Goal: Transaction & Acquisition: Book appointment/travel/reservation

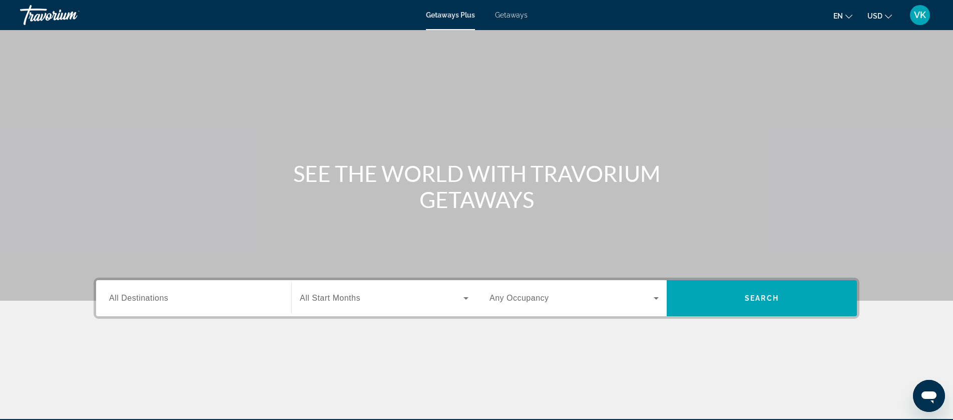
click at [516, 18] on span "Getaways" at bounding box center [511, 15] width 33 height 8
click at [136, 304] on div "Search widget" at bounding box center [193, 298] width 169 height 29
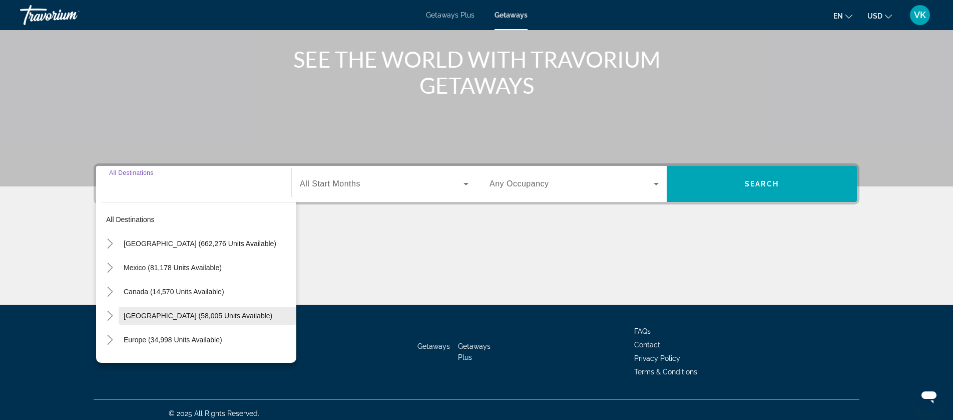
scroll to position [122, 0]
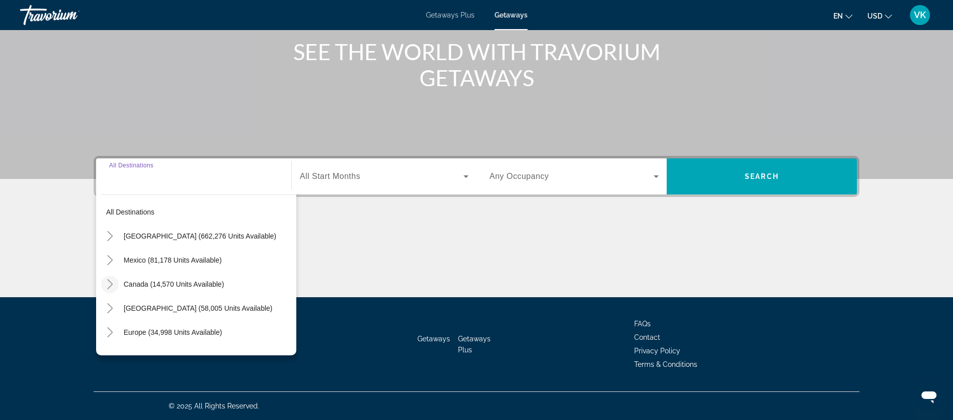
click at [112, 285] on icon "Toggle Canada (14,570 units available)" at bounding box center [110, 284] width 10 height 10
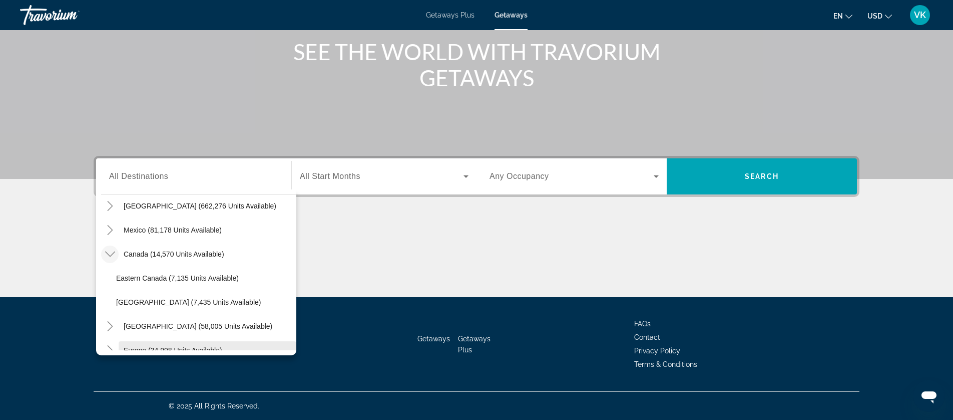
scroll to position [30, 0]
click at [164, 278] on span "Eastern Canada (7,135 units available)" at bounding box center [177, 278] width 123 height 8
type input "**********"
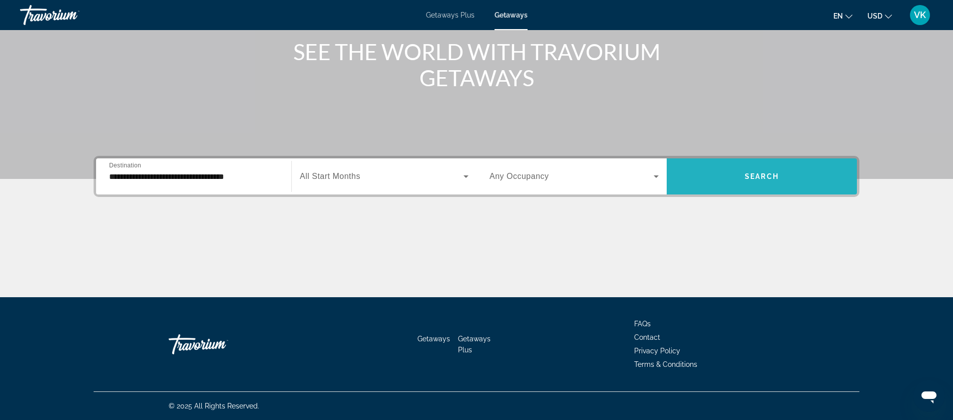
click at [742, 173] on span "Search widget" at bounding box center [762, 176] width 190 height 24
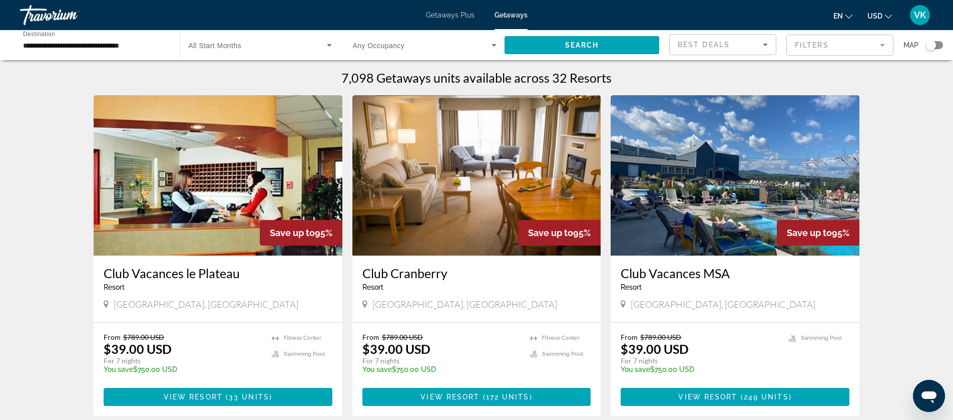
click at [932, 46] on div "Search widget" at bounding box center [931, 45] width 10 height 10
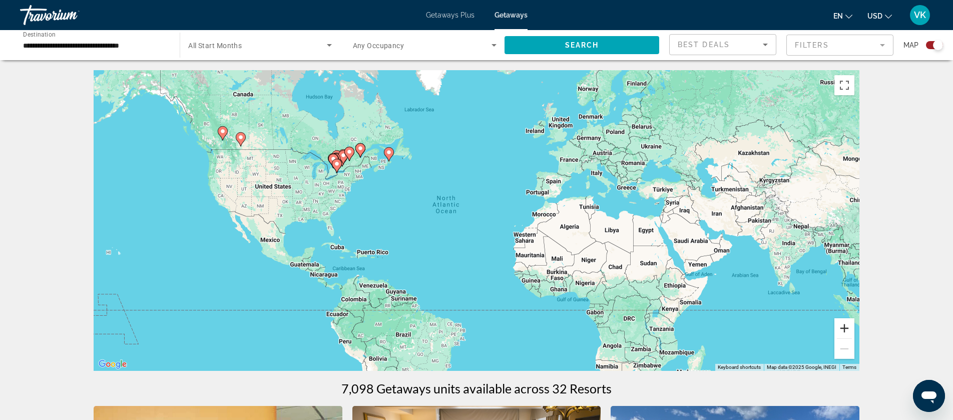
click at [844, 327] on button "Zoom in" at bounding box center [845, 328] width 20 height 20
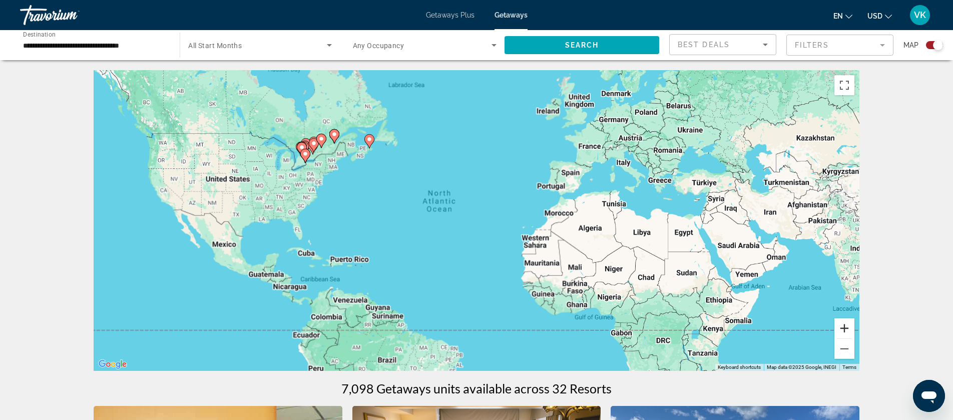
click at [844, 327] on button "Zoom in" at bounding box center [845, 328] width 20 height 20
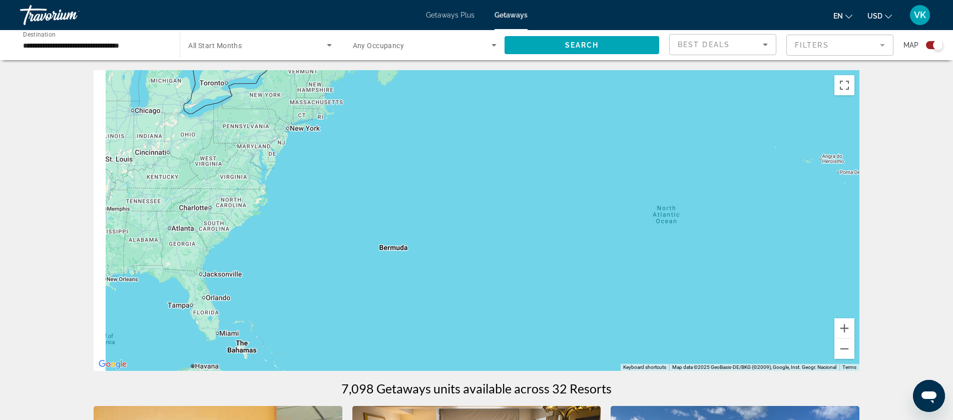
drag, startPoint x: 546, startPoint y: 242, endPoint x: 866, endPoint y: 301, distance: 325.5
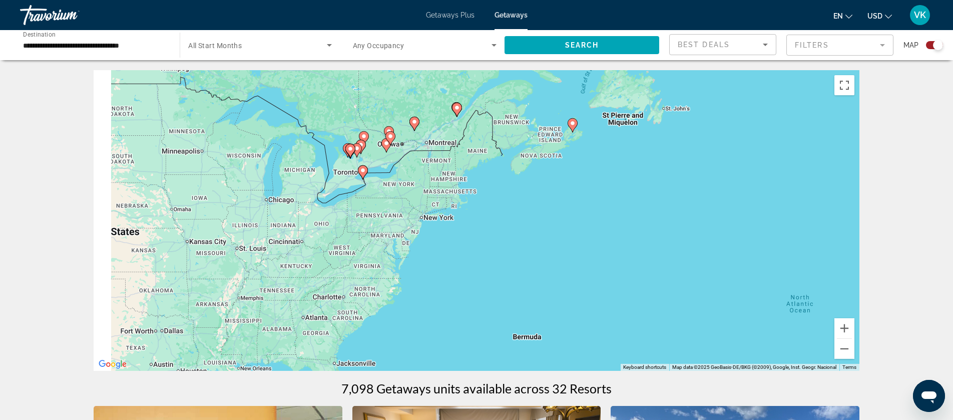
drag, startPoint x: 607, startPoint y: 207, endPoint x: 768, endPoint y: 299, distance: 185.1
click at [768, 300] on div "To activate drag with keyboard, press Alt + Enter. Once in keyboard drag state,…" at bounding box center [477, 220] width 766 height 300
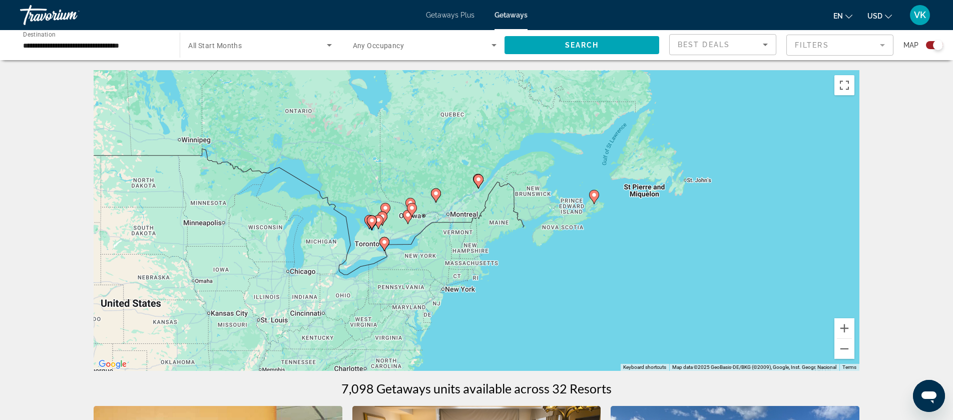
drag, startPoint x: 794, startPoint y: 216, endPoint x: 802, endPoint y: 280, distance: 64.7
click at [802, 280] on div "To activate drag with keyboard, press Alt + Enter. Once in keyboard drag state,…" at bounding box center [477, 220] width 766 height 300
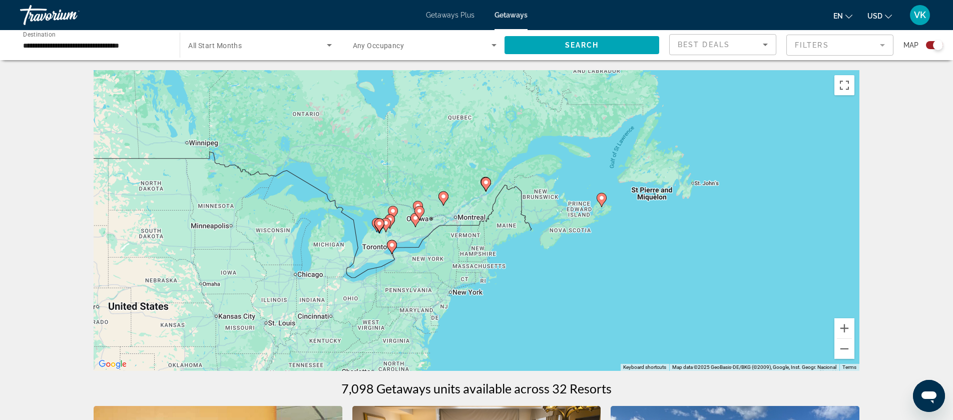
scroll to position [1, 0]
click at [391, 243] on image "Main content" at bounding box center [392, 244] width 6 height 6
click at [391, 243] on div "To activate drag with keyboard, press Alt + Enter. Once in keyboard drag state,…" at bounding box center [477, 220] width 766 height 300
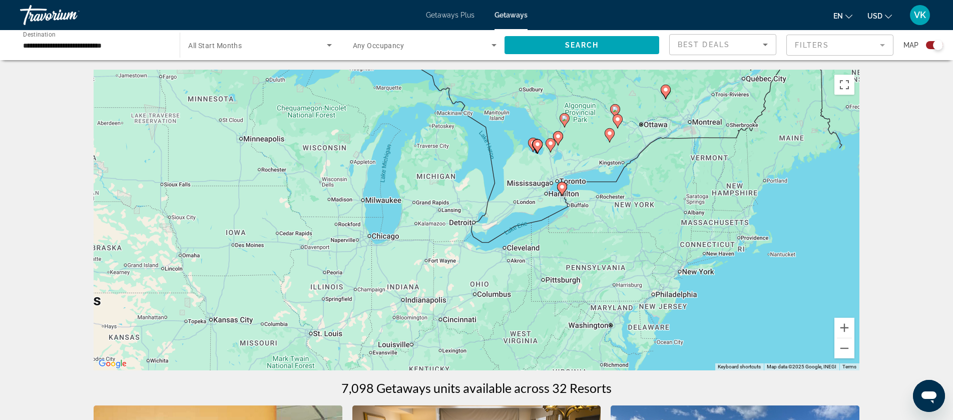
click at [565, 189] on icon "Main content" at bounding box center [562, 188] width 9 height 13
type input "**********"
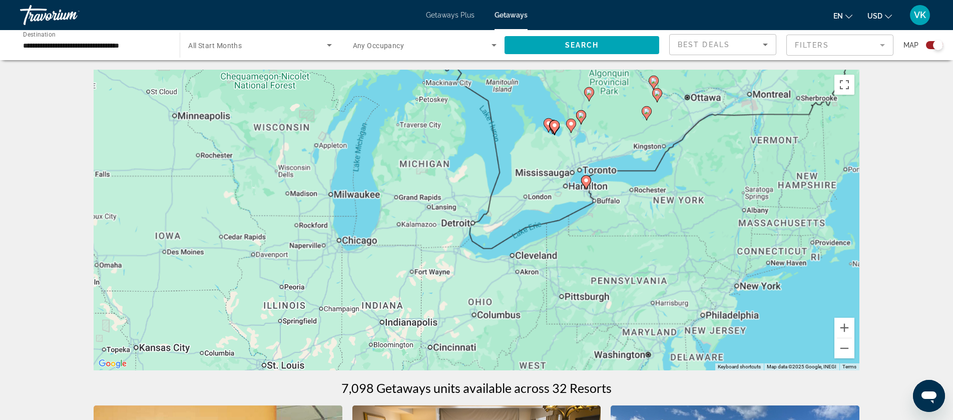
click at [565, 189] on div "To activate drag with keyboard, press Alt + Enter. Once in keyboard drag state,…" at bounding box center [477, 220] width 766 height 300
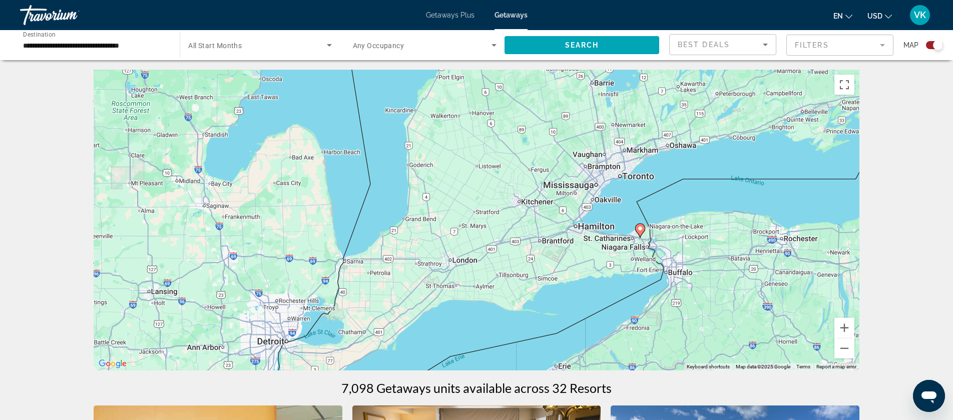
drag, startPoint x: 652, startPoint y: 169, endPoint x: 587, endPoint y: 242, distance: 98.3
click at [587, 242] on div "To activate drag with keyboard, press Alt + Enter. Once in keyboard drag state,…" at bounding box center [477, 220] width 766 height 300
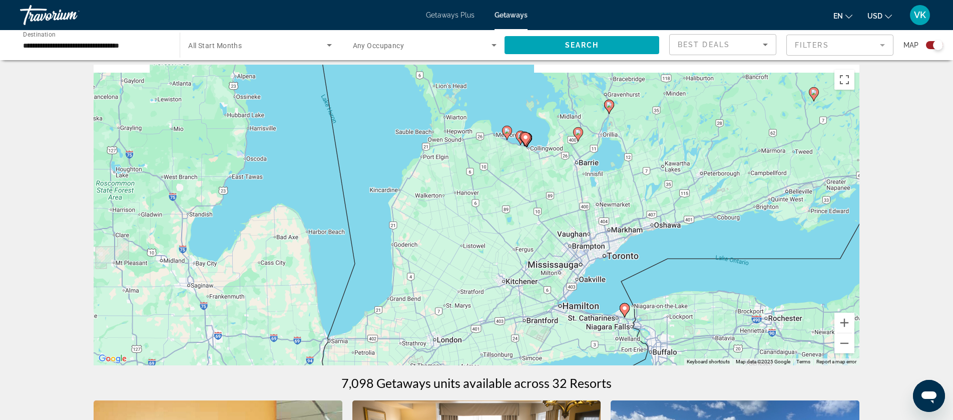
drag, startPoint x: 551, startPoint y: 184, endPoint x: 537, endPoint y: 266, distance: 83.7
click at [537, 266] on div "To activate drag with keyboard, press Alt + Enter. Once in keyboard drag state,…" at bounding box center [477, 215] width 766 height 300
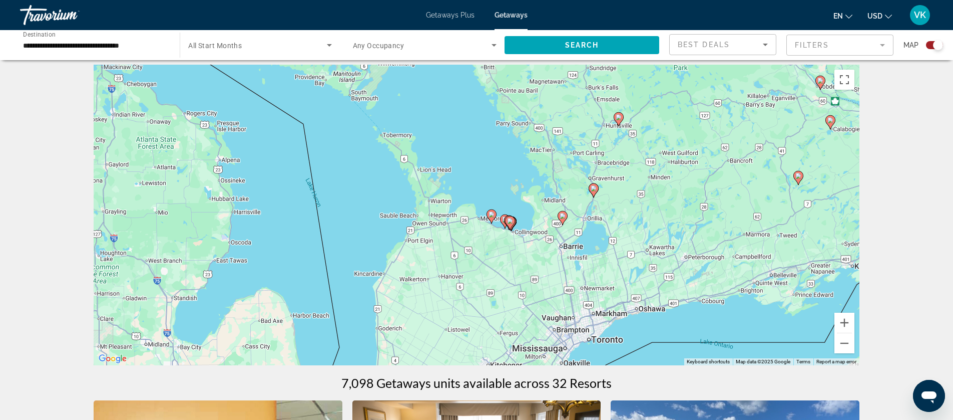
drag, startPoint x: 540, startPoint y: 199, endPoint x: 524, endPoint y: 282, distance: 85.1
click at [524, 282] on div "To activate drag with keyboard, press Alt + Enter. Once in keyboard drag state,…" at bounding box center [477, 215] width 766 height 300
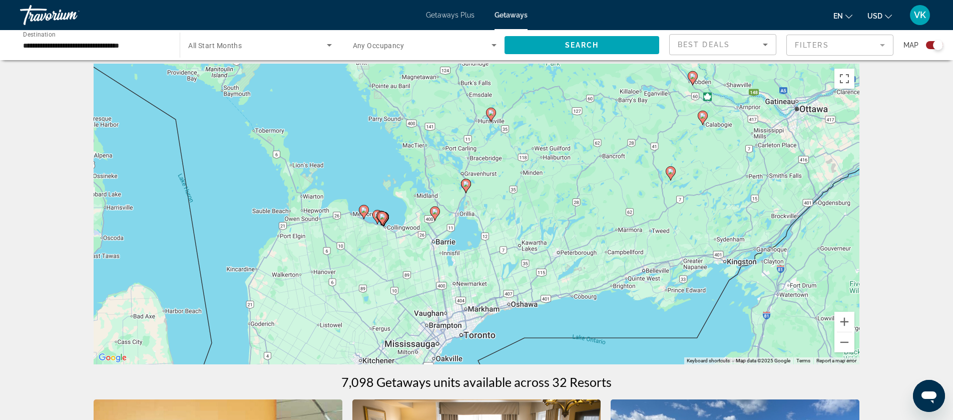
drag, startPoint x: 705, startPoint y: 218, endPoint x: 574, endPoint y: 215, distance: 131.2
click at [574, 215] on div "To activate drag with keyboard, press Alt + Enter. Once in keyboard drag state,…" at bounding box center [477, 214] width 766 height 300
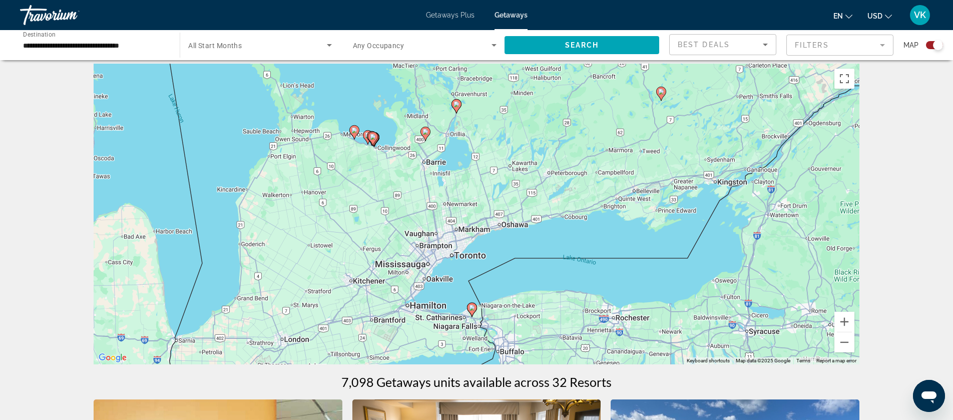
drag, startPoint x: 586, startPoint y: 298, endPoint x: 576, endPoint y: 216, distance: 82.7
click at [576, 216] on div "To activate drag with keyboard, press Alt + Enter. Once in keyboard drag state,…" at bounding box center [477, 214] width 766 height 300
click at [473, 307] on image "Main content" at bounding box center [472, 307] width 6 height 6
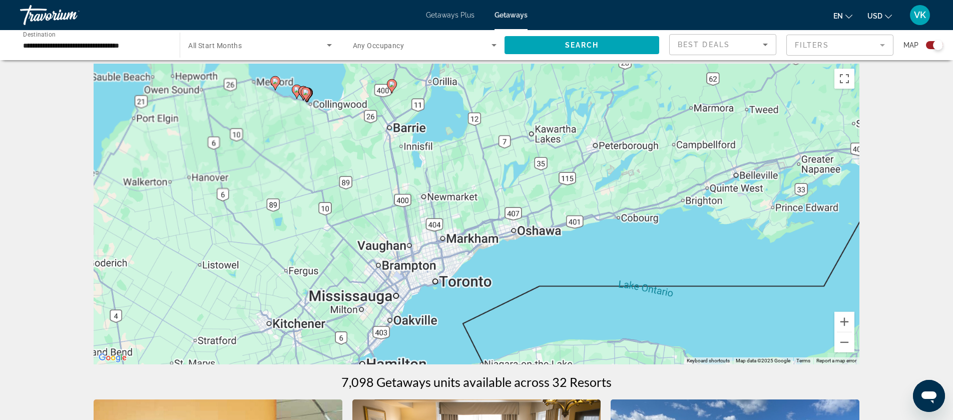
click at [473, 307] on div "To activate drag with keyboard, press Alt + Enter. Once in keyboard drag state,…" at bounding box center [477, 214] width 766 height 300
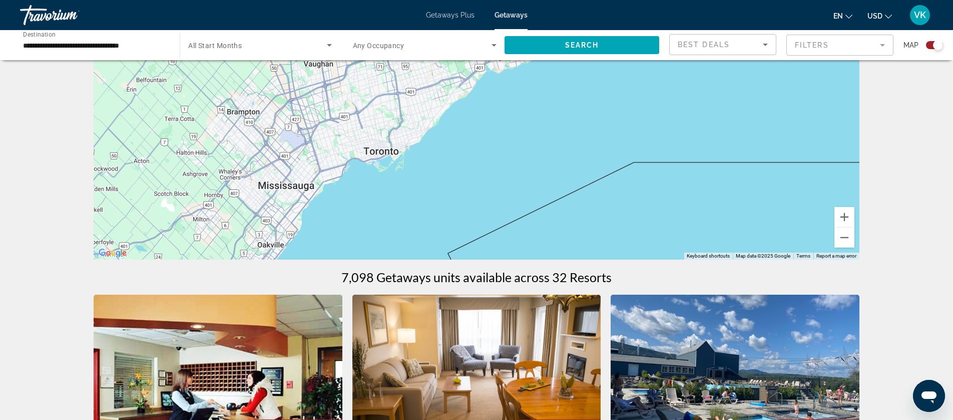
scroll to position [112, 0]
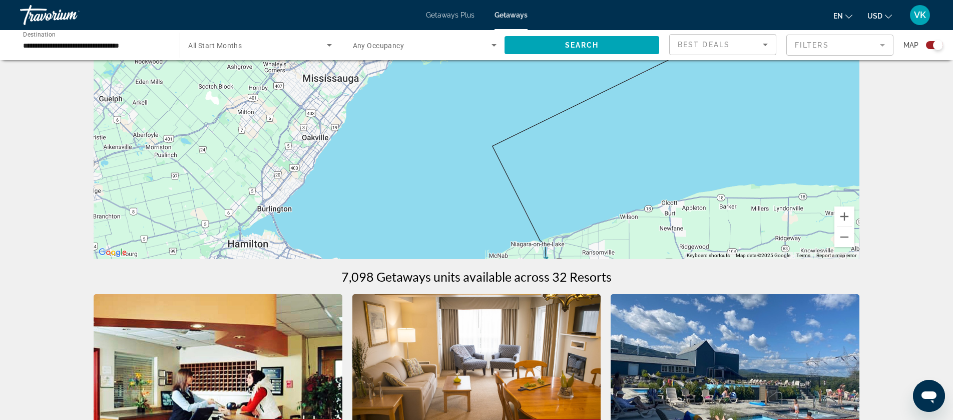
drag, startPoint x: 478, startPoint y: 219, endPoint x: 523, endPoint y: 111, distance: 117.2
click at [523, 111] on div "To activate drag with keyboard, press Alt + Enter. Once in keyboard drag state,…" at bounding box center [477, 108] width 766 height 300
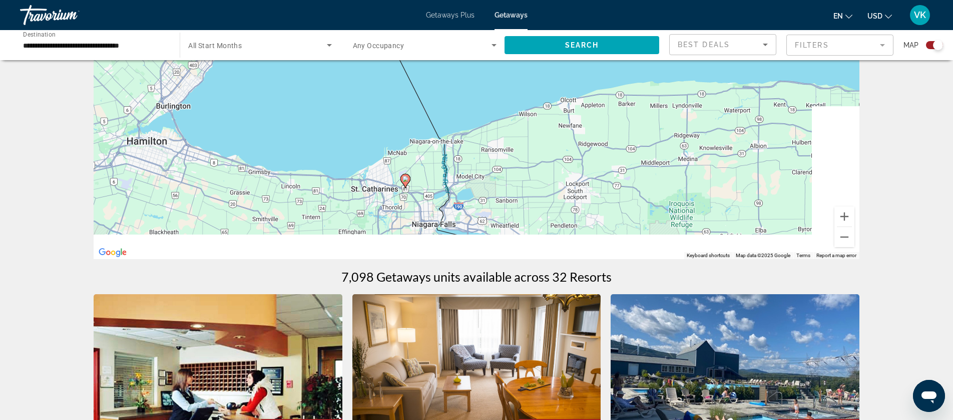
drag, startPoint x: 493, startPoint y: 160, endPoint x: 393, endPoint y: 67, distance: 136.8
click at [393, 67] on div "To activate drag with keyboard, press Alt + Enter. Once in keyboard drag state,…" at bounding box center [477, 108] width 766 height 300
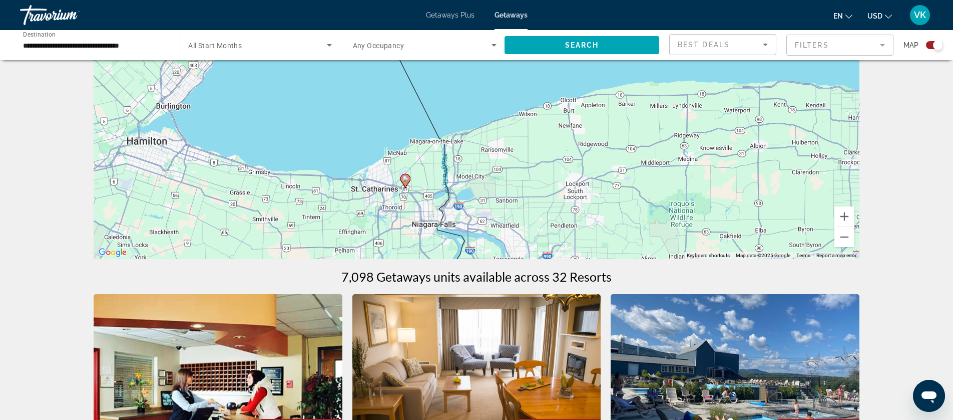
click at [407, 179] on image "Main content" at bounding box center [406, 179] width 6 height 6
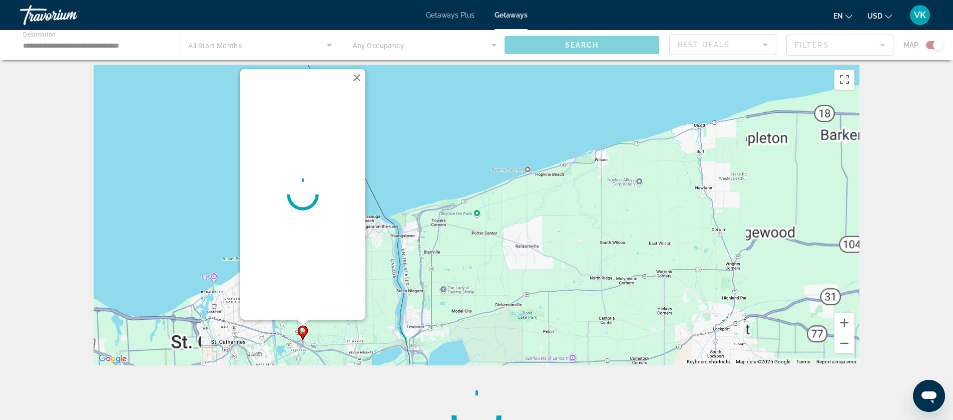
scroll to position [0, 0]
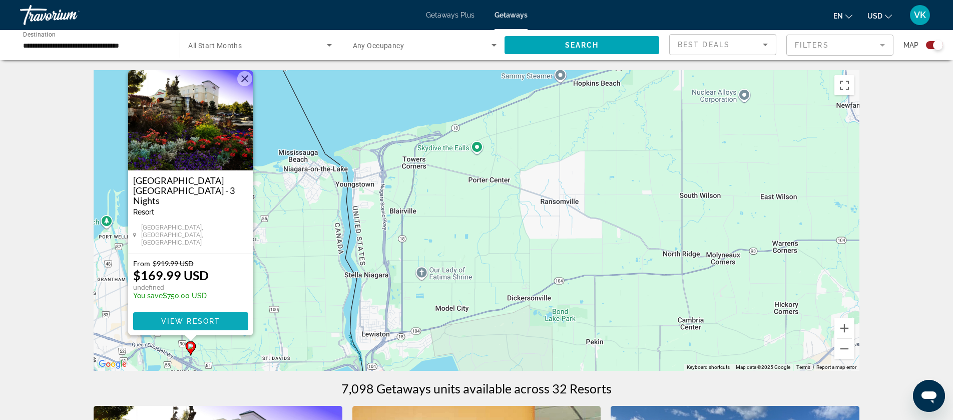
click at [188, 318] on span "View Resort" at bounding box center [190, 321] width 59 height 8
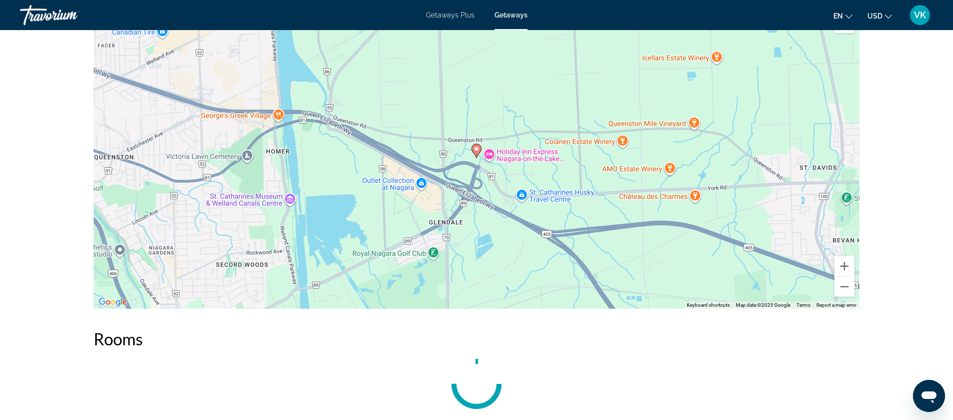
scroll to position [1099, 0]
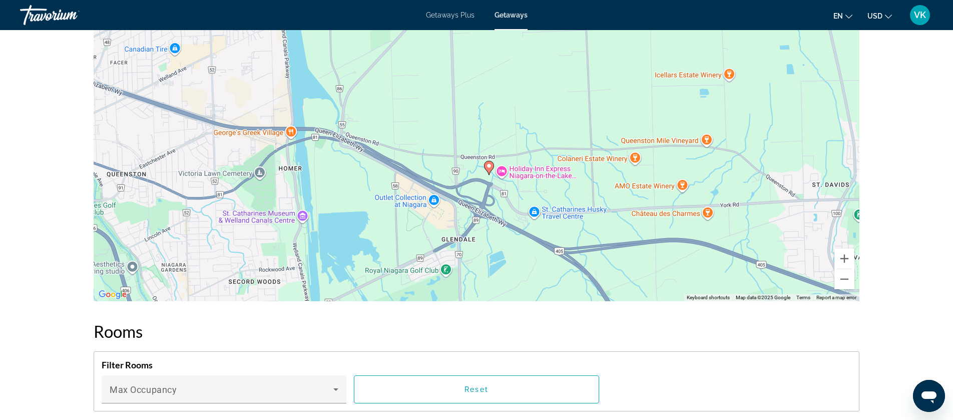
drag, startPoint x: 421, startPoint y: 228, endPoint x: 452, endPoint y: 301, distance: 80.1
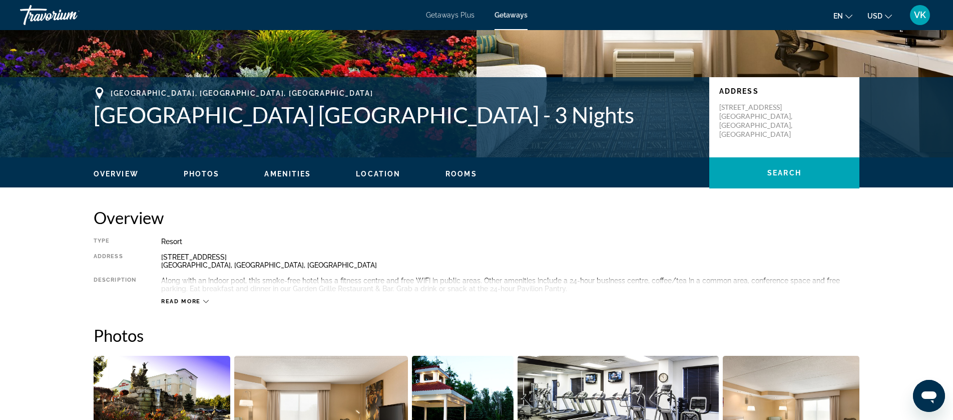
scroll to position [0, 0]
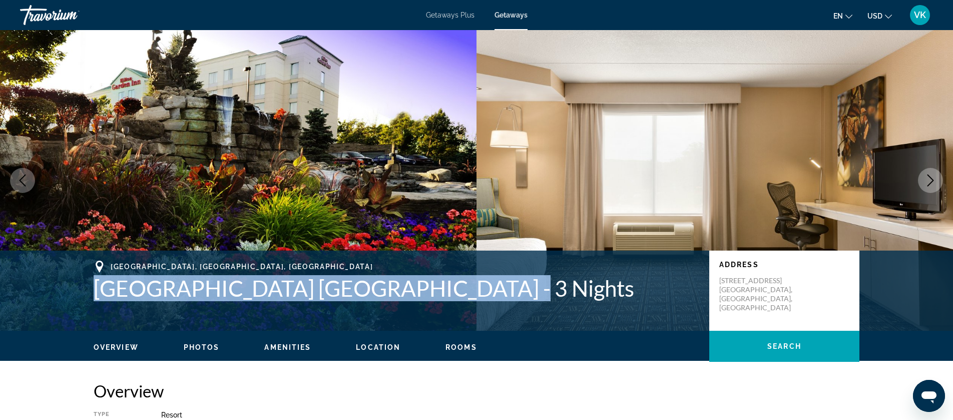
drag, startPoint x: 94, startPoint y: 289, endPoint x: 471, endPoint y: 289, distance: 376.5
click at [471, 290] on h1 "Hilton Garden Inn Niagara-on-the-Lake - 3 Nights" at bounding box center [397, 288] width 606 height 26
copy h1 "Hilton Garden Inn Niagara-on-the-Lake"
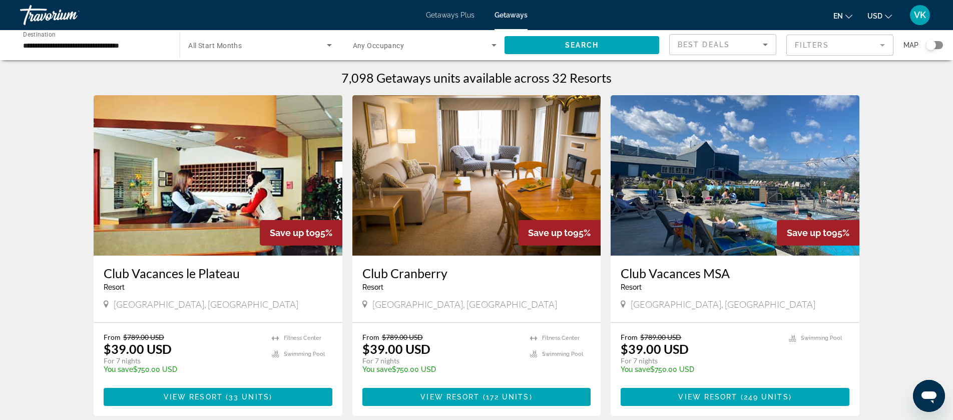
click at [447, 14] on span "Getaways Plus" at bounding box center [450, 15] width 49 height 8
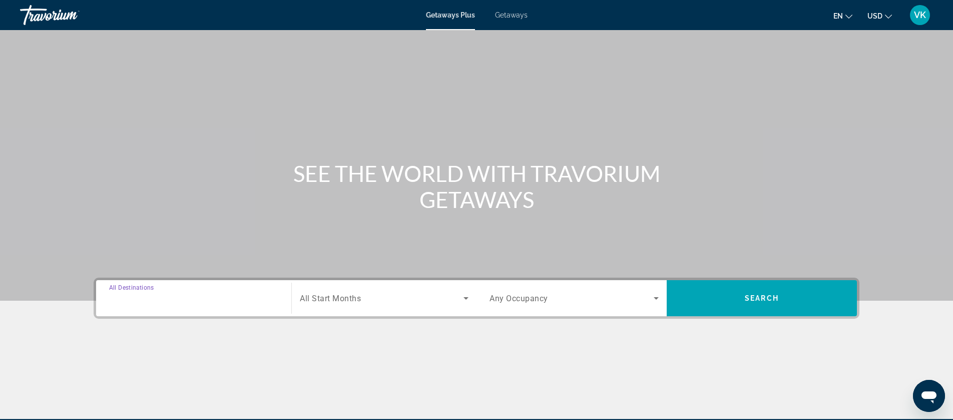
click at [175, 295] on input "Destination All Destinations" at bounding box center [193, 298] width 169 height 12
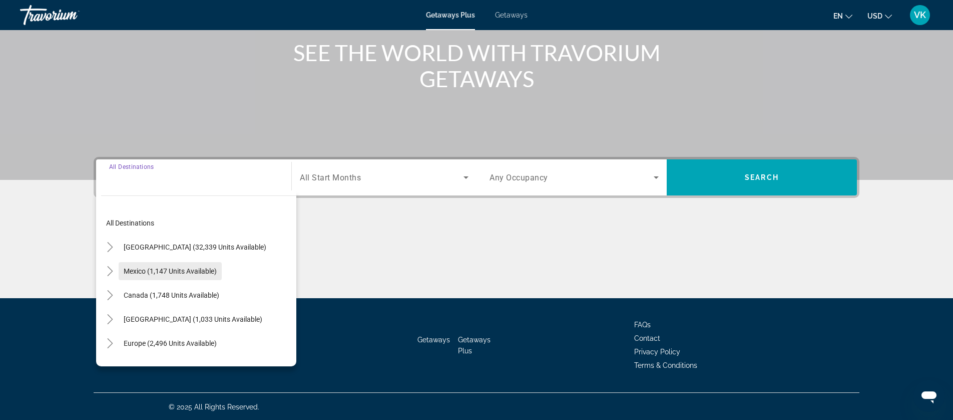
scroll to position [122, 0]
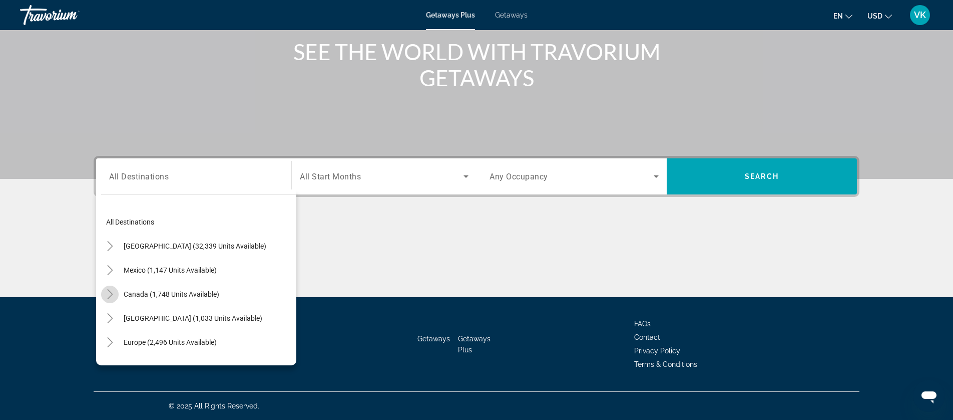
click at [108, 293] on icon "Toggle Canada (1,748 units available)" at bounding box center [110, 294] width 10 height 10
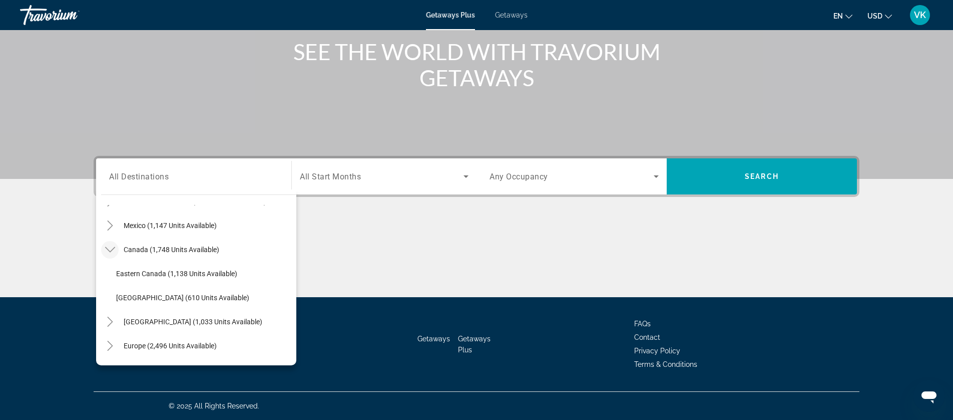
scroll to position [33, 0]
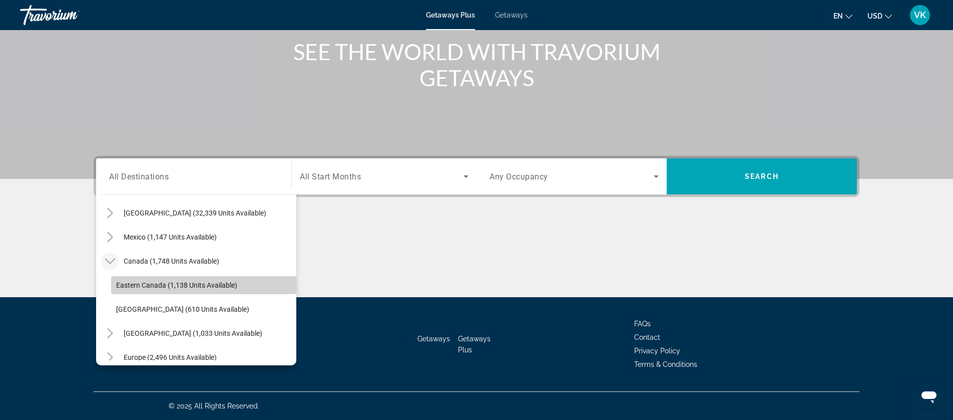
click at [147, 284] on span "Eastern Canada (1,138 units available)" at bounding box center [176, 285] width 121 height 8
type input "**********"
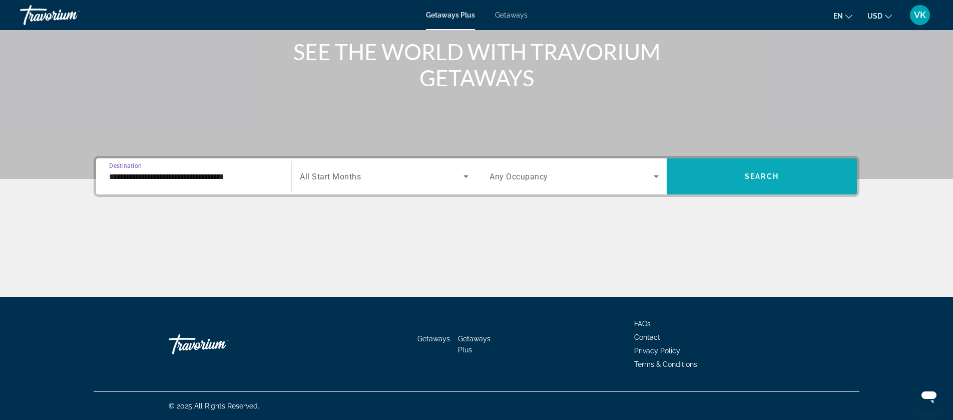
click at [736, 176] on span "Search widget" at bounding box center [762, 176] width 190 height 24
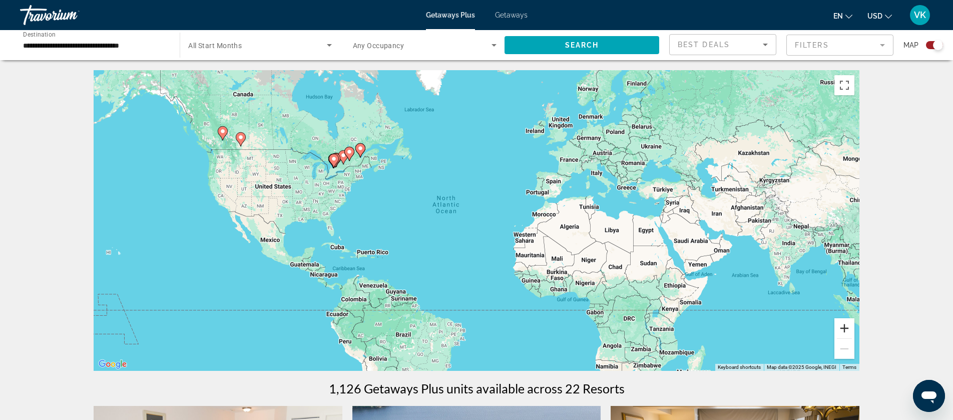
click at [847, 328] on button "Zoom in" at bounding box center [845, 328] width 20 height 20
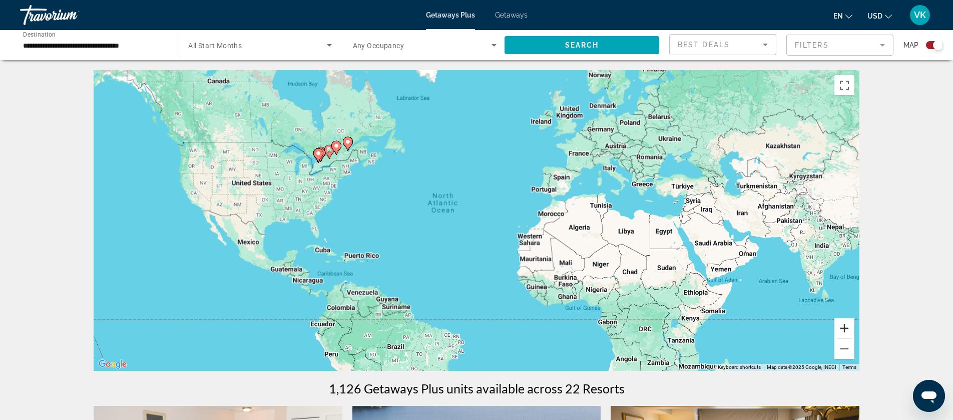
click at [847, 328] on button "Zoom in" at bounding box center [845, 328] width 20 height 20
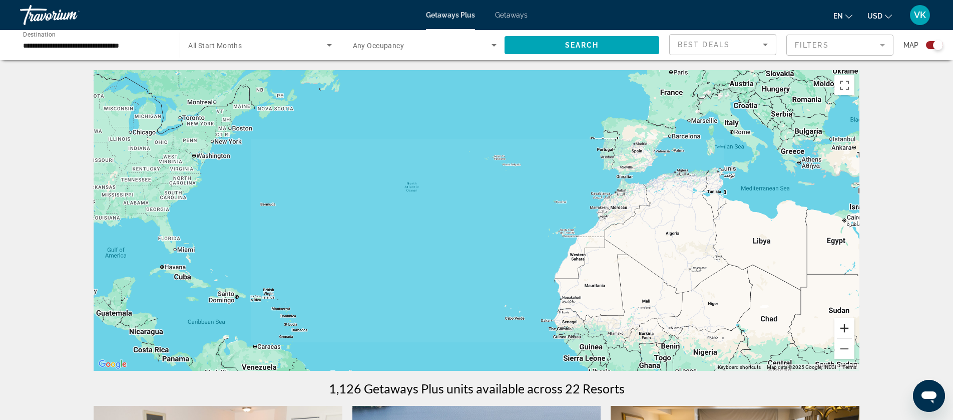
click at [847, 328] on button "Zoom in" at bounding box center [845, 328] width 20 height 20
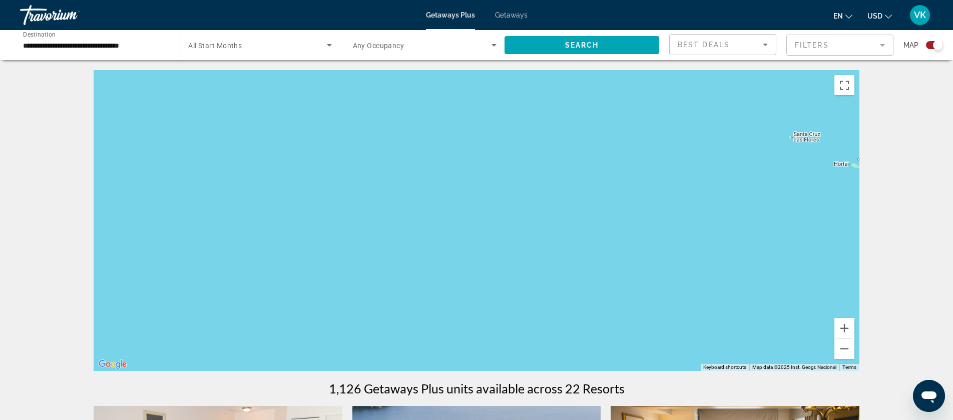
drag, startPoint x: 318, startPoint y: 182, endPoint x: 649, endPoint y: 348, distance: 369.7
click at [652, 351] on div "Main content" at bounding box center [477, 220] width 766 height 300
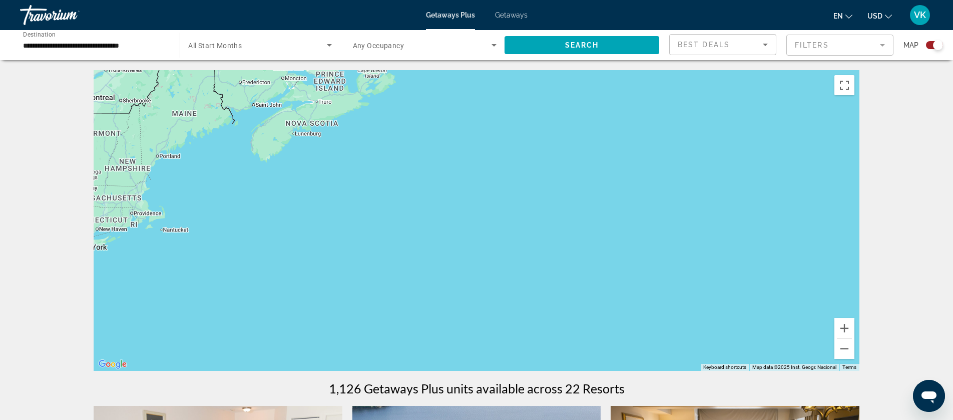
drag, startPoint x: 349, startPoint y: 173, endPoint x: 591, endPoint y: 312, distance: 279.3
click at [602, 319] on div "Main content" at bounding box center [477, 220] width 766 height 300
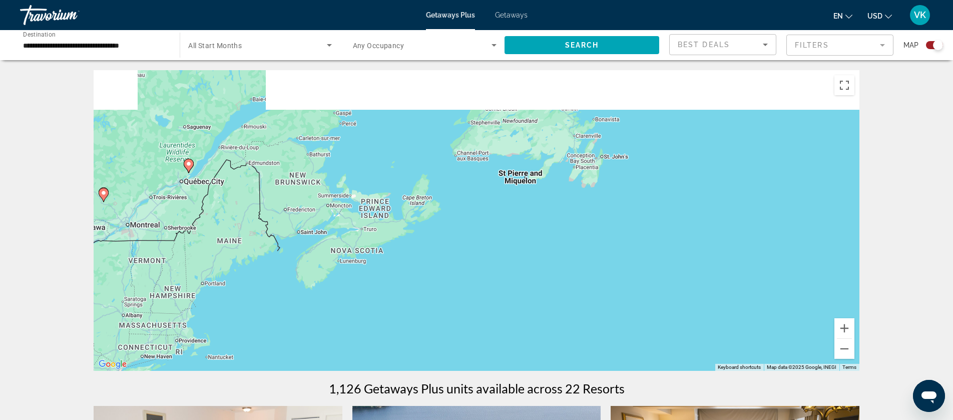
drag, startPoint x: 399, startPoint y: 190, endPoint x: 455, endPoint y: 329, distance: 150.1
click at [456, 329] on div "To activate drag with keyboard, press Alt + Enter. Once in keyboard drag state,…" at bounding box center [477, 220] width 766 height 300
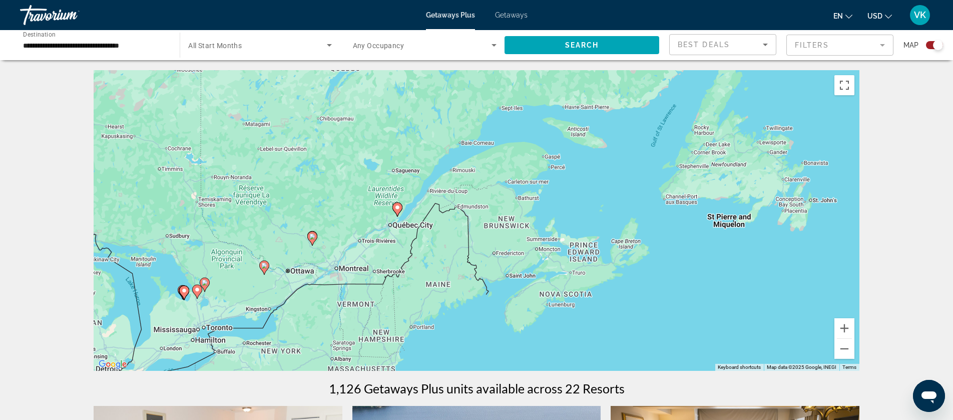
drag, startPoint x: 389, startPoint y: 205, endPoint x: 587, endPoint y: 237, distance: 201.4
click at [587, 237] on div "To activate drag with keyboard, press Alt + Enter. Once in keyboard drag state,…" at bounding box center [477, 220] width 766 height 300
click at [851, 323] on button "Zoom in" at bounding box center [845, 328] width 20 height 20
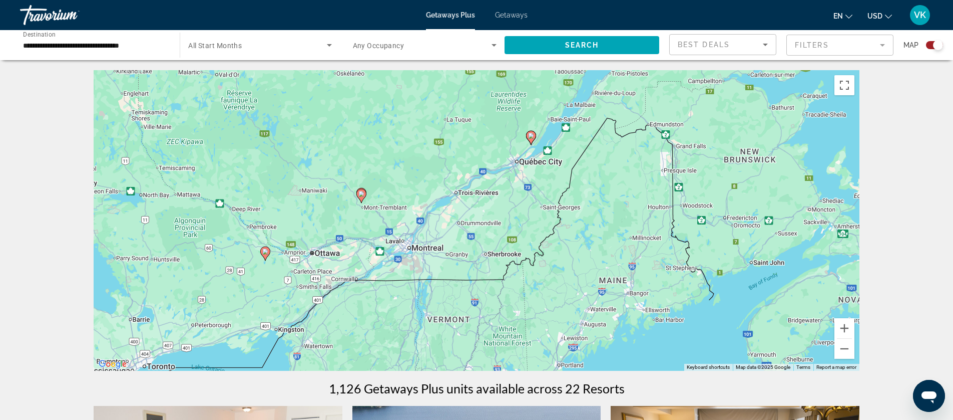
drag, startPoint x: 543, startPoint y: 279, endPoint x: 747, endPoint y: 215, distance: 213.6
click at [748, 215] on div "To activate drag with keyboard, press Alt + Enter. Once in keyboard drag state,…" at bounding box center [477, 220] width 766 height 300
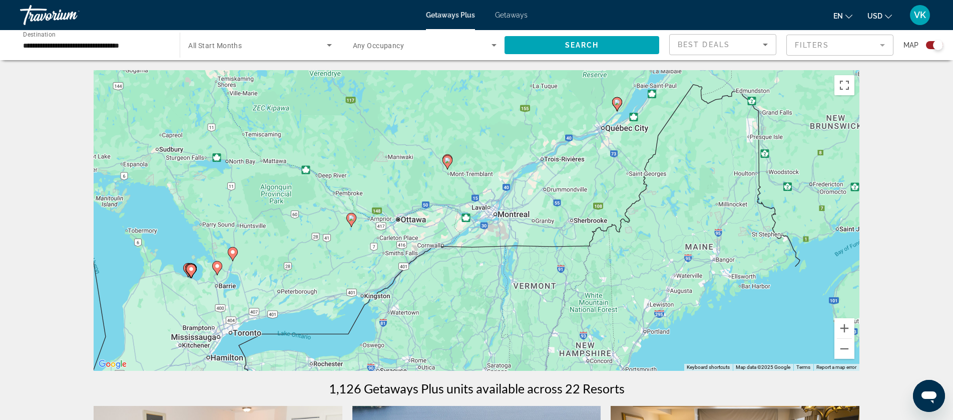
drag, startPoint x: 497, startPoint y: 273, endPoint x: 582, endPoint y: 240, distance: 91.3
click at [582, 240] on div "To activate drag with keyboard, press Alt + Enter. Once in keyboard drag state,…" at bounding box center [477, 220] width 766 height 300
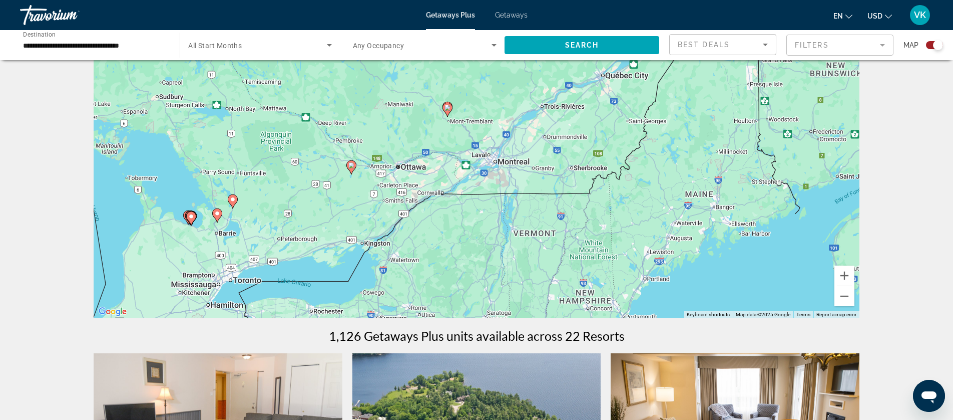
scroll to position [49, 0]
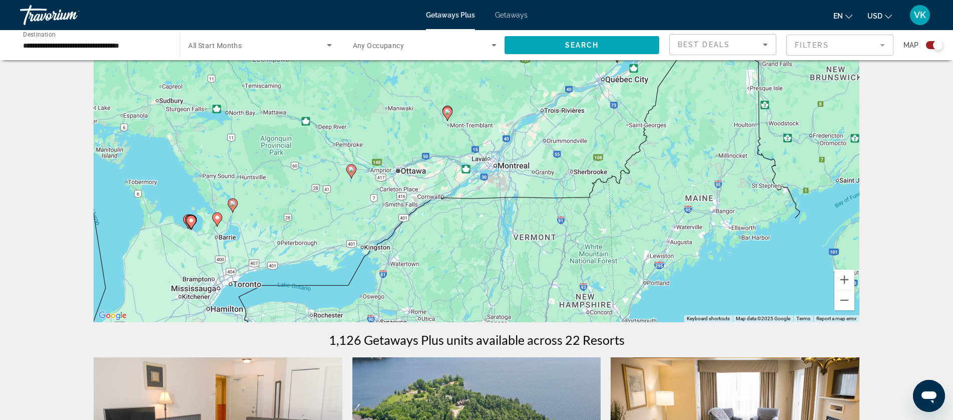
click at [449, 116] on icon "Main content" at bounding box center [447, 113] width 9 height 13
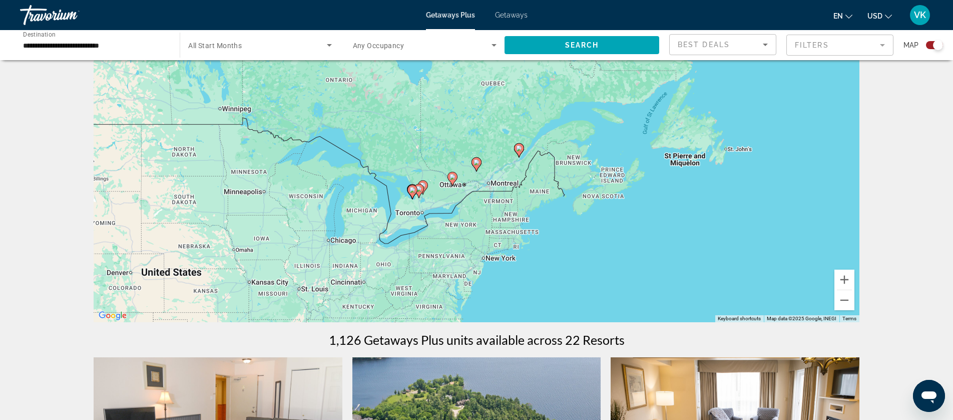
click at [477, 161] on image "Main content" at bounding box center [477, 162] width 6 height 6
type input "**********"
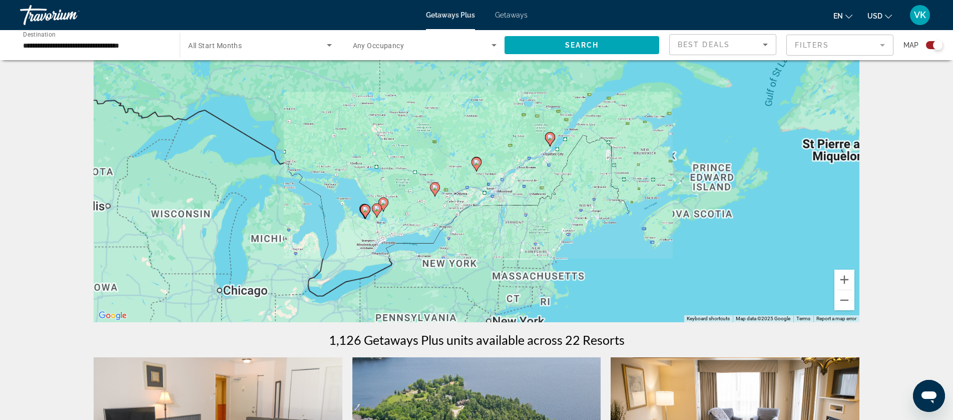
click at [477, 161] on image "Main content" at bounding box center [477, 162] width 6 height 6
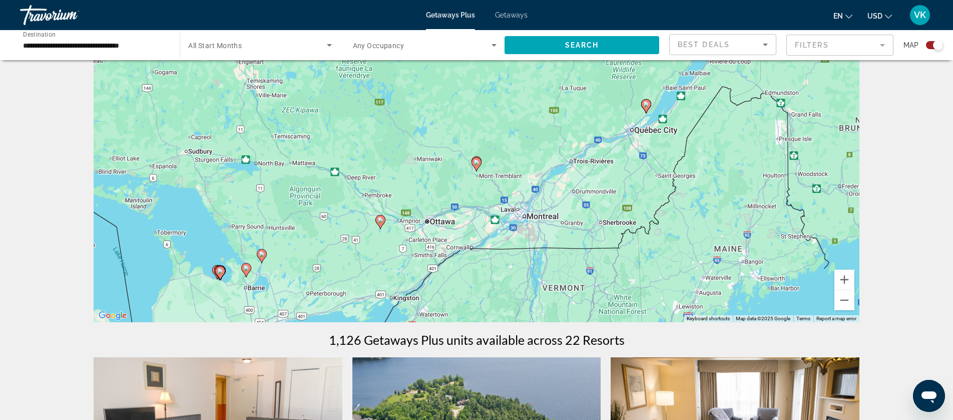
click at [477, 161] on image "Main content" at bounding box center [477, 162] width 6 height 6
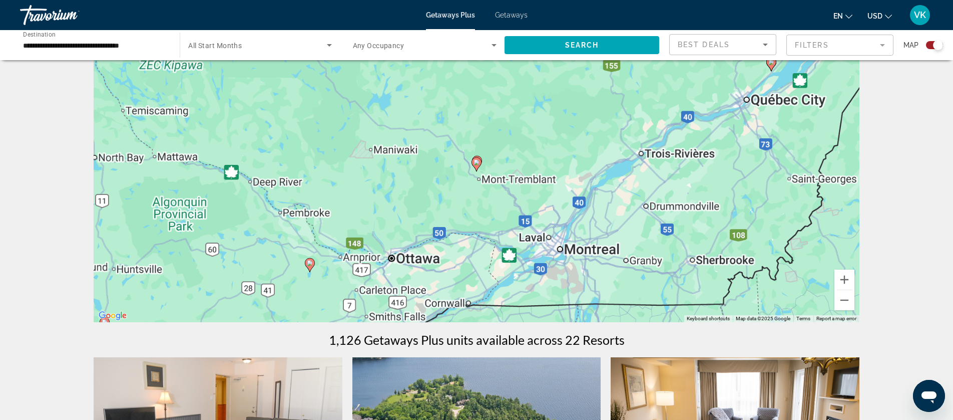
click at [477, 161] on image "Main content" at bounding box center [477, 162] width 6 height 6
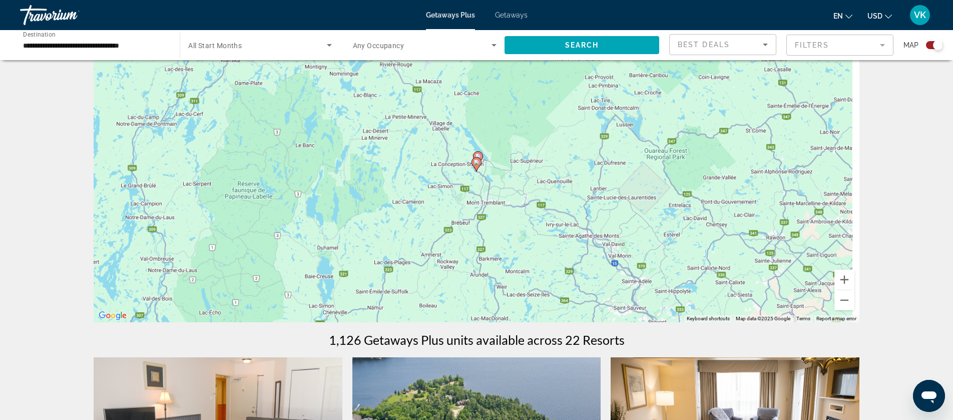
click at [477, 161] on image "Main content" at bounding box center [477, 162] width 6 height 6
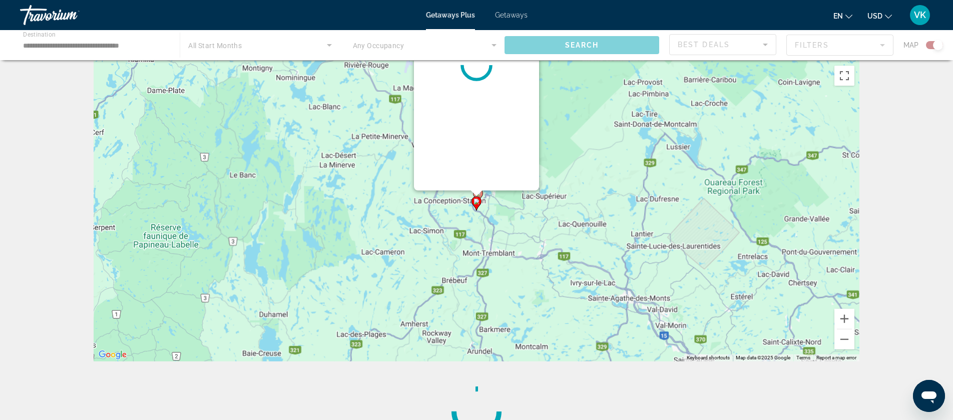
scroll to position [0, 0]
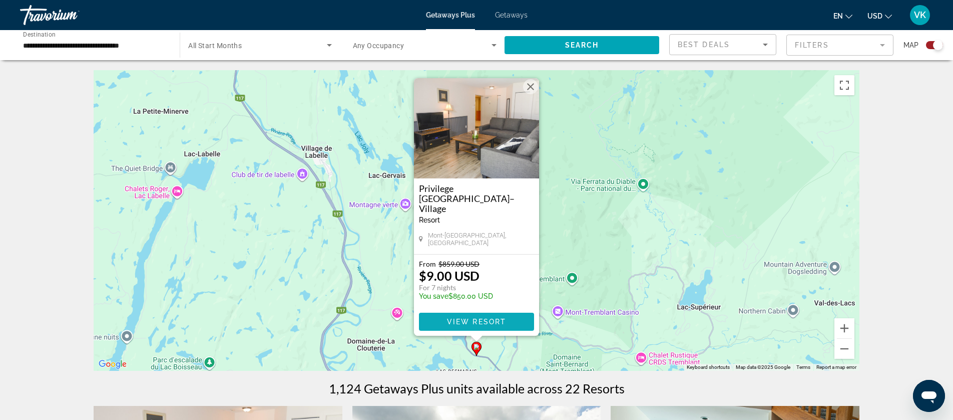
click at [472, 318] on span "View Resort" at bounding box center [476, 321] width 59 height 8
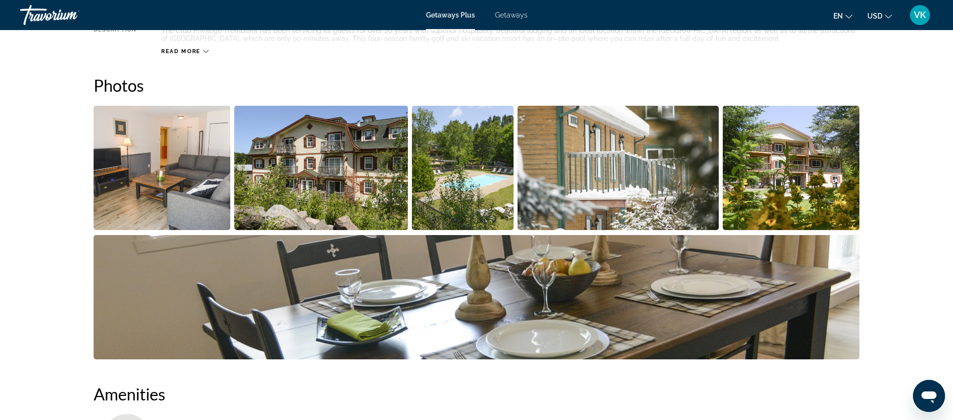
scroll to position [429, 0]
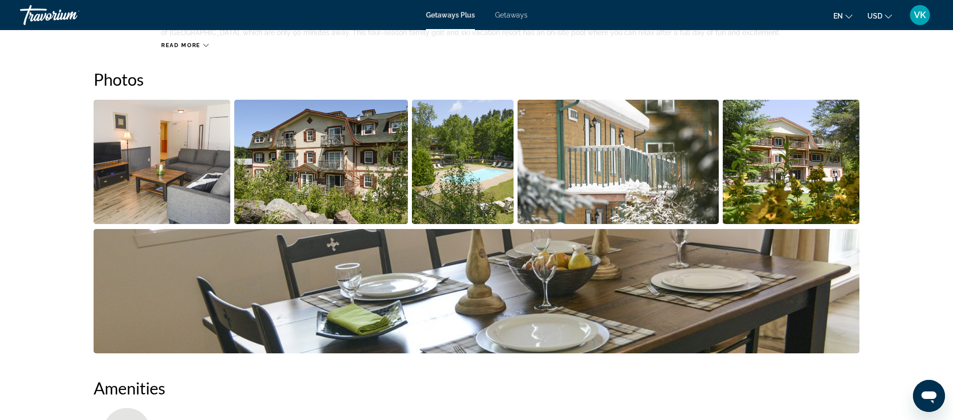
click at [162, 156] on img "Open full-screen image slider" at bounding box center [162, 162] width 137 height 124
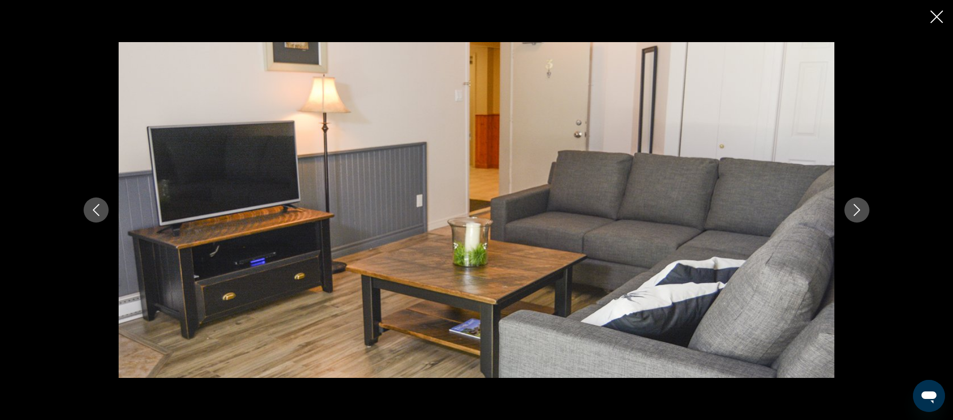
click at [861, 211] on icon "Next image" at bounding box center [857, 210] width 12 height 12
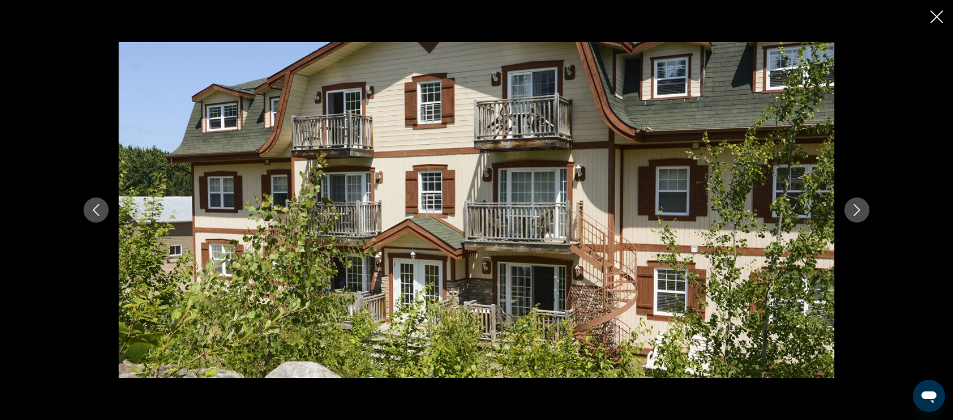
click at [861, 211] on icon "Next image" at bounding box center [857, 210] width 12 height 12
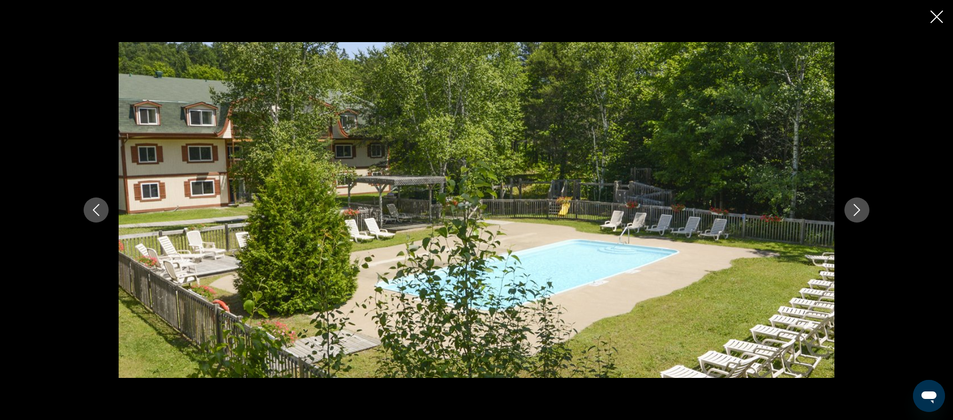
click at [860, 211] on icon "Next image" at bounding box center [857, 210] width 12 height 12
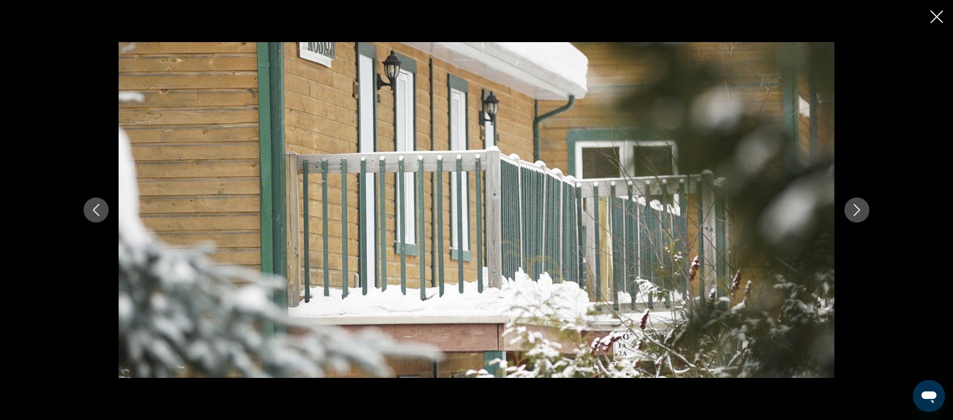
click at [860, 211] on icon "Next image" at bounding box center [857, 210] width 12 height 12
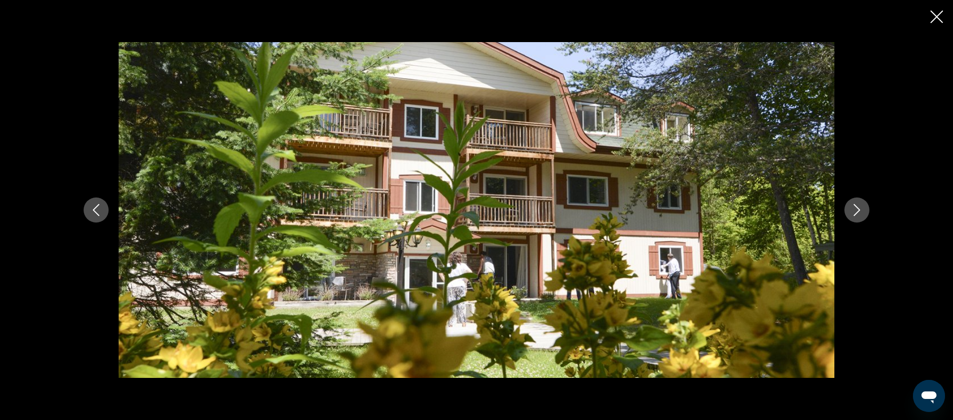
click at [860, 211] on icon "Next image" at bounding box center [857, 210] width 12 height 12
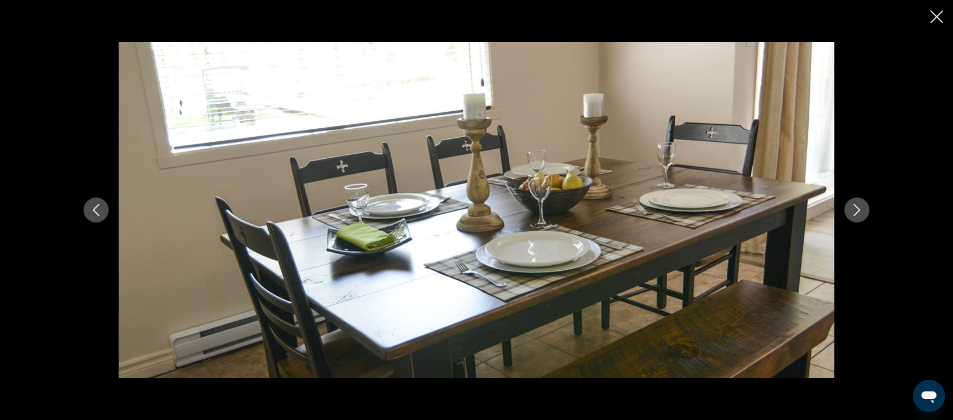
click at [860, 211] on icon "Next image" at bounding box center [857, 210] width 12 height 12
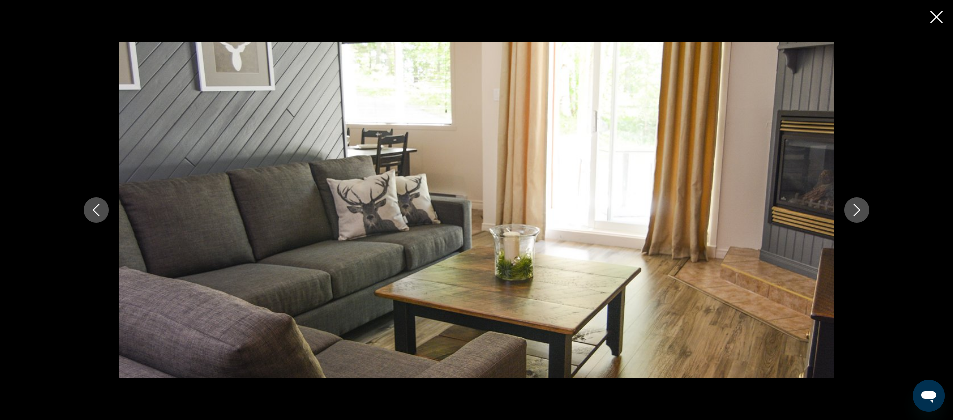
click at [860, 211] on icon "Next image" at bounding box center [857, 210] width 12 height 12
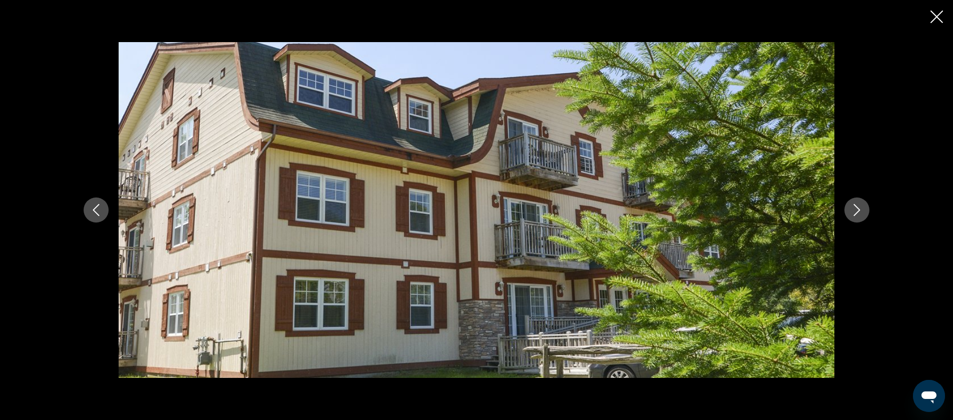
click at [860, 211] on icon "Next image" at bounding box center [857, 210] width 12 height 12
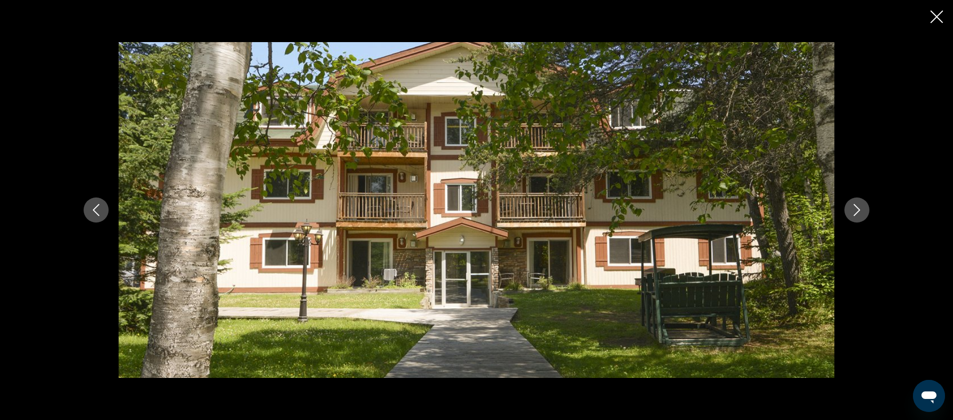
click at [860, 211] on icon "Next image" at bounding box center [857, 210] width 12 height 12
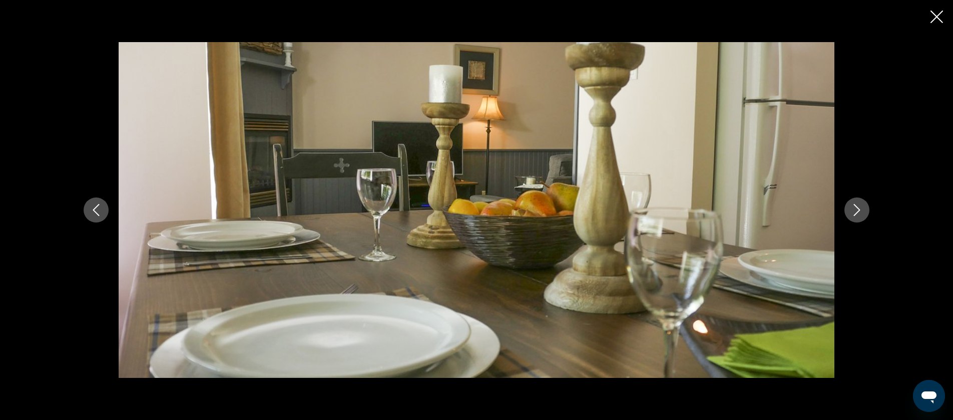
click at [860, 211] on icon "Next image" at bounding box center [857, 210] width 12 height 12
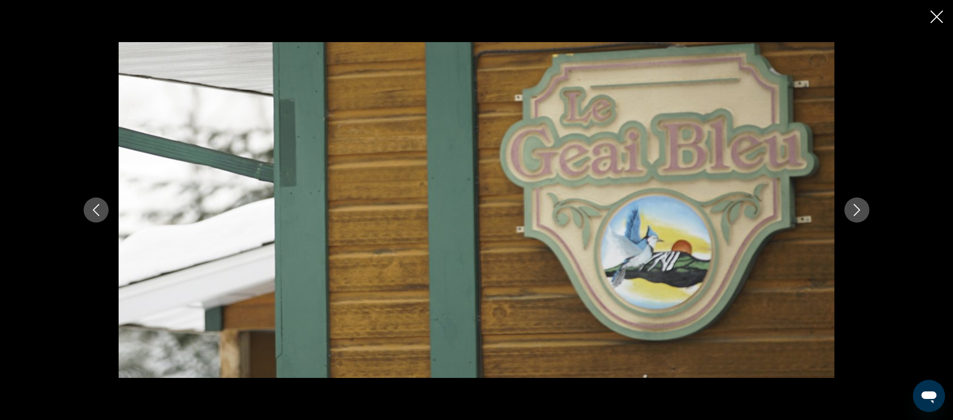
click at [855, 207] on icon "Next image" at bounding box center [857, 210] width 12 height 12
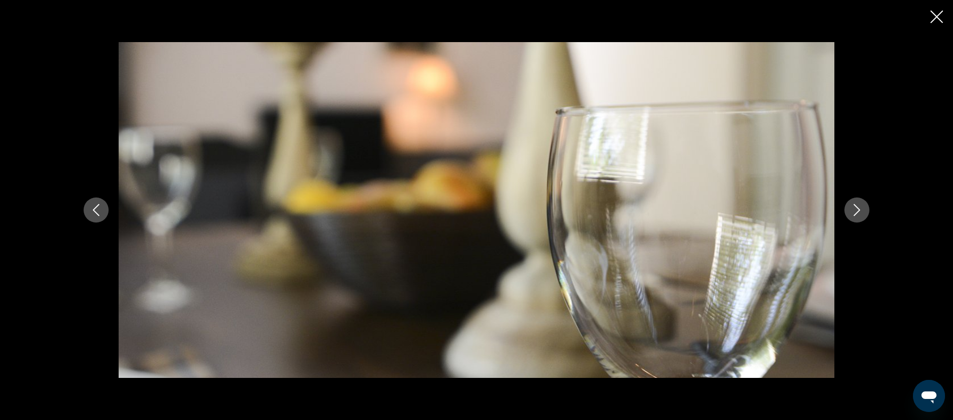
click at [855, 207] on icon "Next image" at bounding box center [857, 210] width 12 height 12
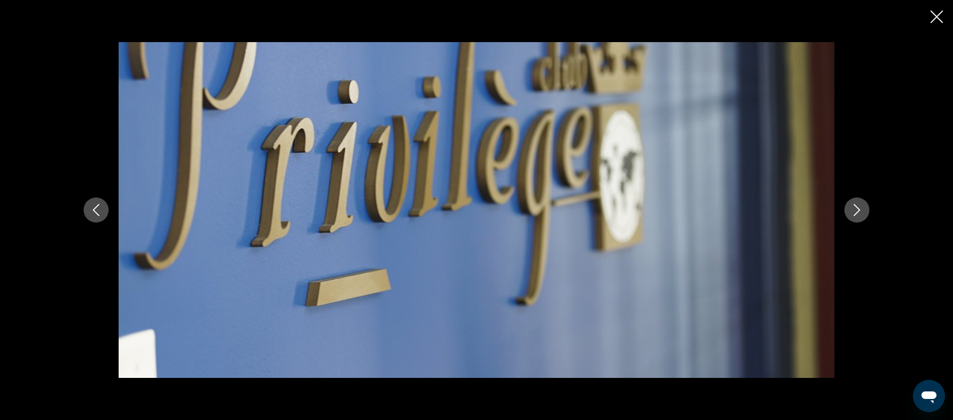
click at [855, 207] on icon "Next image" at bounding box center [857, 210] width 12 height 12
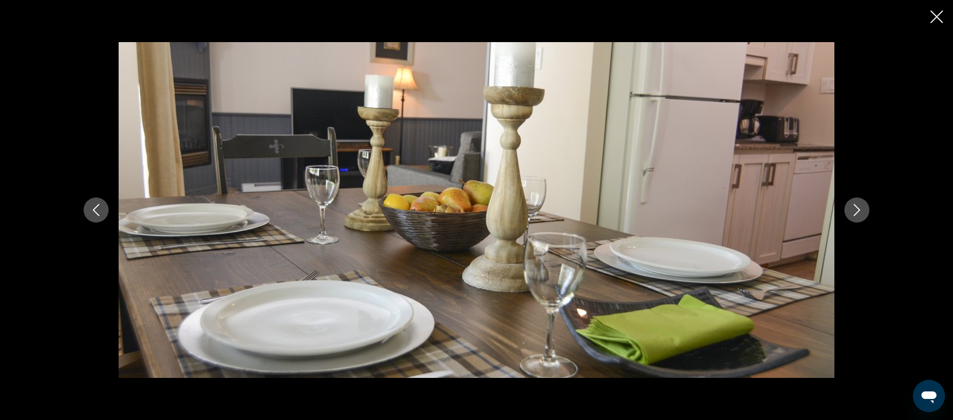
click at [855, 207] on icon "Next image" at bounding box center [857, 210] width 12 height 12
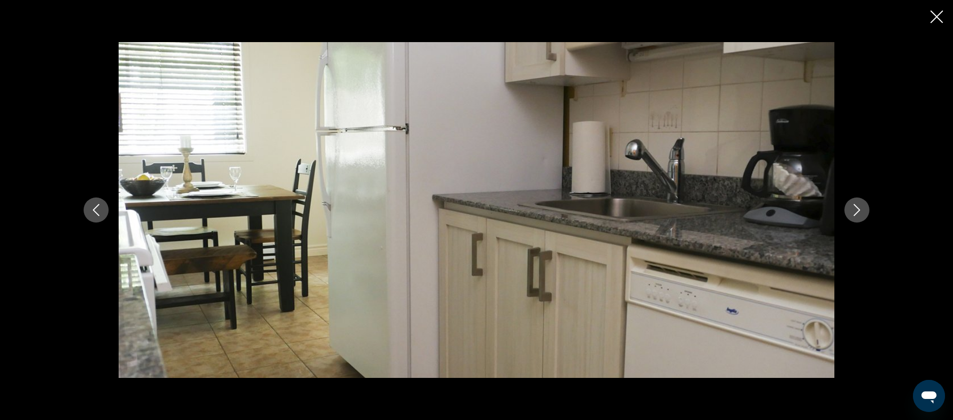
click at [855, 207] on icon "Next image" at bounding box center [857, 210] width 12 height 12
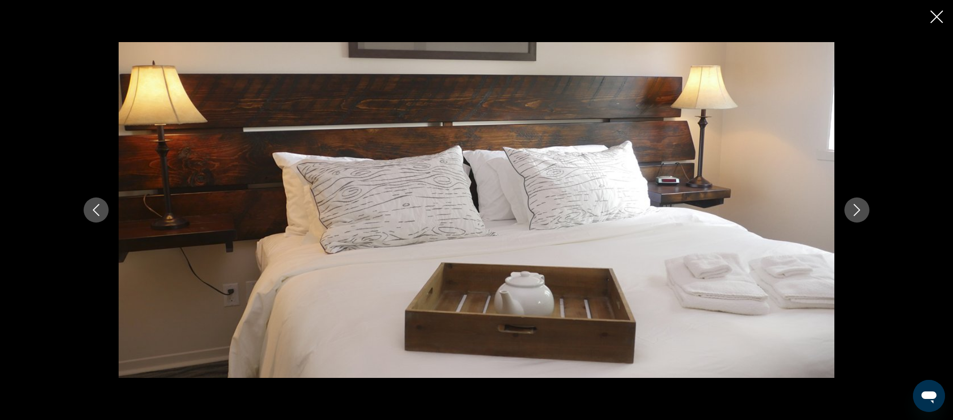
click at [855, 207] on icon "Next image" at bounding box center [857, 210] width 12 height 12
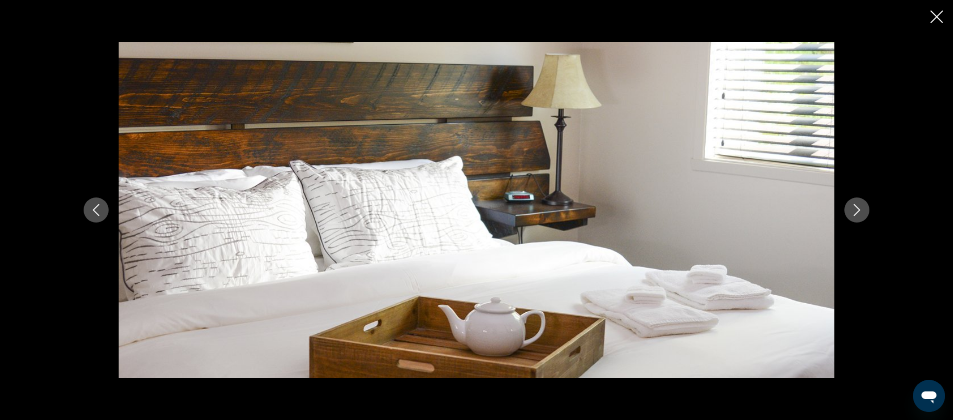
click at [855, 207] on icon "Next image" at bounding box center [857, 210] width 12 height 12
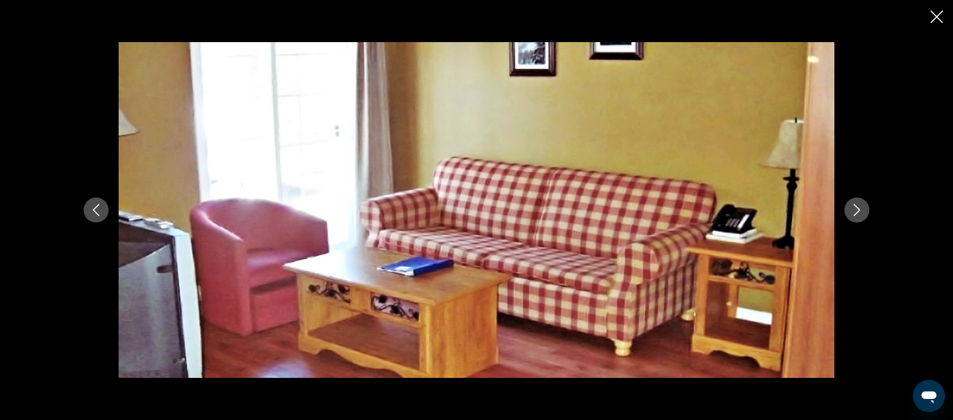
click at [855, 207] on icon "Next image" at bounding box center [857, 210] width 12 height 12
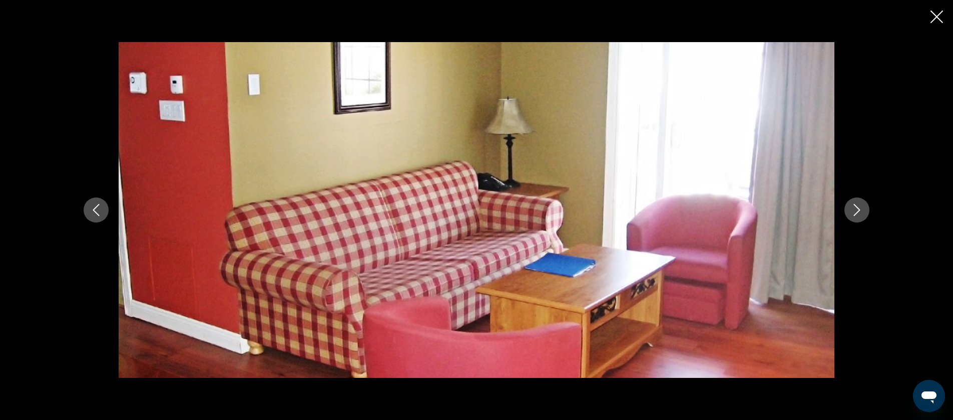
click at [855, 207] on icon "Next image" at bounding box center [857, 210] width 12 height 12
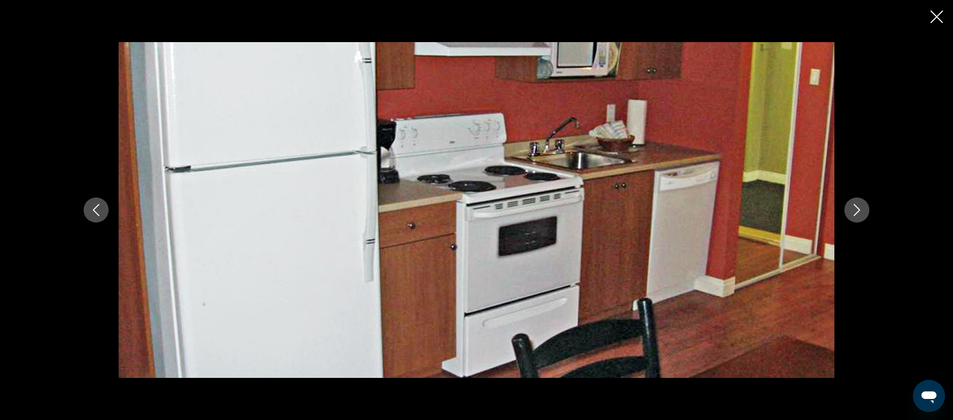
click at [855, 207] on icon "Next image" at bounding box center [857, 210] width 12 height 12
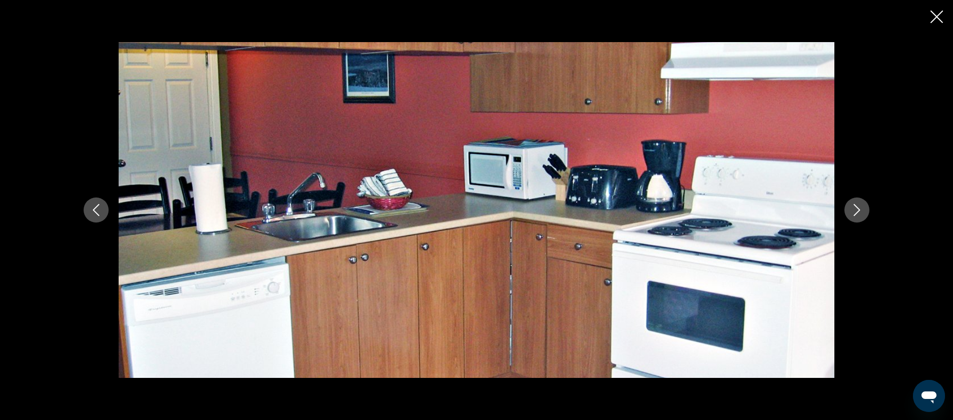
click at [855, 207] on icon "Next image" at bounding box center [857, 210] width 12 height 12
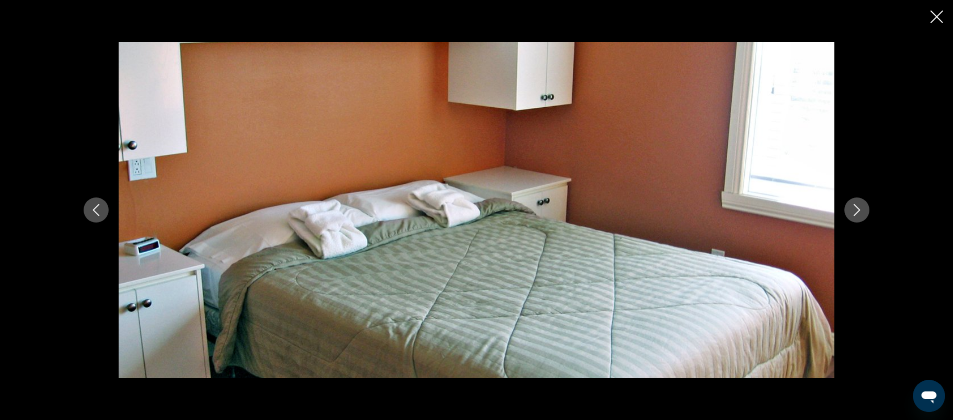
click at [855, 207] on icon "Next image" at bounding box center [857, 210] width 12 height 12
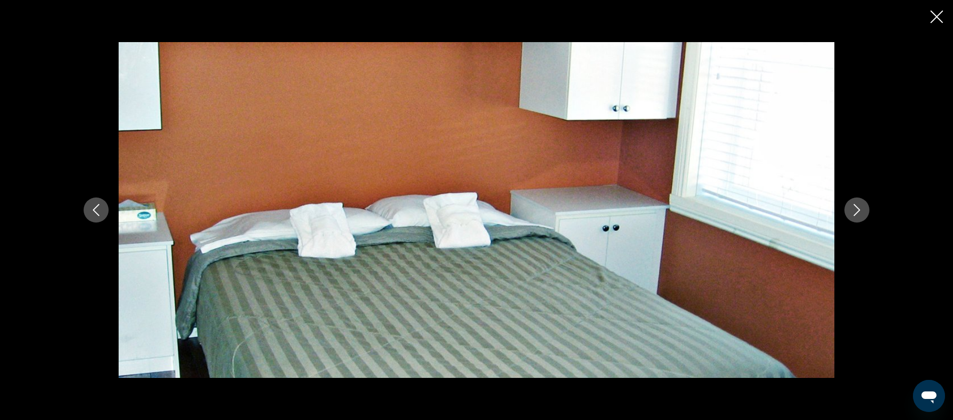
click at [855, 207] on icon "Next image" at bounding box center [857, 210] width 12 height 12
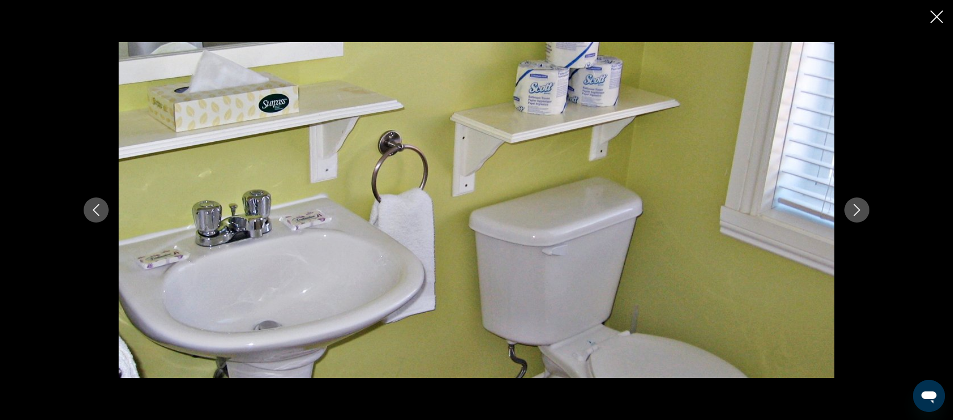
click at [855, 207] on icon "Next image" at bounding box center [857, 210] width 12 height 12
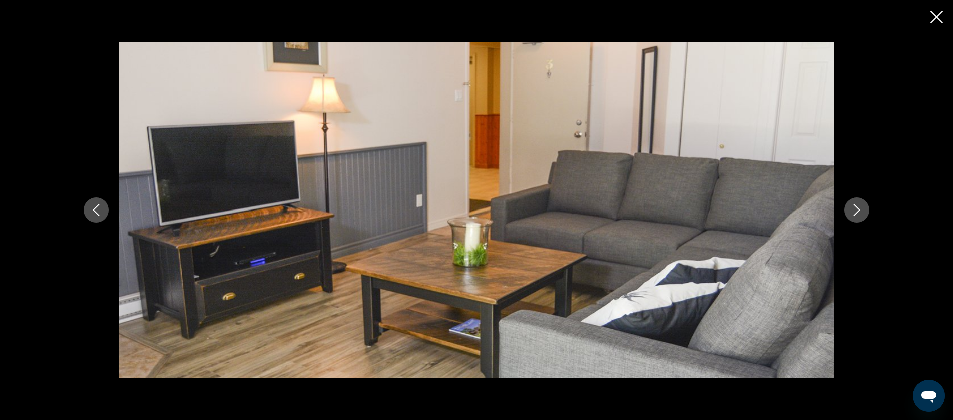
click at [855, 207] on icon "Next image" at bounding box center [857, 210] width 12 height 12
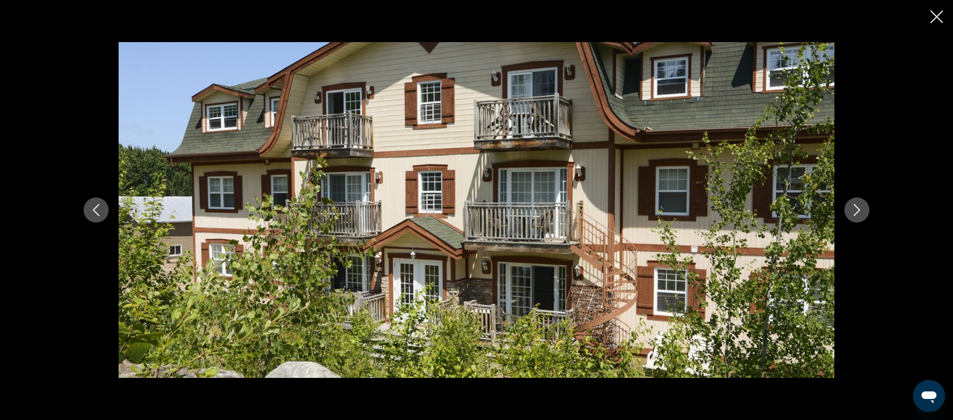
scroll to position [434, 0]
click at [938, 18] on icon "Close slideshow" at bounding box center [937, 17] width 13 height 13
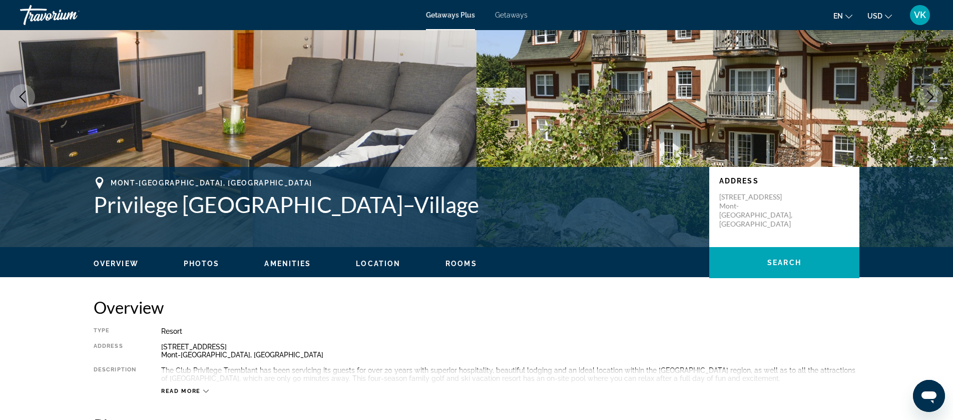
scroll to position [0, 0]
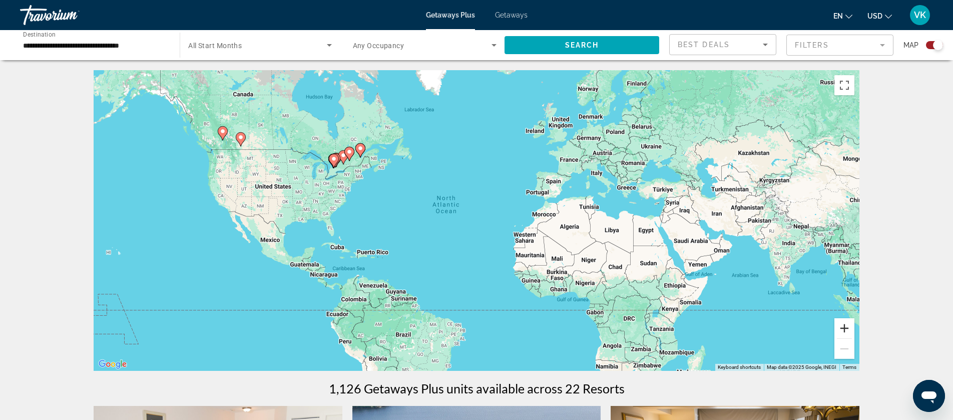
click at [846, 327] on button "Zoom in" at bounding box center [845, 328] width 20 height 20
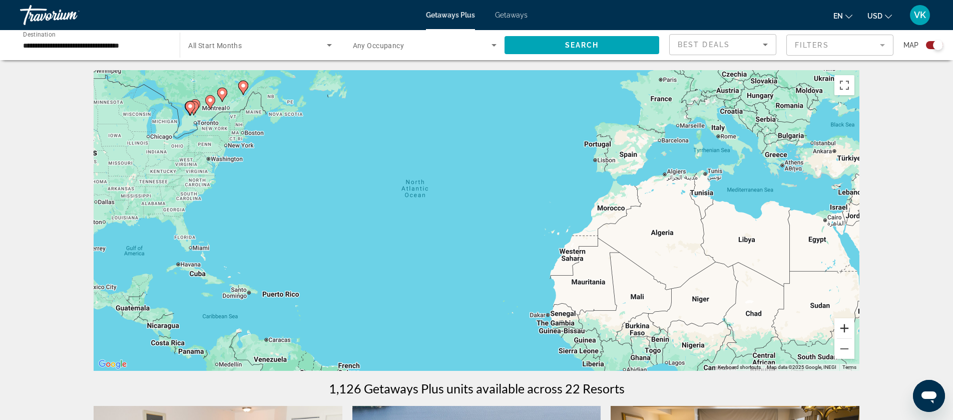
click at [846, 327] on button "Zoom in" at bounding box center [845, 328] width 20 height 20
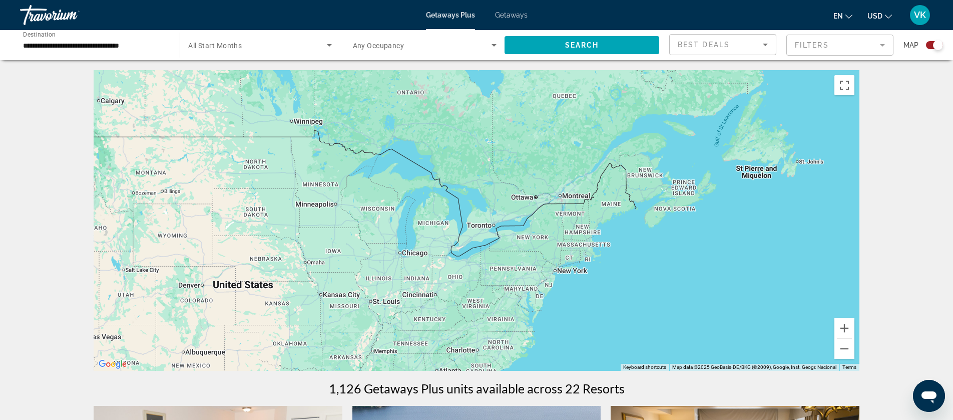
drag, startPoint x: 330, startPoint y: 202, endPoint x: 854, endPoint y: 379, distance: 553.2
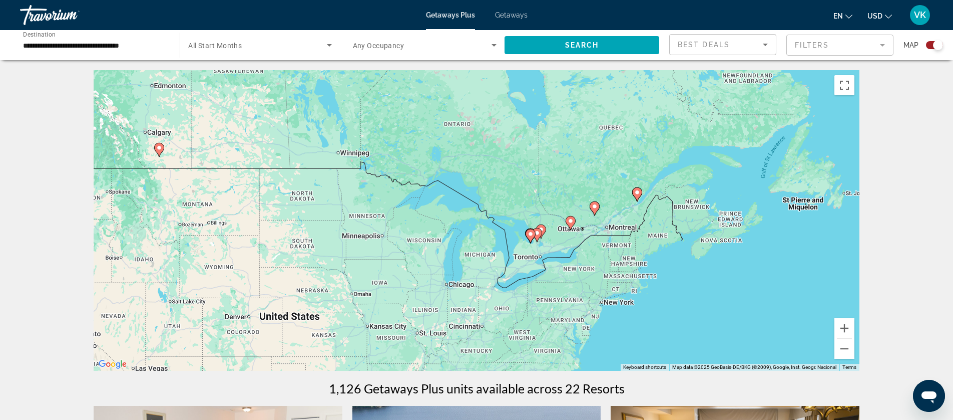
drag, startPoint x: 538, startPoint y: 264, endPoint x: 585, endPoint y: 295, distance: 56.8
click at [586, 295] on div "To activate drag with keyboard, press Alt + Enter. Once in keyboard drag state,…" at bounding box center [477, 220] width 766 height 300
click at [835, 46] on mat-form-field "Filters" at bounding box center [840, 45] width 107 height 21
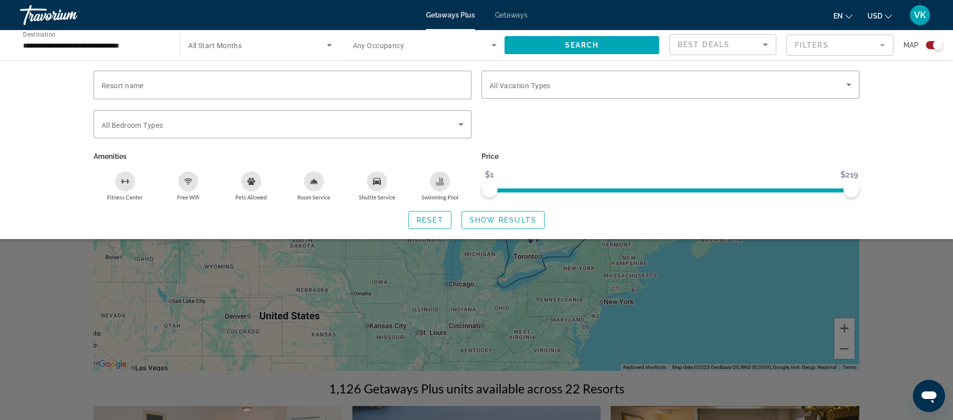
click at [935, 44] on div "Search widget" at bounding box center [938, 45] width 10 height 10
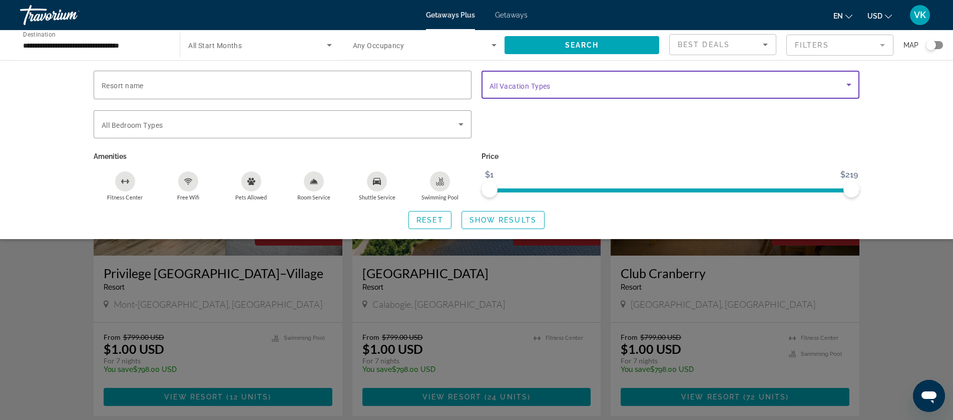
click at [566, 87] on span "Search widget" at bounding box center [668, 85] width 357 height 12
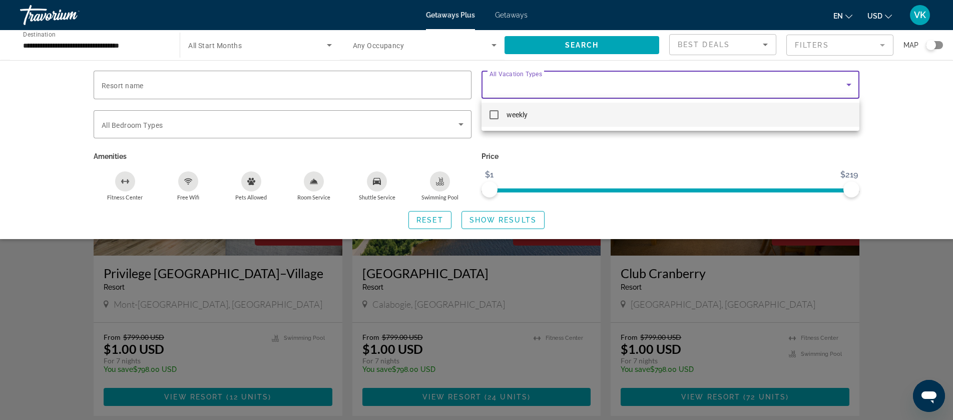
click at [493, 115] on mat-pseudo-checkbox at bounding box center [494, 114] width 9 height 9
click at [495, 220] on div at bounding box center [476, 210] width 953 height 420
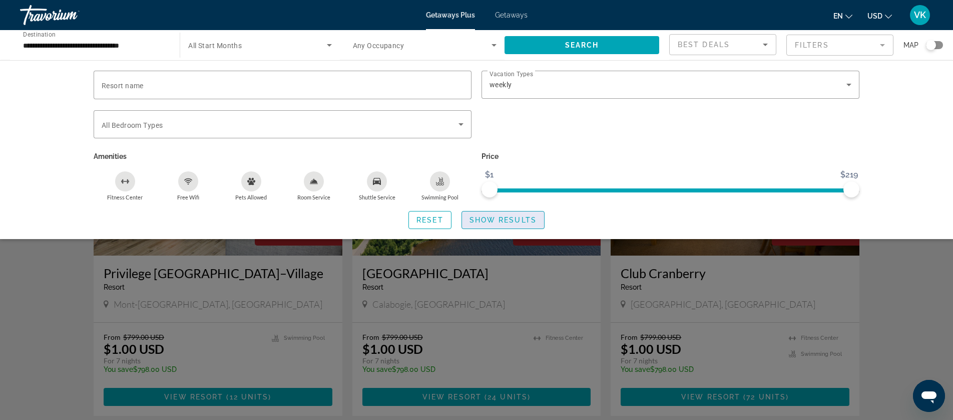
click at [509, 218] on span "Show Results" at bounding box center [503, 220] width 67 height 8
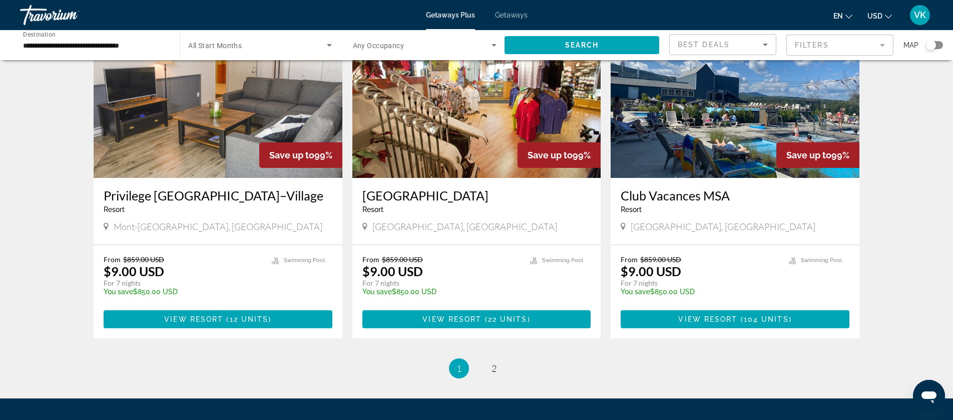
scroll to position [1215, 0]
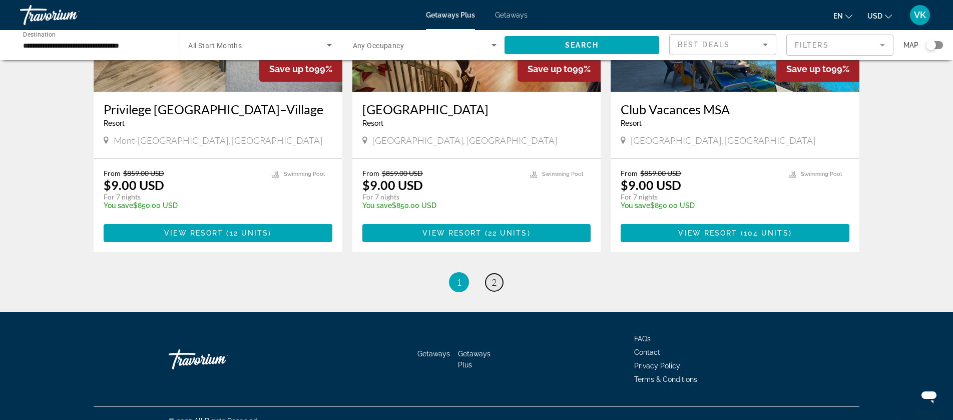
click at [491, 273] on link "page 2" at bounding box center [495, 282] width 18 height 18
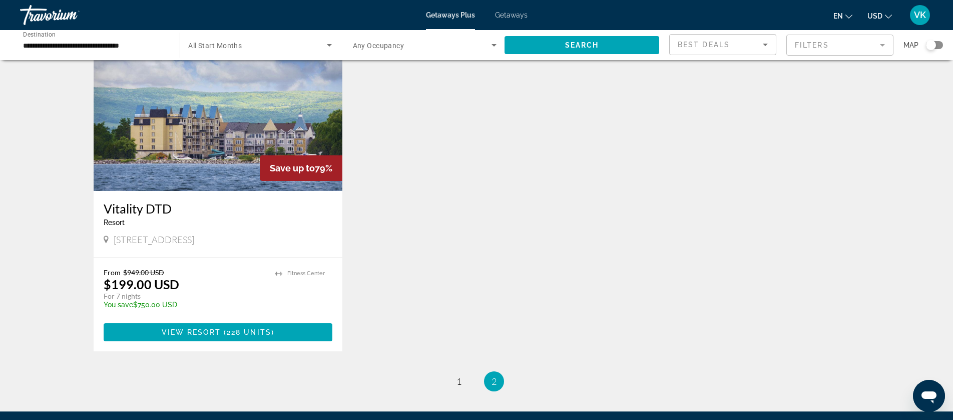
scroll to position [1102, 0]
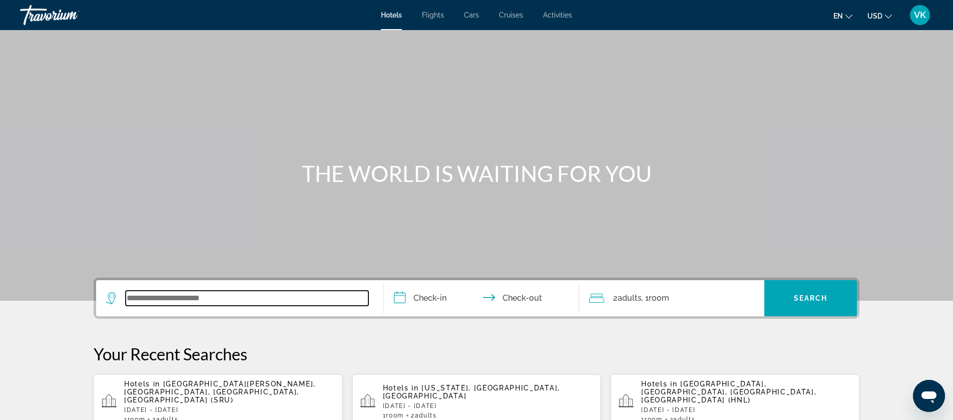
click at [138, 297] on input "Search widget" at bounding box center [247, 297] width 243 height 15
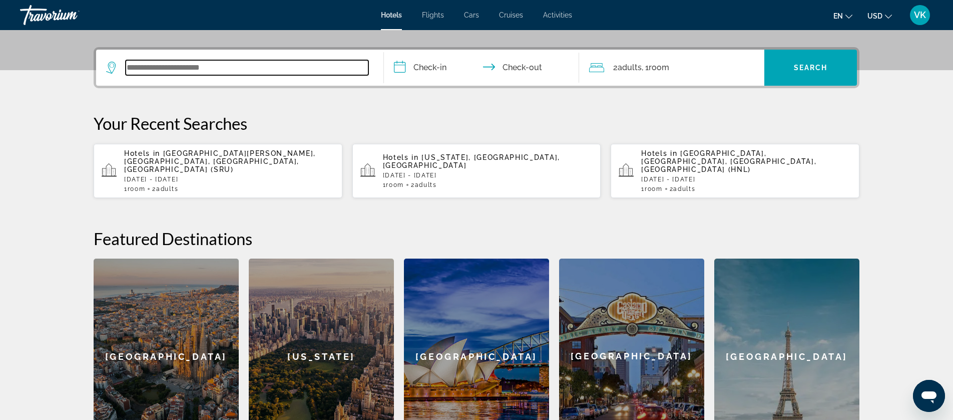
scroll to position [245, 0]
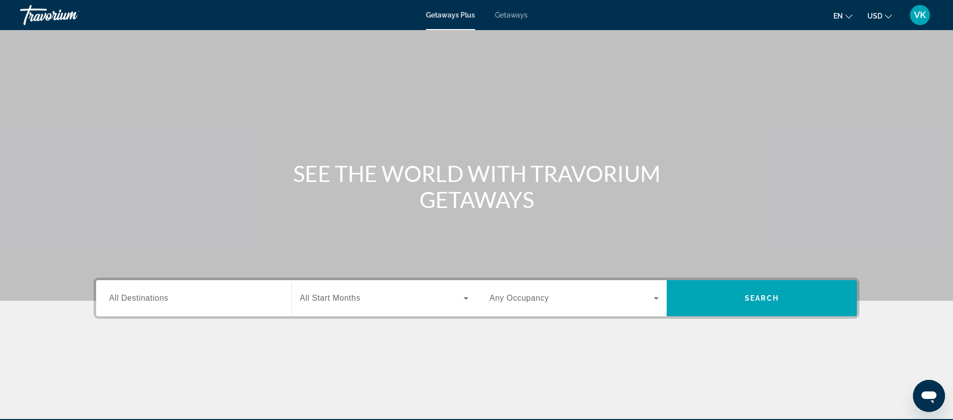
click at [142, 299] on span "All Destinations" at bounding box center [138, 297] width 59 height 9
click at [142, 299] on input "Destination All Destinations" at bounding box center [193, 298] width 169 height 12
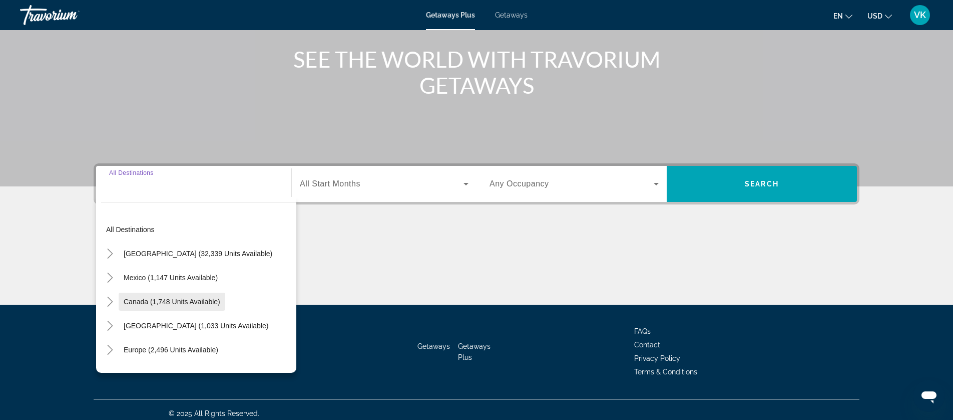
scroll to position [122, 0]
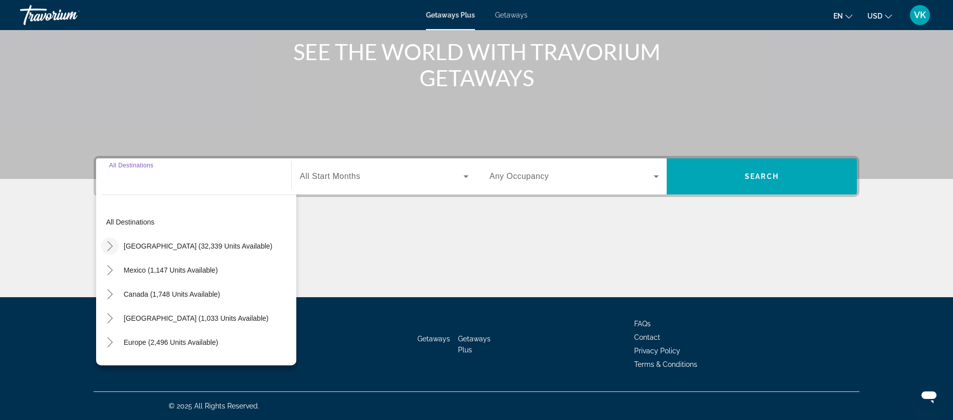
click at [110, 244] on icon "Toggle United States (32,339 units available)" at bounding box center [110, 246] width 10 height 10
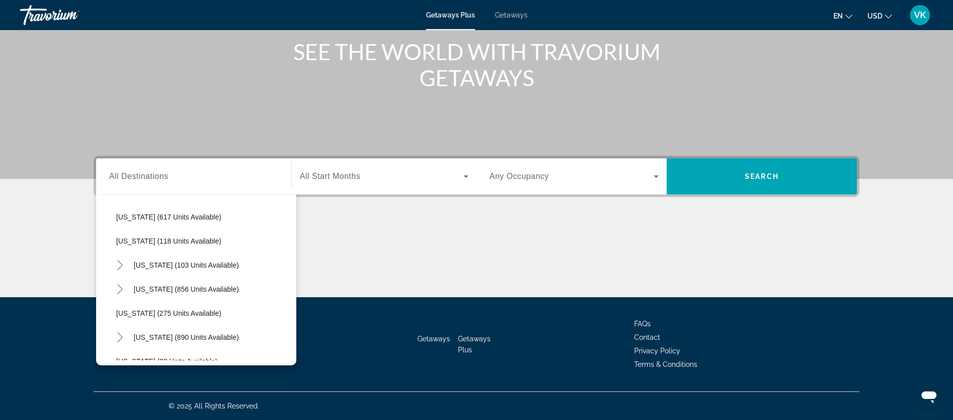
scroll to position [606, 0]
click at [172, 288] on span "North Carolina (856 units available)" at bounding box center [186, 288] width 105 height 8
type input "**********"
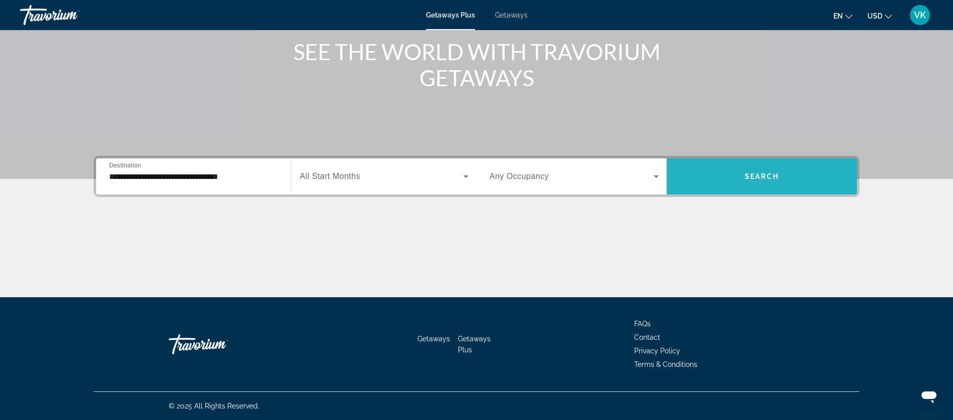
click at [754, 177] on span "Search" at bounding box center [762, 176] width 34 height 8
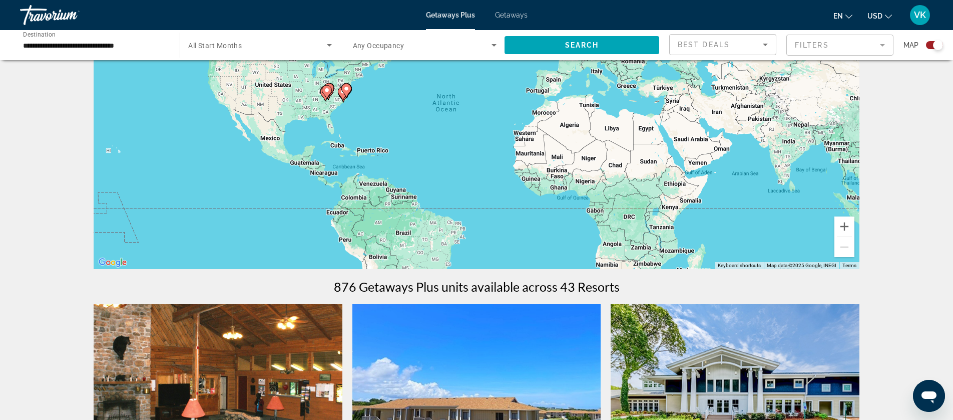
scroll to position [71, 0]
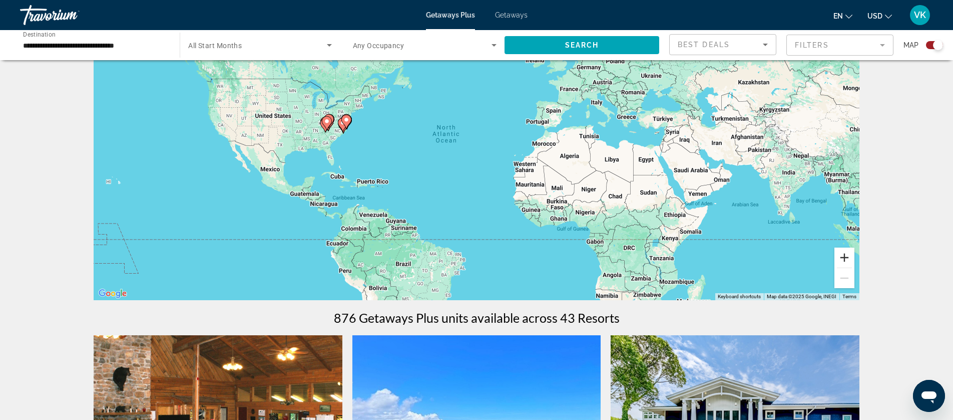
click at [843, 256] on button "Zoom in" at bounding box center [845, 257] width 20 height 20
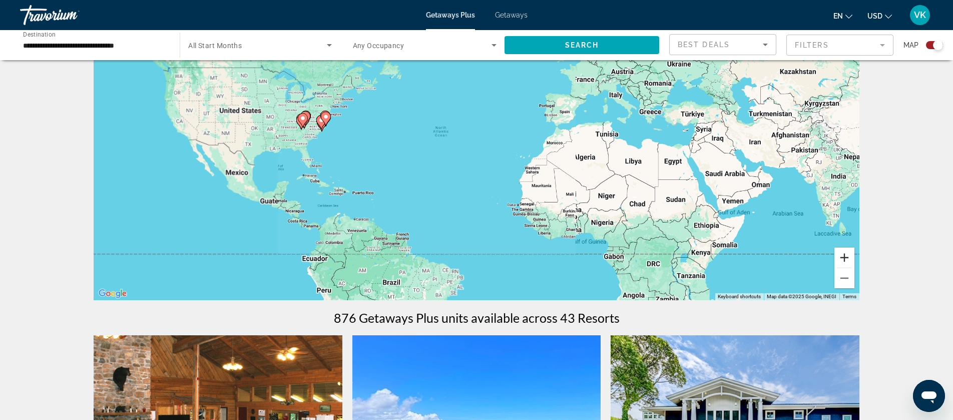
click at [843, 256] on button "Zoom in" at bounding box center [845, 257] width 20 height 20
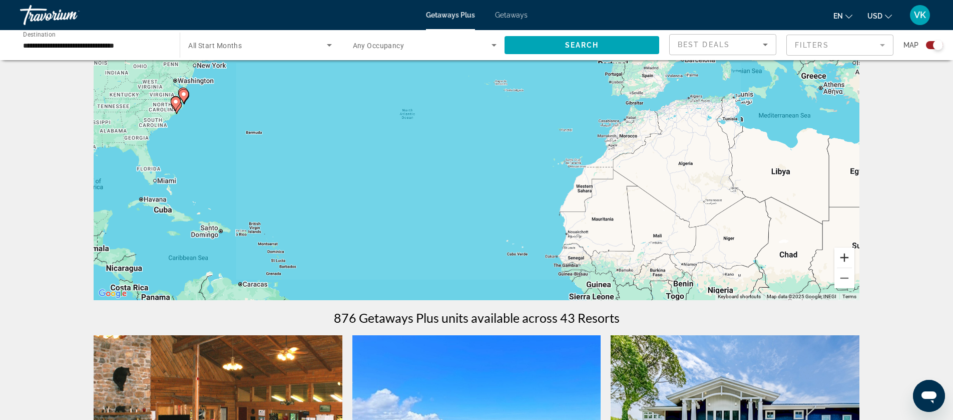
click at [843, 256] on button "Zoom in" at bounding box center [845, 257] width 20 height 20
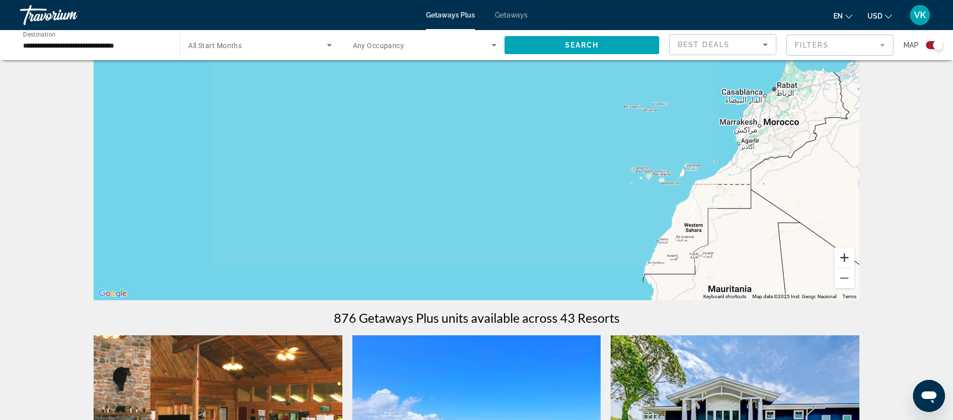
click at [843, 256] on button "Zoom in" at bounding box center [845, 257] width 20 height 20
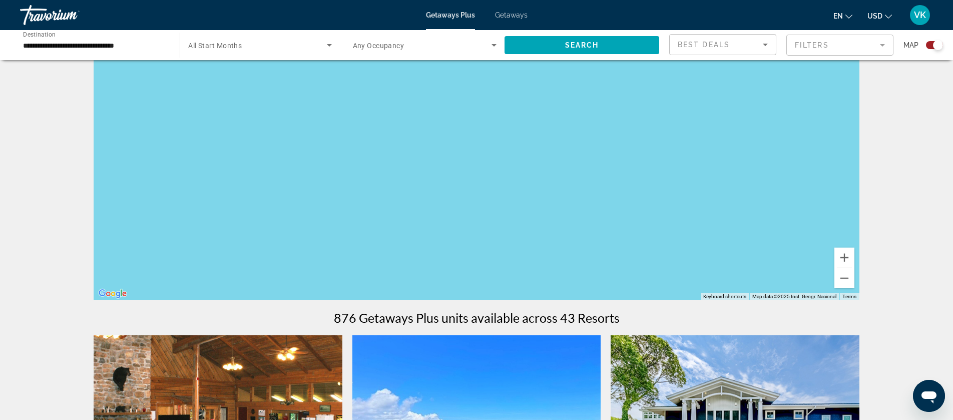
drag, startPoint x: 279, startPoint y: 178, endPoint x: 640, endPoint y: 244, distance: 366.6
click at [717, 273] on div "Main content" at bounding box center [477, 149] width 766 height 300
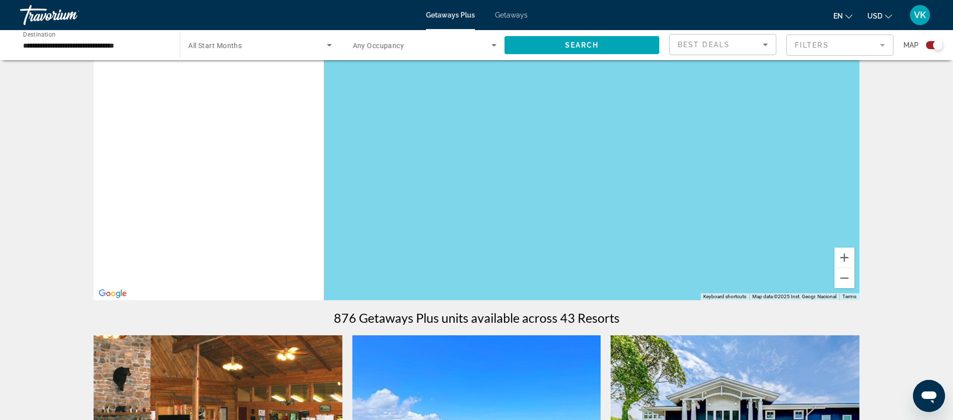
drag, startPoint x: 486, startPoint y: 210, endPoint x: 858, endPoint y: 306, distance: 383.8
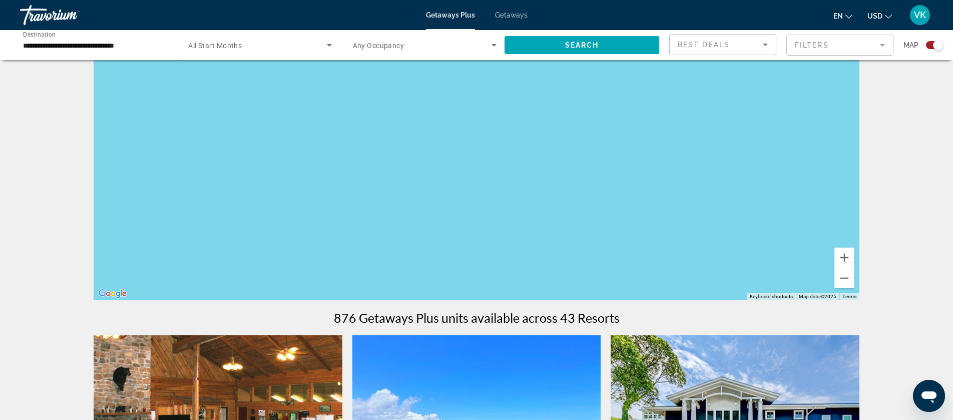
drag, startPoint x: 363, startPoint y: 154, endPoint x: 837, endPoint y: 389, distance: 529.6
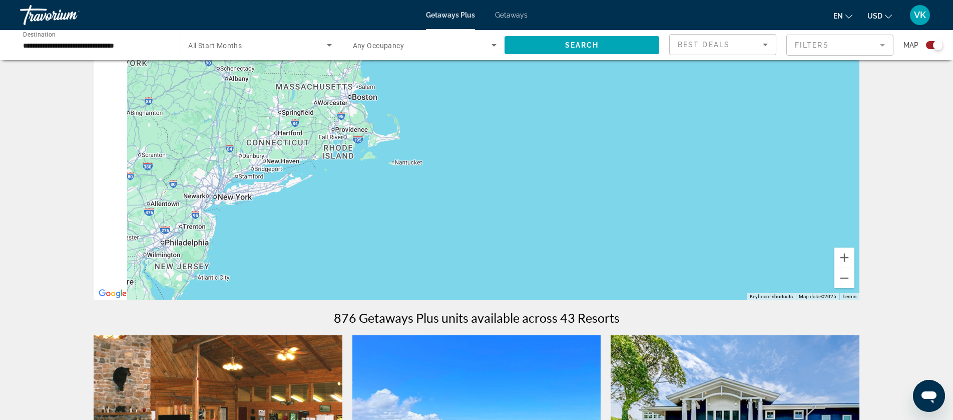
drag, startPoint x: 552, startPoint y: 251, endPoint x: 857, endPoint y: 349, distance: 321.0
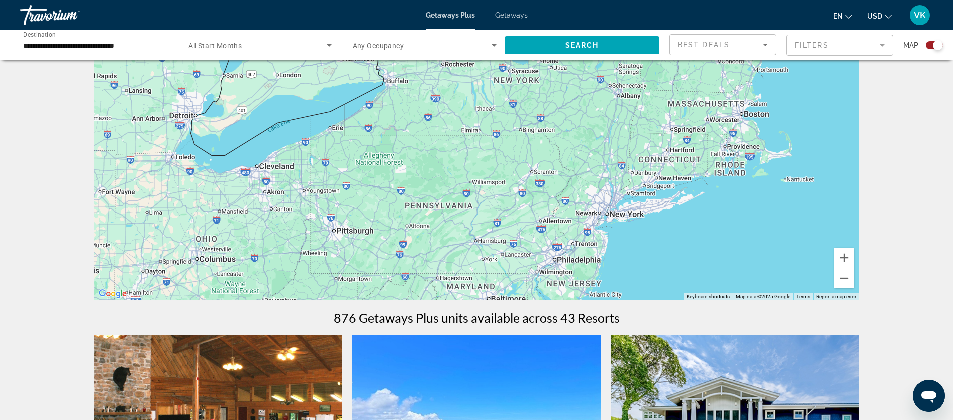
drag, startPoint x: 610, startPoint y: 165, endPoint x: 605, endPoint y: 96, distance: 68.8
click at [616, 76] on div "Main content" at bounding box center [477, 149] width 766 height 300
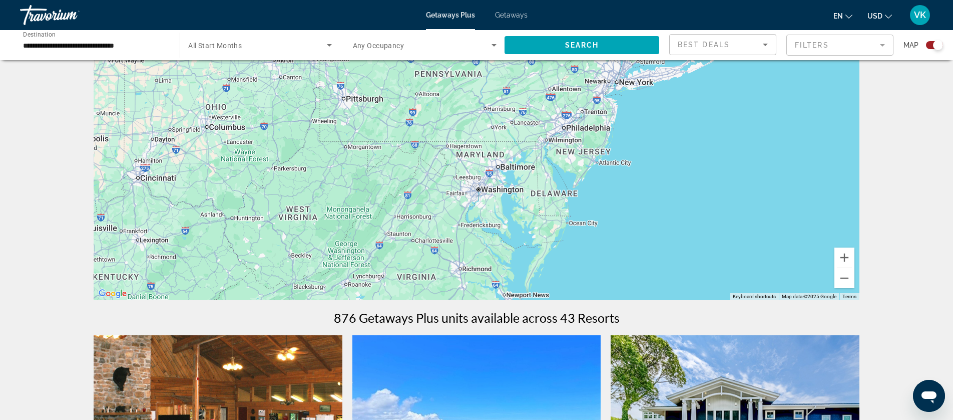
drag, startPoint x: 597, startPoint y: 249, endPoint x: 599, endPoint y: 104, distance: 145.2
click at [602, 105] on div "Main content" at bounding box center [477, 149] width 766 height 300
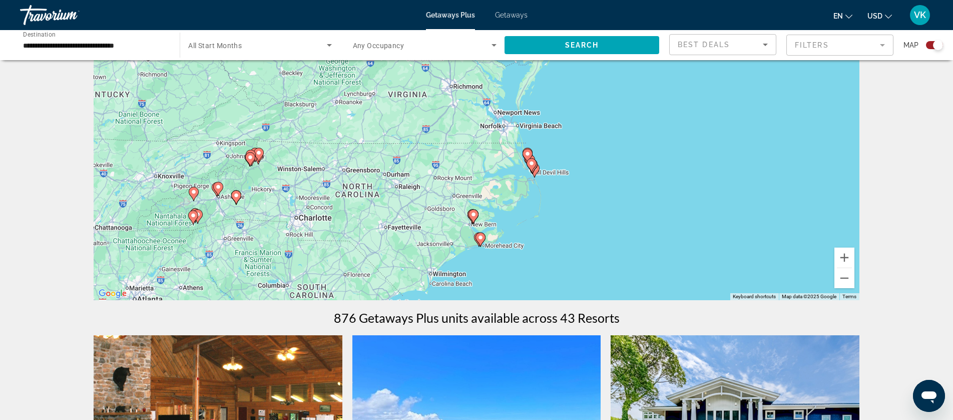
drag, startPoint x: 596, startPoint y: 171, endPoint x: 611, endPoint y: 85, distance: 86.8
click at [613, 89] on div "To activate drag with keyboard, press Alt + Enter. Once in keyboard drag state,…" at bounding box center [477, 149] width 766 height 300
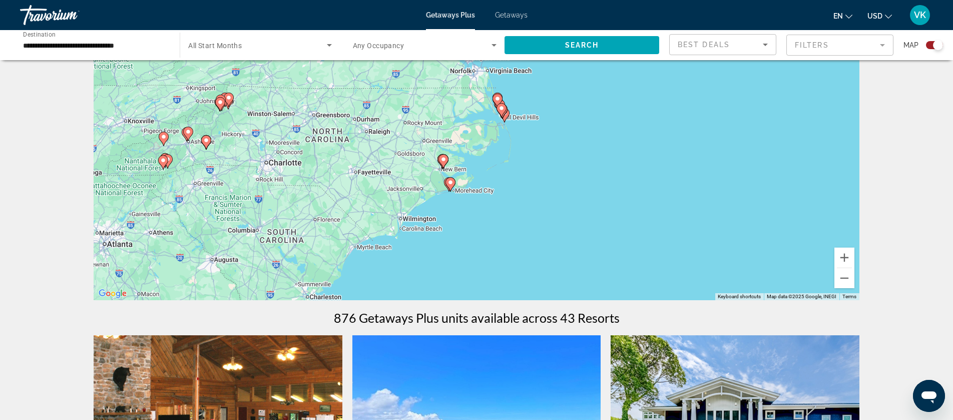
drag, startPoint x: 592, startPoint y: 121, endPoint x: 528, endPoint y: 233, distance: 128.5
click at [528, 233] on div "To activate drag with keyboard, press Alt + Enter. Once in keyboard drag state,…" at bounding box center [477, 149] width 766 height 300
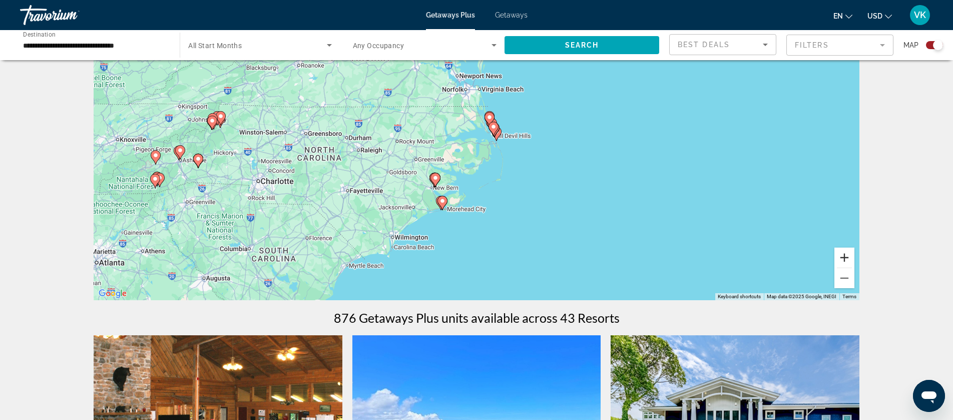
click at [846, 257] on button "Zoom in" at bounding box center [845, 257] width 20 height 20
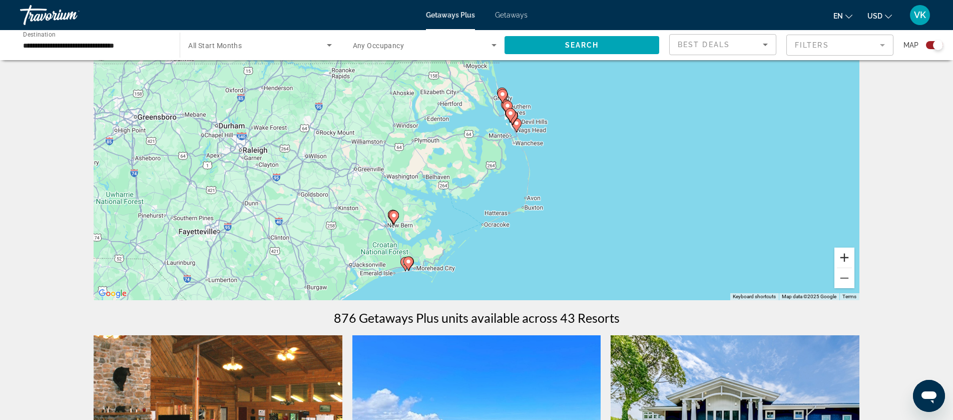
click at [846, 257] on button "Zoom in" at bounding box center [845, 257] width 20 height 20
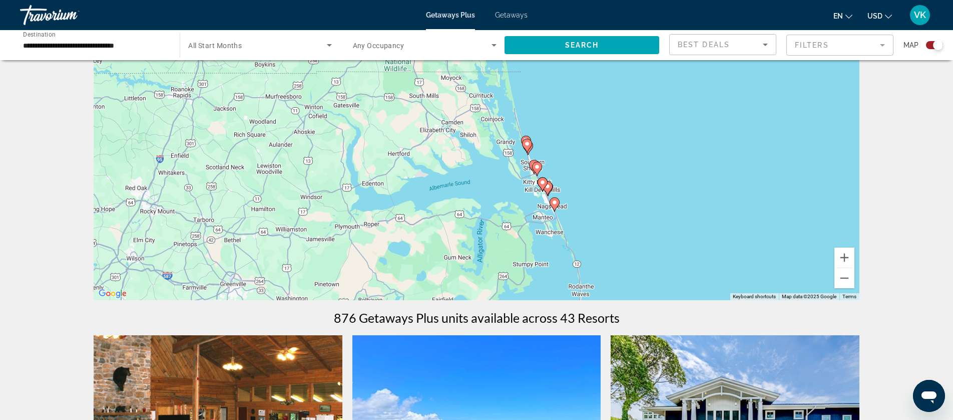
drag, startPoint x: 635, startPoint y: 156, endPoint x: 634, endPoint y: 252, distance: 96.6
click at [634, 252] on div "To activate drag with keyboard, press Alt + Enter. Once in keyboard drag state,…" at bounding box center [477, 149] width 766 height 300
click at [555, 206] on icon "Main content" at bounding box center [554, 204] width 9 height 13
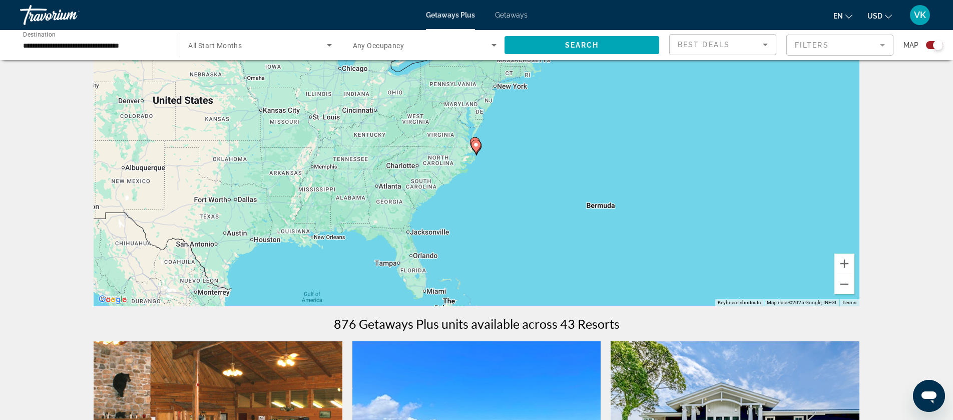
scroll to position [0, 0]
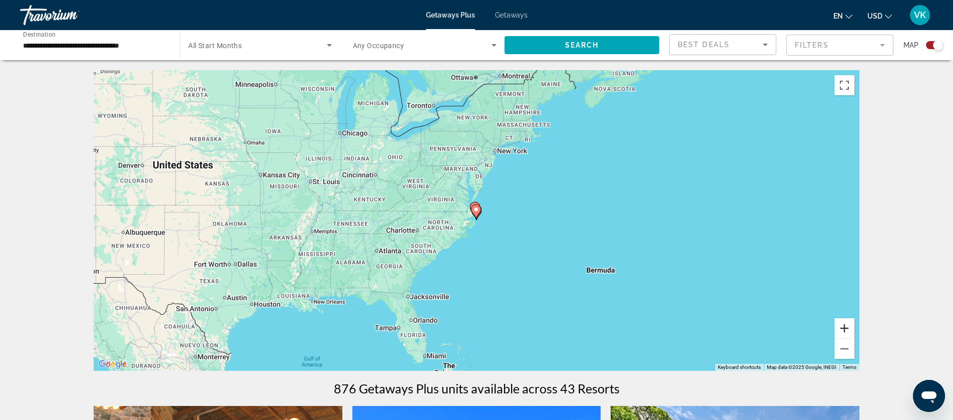
click at [840, 328] on button "Zoom in" at bounding box center [845, 328] width 20 height 20
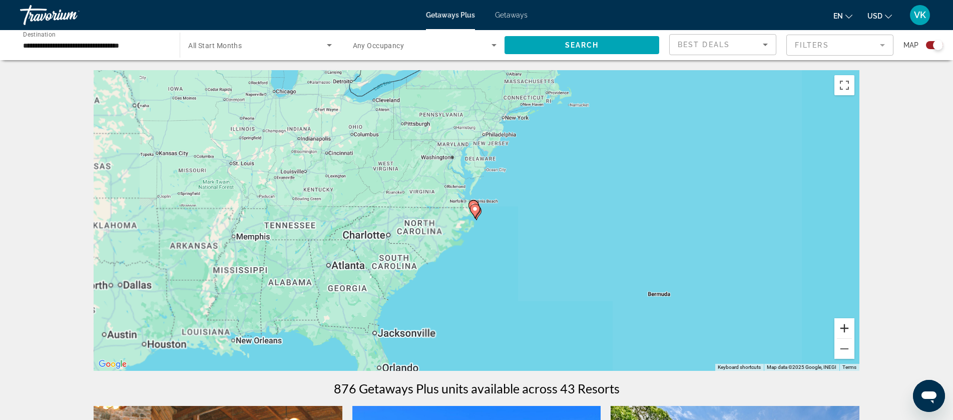
click at [840, 328] on button "Zoom in" at bounding box center [845, 328] width 20 height 20
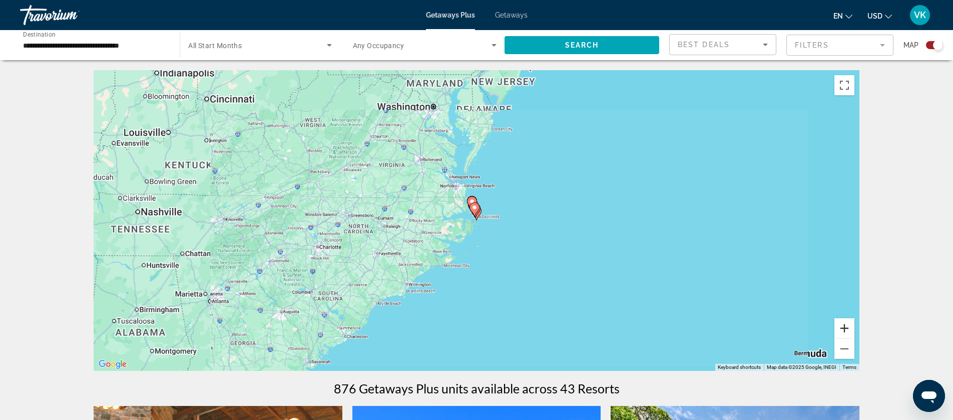
click at [839, 327] on button "Zoom in" at bounding box center [845, 328] width 20 height 20
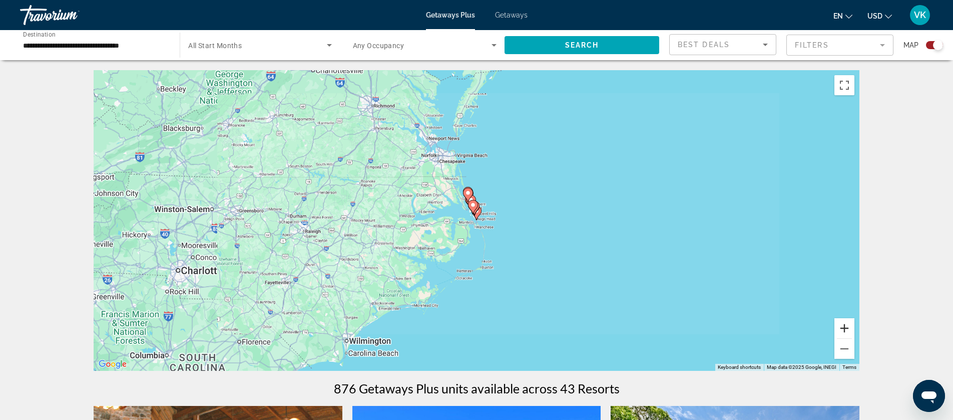
click at [839, 327] on button "Zoom in" at bounding box center [845, 328] width 20 height 20
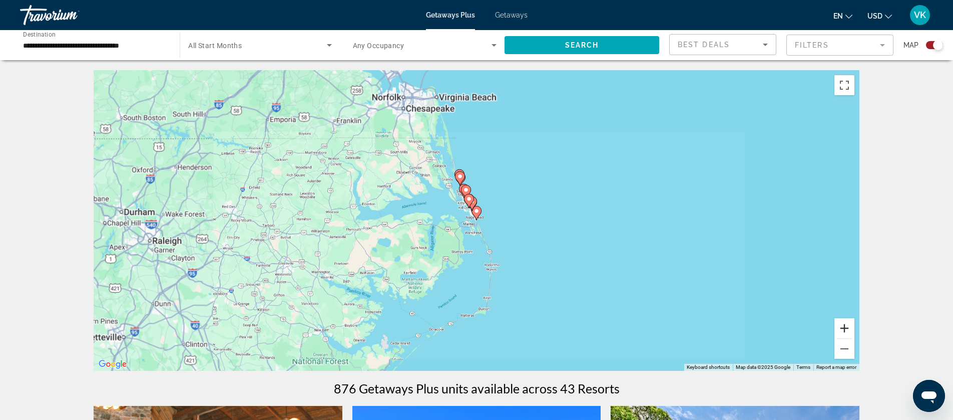
click at [839, 327] on button "Zoom in" at bounding box center [845, 328] width 20 height 20
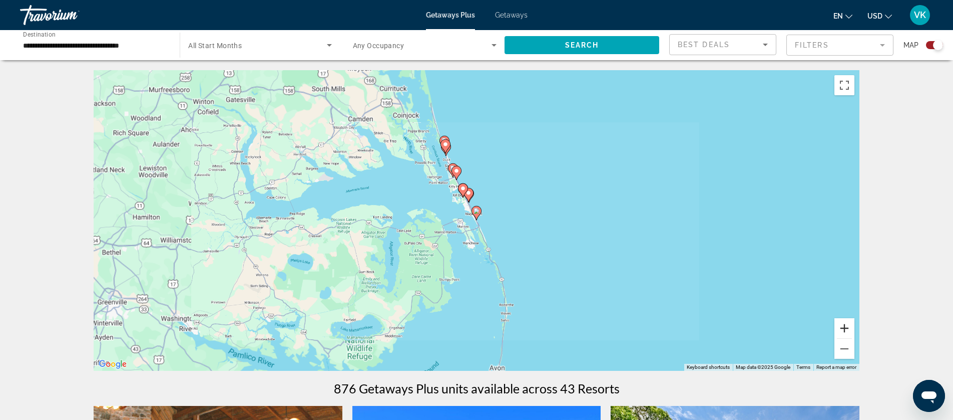
click at [839, 327] on button "Zoom in" at bounding box center [845, 328] width 20 height 20
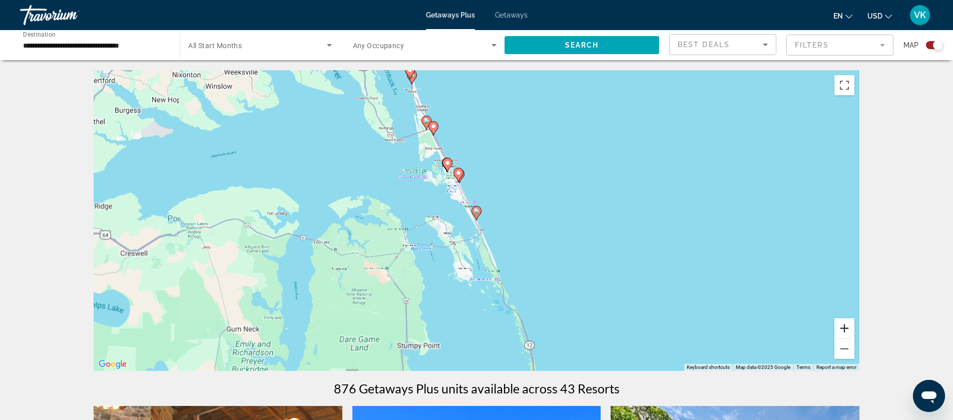
click at [839, 327] on button "Zoom in" at bounding box center [845, 328] width 20 height 20
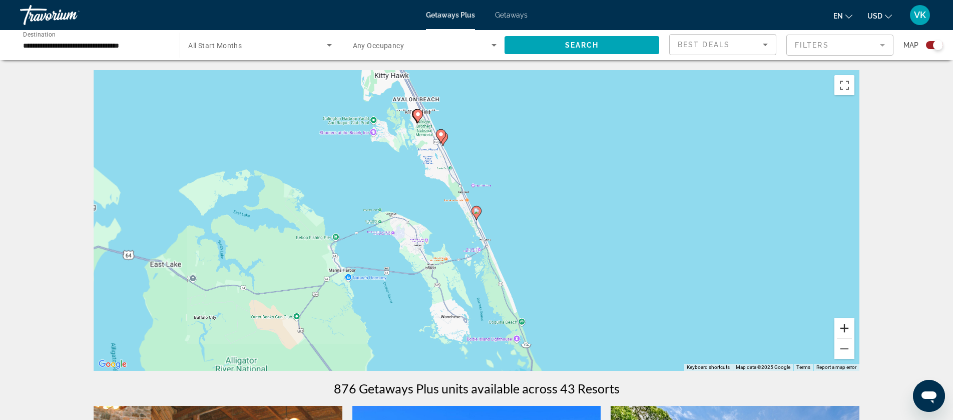
click at [839, 327] on button "Zoom in" at bounding box center [845, 328] width 20 height 20
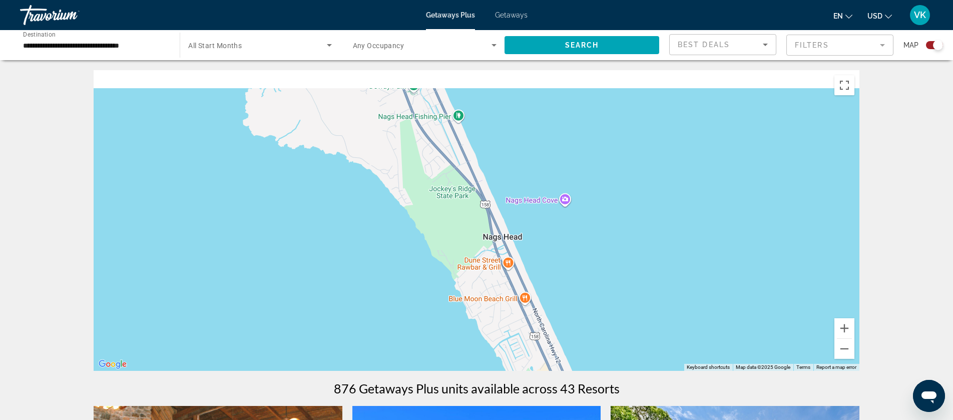
drag, startPoint x: 537, startPoint y: 228, endPoint x: 623, endPoint y: 371, distance: 167.1
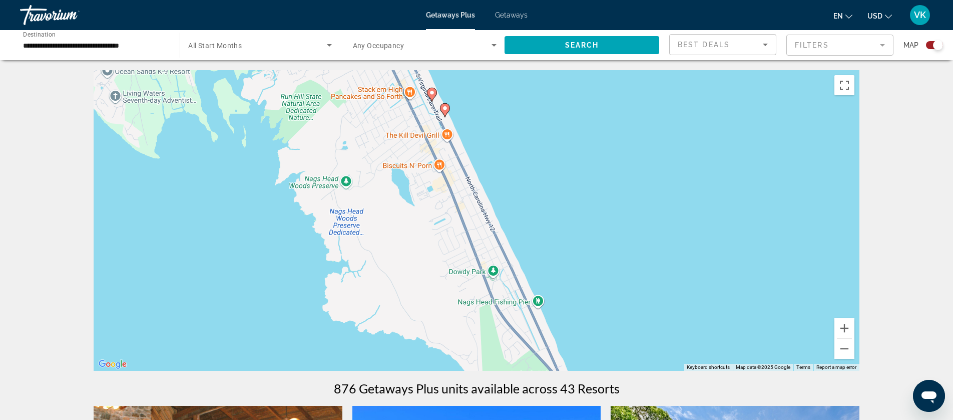
drag, startPoint x: 562, startPoint y: 254, endPoint x: 620, endPoint y: 416, distance: 172.5
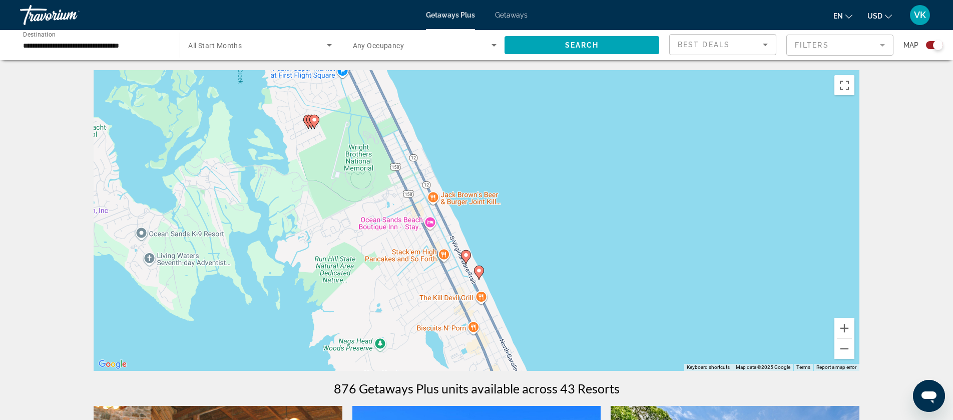
drag, startPoint x: 546, startPoint y: 227, endPoint x: 562, endPoint y: 334, distance: 108.8
click at [562, 334] on div "To activate drag with keyboard, press Alt + Enter. Once in keyboard drag state,…" at bounding box center [477, 220] width 766 height 300
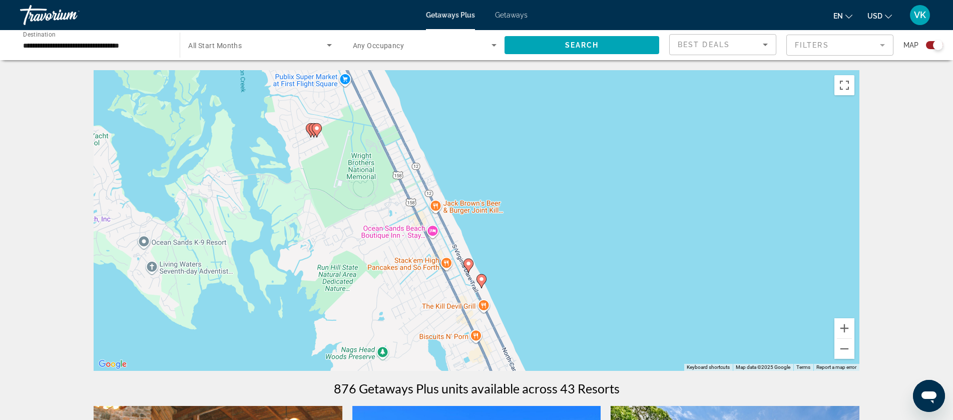
click at [484, 281] on image "Main content" at bounding box center [482, 279] width 6 height 6
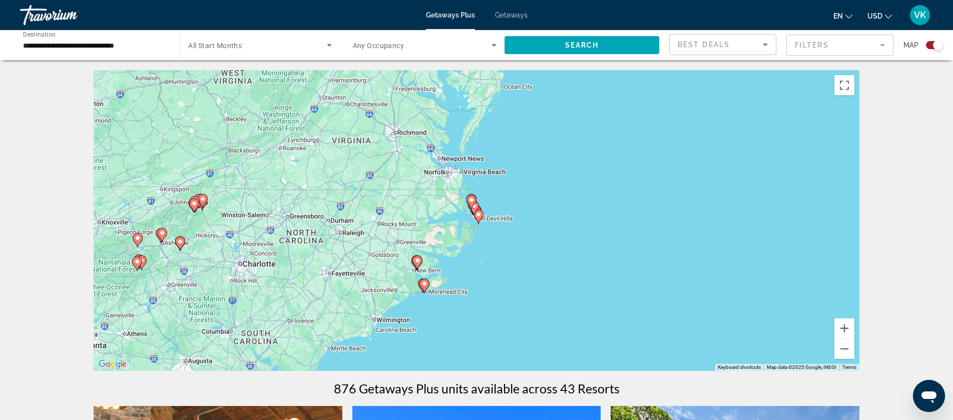
click at [478, 214] on gmp-advanced-marker "Main content" at bounding box center [474, 207] width 10 height 15
type input "**********"
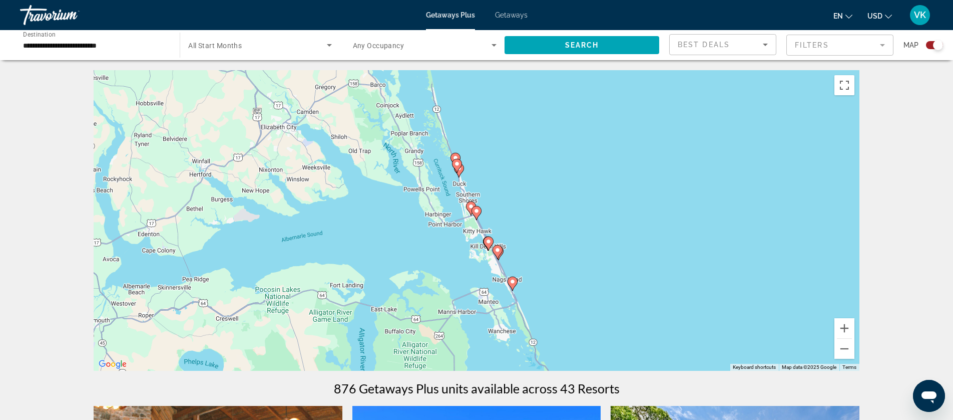
click at [480, 212] on icon "Main content" at bounding box center [476, 212] width 9 height 13
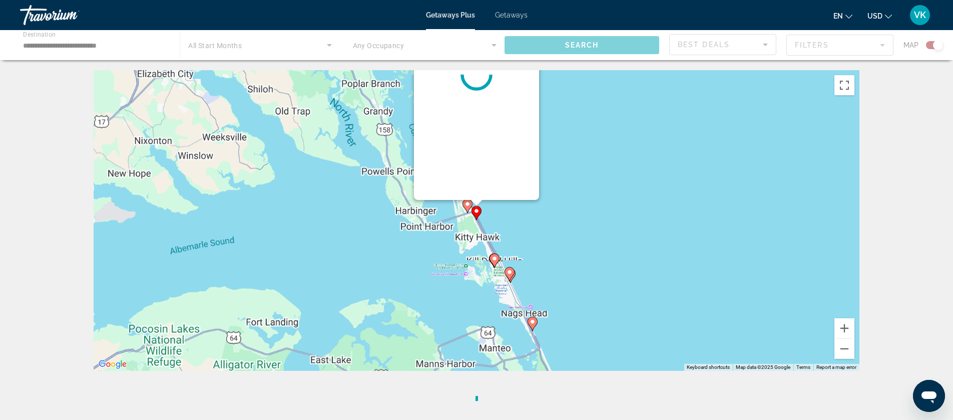
click at [480, 212] on icon "Main content" at bounding box center [476, 212] width 9 height 13
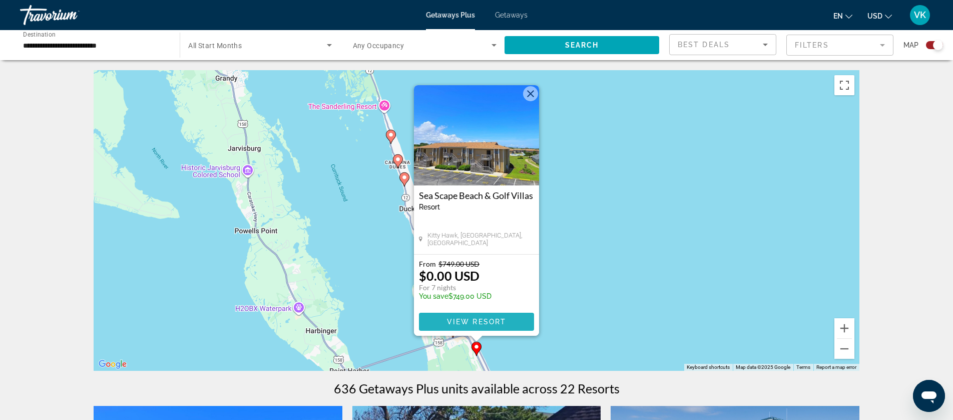
click at [481, 320] on span "View Resort" at bounding box center [476, 321] width 59 height 8
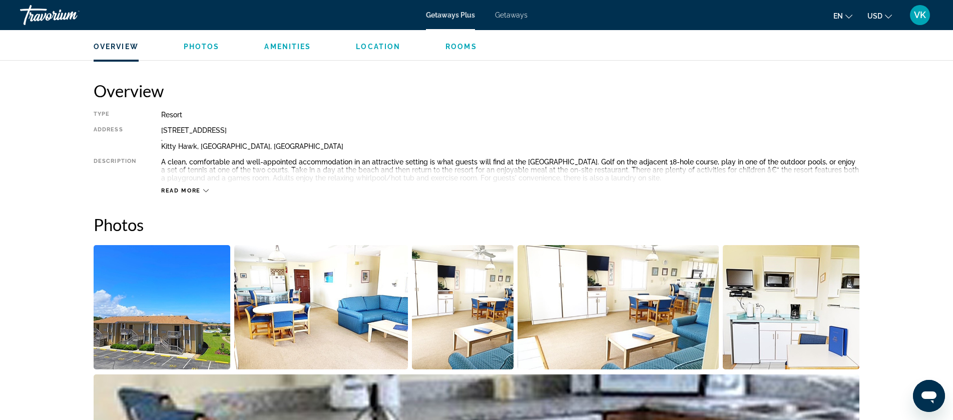
scroll to position [299, 0]
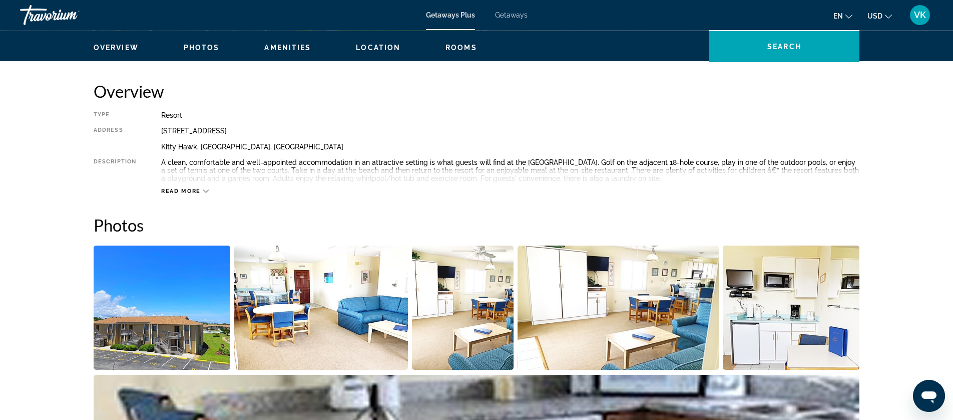
click at [160, 322] on img "Open full-screen image slider" at bounding box center [162, 307] width 137 height 124
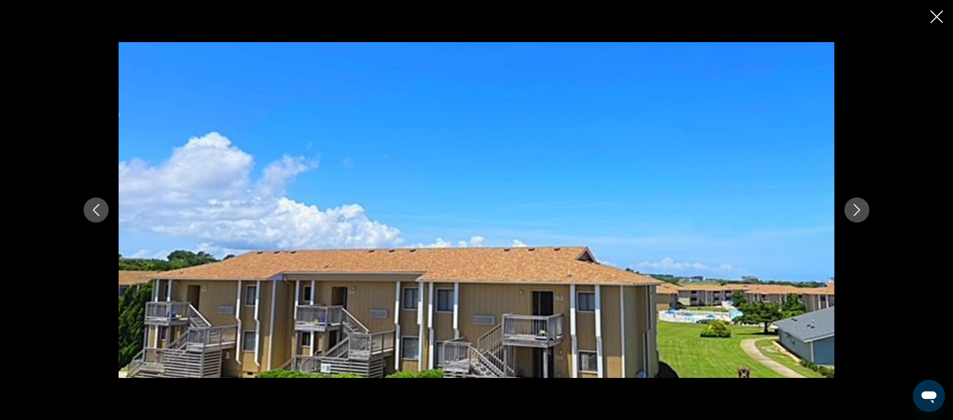
click at [860, 211] on icon "Next image" at bounding box center [857, 210] width 12 height 12
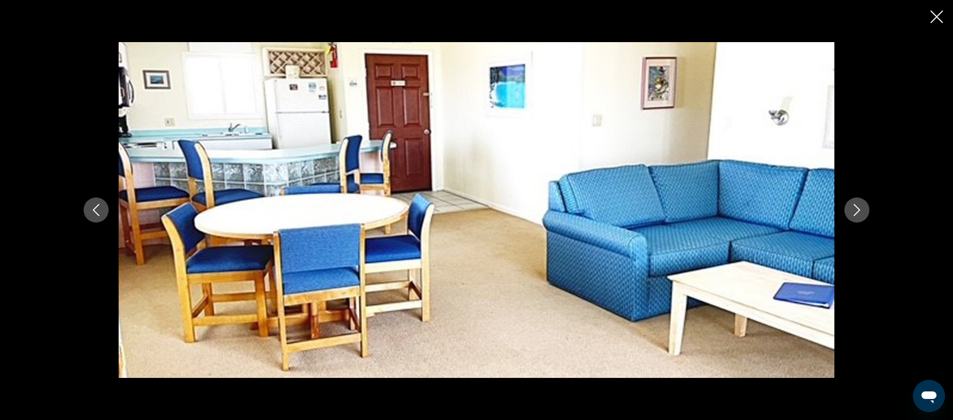
click at [860, 211] on icon "Next image" at bounding box center [857, 210] width 12 height 12
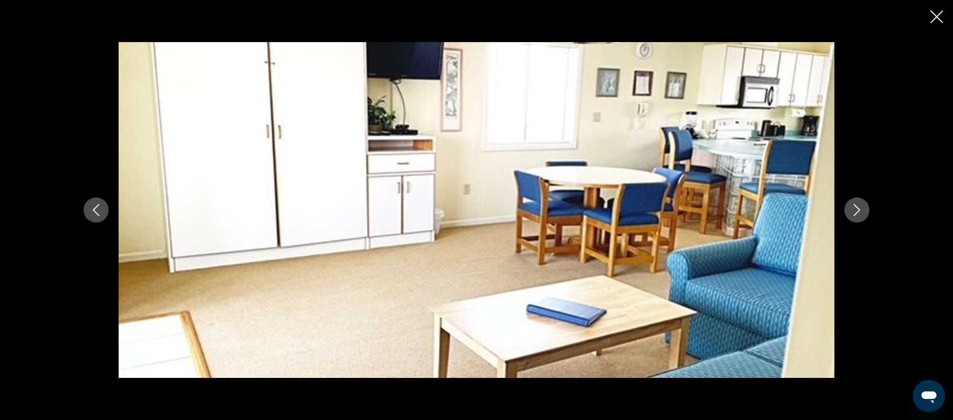
click at [860, 211] on icon "Next image" at bounding box center [857, 210] width 12 height 12
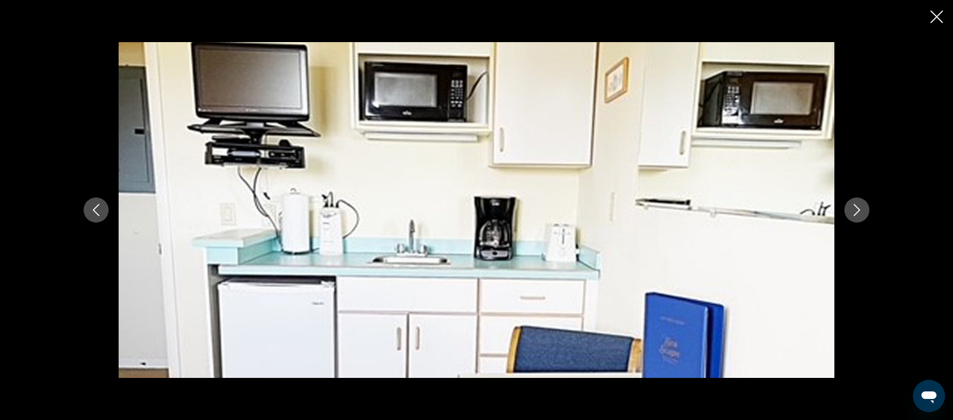
click at [860, 211] on icon "Next image" at bounding box center [857, 210] width 12 height 12
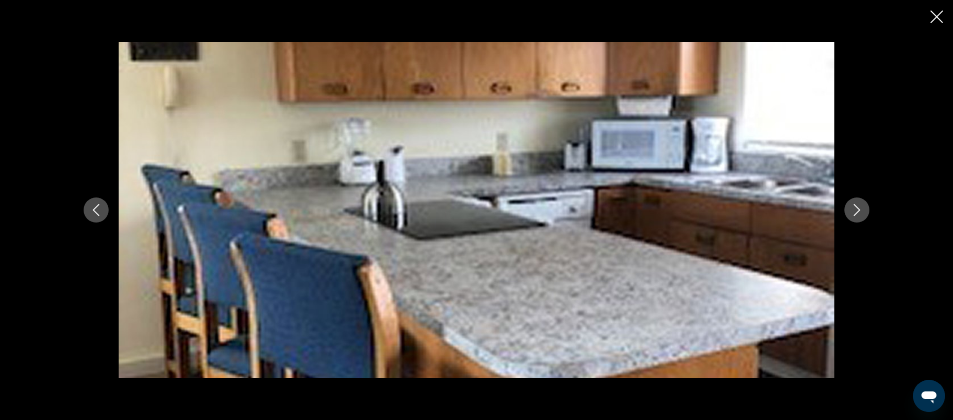
click at [860, 211] on icon "Next image" at bounding box center [857, 210] width 12 height 12
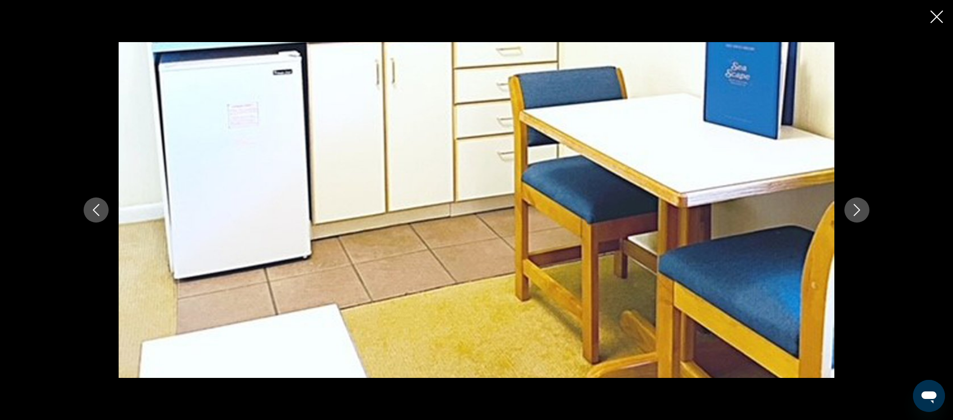
click at [860, 211] on icon "Next image" at bounding box center [857, 210] width 12 height 12
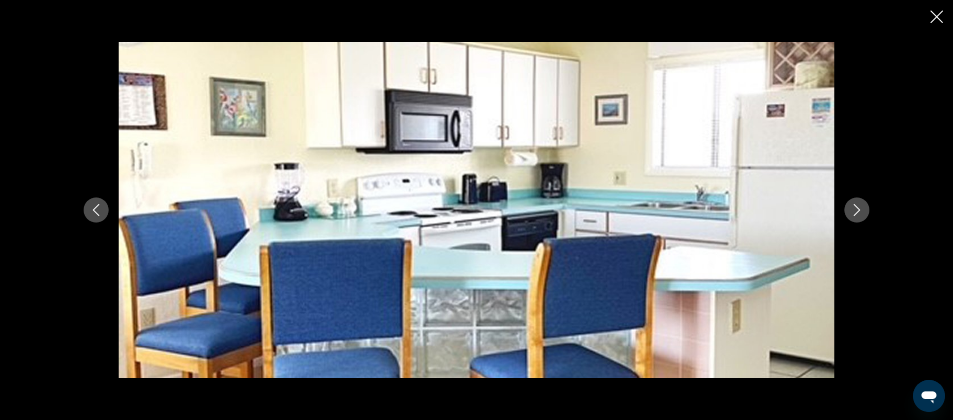
click at [860, 211] on icon "Next image" at bounding box center [857, 210] width 12 height 12
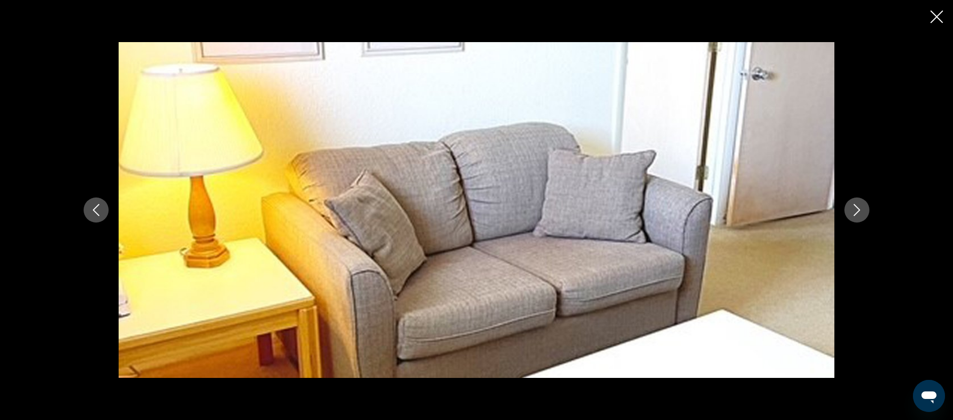
click at [860, 211] on icon "Next image" at bounding box center [857, 210] width 12 height 12
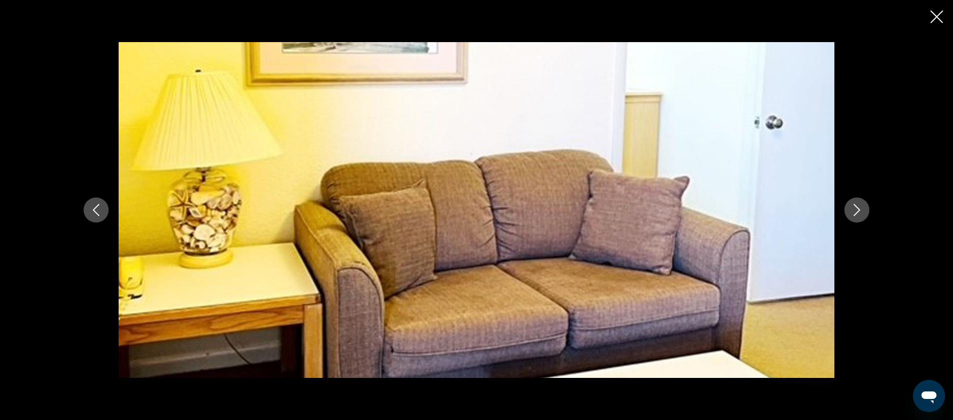
click at [860, 211] on icon "Next image" at bounding box center [857, 210] width 12 height 12
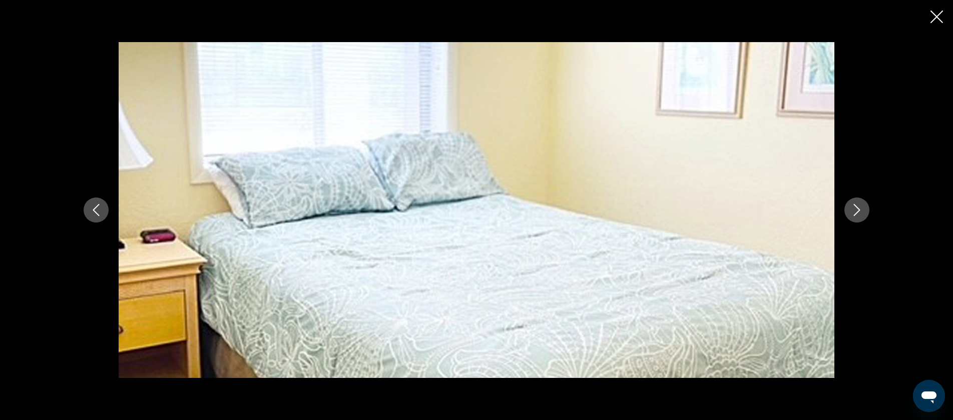
click at [860, 211] on icon "Next image" at bounding box center [857, 210] width 12 height 12
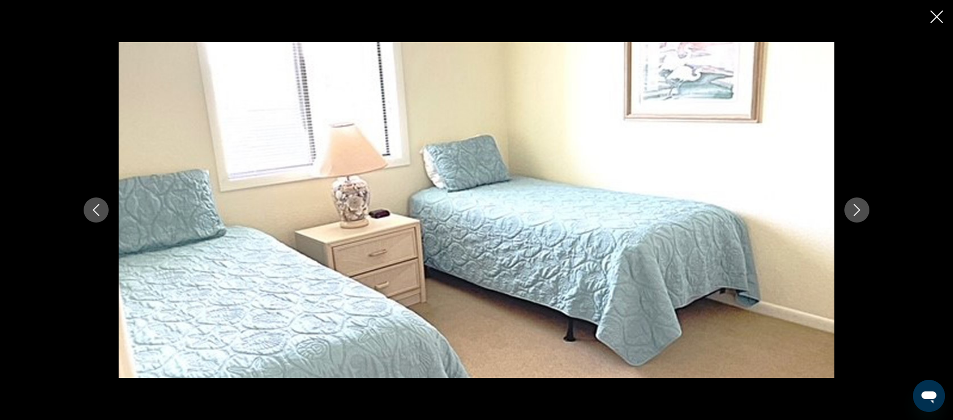
click at [860, 210] on icon "Next image" at bounding box center [857, 210] width 12 height 12
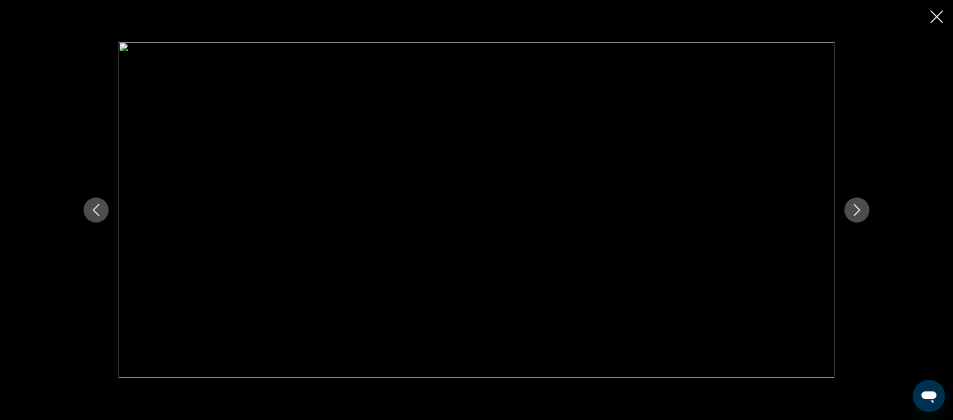
click at [860, 210] on icon "Next image" at bounding box center [857, 210] width 12 height 12
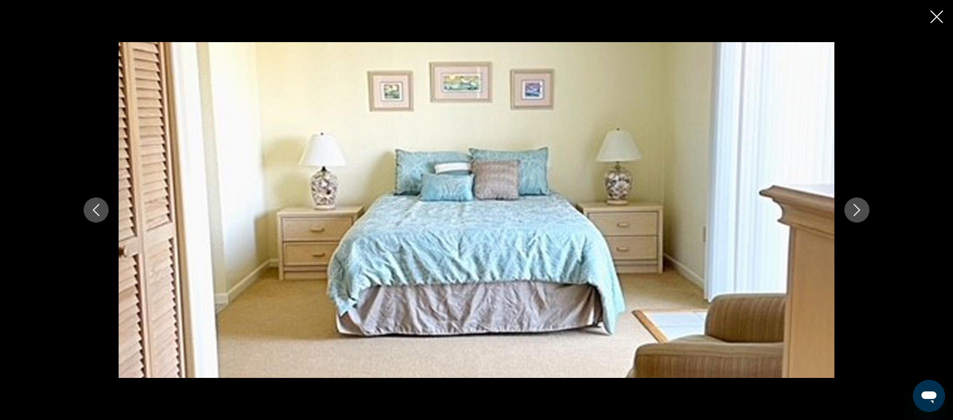
click at [860, 210] on icon "Next image" at bounding box center [857, 210] width 12 height 12
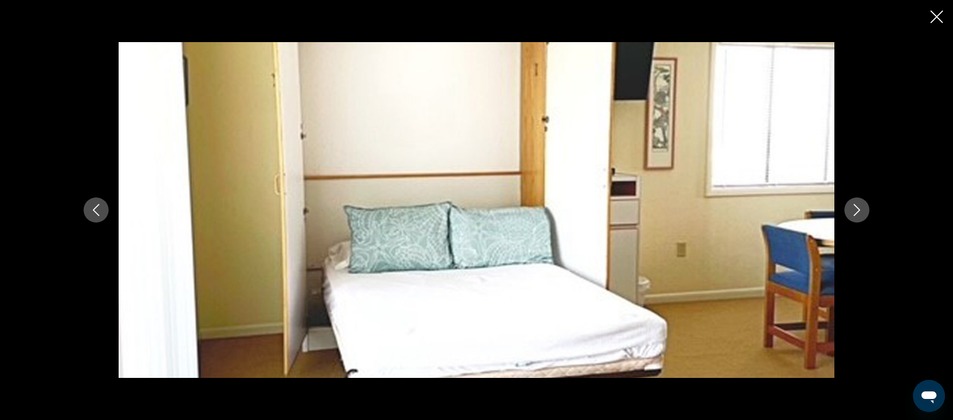
click at [860, 210] on icon "Next image" at bounding box center [857, 210] width 12 height 12
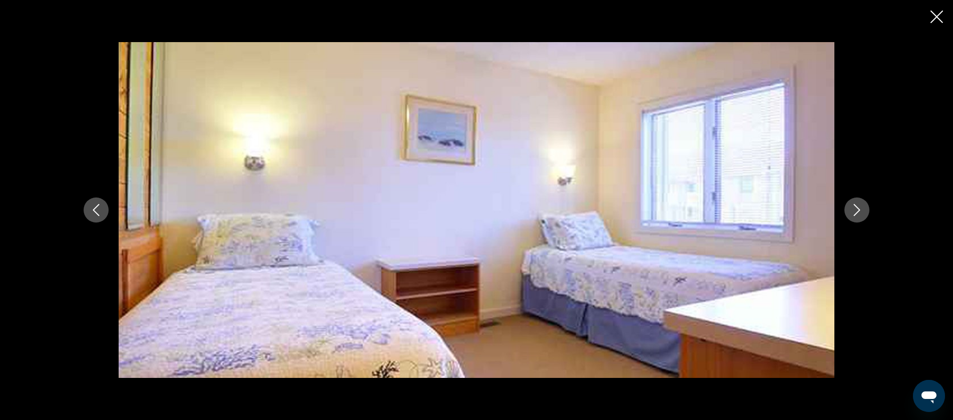
click at [860, 210] on icon "Next image" at bounding box center [857, 210] width 12 height 12
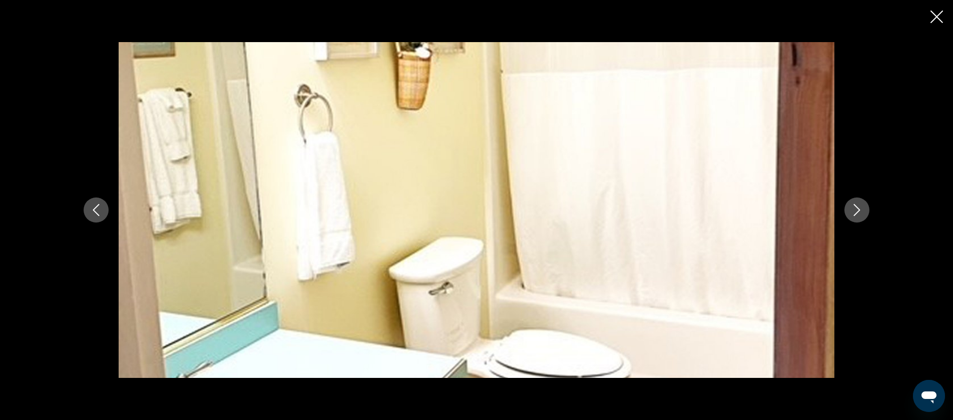
click at [860, 210] on icon "Next image" at bounding box center [857, 210] width 12 height 12
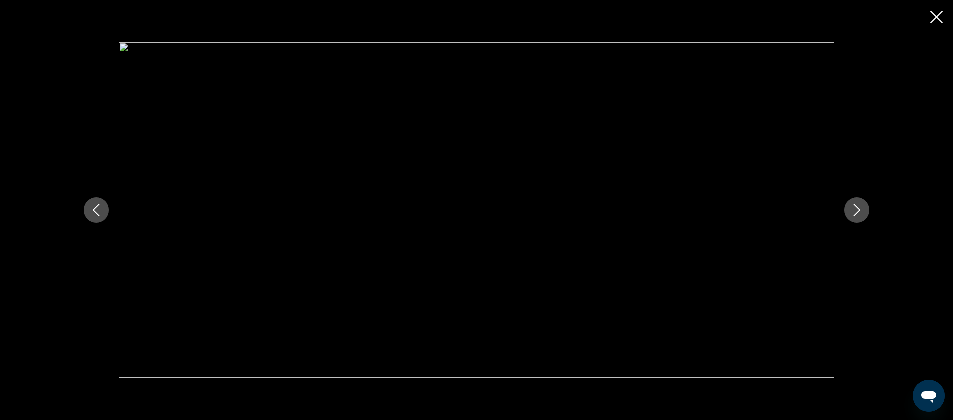
click at [860, 210] on icon "Next image" at bounding box center [857, 210] width 12 height 12
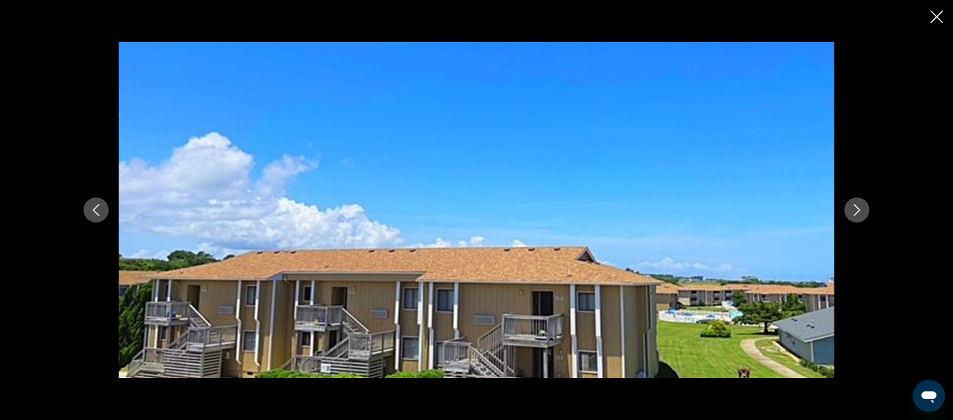
click at [860, 210] on icon "Next image" at bounding box center [857, 210] width 12 height 12
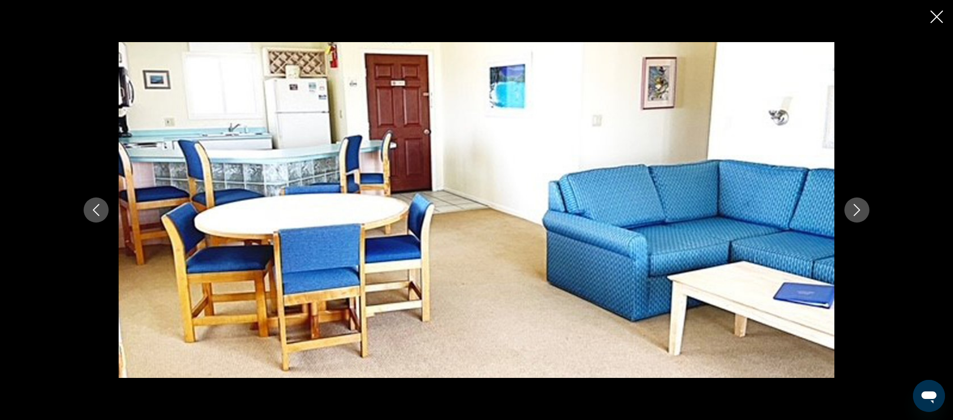
click at [937, 17] on icon "Close slideshow" at bounding box center [937, 17] width 13 height 13
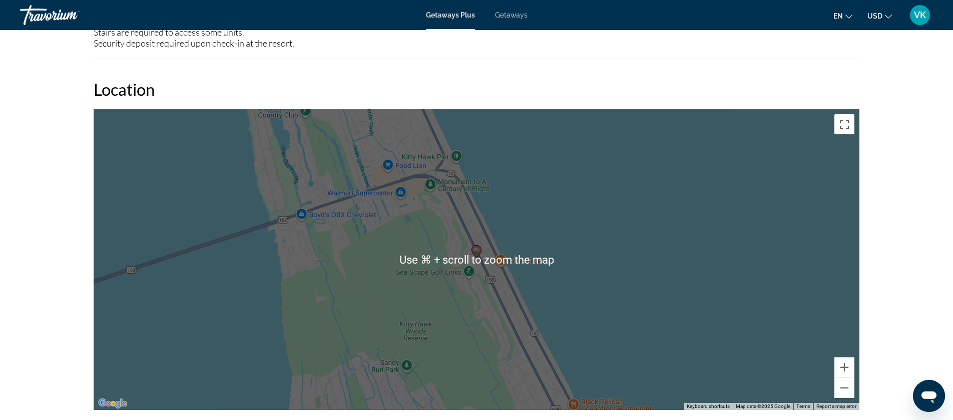
scroll to position [1385, 0]
click at [847, 357] on button "Zoom in" at bounding box center [845, 367] width 20 height 20
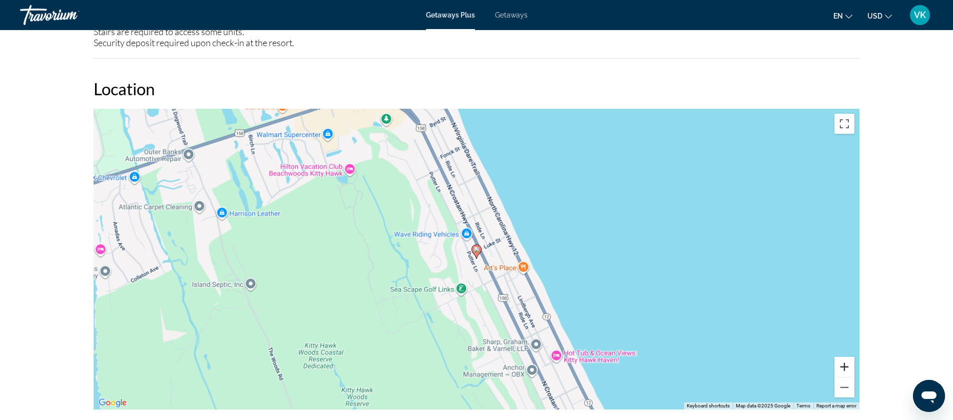
click at [847, 357] on button "Zoom in" at bounding box center [845, 367] width 20 height 20
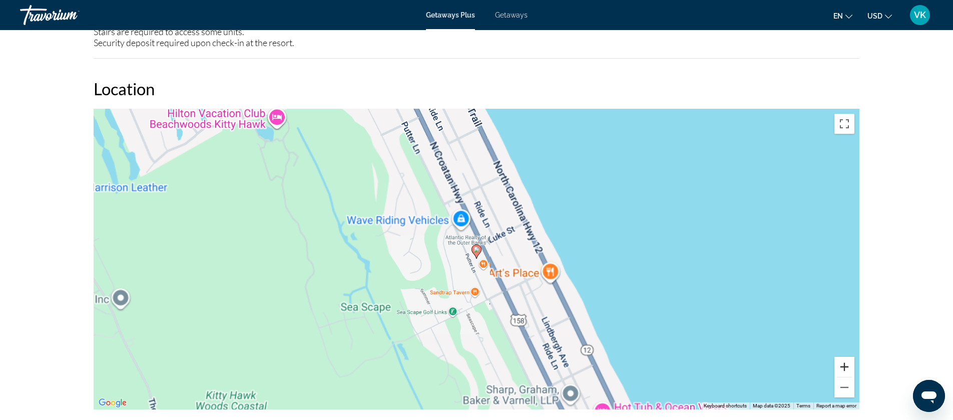
click at [847, 357] on button "Zoom in" at bounding box center [845, 367] width 20 height 20
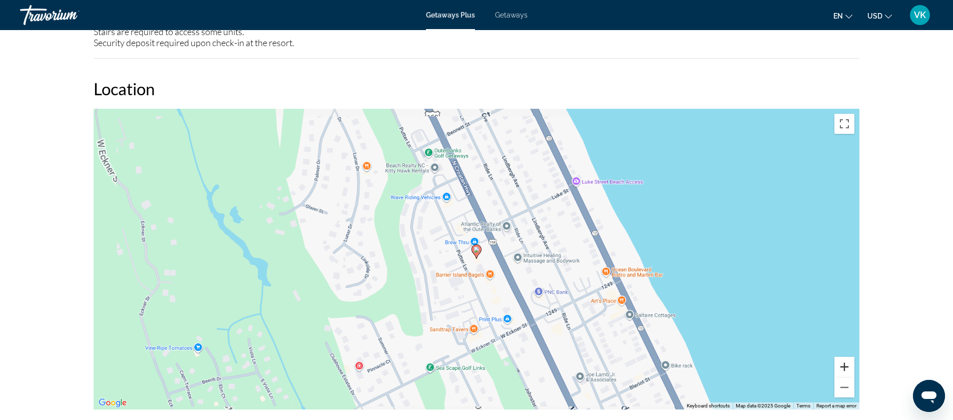
click at [847, 357] on button "Zoom in" at bounding box center [845, 367] width 20 height 20
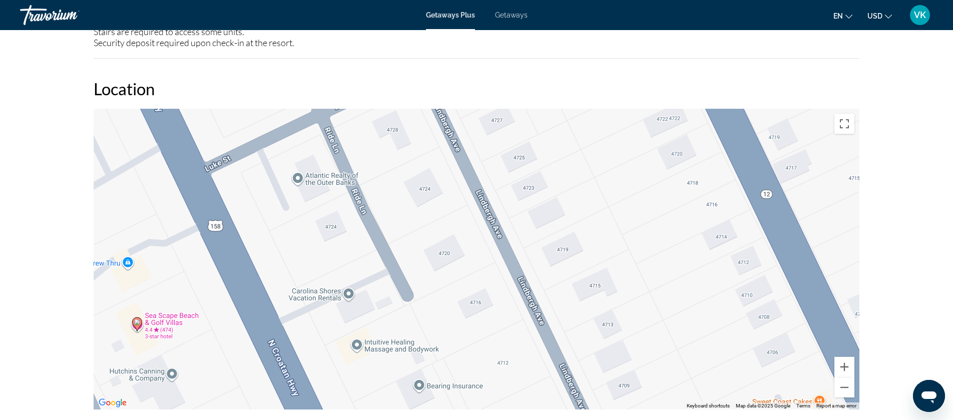
drag, startPoint x: 799, startPoint y: 273, endPoint x: 465, endPoint y: 343, distance: 341.1
click at [465, 343] on div "To activate drag with keyboard, press Alt + Enter. Once in keyboard drag state,…" at bounding box center [477, 259] width 766 height 300
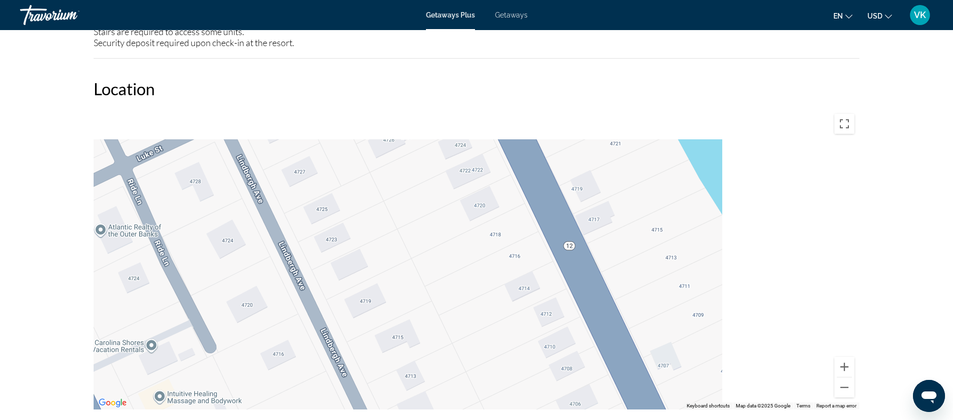
drag, startPoint x: 571, startPoint y: 286, endPoint x: 405, endPoint y: 330, distance: 172.1
click at [405, 330] on div "To activate drag with keyboard, press Alt + Enter. Once in keyboard drag state,…" at bounding box center [477, 259] width 766 height 300
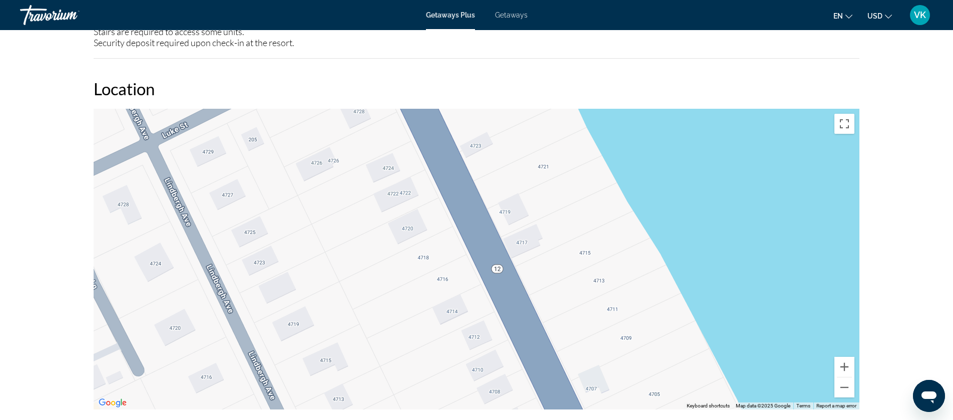
scroll to position [1385, 0]
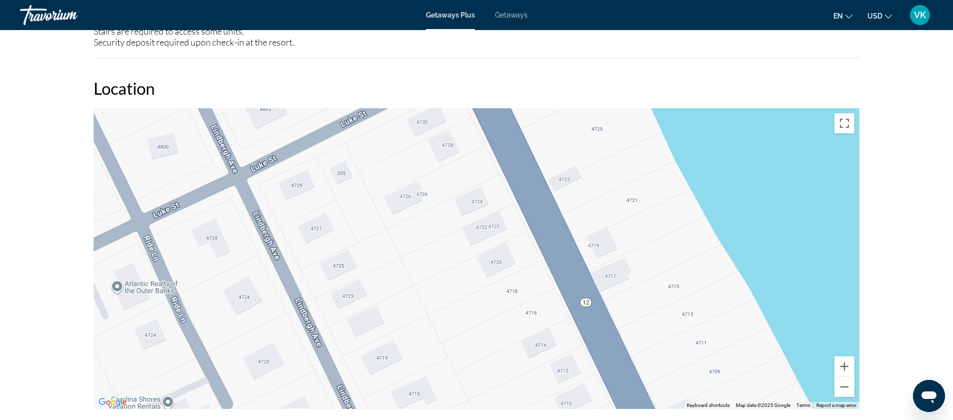
drag, startPoint x: 613, startPoint y: 262, endPoint x: 702, endPoint y: 297, distance: 95.6
click at [702, 297] on div "To activate drag with keyboard, press Alt + Enter. Once in keyboard drag state,…" at bounding box center [477, 258] width 766 height 300
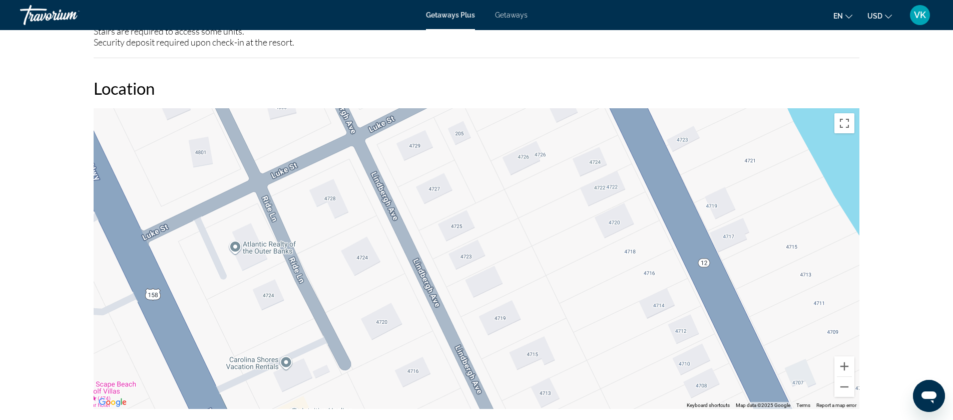
drag, startPoint x: 479, startPoint y: 298, endPoint x: 616, endPoint y: 252, distance: 144.2
click at [616, 255] on div "To activate drag with keyboard, press Alt + Enter. Once in keyboard drag state,…" at bounding box center [477, 258] width 766 height 300
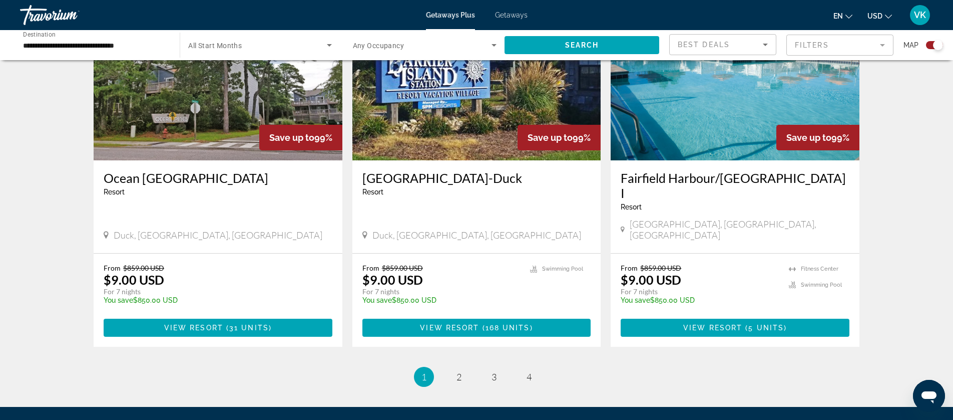
scroll to position [1488, 0]
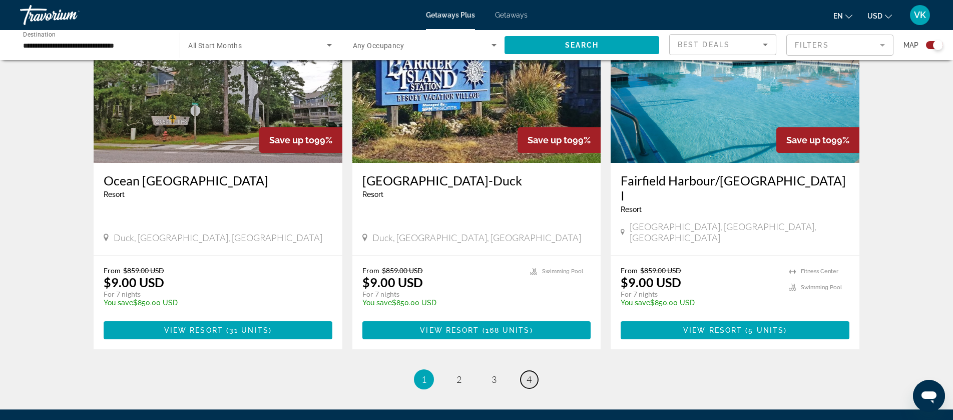
click at [529, 374] on span "4" at bounding box center [529, 379] width 5 height 11
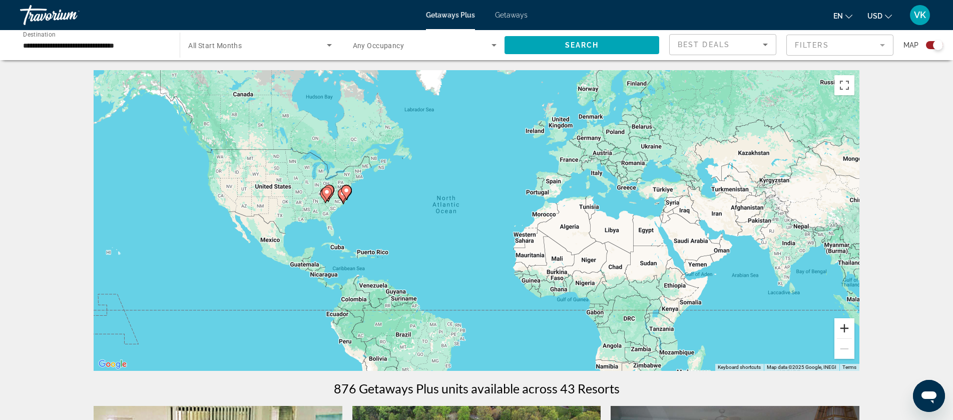
click at [845, 332] on button "Zoom in" at bounding box center [845, 328] width 20 height 20
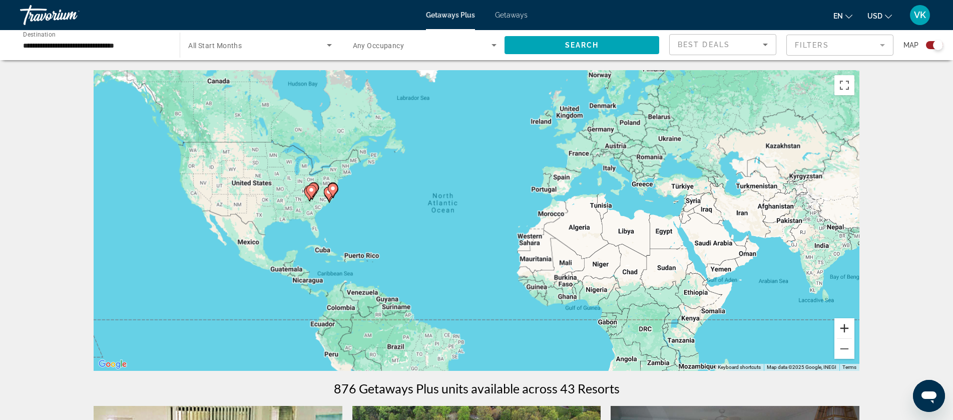
click at [845, 332] on button "Zoom in" at bounding box center [845, 328] width 20 height 20
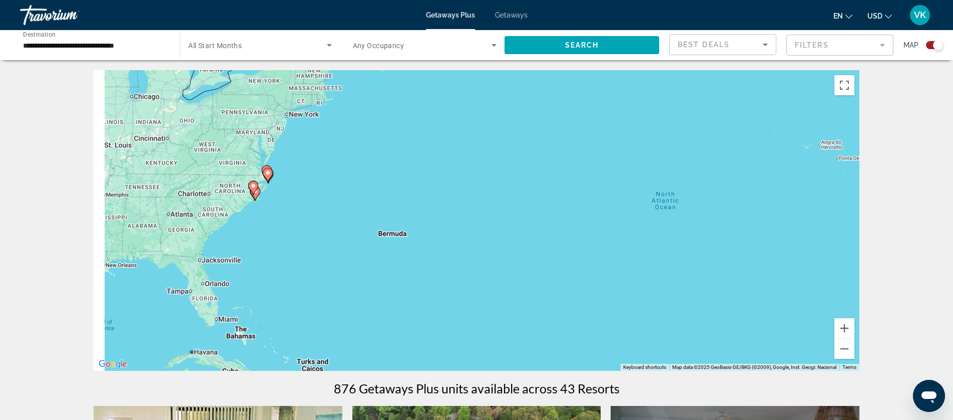
drag, startPoint x: 239, startPoint y: 203, endPoint x: 600, endPoint y: 254, distance: 364.6
click at [600, 254] on div "To activate drag with keyboard, press Alt + Enter. Once in keyboard drag state,…" at bounding box center [477, 220] width 766 height 300
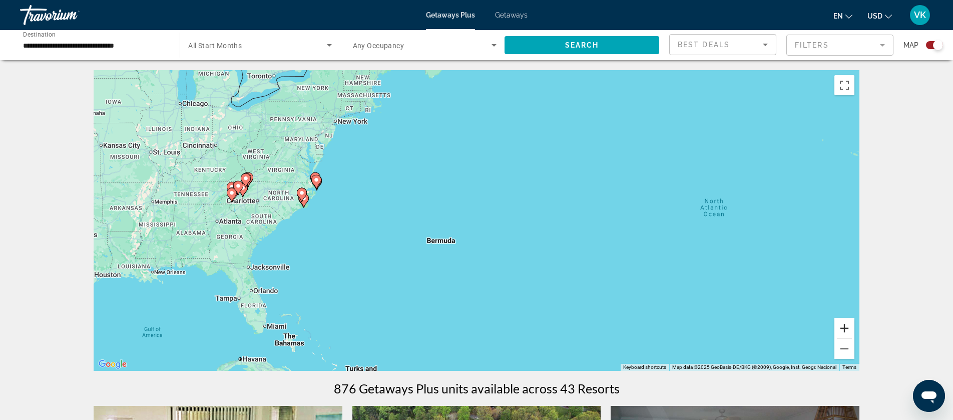
click at [842, 324] on button "Zoom in" at bounding box center [845, 328] width 20 height 20
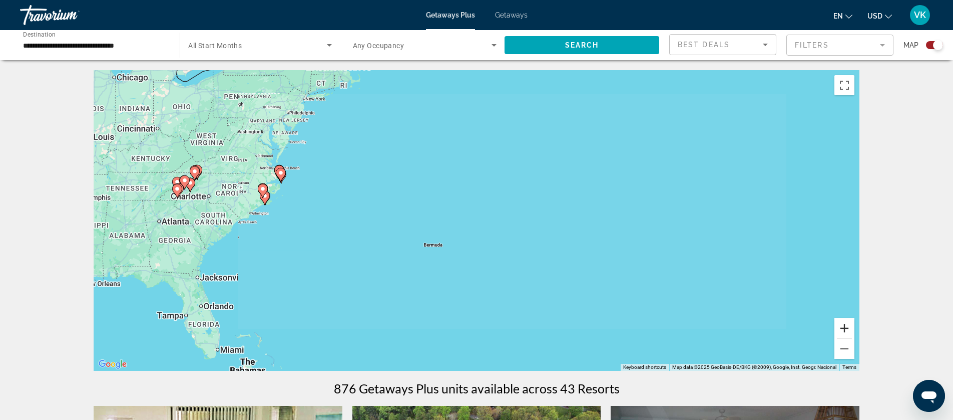
click at [842, 324] on button "Zoom in" at bounding box center [845, 328] width 20 height 20
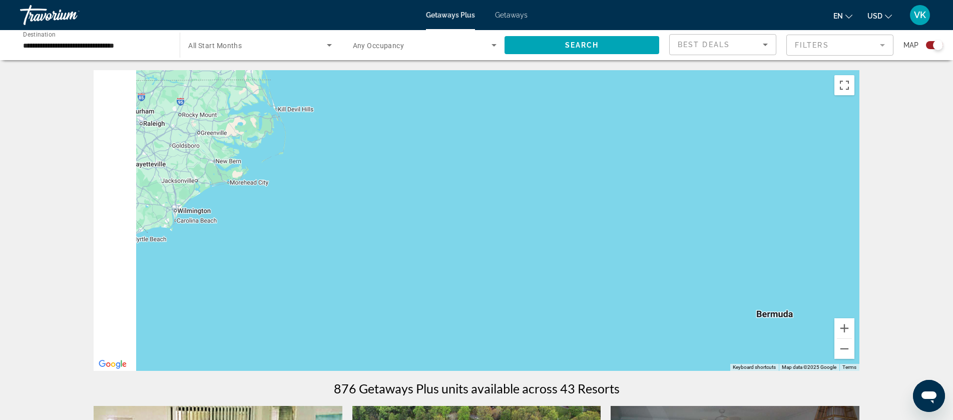
drag, startPoint x: 200, startPoint y: 163, endPoint x: 686, endPoint y: 177, distance: 486.4
click at [686, 177] on div "Main content" at bounding box center [477, 220] width 766 height 300
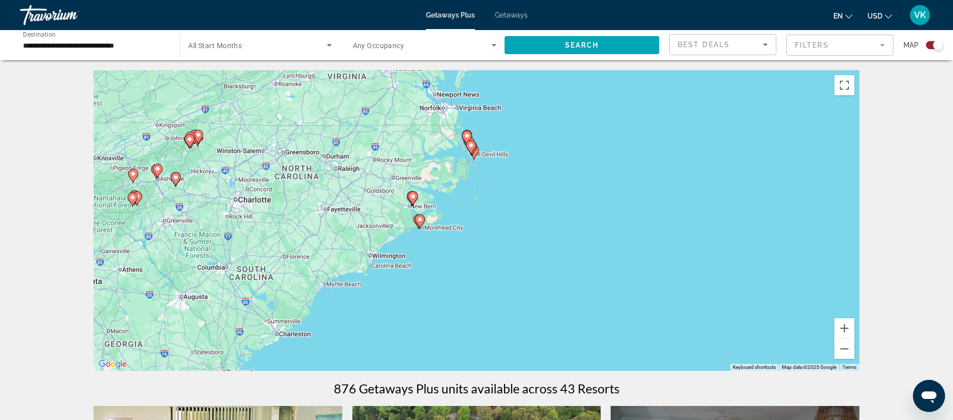
drag, startPoint x: 312, startPoint y: 167, endPoint x: 464, endPoint y: 212, distance: 158.1
click at [464, 212] on div "To activate drag with keyboard, press Alt + Enter. Once in keyboard drag state,…" at bounding box center [477, 220] width 766 height 300
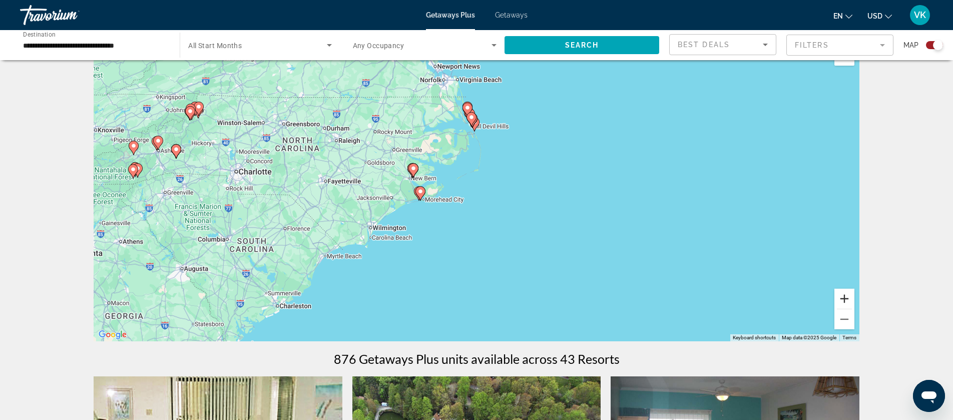
scroll to position [29, 0]
click at [850, 293] on button "Zoom in" at bounding box center [845, 299] width 20 height 20
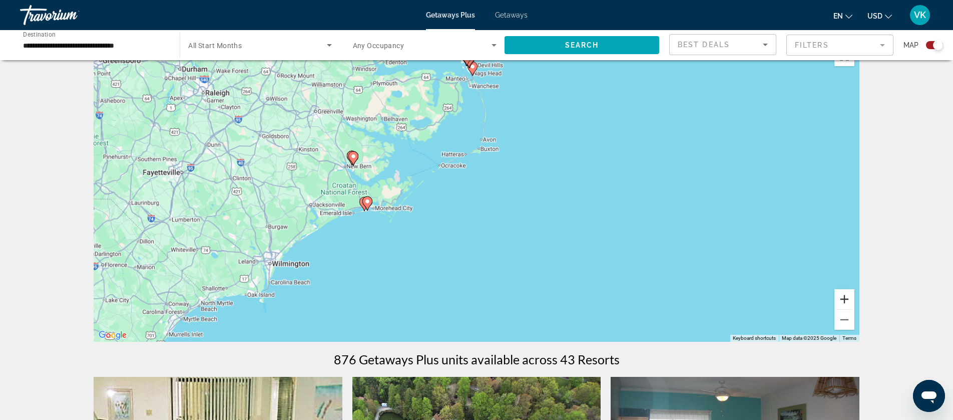
click at [850, 293] on button "Zoom in" at bounding box center [845, 299] width 20 height 20
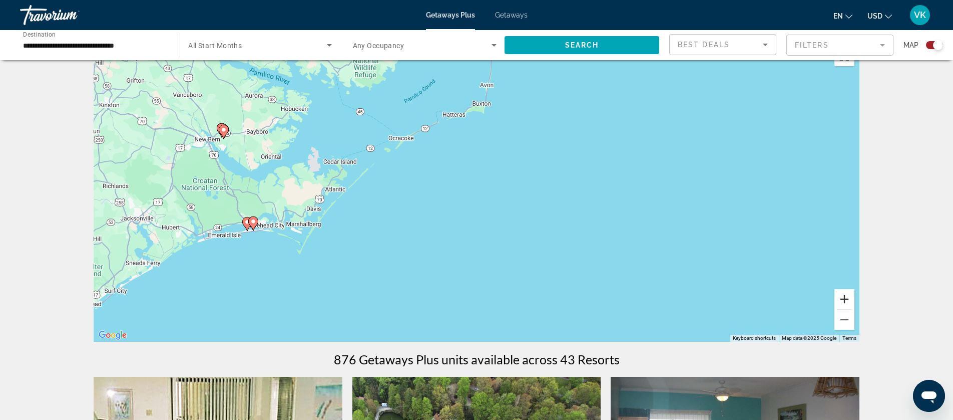
click at [850, 293] on button "Zoom in" at bounding box center [845, 299] width 20 height 20
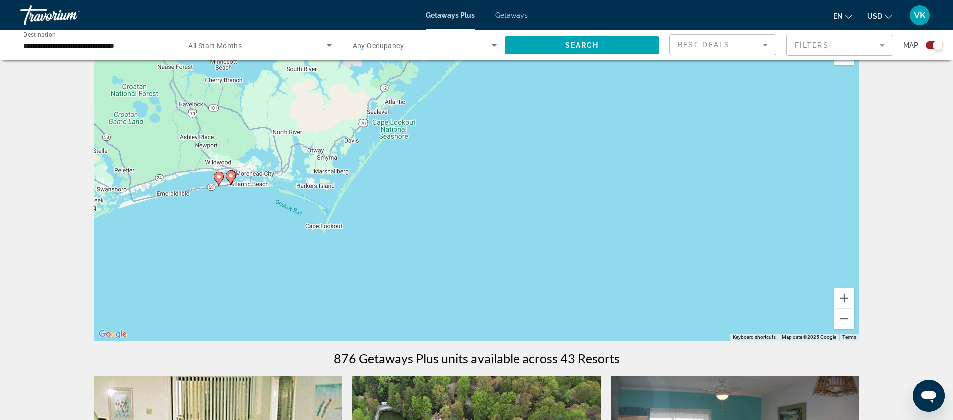
drag, startPoint x: 538, startPoint y: 269, endPoint x: 733, endPoint y: 192, distance: 208.8
click at [734, 192] on div "To activate drag with keyboard, press Alt + Enter. Once in keyboard drag state,…" at bounding box center [477, 190] width 766 height 300
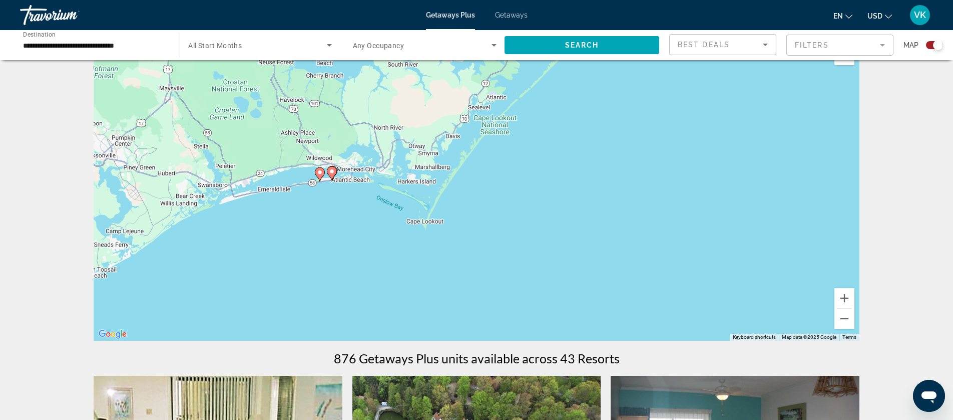
drag, startPoint x: 285, startPoint y: 273, endPoint x: 377, endPoint y: 272, distance: 91.6
click at [377, 272] on div "To activate drag with keyboard, press Alt + Enter. Once in keyboard drag state,…" at bounding box center [477, 190] width 766 height 300
click at [843, 297] on button "Zoom in" at bounding box center [845, 298] width 20 height 20
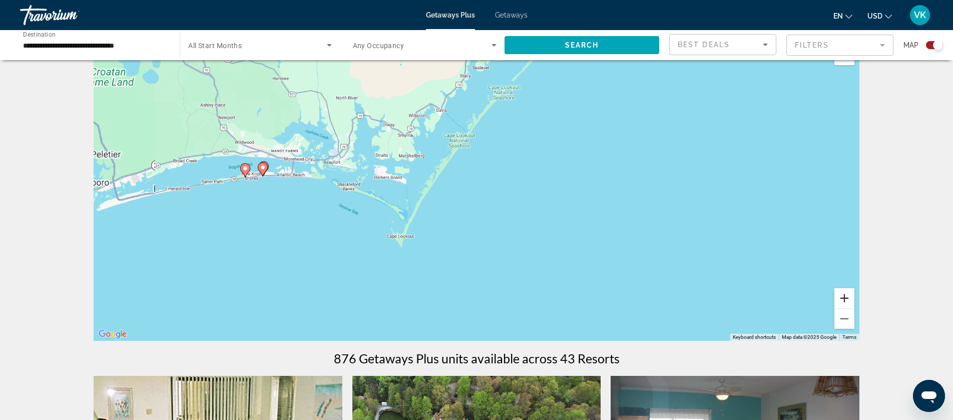
click at [843, 297] on button "Zoom in" at bounding box center [845, 298] width 20 height 20
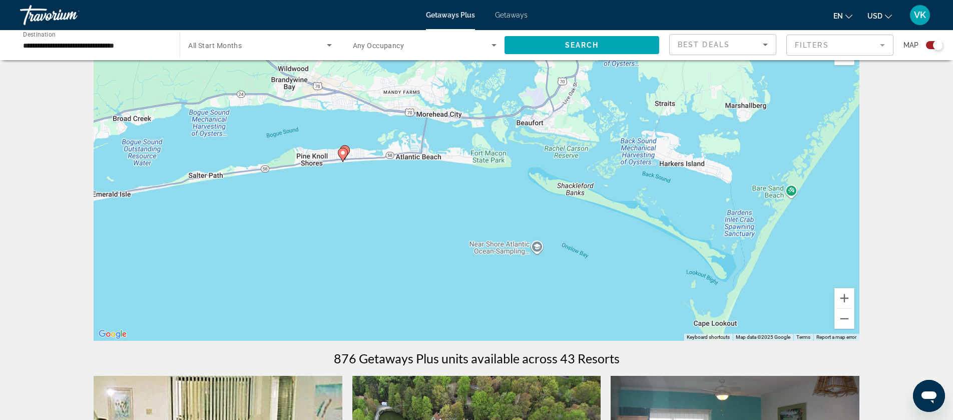
drag, startPoint x: 566, startPoint y: 235, endPoint x: 984, endPoint y: 244, distance: 417.7
click at [953, 244] on html "**********" at bounding box center [476, 180] width 953 height 420
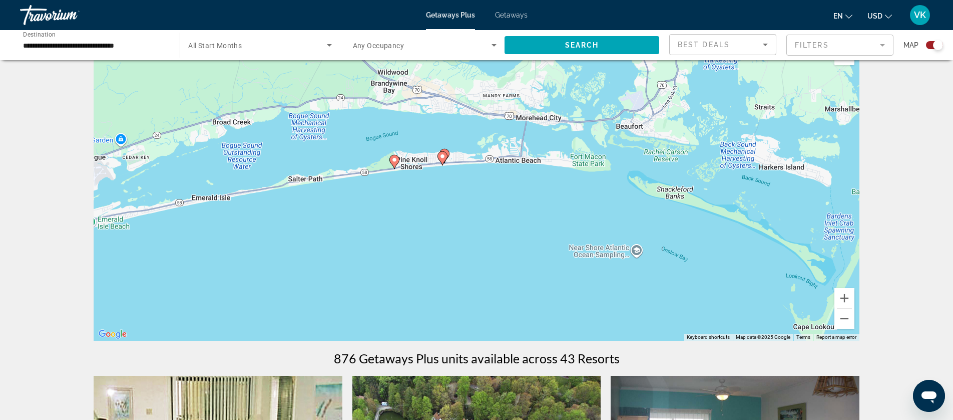
drag, startPoint x: 542, startPoint y: 224, endPoint x: 658, endPoint y: 228, distance: 116.7
click at [658, 227] on div "To activate drag with keyboard, press Alt + Enter. Once in keyboard drag state,…" at bounding box center [477, 190] width 766 height 300
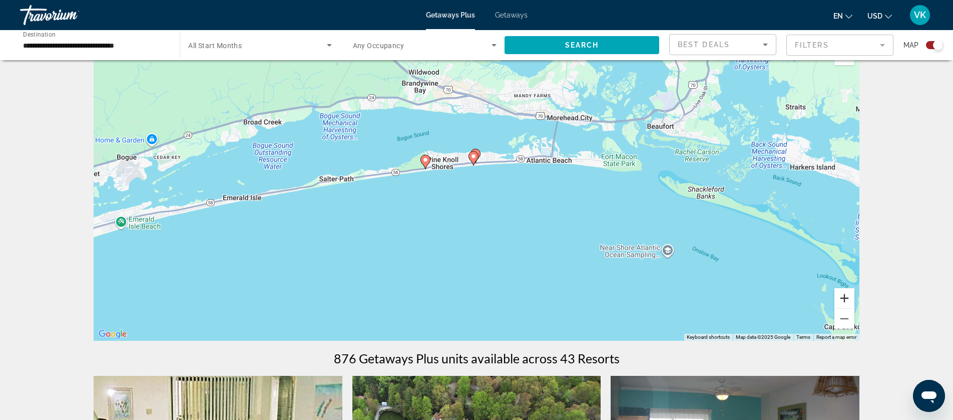
click at [842, 296] on button "Zoom in" at bounding box center [845, 298] width 20 height 20
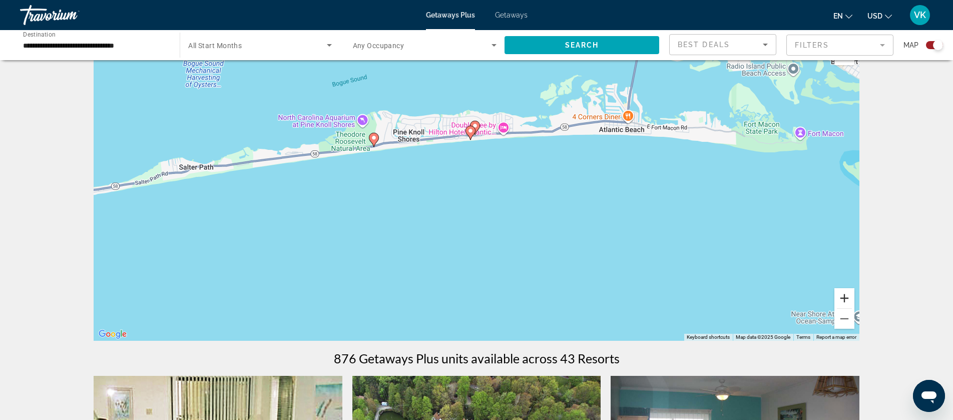
click at [842, 296] on button "Zoom in" at bounding box center [845, 298] width 20 height 20
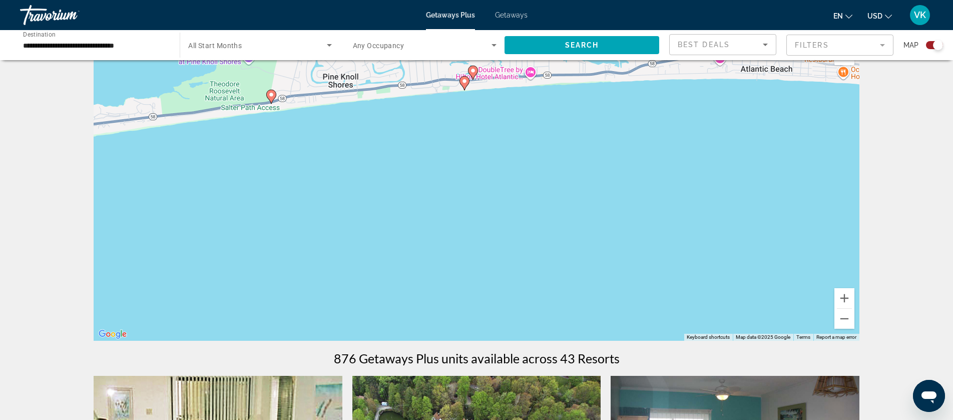
click at [465, 82] on image "Main content" at bounding box center [465, 81] width 6 height 6
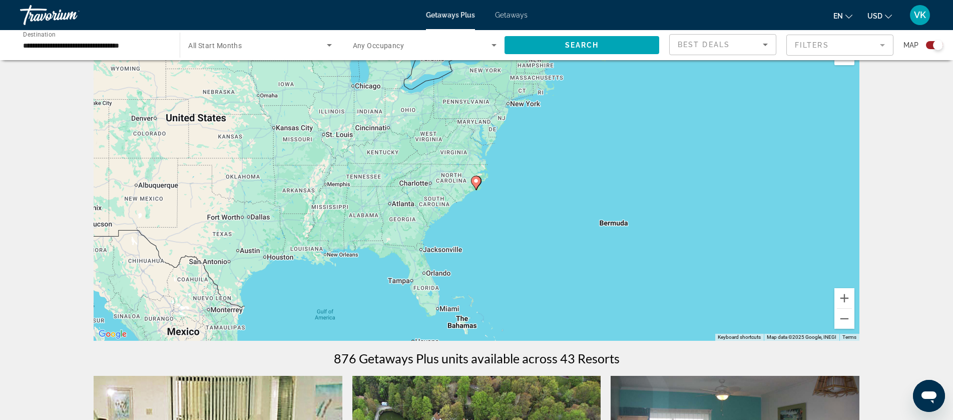
click at [476, 182] on image "Main content" at bounding box center [476, 181] width 6 height 6
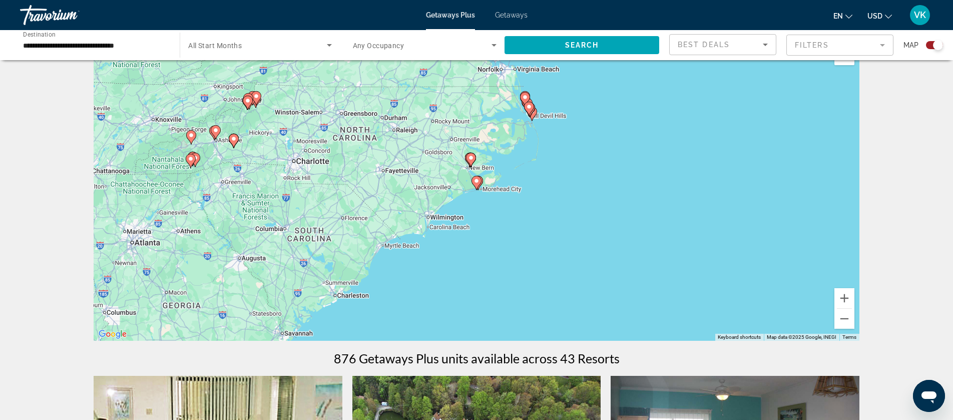
click at [476, 182] on image "Main content" at bounding box center [477, 181] width 6 height 6
type input "**********"
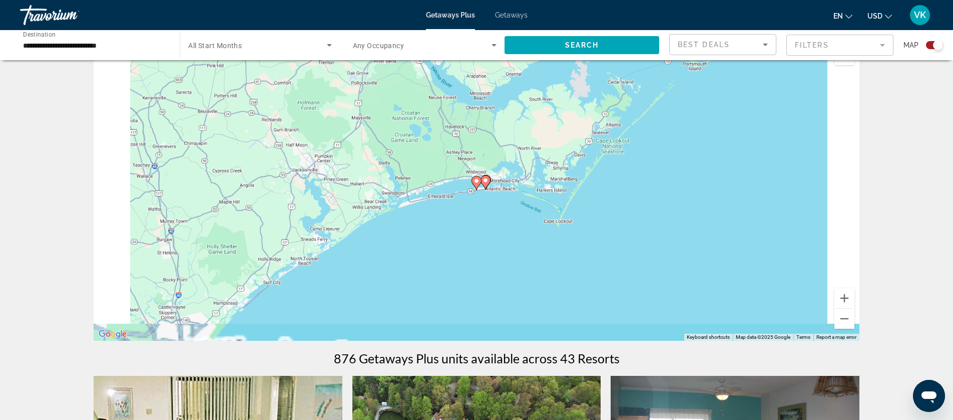
click at [476, 182] on image "Main content" at bounding box center [477, 181] width 6 height 6
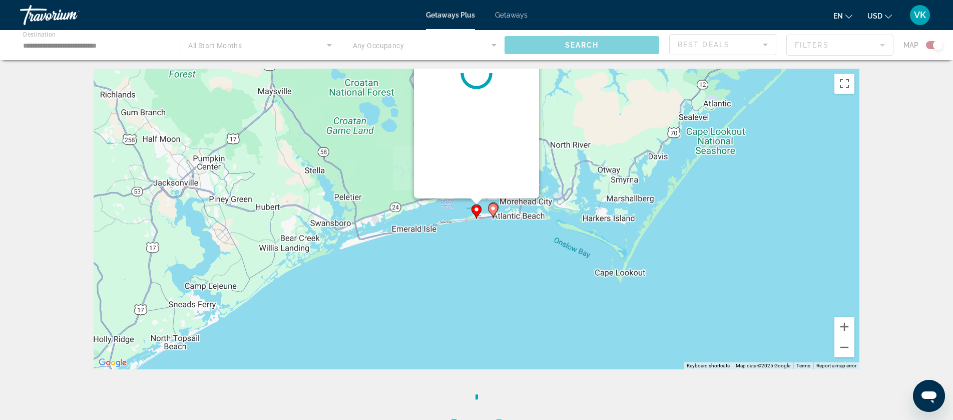
scroll to position [0, 0]
click at [476, 182] on div "Main content" at bounding box center [476, 74] width 125 height 250
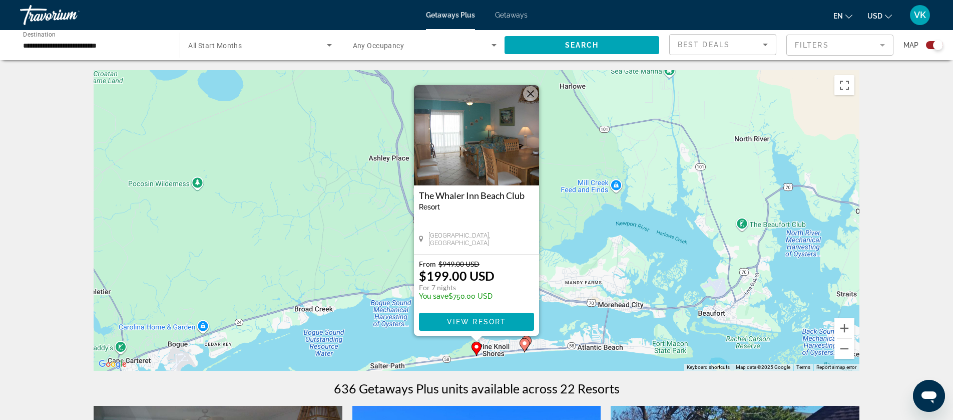
click at [524, 346] on icon "Main content" at bounding box center [524, 344] width 9 height 13
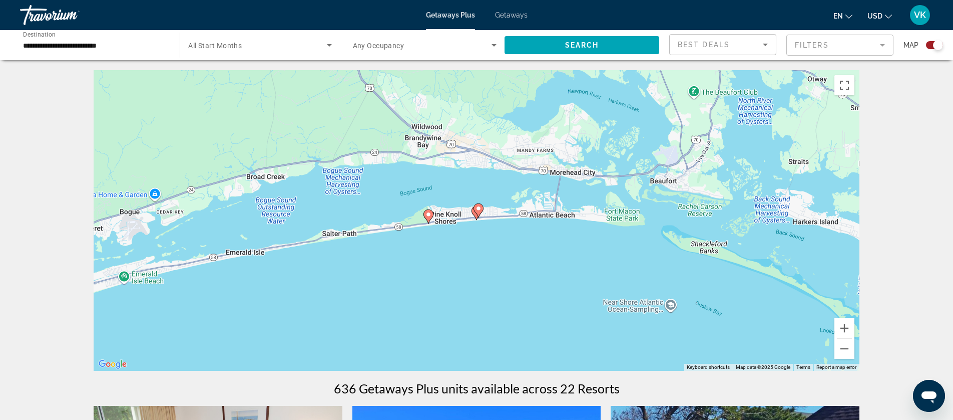
click at [476, 216] on gmp-advanced-marker "Main content" at bounding box center [479, 210] width 10 height 15
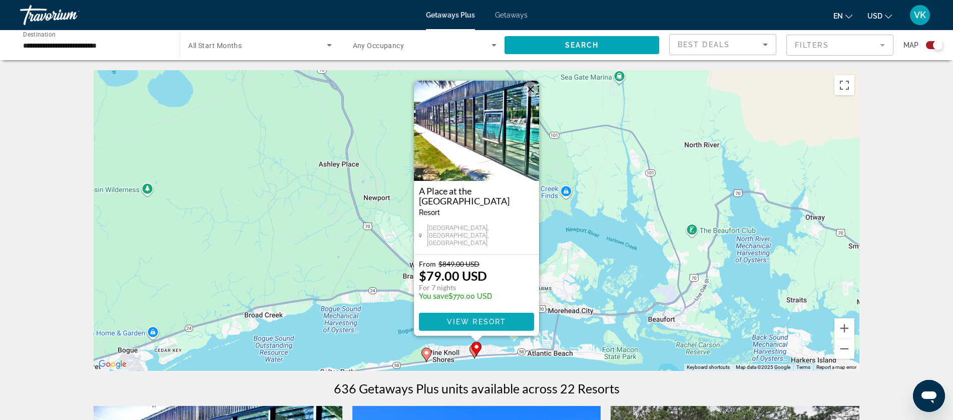
click at [470, 318] on span "View Resort" at bounding box center [476, 321] width 59 height 8
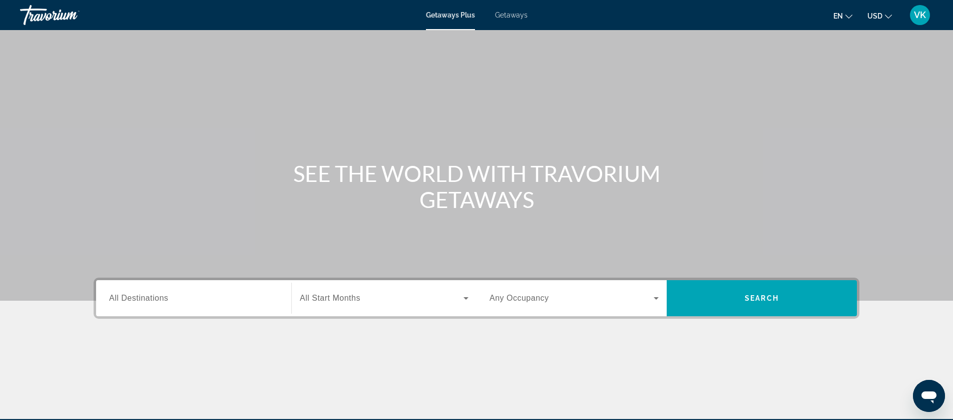
click at [124, 299] on span "All Destinations" at bounding box center [138, 297] width 59 height 9
click at [124, 299] on input "Destination All Destinations" at bounding box center [193, 298] width 169 height 12
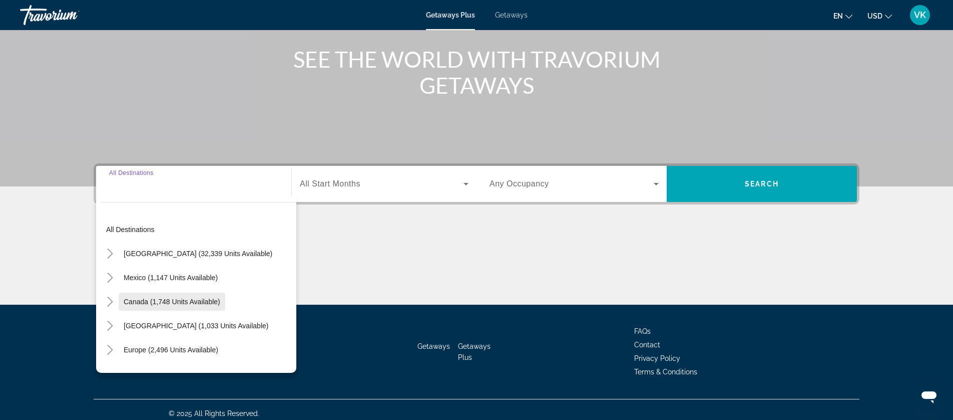
scroll to position [122, 0]
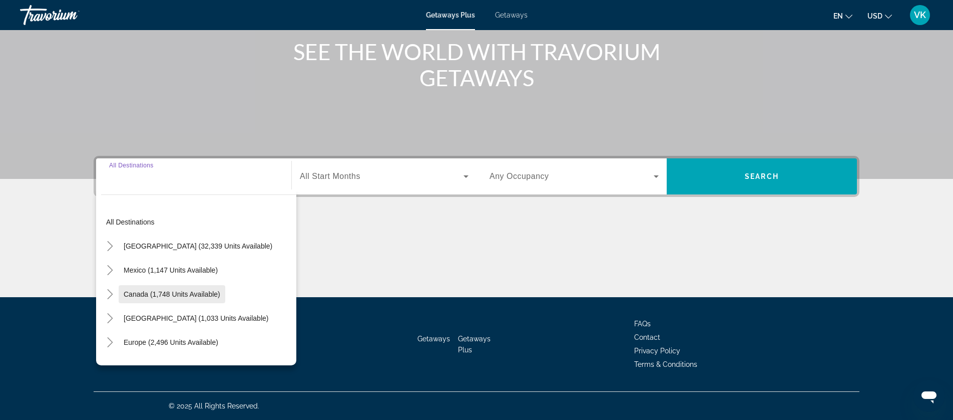
click at [140, 294] on span "Canada (1,748 units available)" at bounding box center [172, 294] width 97 height 8
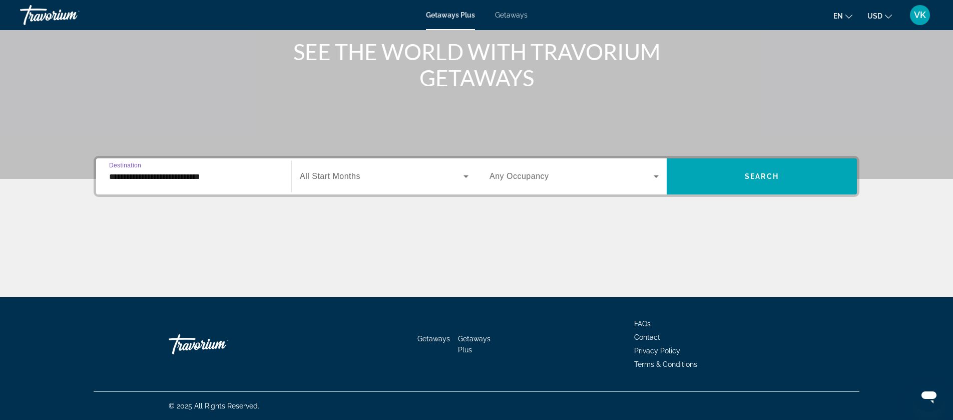
click at [130, 176] on input "**********" at bounding box center [193, 177] width 169 height 12
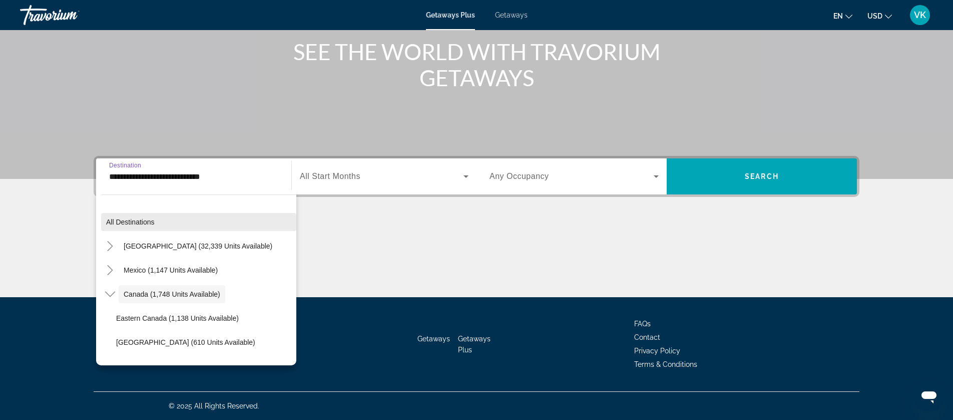
scroll to position [12, 0]
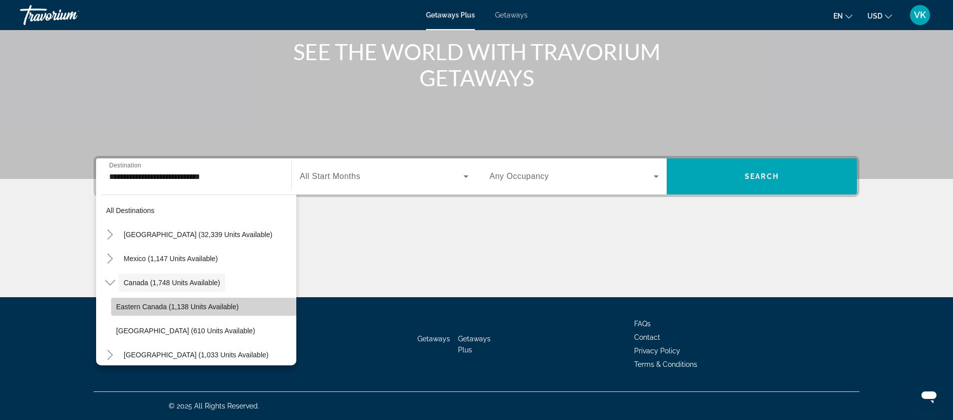
click at [153, 305] on span "Eastern Canada (1,138 units available)" at bounding box center [177, 306] width 123 height 8
type input "**********"
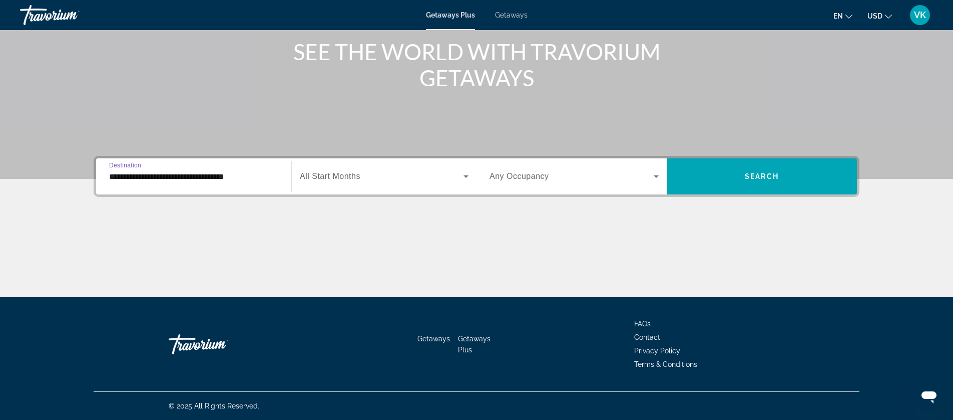
click at [345, 175] on span "All Start Months" at bounding box center [330, 176] width 61 height 9
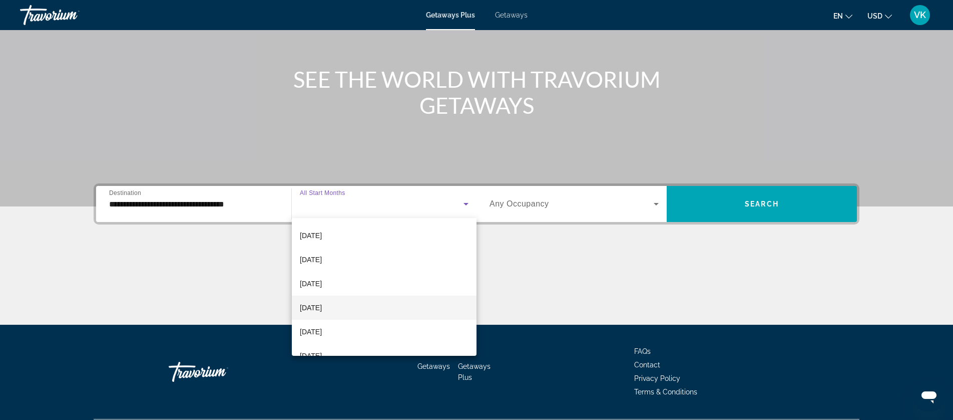
scroll to position [143, 0]
click at [310, 306] on span "May 2026" at bounding box center [311, 307] width 22 height 12
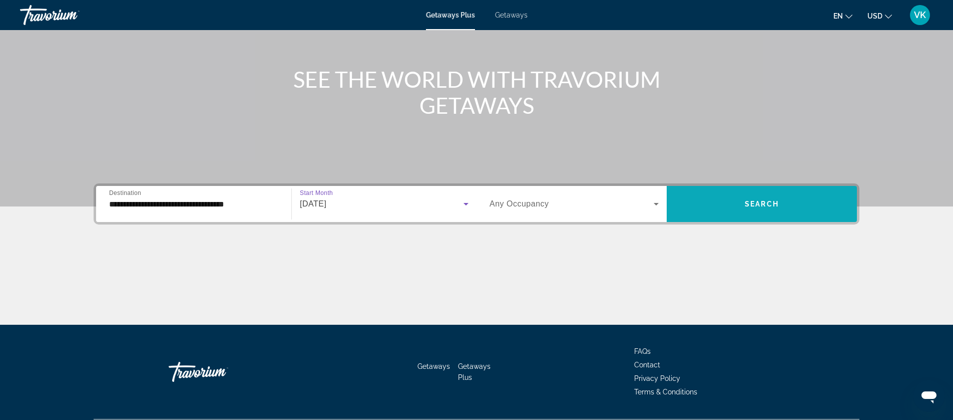
click at [749, 202] on span "Search" at bounding box center [762, 204] width 34 height 8
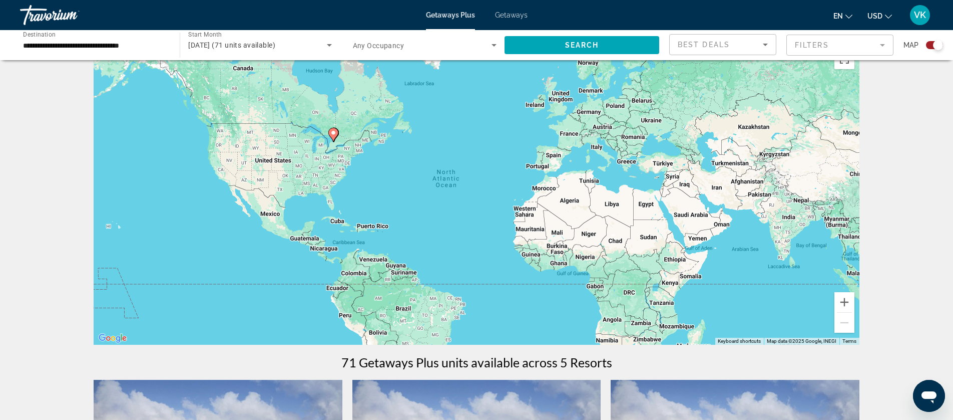
scroll to position [24, 0]
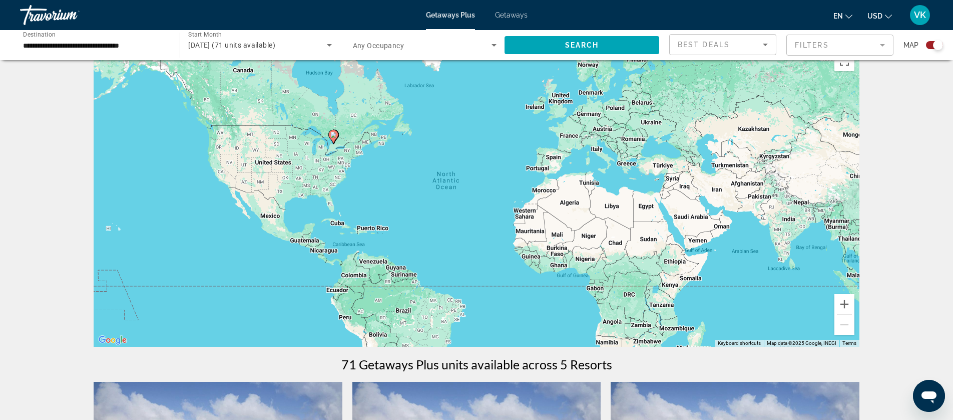
click at [516, 18] on span "Getaways" at bounding box center [511, 15] width 33 height 8
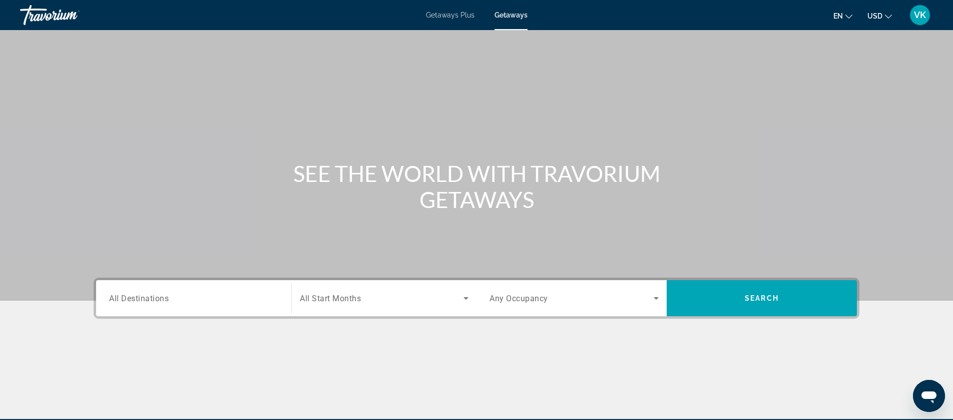
click at [150, 298] on span "All Destinations" at bounding box center [139, 298] width 60 height 10
click at [150, 298] on input "Destination All Destinations" at bounding box center [193, 298] width 169 height 12
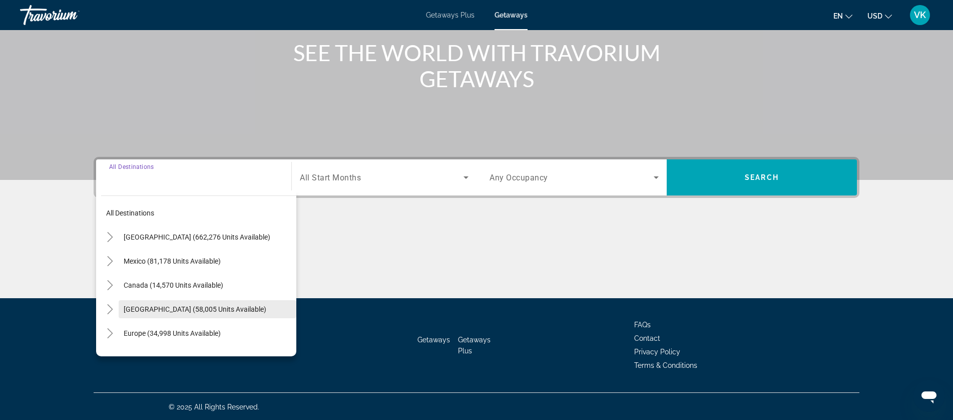
scroll to position [122, 0]
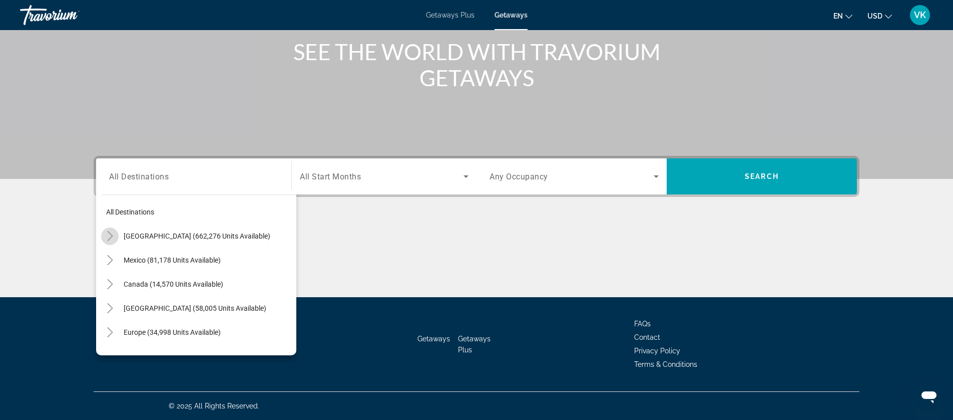
click at [109, 237] on icon "Toggle United States (662,276 units available)" at bounding box center [110, 236] width 10 height 10
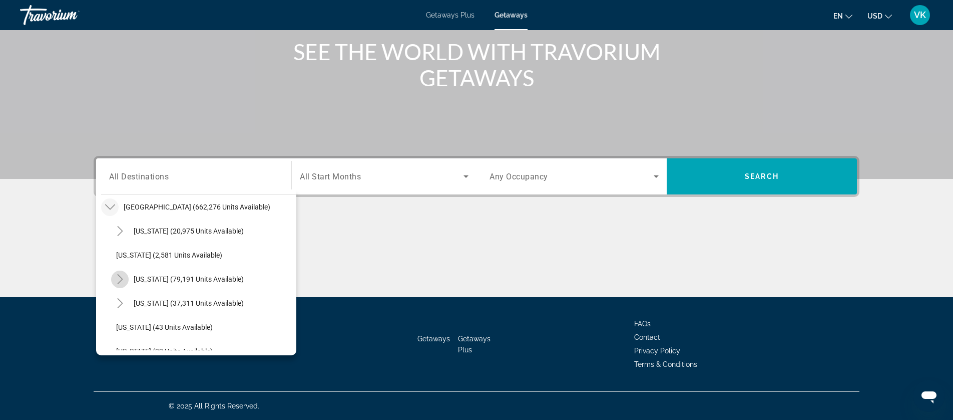
click at [121, 277] on icon "Toggle California (79,191 units available)" at bounding box center [120, 279] width 6 height 10
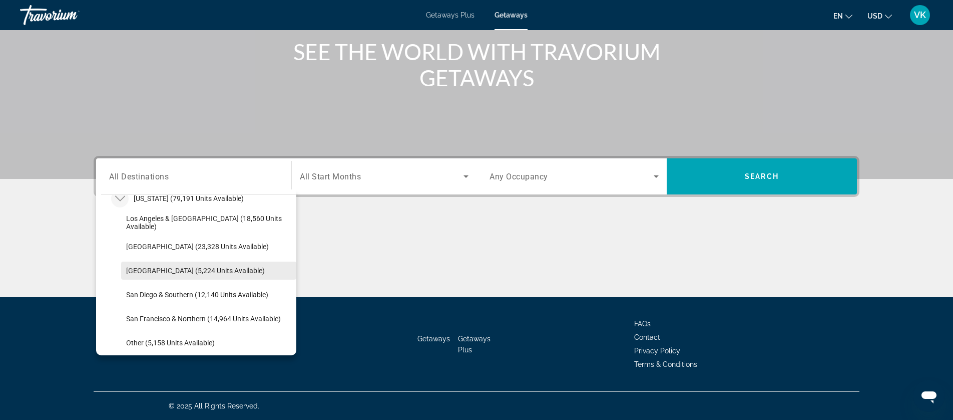
scroll to position [111, 0]
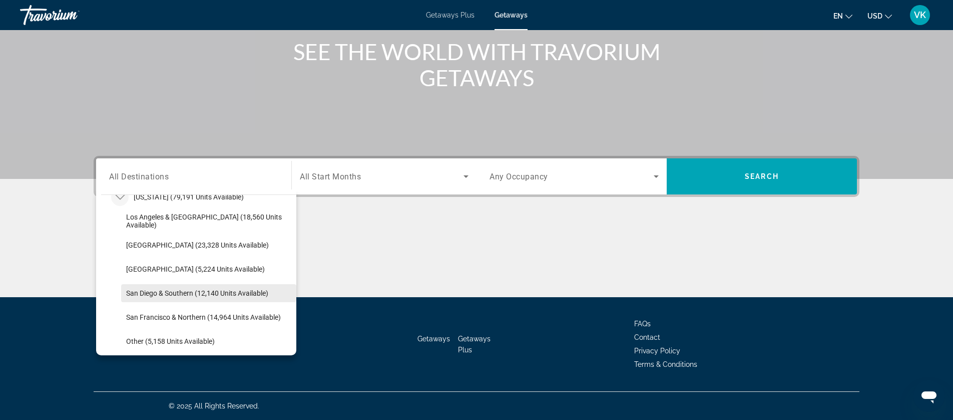
click at [192, 294] on span "San Diego & Southern (12,140 units available)" at bounding box center [197, 293] width 142 height 8
type input "**********"
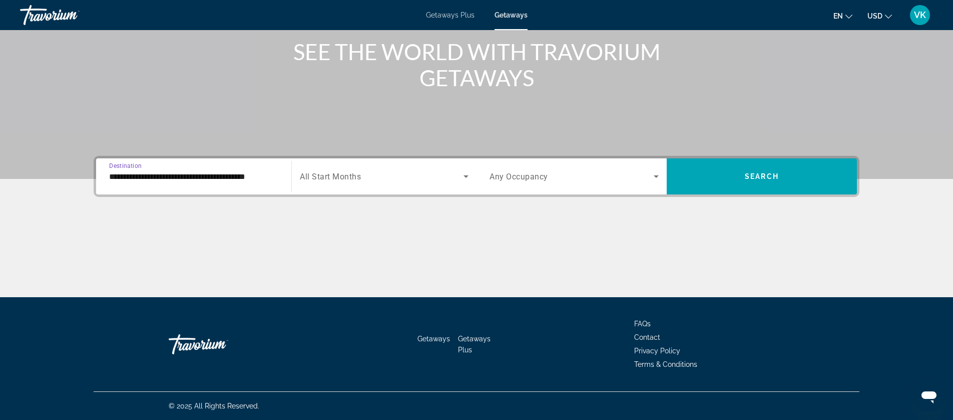
click at [334, 174] on span "All Start Months" at bounding box center [330, 177] width 61 height 10
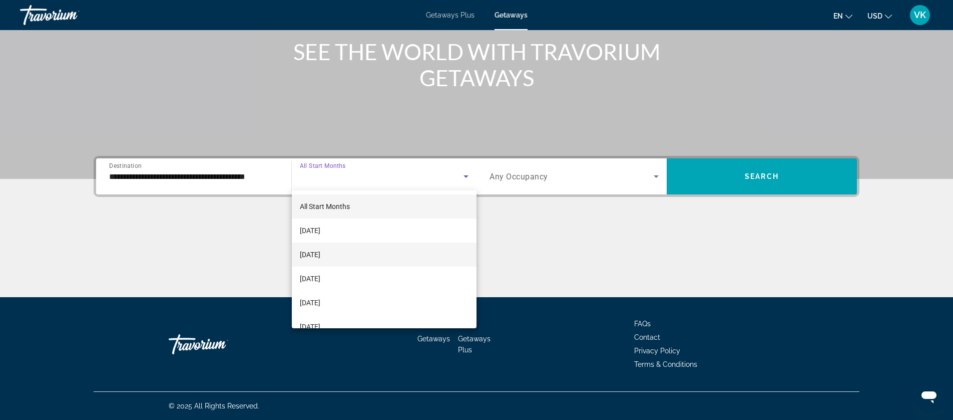
click at [318, 257] on span "October 2025" at bounding box center [310, 254] width 21 height 12
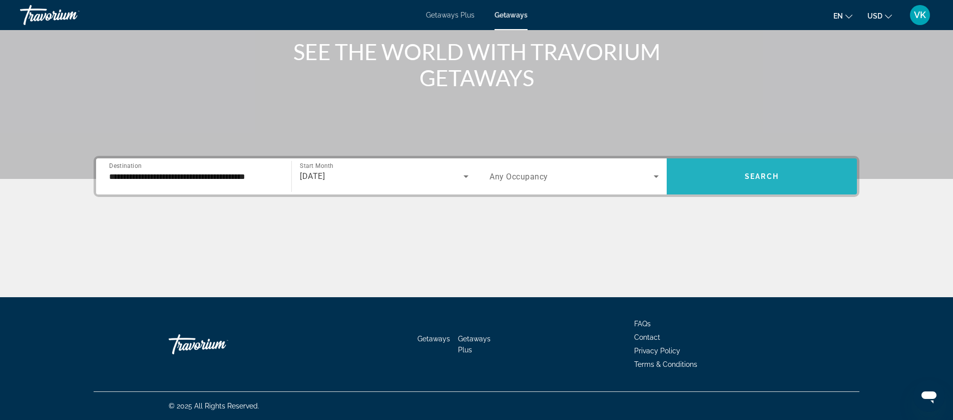
click at [751, 174] on span "Search" at bounding box center [762, 176] width 34 height 8
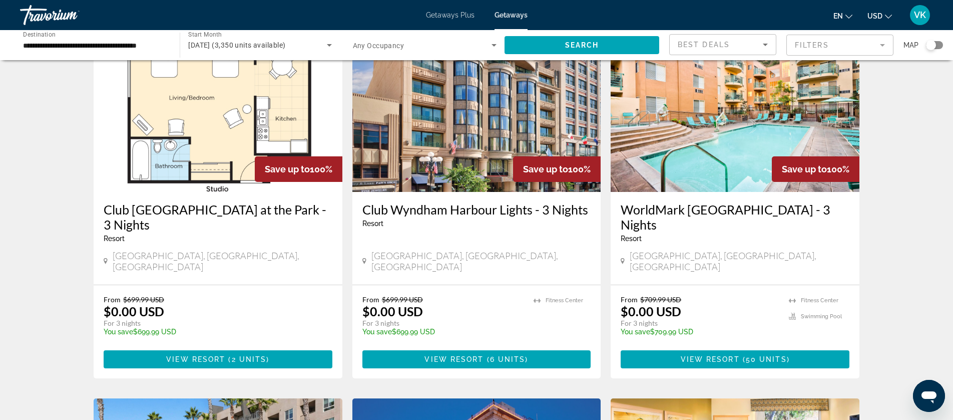
scroll to position [431, 0]
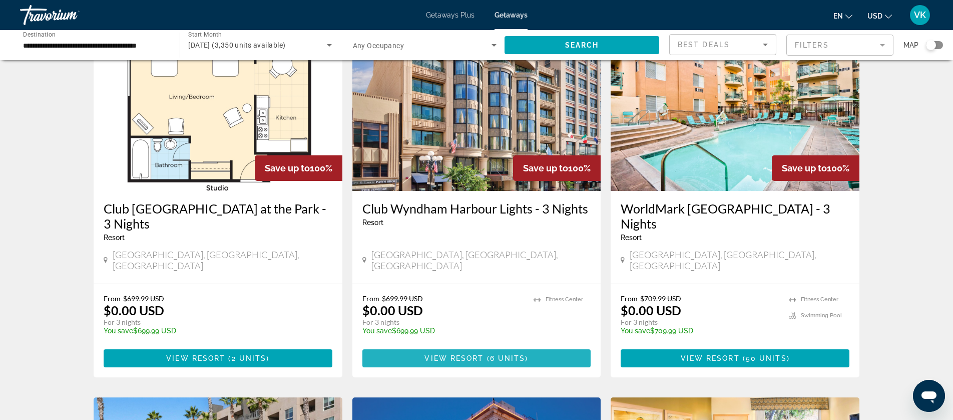
click at [477, 354] on span "View Resort" at bounding box center [454, 358] width 59 height 8
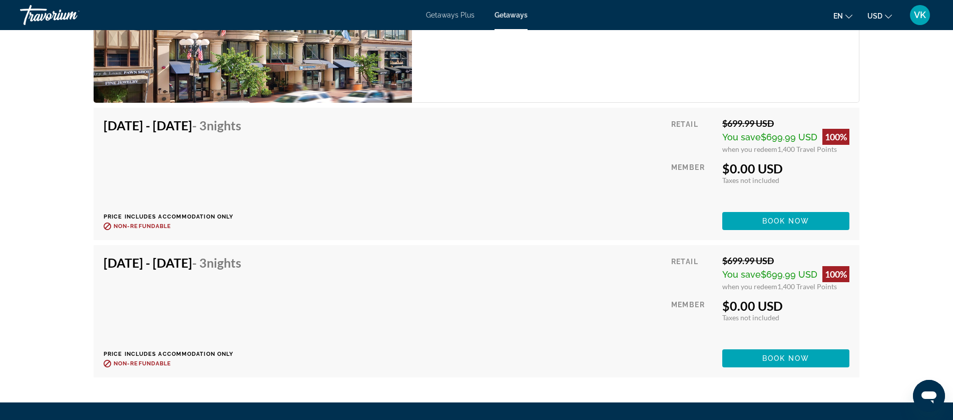
scroll to position [2021, 0]
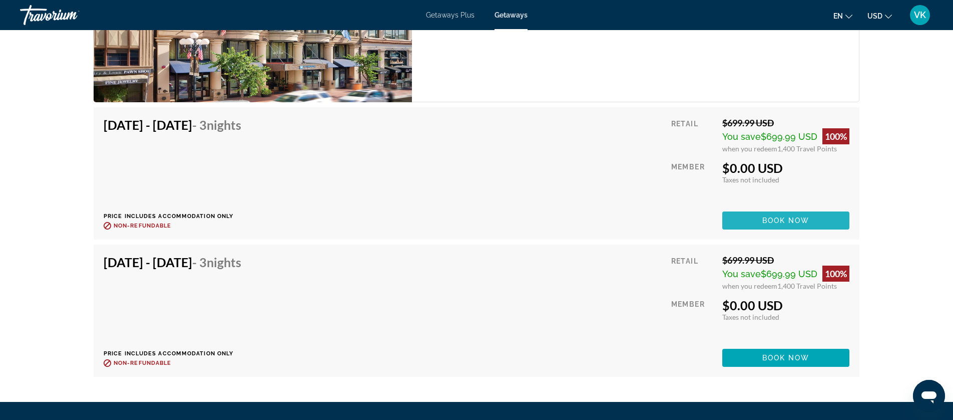
click at [785, 216] on span "Book now" at bounding box center [787, 220] width 48 height 8
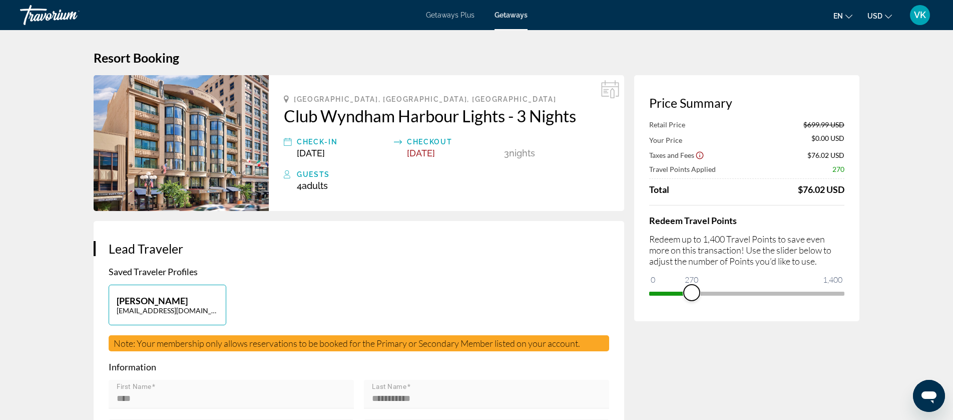
drag, startPoint x: 839, startPoint y: 291, endPoint x: 691, endPoint y: 295, distance: 147.8
click at [692, 295] on span "ngx-slider" at bounding box center [692, 292] width 16 height 16
drag, startPoint x: 689, startPoint y: 291, endPoint x: 932, endPoint y: 286, distance: 243.4
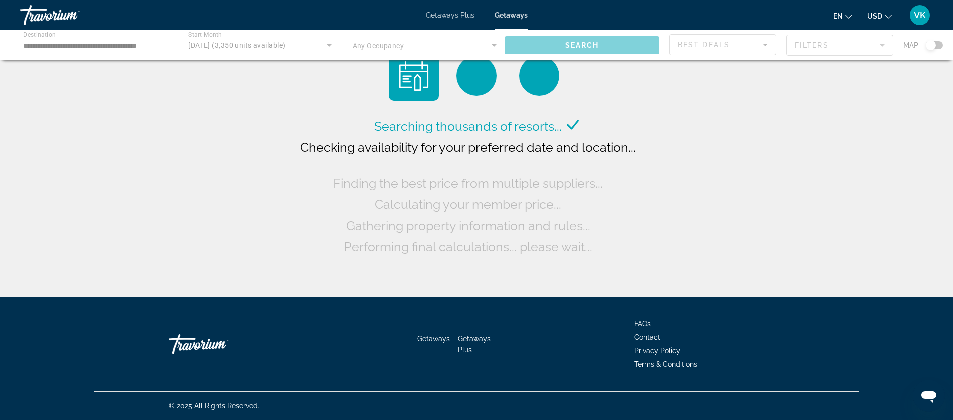
click at [110, 46] on div "Main content" at bounding box center [476, 45] width 953 height 30
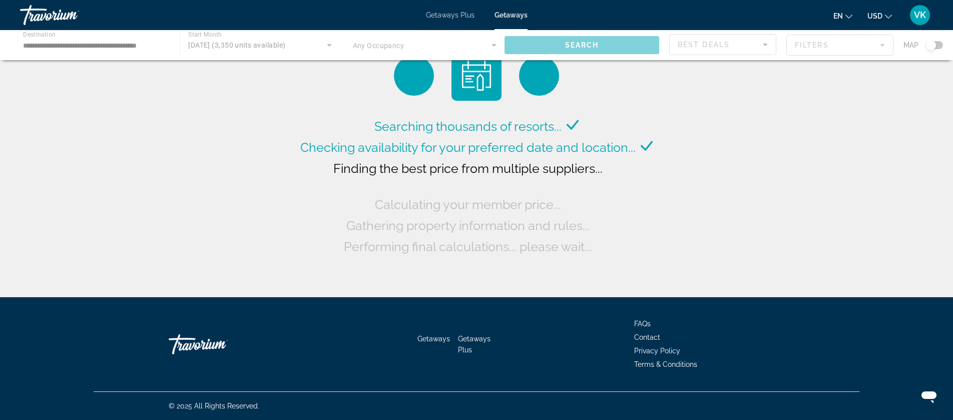
click at [73, 42] on div "Main content" at bounding box center [476, 45] width 953 height 30
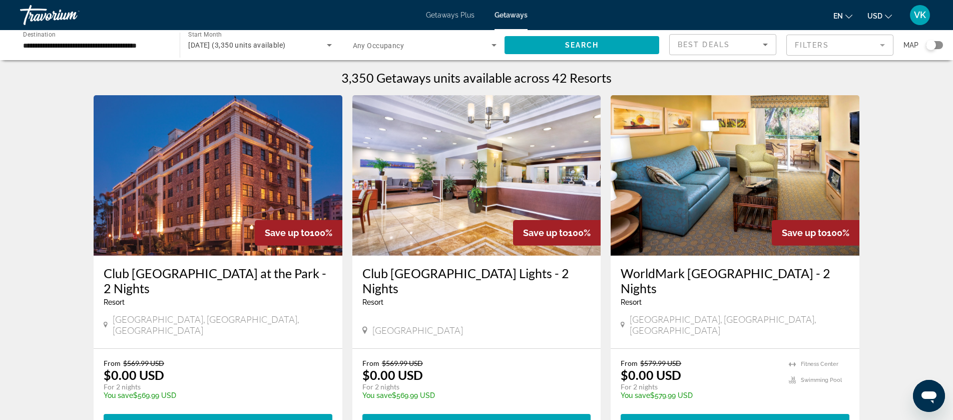
click at [111, 46] on input "**********" at bounding box center [95, 46] width 144 height 12
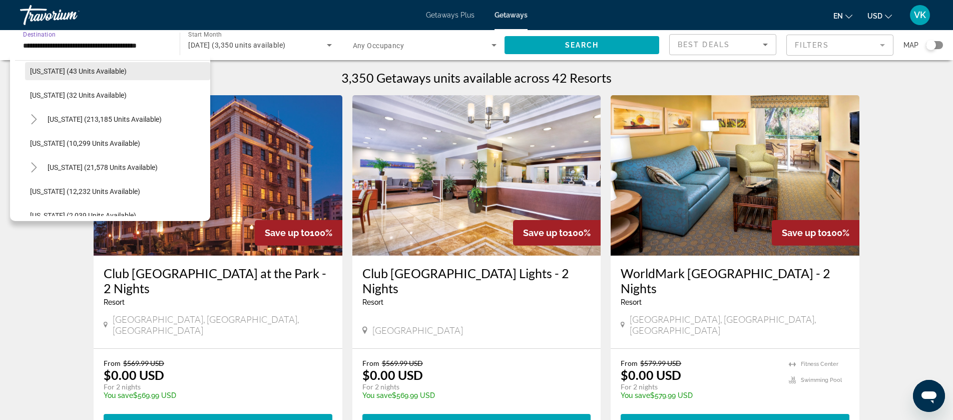
scroll to position [298, 0]
click at [33, 113] on icon "Toggle Florida (213,185 units available)" at bounding box center [34, 116] width 6 height 10
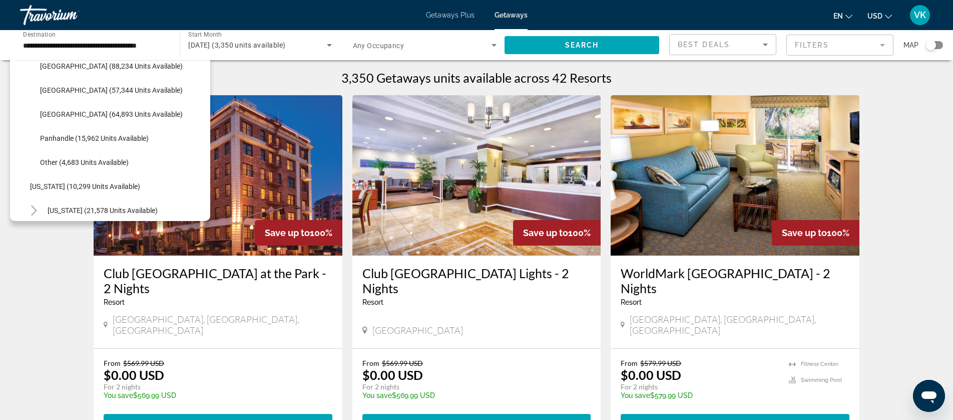
scroll to position [371, 0]
click at [80, 90] on span "[GEOGRAPHIC_DATA] (57,344 units available)" at bounding box center [111, 91] width 143 height 8
type input "**********"
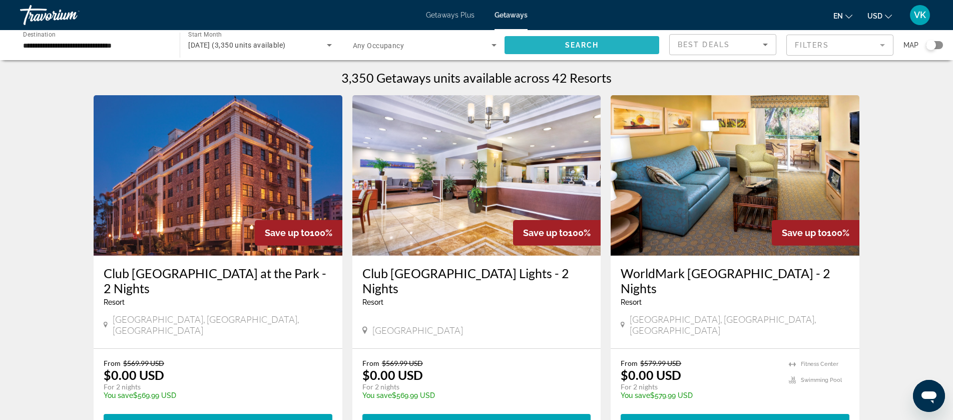
click at [582, 46] on span "Search" at bounding box center [582, 45] width 34 height 8
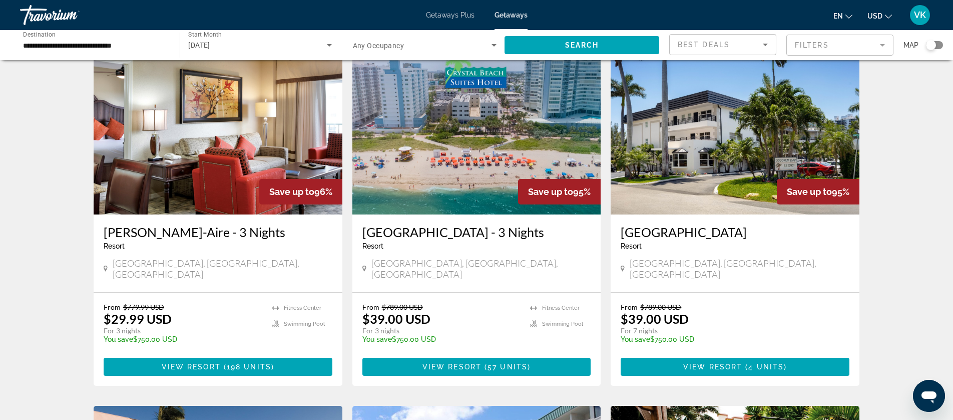
scroll to position [392, 0]
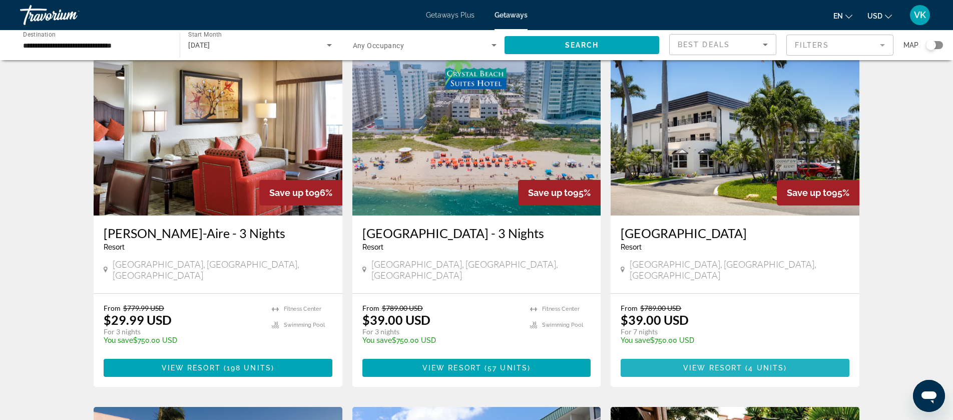
click at [722, 364] on span "View Resort" at bounding box center [712, 368] width 59 height 8
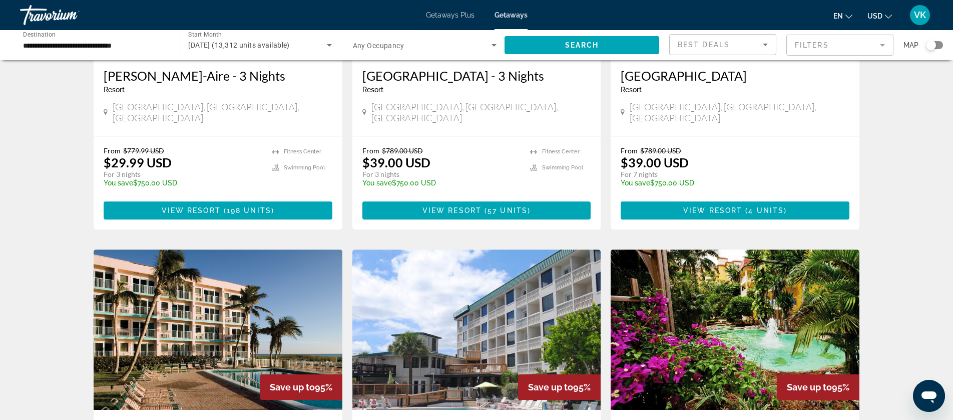
scroll to position [541, 0]
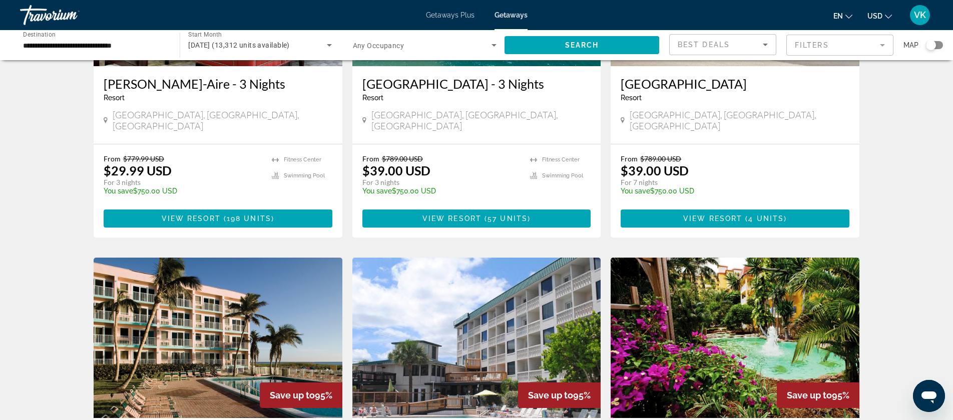
click at [932, 45] on div "Search widget" at bounding box center [931, 45] width 10 height 10
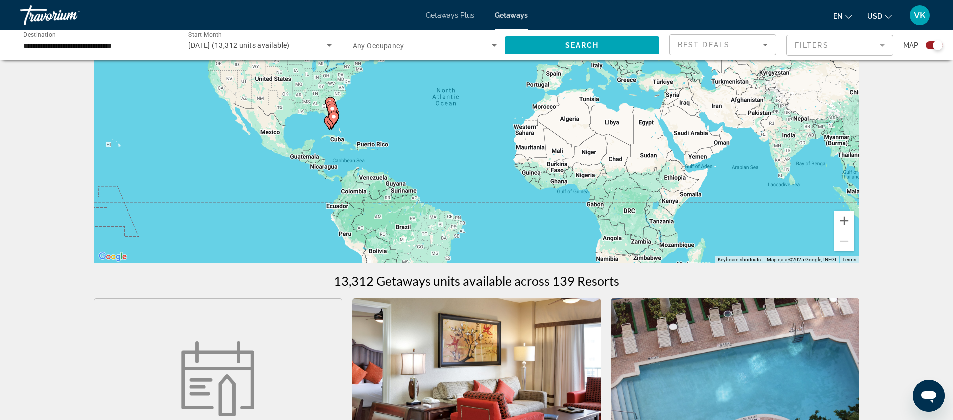
scroll to position [110, 0]
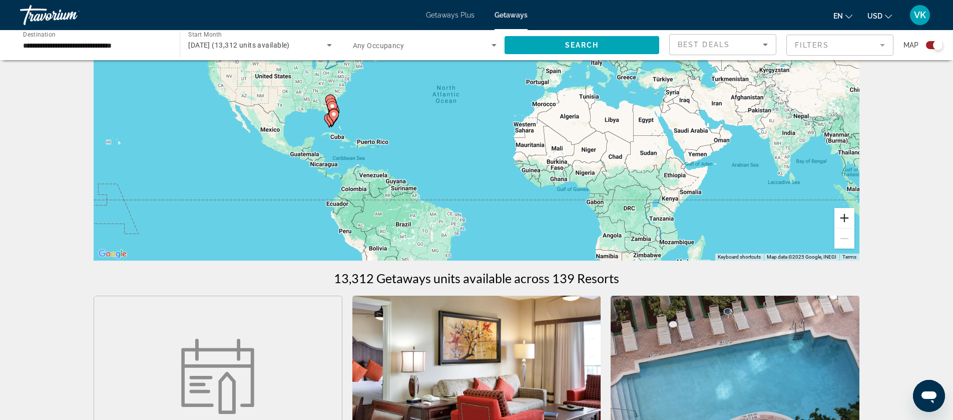
click at [845, 217] on button "Zoom in" at bounding box center [845, 218] width 20 height 20
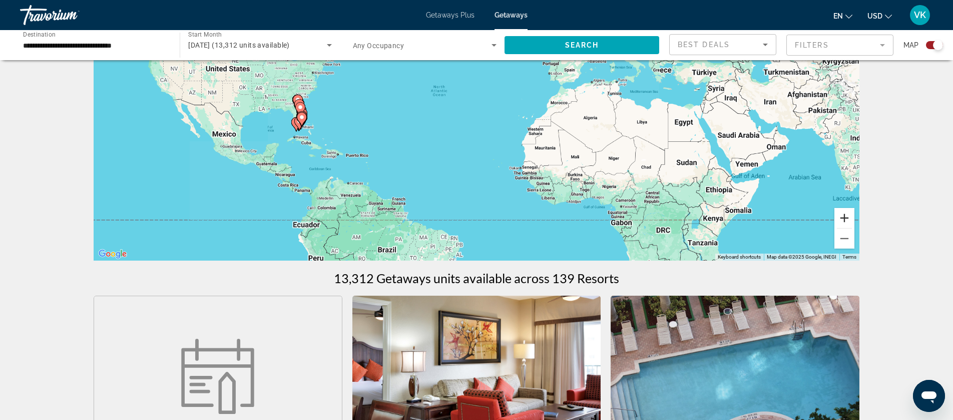
click at [845, 217] on button "Zoom in" at bounding box center [845, 218] width 20 height 20
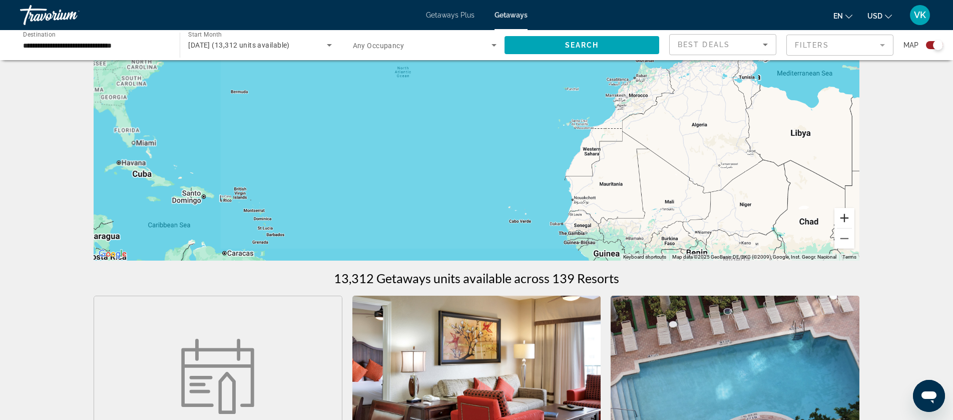
click at [845, 217] on button "Zoom in" at bounding box center [845, 218] width 20 height 20
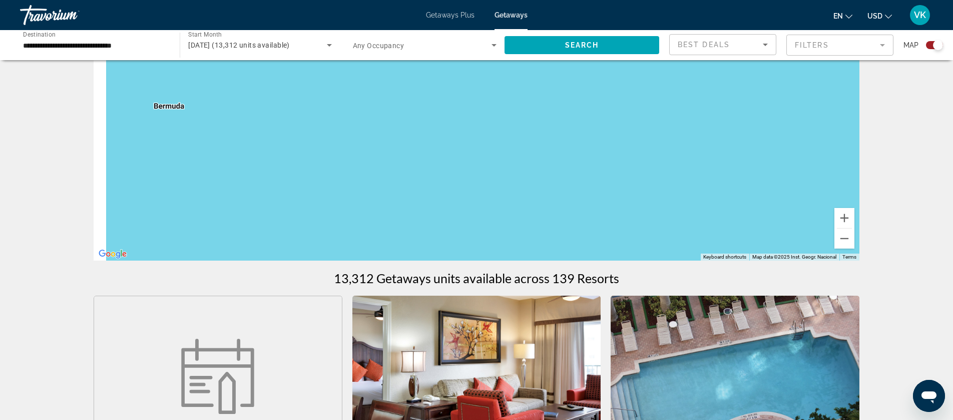
drag, startPoint x: 317, startPoint y: 109, endPoint x: 828, endPoint y: 169, distance: 514.2
click at [829, 169] on div "To activate drag with keyboard, press Alt + Enter. Once in keyboard drag state,…" at bounding box center [477, 110] width 766 height 300
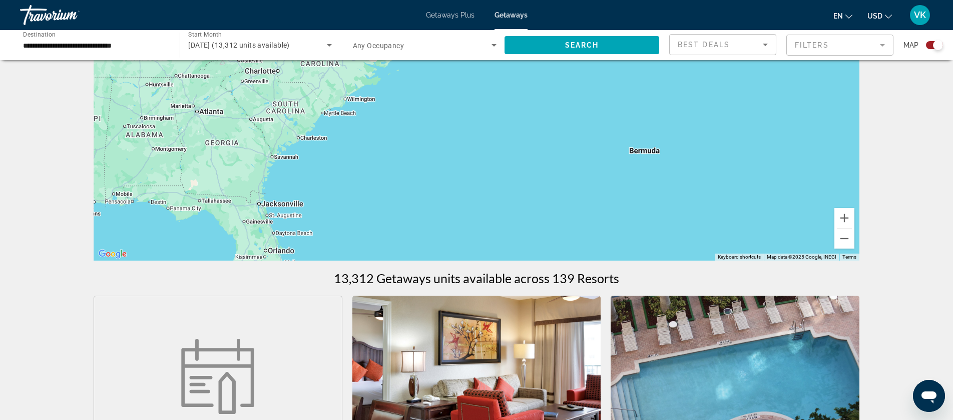
drag, startPoint x: 461, startPoint y: 146, endPoint x: 909, endPoint y: 188, distance: 450.6
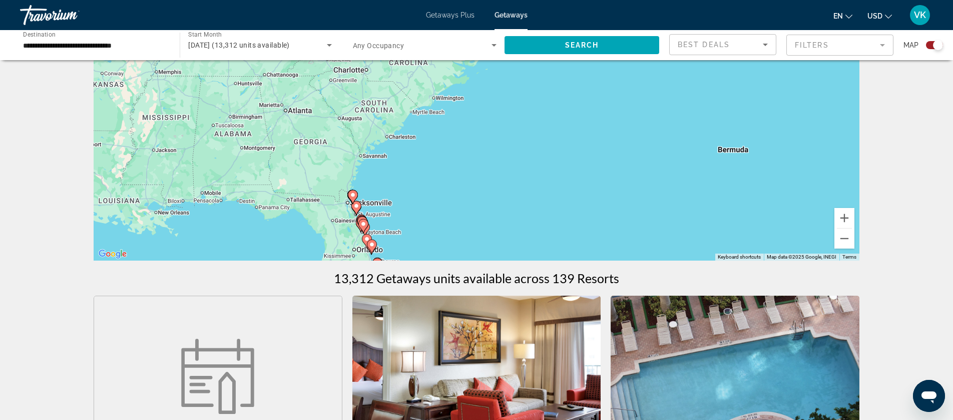
drag, startPoint x: 573, startPoint y: 148, endPoint x: 657, endPoint y: 147, distance: 84.1
click at [661, 147] on div "To activate drag with keyboard, press Alt + Enter. Once in keyboard drag state,…" at bounding box center [477, 110] width 766 height 300
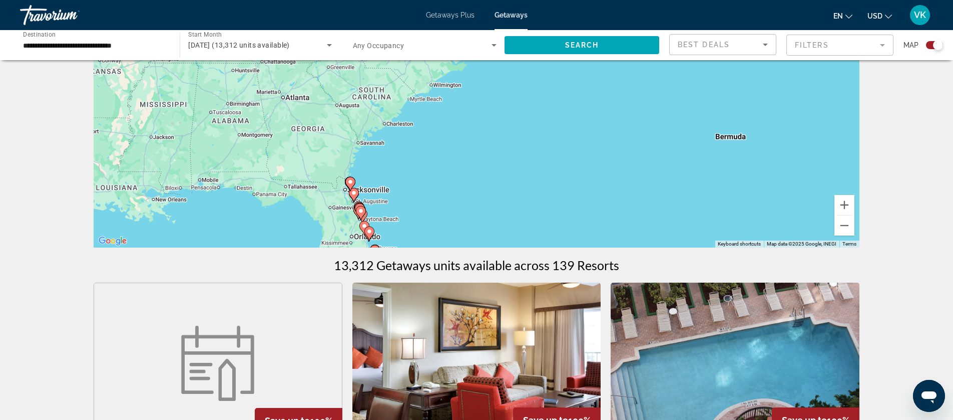
scroll to position [117, 0]
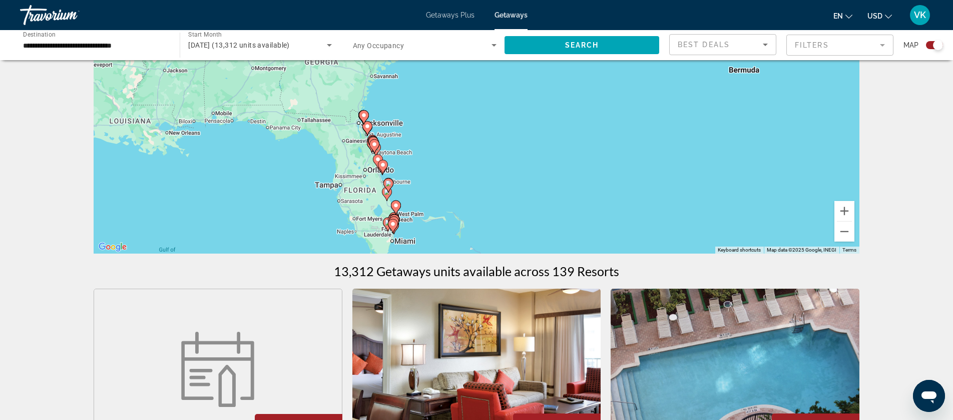
drag, startPoint x: 513, startPoint y: 139, endPoint x: 517, endPoint y: 107, distance: 32.8
click at [519, 94] on div "To activate drag with keyboard, press Alt + Enter. Once in keyboard drag state,…" at bounding box center [477, 103] width 766 height 300
click at [849, 209] on button "Zoom in" at bounding box center [845, 211] width 20 height 20
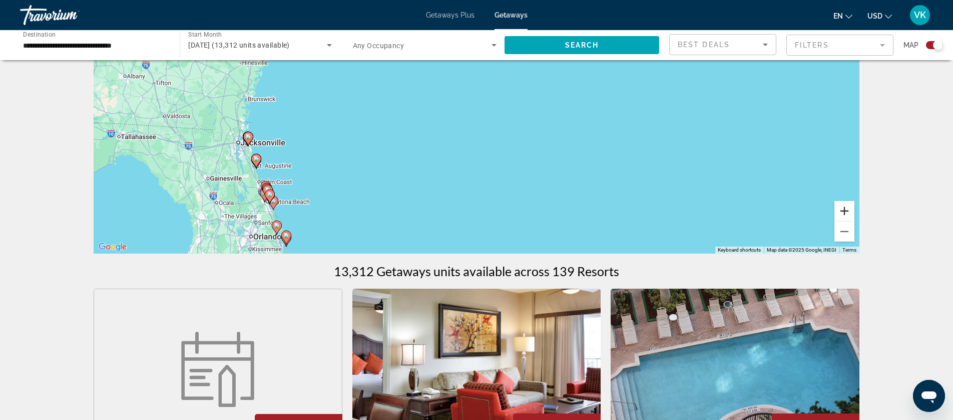
click at [849, 209] on button "Zoom in" at bounding box center [845, 211] width 20 height 20
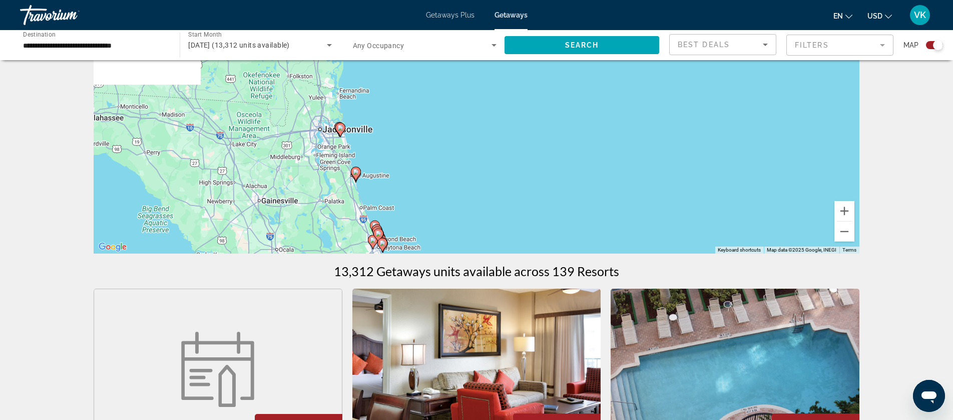
drag, startPoint x: 249, startPoint y: 156, endPoint x: 557, endPoint y: 106, distance: 311.9
click at [562, 104] on div "To activate drag with keyboard, press Alt + Enter. Once in keyboard drag state,…" at bounding box center [477, 103] width 766 height 300
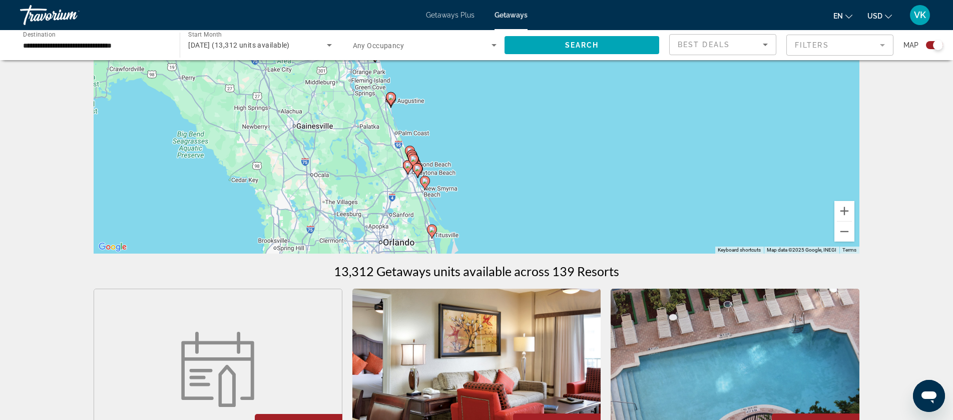
drag, startPoint x: 482, startPoint y: 154, endPoint x: 498, endPoint y: 111, distance: 45.5
click at [498, 111] on div "To activate drag with keyboard, press Alt + Enter. Once in keyboard drag state,…" at bounding box center [477, 103] width 766 height 300
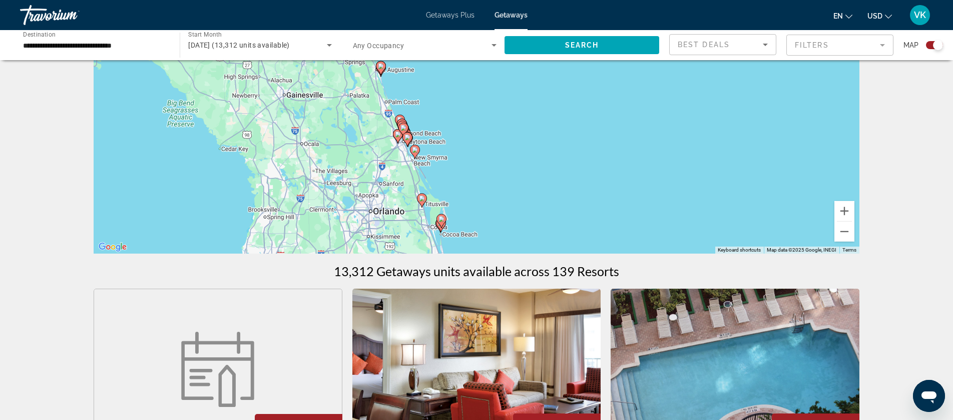
drag, startPoint x: 530, startPoint y: 208, endPoint x: 520, endPoint y: 177, distance: 32.6
click at [520, 177] on div "To activate drag with keyboard, press Alt + Enter. Once in keyboard drag state,…" at bounding box center [477, 103] width 766 height 300
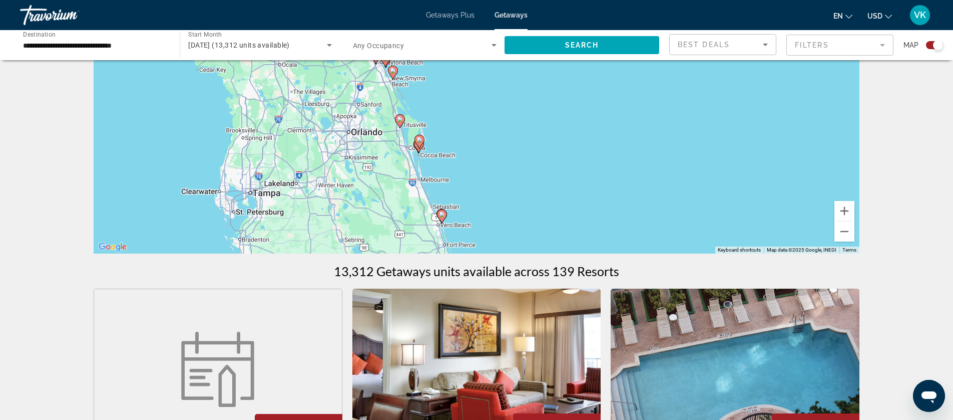
drag, startPoint x: 561, startPoint y: 191, endPoint x: 537, endPoint y: 140, distance: 56.2
click at [537, 140] on div "To activate drag with keyboard, press Alt + Enter. Once in keyboard drag state,…" at bounding box center [477, 103] width 766 height 300
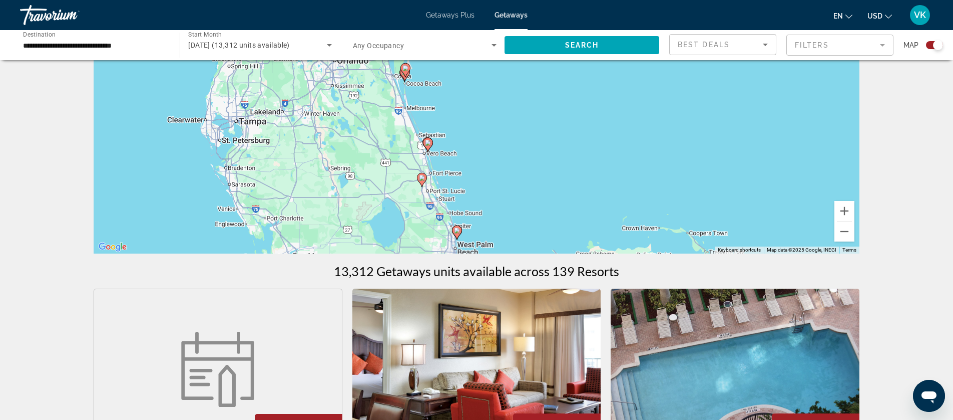
drag, startPoint x: 546, startPoint y: 213, endPoint x: 531, endPoint y: 139, distance: 75.2
click at [531, 139] on div "To activate drag with keyboard, press Alt + Enter. Once in keyboard drag state,…" at bounding box center [477, 103] width 766 height 300
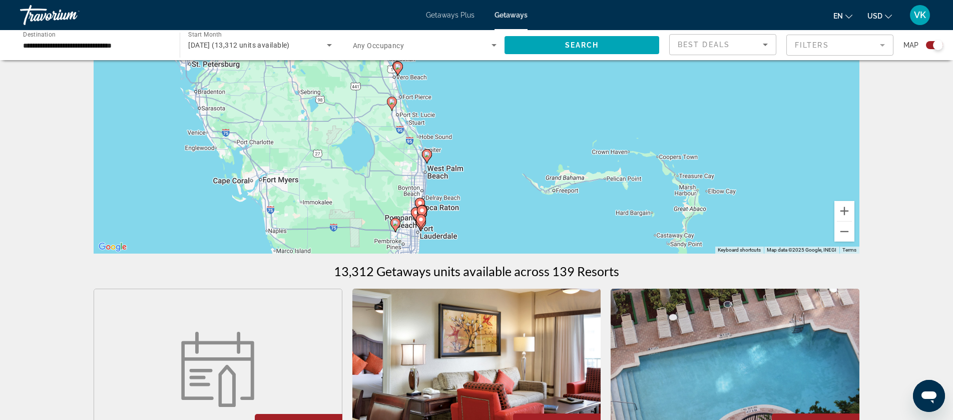
drag, startPoint x: 552, startPoint y: 191, endPoint x: 526, endPoint y: 140, distance: 56.9
click at [526, 140] on div "To activate drag with keyboard, press Alt + Enter. Once in keyboard drag state,…" at bounding box center [477, 103] width 766 height 300
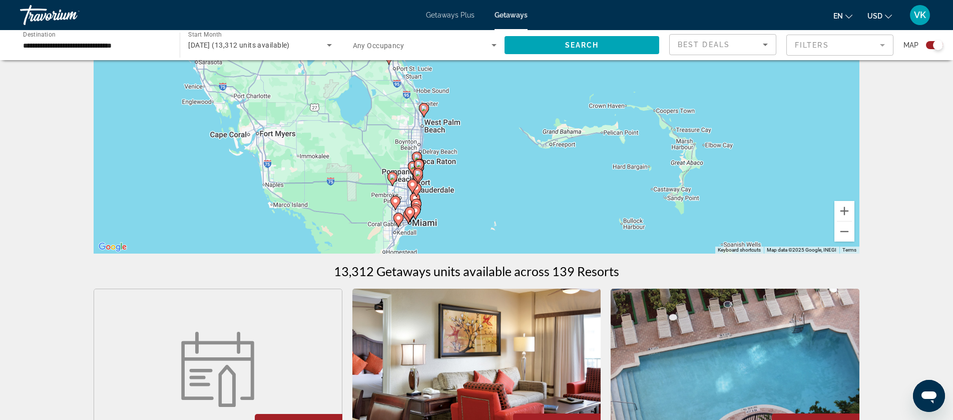
drag, startPoint x: 542, startPoint y: 221, endPoint x: 539, endPoint y: 174, distance: 46.7
click at [539, 174] on div "To activate drag with keyboard, press Alt + Enter. Once in keyboard drag state,…" at bounding box center [477, 103] width 766 height 300
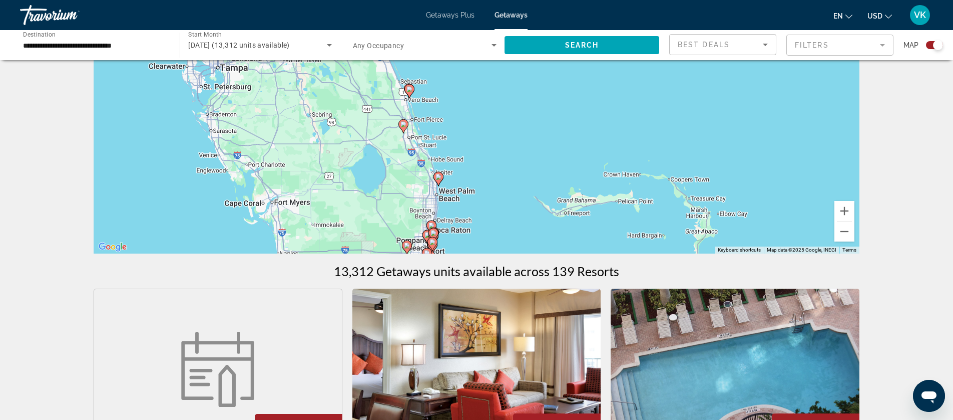
drag, startPoint x: 497, startPoint y: 148, endPoint x: 511, endPoint y: 219, distance: 72.1
click at [511, 219] on div "To activate drag with keyboard, press Alt + Enter. Once in keyboard drag state,…" at bounding box center [477, 103] width 766 height 300
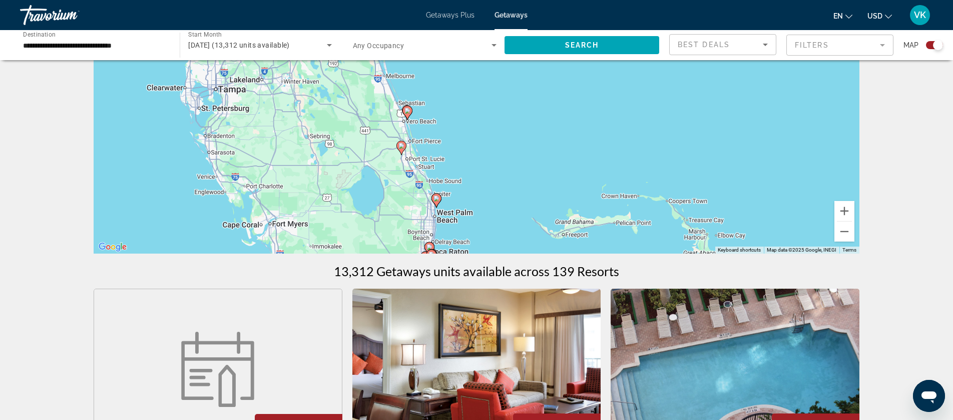
drag, startPoint x: 525, startPoint y: 180, endPoint x: 523, endPoint y: 203, distance: 22.6
click at [523, 203] on div "To activate drag with keyboard, press Alt + Enter. Once in keyboard drag state,…" at bounding box center [477, 103] width 766 height 300
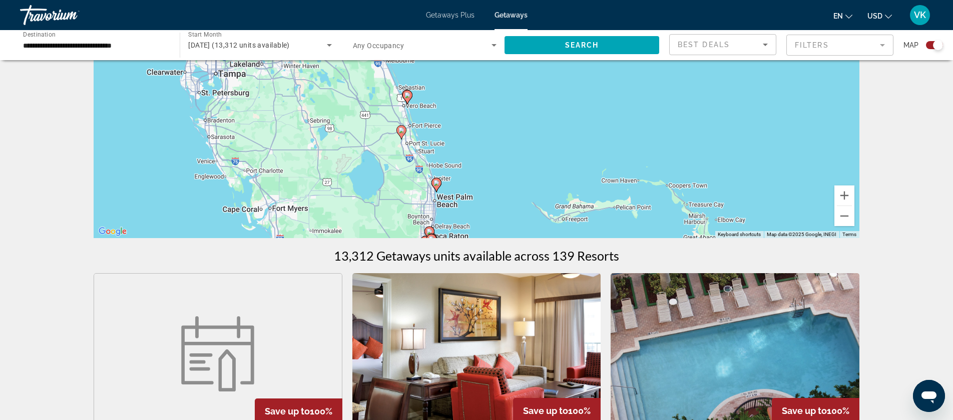
scroll to position [134, 0]
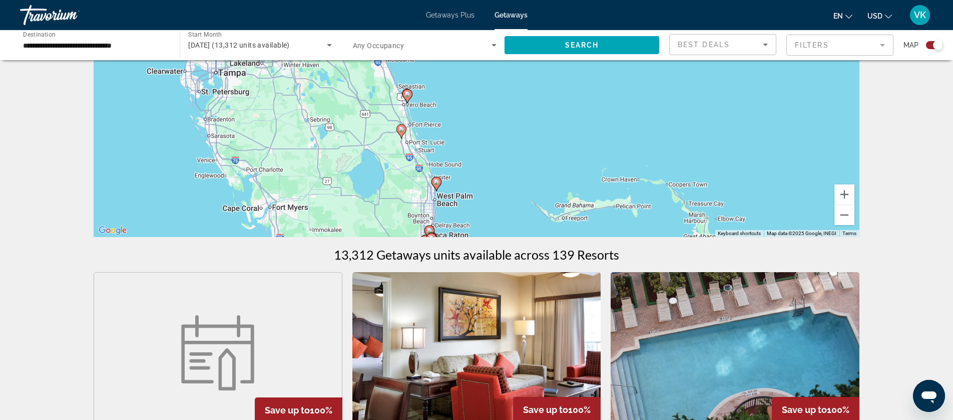
click at [592, 183] on div "To activate drag with keyboard, press Alt + Enter. Once in keyboard drag state,…" at bounding box center [477, 86] width 766 height 300
click at [844, 194] on button "Zoom in" at bounding box center [845, 194] width 20 height 20
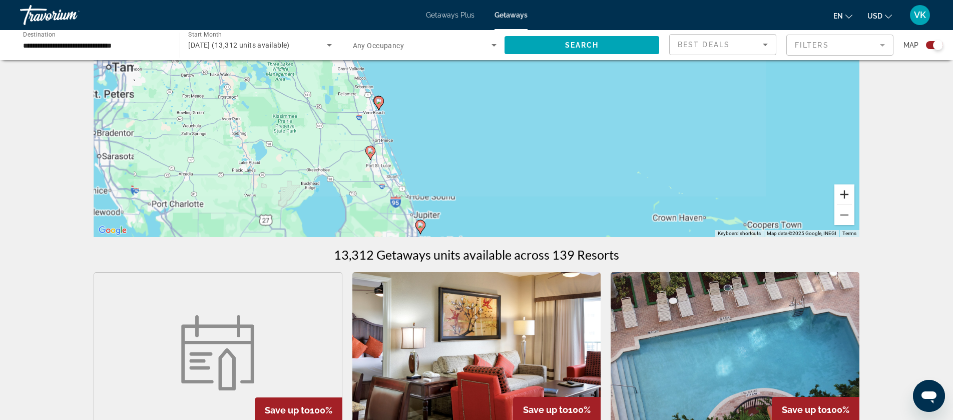
click at [844, 194] on button "Zoom in" at bounding box center [845, 194] width 20 height 20
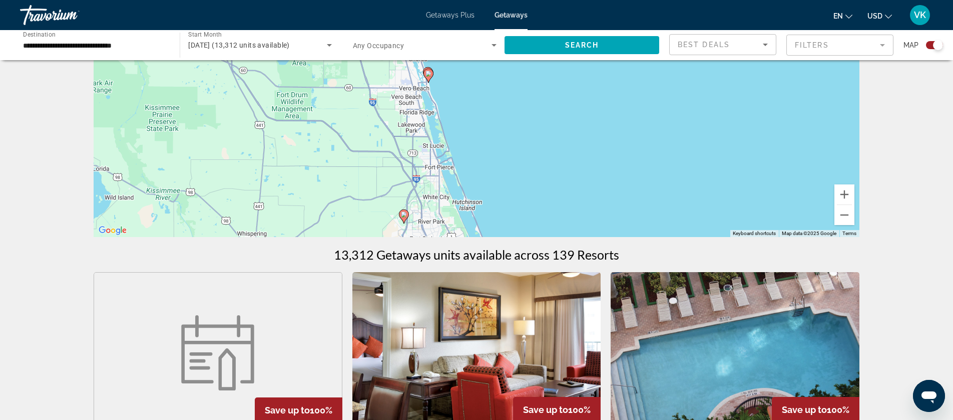
drag, startPoint x: 384, startPoint y: 191, endPoint x: 613, endPoint y: 120, distance: 239.6
click at [614, 119] on div "To activate drag with keyboard, press Alt + Enter. Once in keyboard drag state,…" at bounding box center [477, 86] width 766 height 300
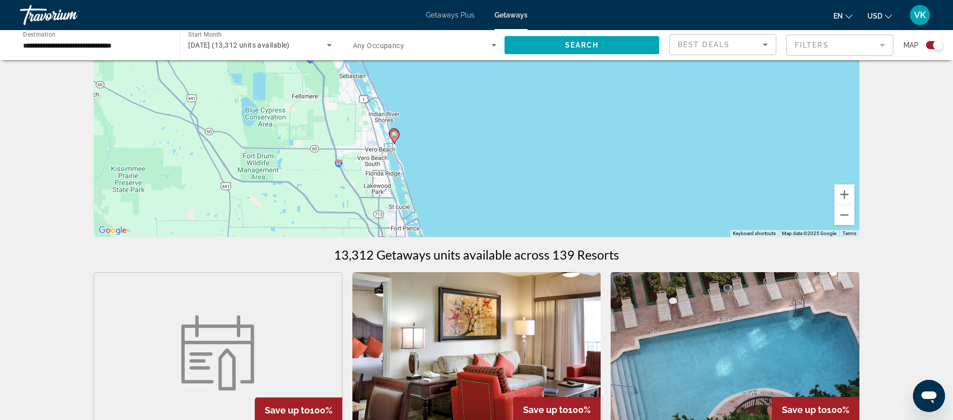
drag, startPoint x: 563, startPoint y: 200, endPoint x: 530, endPoint y: 257, distance: 65.7
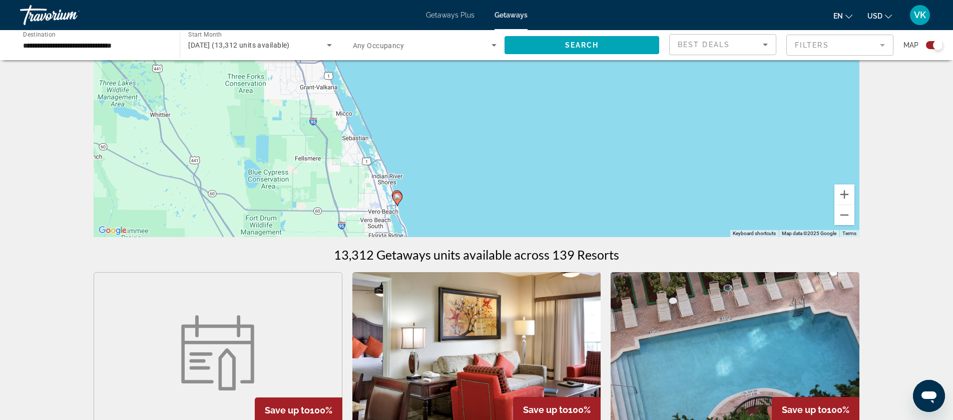
drag, startPoint x: 498, startPoint y: 142, endPoint x: 502, endPoint y: 202, distance: 60.3
click at [501, 204] on div "To activate drag with keyboard, press Alt + Enter. Once in keyboard drag state,…" at bounding box center [477, 86] width 766 height 300
click at [853, 192] on button "Zoom in" at bounding box center [845, 194] width 20 height 20
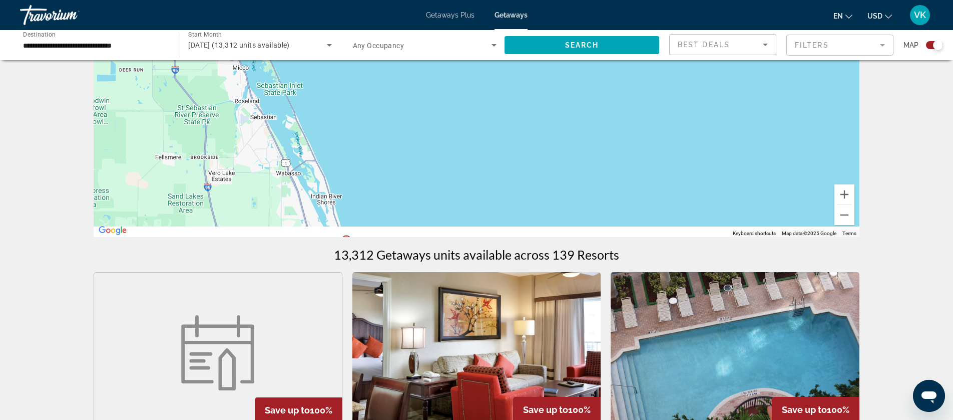
drag, startPoint x: 548, startPoint y: 176, endPoint x: 574, endPoint y: 103, distance: 77.8
click at [577, 101] on div "To activate drag with keyboard, press Alt + Enter. Once in keyboard drag state,…" at bounding box center [477, 86] width 766 height 300
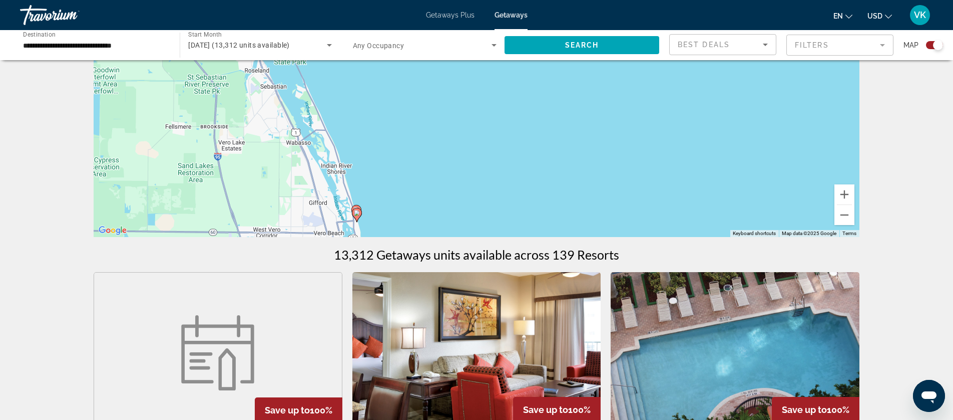
drag, startPoint x: 511, startPoint y: 177, endPoint x: 530, endPoint y: 119, distance: 61.3
click at [530, 119] on div "To activate drag with keyboard, press Alt + Enter. Once in keyboard drag state,…" at bounding box center [477, 86] width 766 height 300
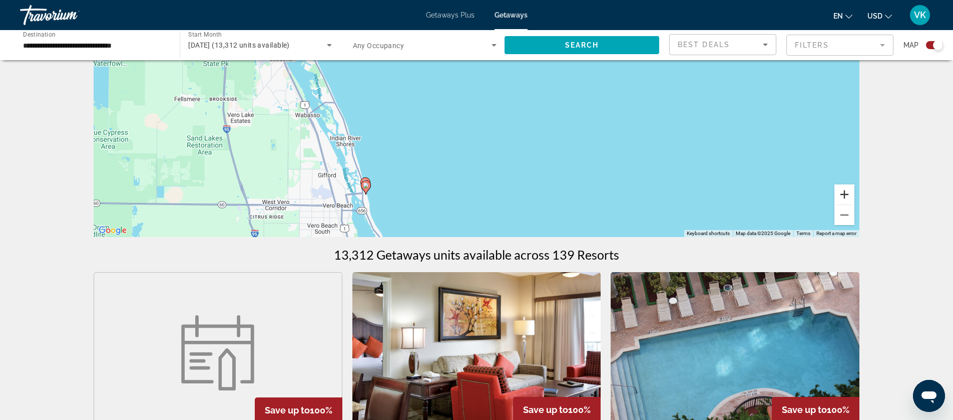
click at [846, 194] on button "Zoom in" at bounding box center [845, 194] width 20 height 20
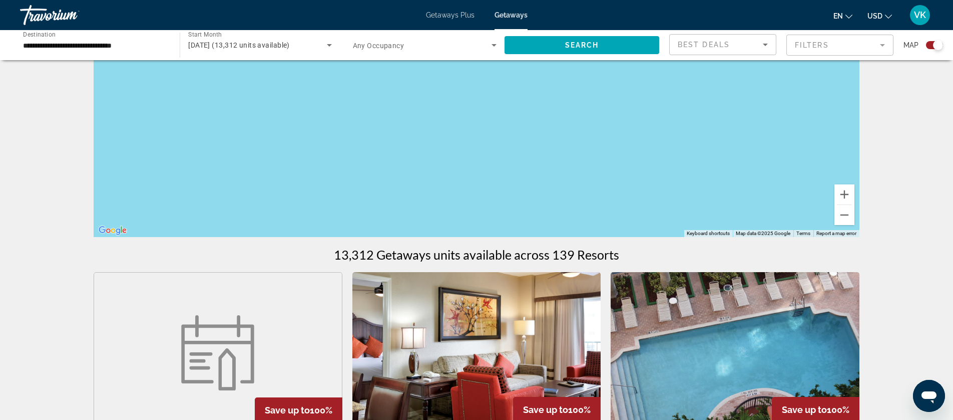
click at [382, 169] on div "Main content" at bounding box center [477, 86] width 766 height 300
click at [848, 217] on button "Zoom out" at bounding box center [845, 215] width 20 height 20
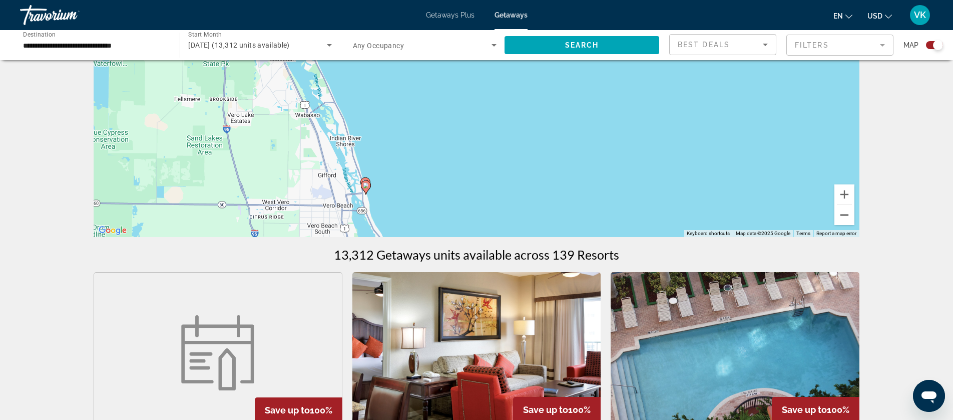
click at [848, 217] on button "Zoom out" at bounding box center [845, 215] width 20 height 20
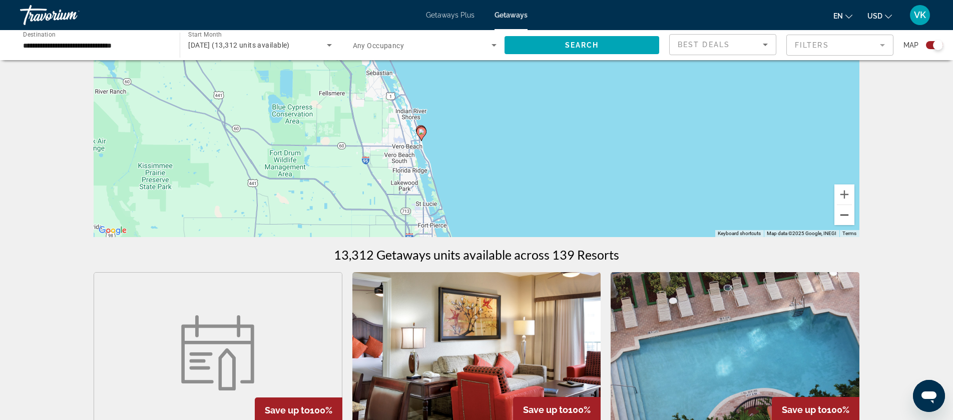
click at [848, 217] on button "Zoom out" at bounding box center [845, 215] width 20 height 20
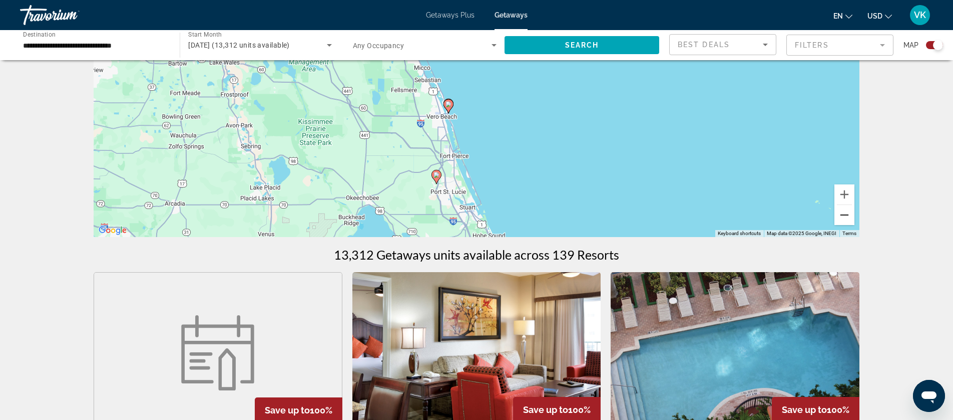
click at [848, 217] on button "Zoom out" at bounding box center [845, 215] width 20 height 20
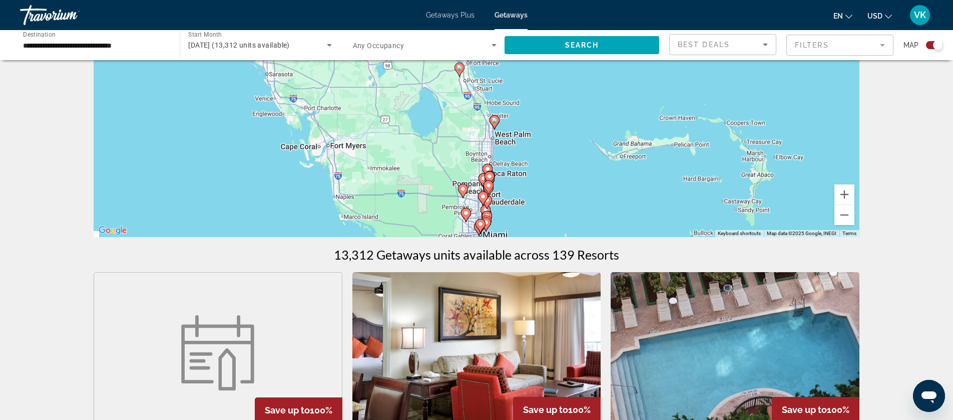
drag, startPoint x: 663, startPoint y: 119, endPoint x: 665, endPoint y: 106, distance: 13.1
click at [666, 105] on div "To activate drag with keyboard, press Alt + Enter. Once in keyboard drag state,…" at bounding box center [477, 86] width 766 height 300
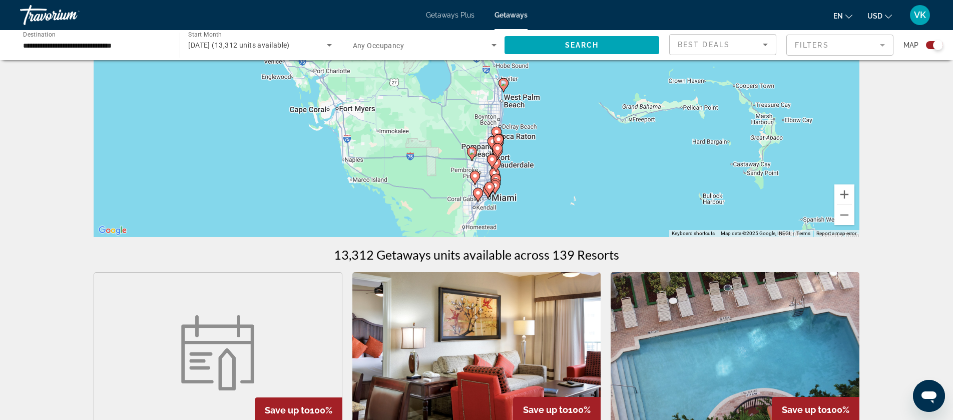
drag, startPoint x: 698, startPoint y: 177, endPoint x: 708, endPoint y: 143, distance: 35.4
click at [708, 143] on div "To activate drag with keyboard, press Alt + Enter. Once in keyboard drag state,…" at bounding box center [477, 86] width 766 height 300
click at [850, 197] on button "Zoom in" at bounding box center [845, 194] width 20 height 20
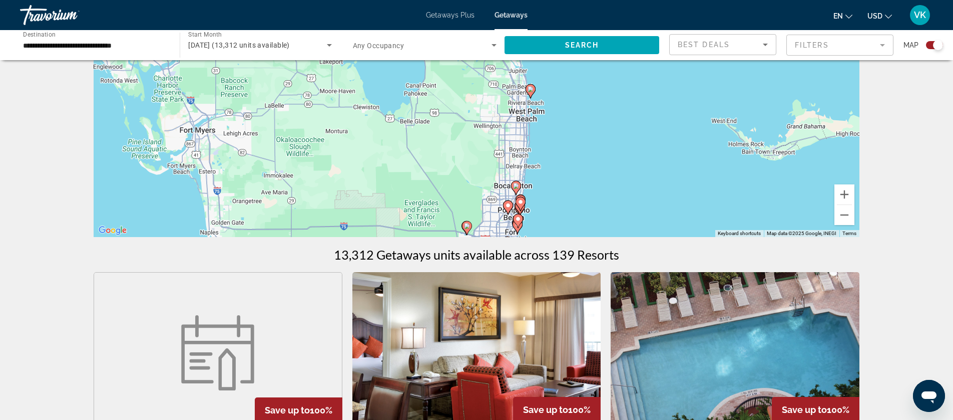
drag, startPoint x: 724, startPoint y: 229, endPoint x: 697, endPoint y: 173, distance: 62.0
click at [701, 169] on div "To activate drag with keyboard, press Alt + Enter. Once in keyboard drag state,…" at bounding box center [477, 86] width 766 height 300
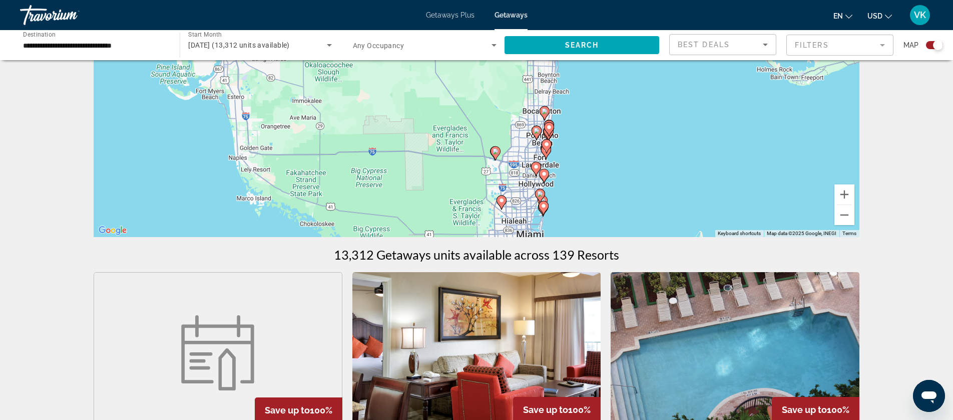
drag, startPoint x: 569, startPoint y: 184, endPoint x: 590, endPoint y: 121, distance: 66.2
click at [590, 121] on div "To activate drag with keyboard, press Alt + Enter. Once in keyboard drag state,…" at bounding box center [477, 86] width 766 height 300
click at [843, 192] on button "Zoom in" at bounding box center [845, 194] width 20 height 20
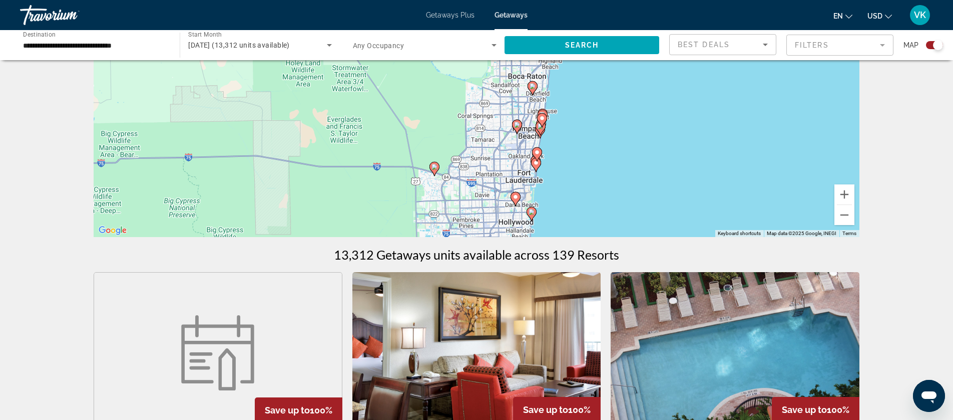
drag, startPoint x: 688, startPoint y: 195, endPoint x: 608, endPoint y: 135, distance: 100.5
click at [608, 135] on div "To activate drag with keyboard, press Alt + Enter. Once in keyboard drag state,…" at bounding box center [477, 86] width 766 height 300
drag, startPoint x: 849, startPoint y: 196, endPoint x: 845, endPoint y: 181, distance: 15.5
click at [845, 181] on div "To activate drag with keyboard, press Alt + Enter. Once in keyboard drag state,…" at bounding box center [477, 86] width 766 height 300
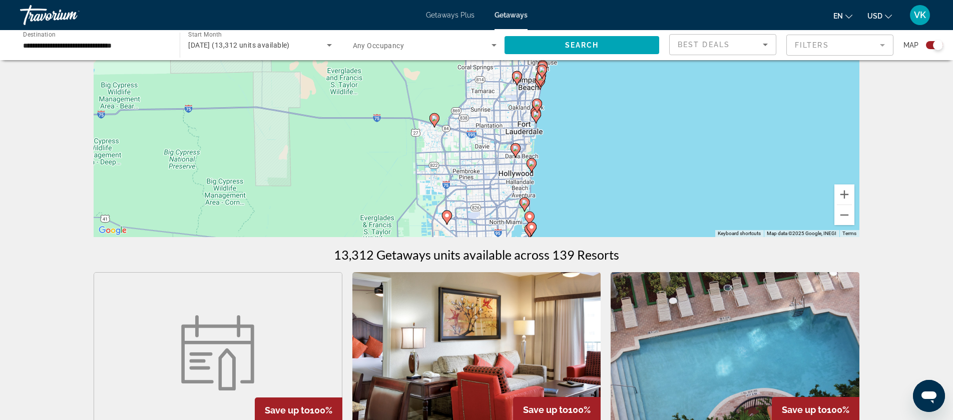
drag, startPoint x: 579, startPoint y: 195, endPoint x: 579, endPoint y: 145, distance: 50.1
click at [579, 145] on div "To activate drag with keyboard, press Alt + Enter. Once in keyboard drag state,…" at bounding box center [477, 86] width 766 height 300
click at [847, 195] on button "Zoom in" at bounding box center [845, 194] width 20 height 20
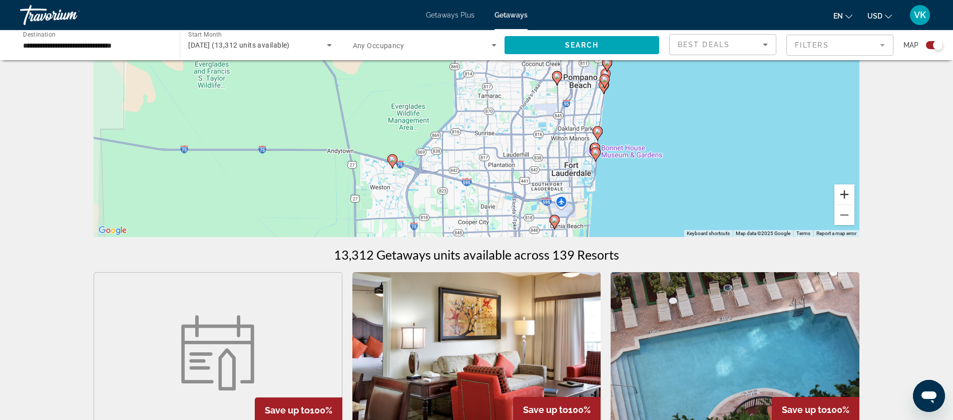
click at [847, 195] on button "Zoom in" at bounding box center [845, 194] width 20 height 20
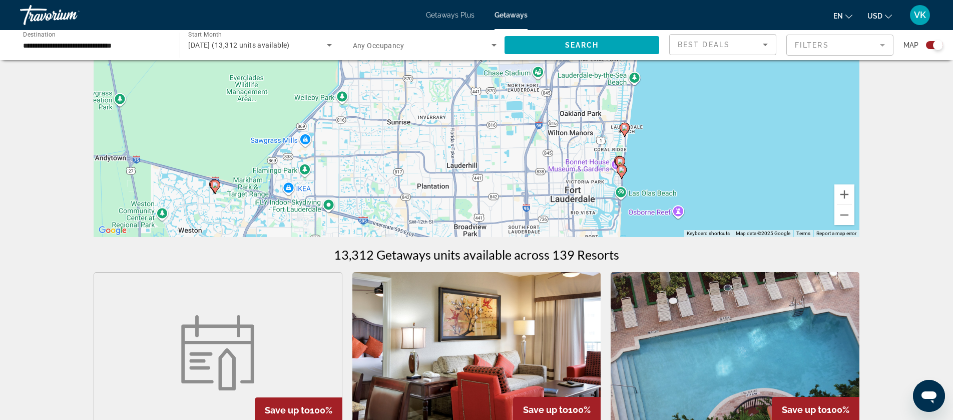
drag, startPoint x: 785, startPoint y: 186, endPoint x: 690, endPoint y: 127, distance: 111.3
click at [690, 127] on div "To activate drag with keyboard, press Alt + Enter. Once in keyboard drag state,…" at bounding box center [477, 86] width 766 height 300
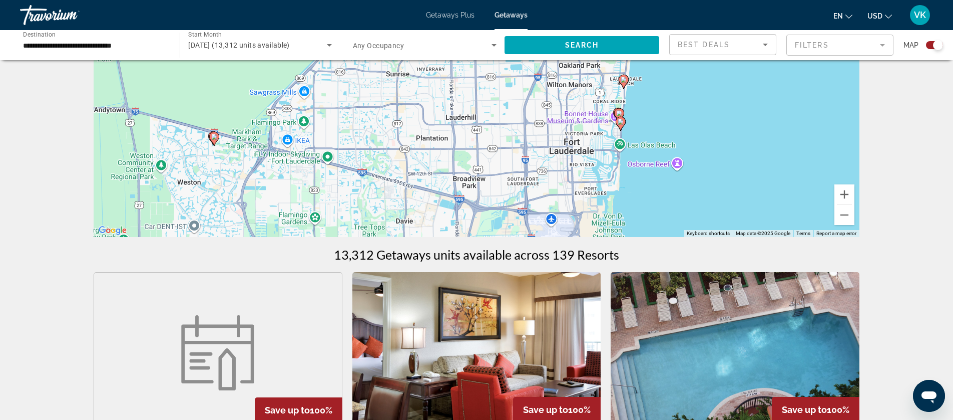
drag, startPoint x: 671, startPoint y: 197, endPoint x: 670, endPoint y: 147, distance: 50.1
click at [670, 147] on div "To activate drag with keyboard, press Alt + Enter. Once in keyboard drag state,…" at bounding box center [477, 86] width 766 height 300
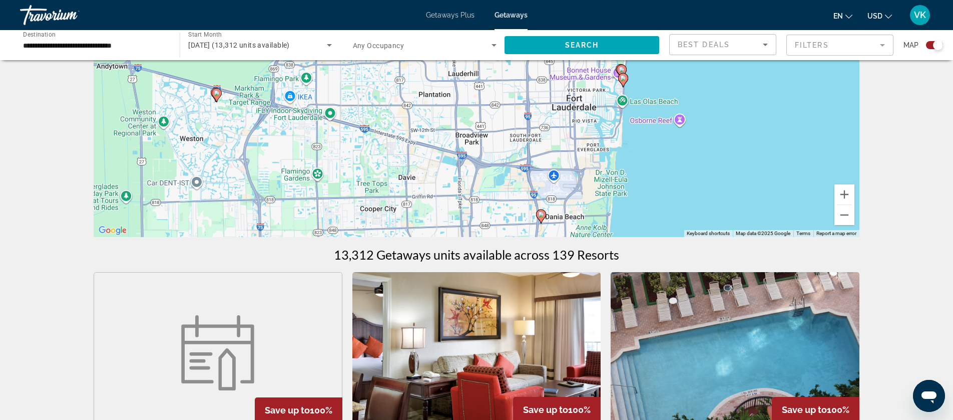
drag, startPoint x: 677, startPoint y: 185, endPoint x: 680, endPoint y: 140, distance: 44.7
click at [680, 140] on div "To activate drag with keyboard, press Alt + Enter. Once in keyboard drag state,…" at bounding box center [477, 86] width 766 height 300
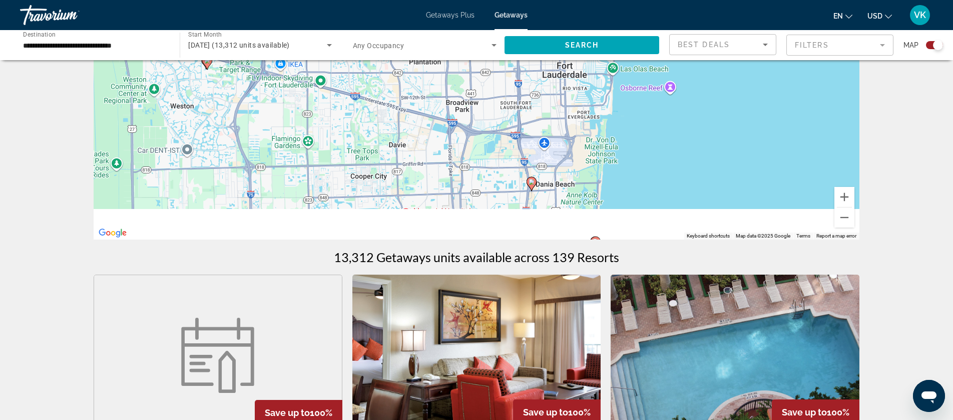
drag, startPoint x: 710, startPoint y: 212, endPoint x: 699, endPoint y: 172, distance: 41.9
click at [699, 172] on div "To activate drag with keyboard, press Alt + Enter. Once in keyboard drag state,…" at bounding box center [477, 89] width 766 height 300
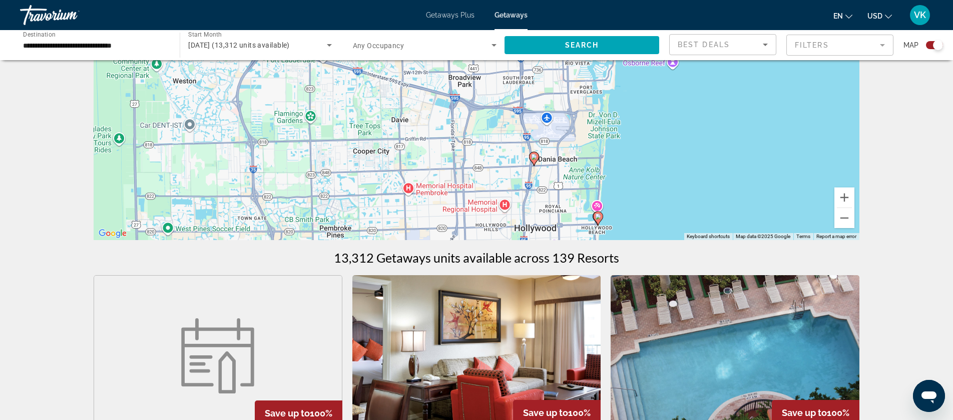
drag, startPoint x: 704, startPoint y: 193, endPoint x: 704, endPoint y: 154, distance: 38.6
click at [704, 154] on div "To activate drag with keyboard, press Alt + Enter. Once in keyboard drag state,…" at bounding box center [477, 89] width 766 height 300
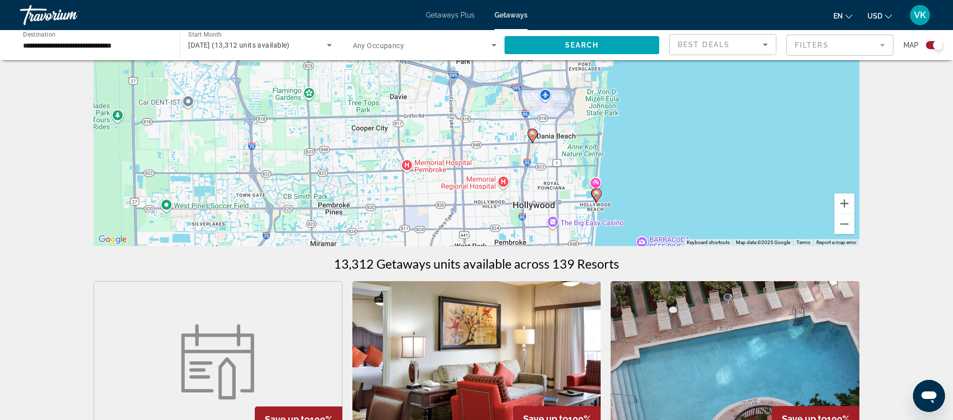
drag, startPoint x: 703, startPoint y: 190, endPoint x: 701, endPoint y: 153, distance: 37.6
click at [701, 153] on div "To activate drag with keyboard, press Alt + Enter. Once in keyboard drag state,…" at bounding box center [477, 95] width 766 height 300
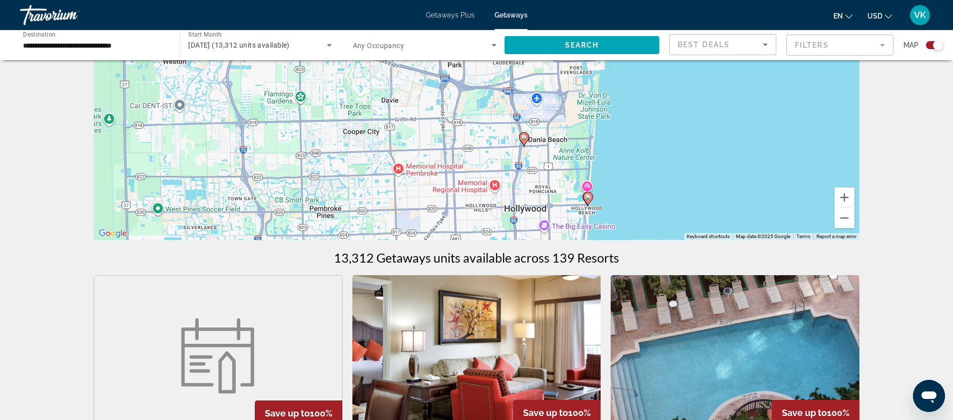
drag, startPoint x: 695, startPoint y: 157, endPoint x: 687, endPoint y: 195, distance: 38.5
click at [689, 210] on div "To activate drag with keyboard, press Alt + Enter. Once in keyboard drag state,…" at bounding box center [477, 89] width 766 height 300
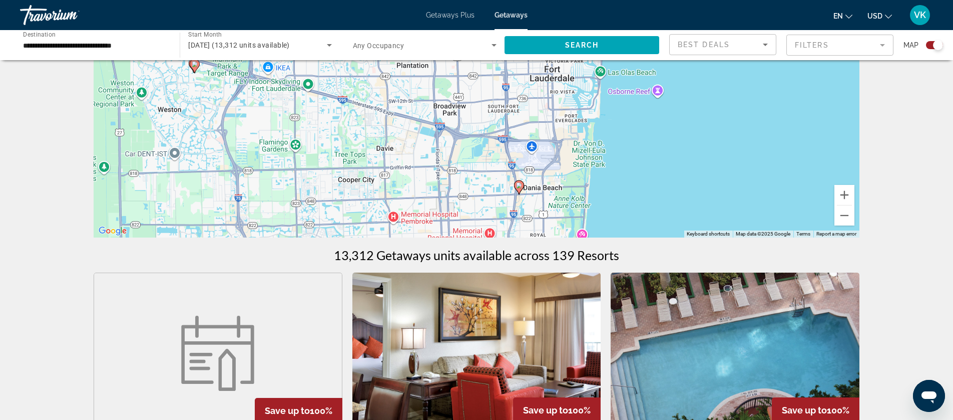
drag, startPoint x: 669, startPoint y: 128, endPoint x: 662, endPoint y: 190, distance: 62.5
click at [662, 190] on div "To activate drag with keyboard, press Alt + Enter. Once in keyboard drag state,…" at bounding box center [477, 87] width 766 height 300
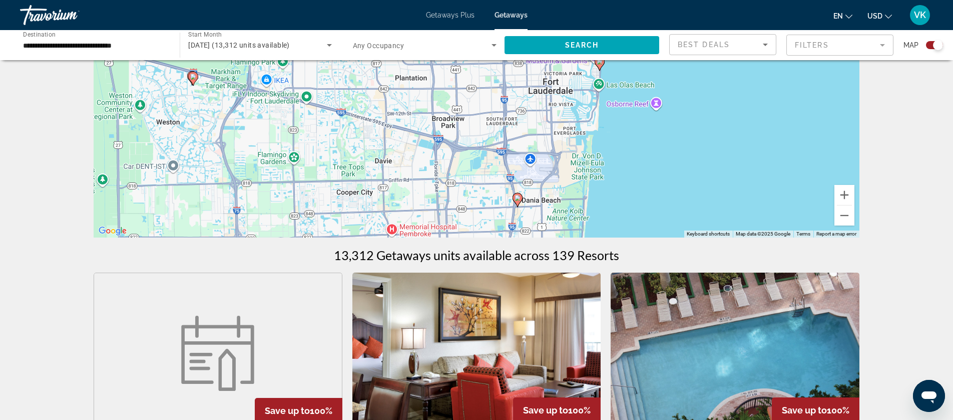
click at [669, 120] on div "To activate drag with keyboard, press Alt + Enter. Once in keyboard drag state,…" at bounding box center [477, 87] width 766 height 300
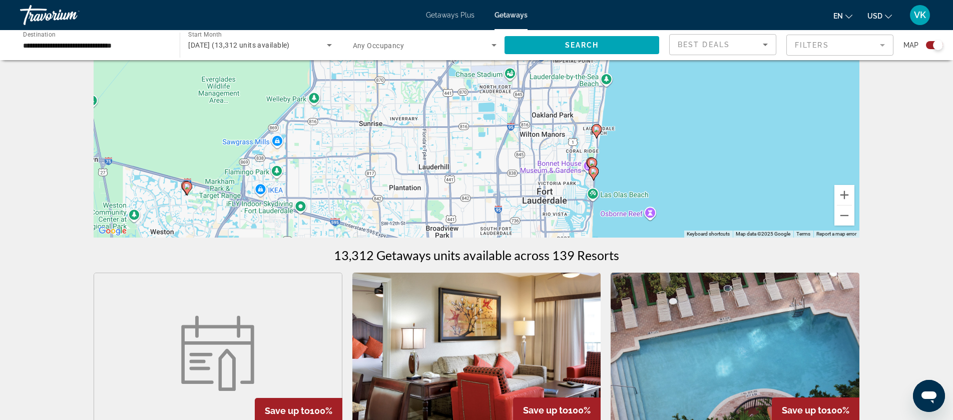
drag, startPoint x: 711, startPoint y: 97, endPoint x: 705, endPoint y: 204, distance: 107.3
click at [705, 204] on div "To activate drag with keyboard, press Alt + Enter. Once in keyboard drag state,…" at bounding box center [477, 87] width 766 height 300
click at [847, 193] on button "Zoom in" at bounding box center [845, 195] width 20 height 20
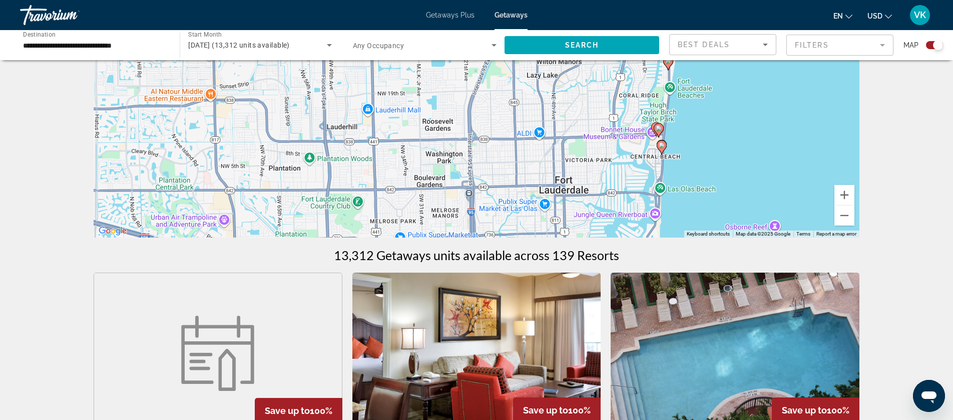
drag, startPoint x: 801, startPoint y: 199, endPoint x: 751, endPoint y: 78, distance: 131.1
click at [751, 78] on div "To activate drag with keyboard, press Alt + Enter. Once in keyboard drag state,…" at bounding box center [477, 87] width 766 height 300
click at [843, 191] on button "Zoom in" at bounding box center [845, 195] width 20 height 20
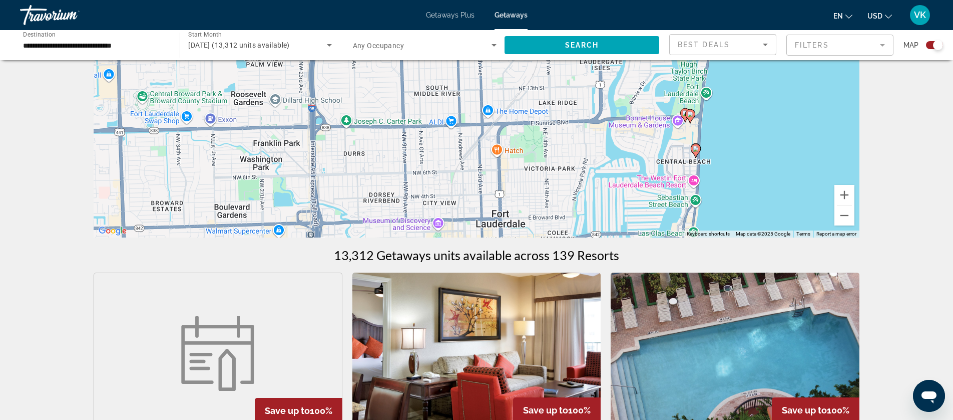
drag, startPoint x: 784, startPoint y: 160, endPoint x: 633, endPoint y: 96, distance: 164.4
click at [633, 96] on div "To activate drag with keyboard, press Alt + Enter. Once in keyboard drag state,…" at bounding box center [477, 87] width 766 height 300
click at [696, 149] on image "Main content" at bounding box center [695, 148] width 6 height 6
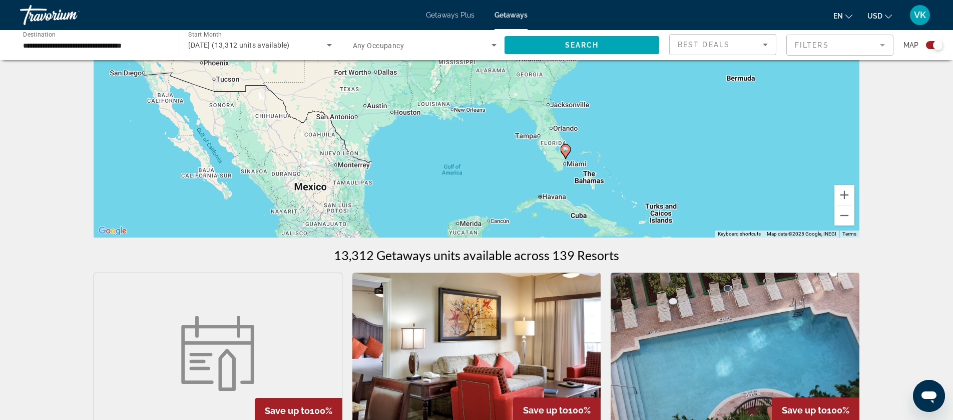
drag, startPoint x: 413, startPoint y: 108, endPoint x: 502, endPoint y: 181, distance: 114.6
click at [502, 181] on div "To activate drag with keyboard, press Alt + Enter. Once in keyboard drag state,…" at bounding box center [477, 87] width 766 height 300
click at [844, 194] on button "Zoom in" at bounding box center [845, 195] width 20 height 20
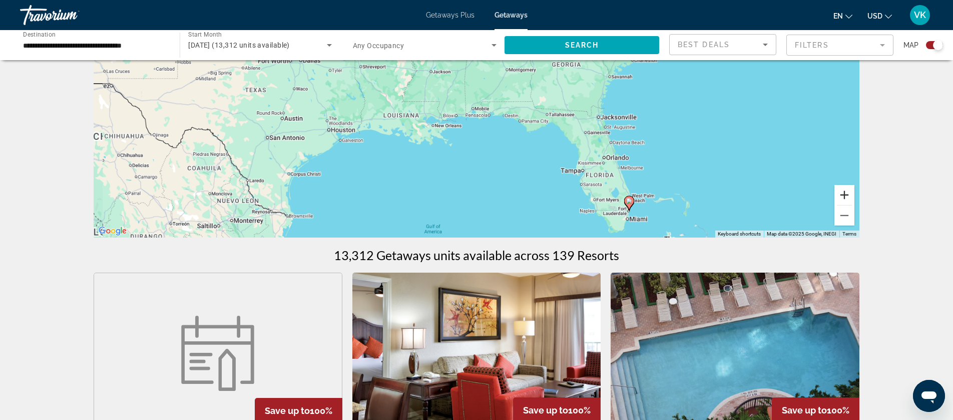
click at [843, 194] on button "Zoom in" at bounding box center [845, 195] width 20 height 20
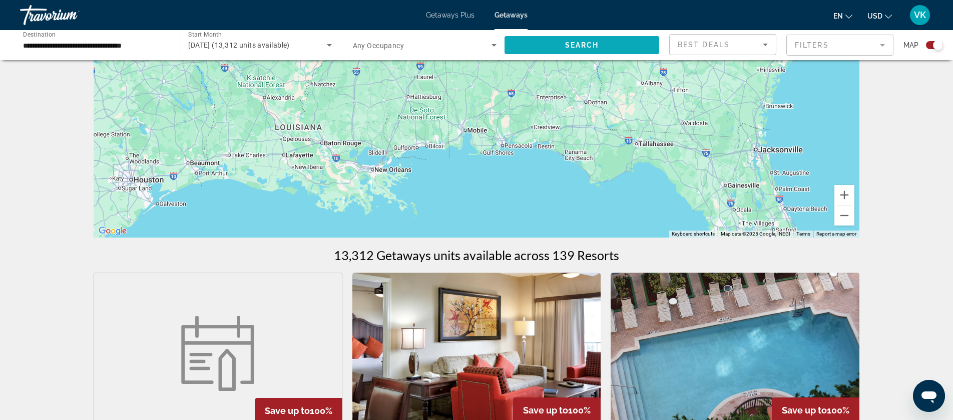
drag, startPoint x: 755, startPoint y: 177, endPoint x: 658, endPoint y: 54, distance: 156.6
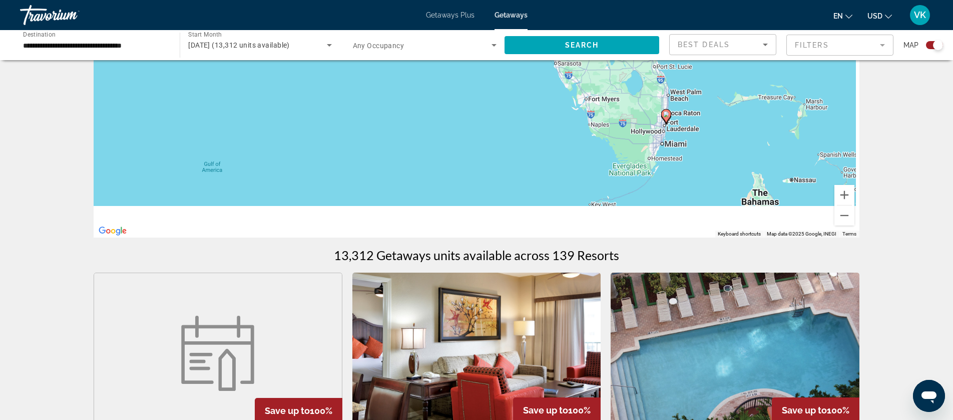
drag, startPoint x: 712, startPoint y: 150, endPoint x: 674, endPoint y: 79, distance: 80.4
click at [674, 79] on div "To activate drag with keyboard, press Alt + Enter. Once in keyboard drag state,…" at bounding box center [477, 87] width 766 height 300
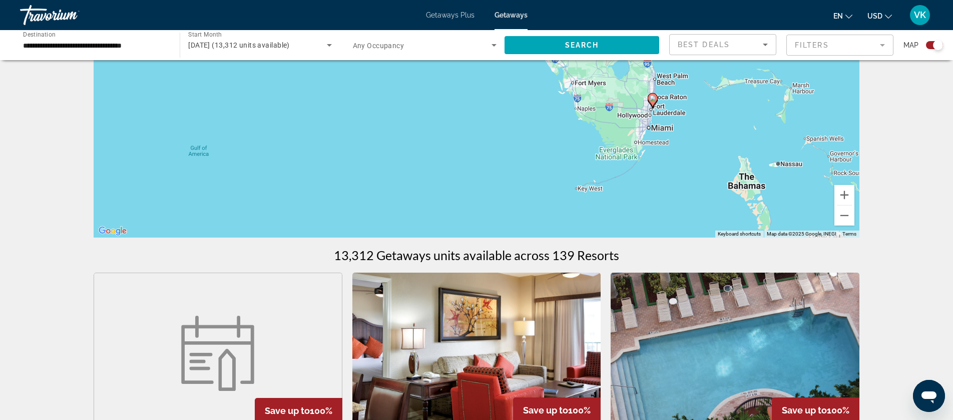
click at [653, 101] on image "Main content" at bounding box center [653, 98] width 6 height 6
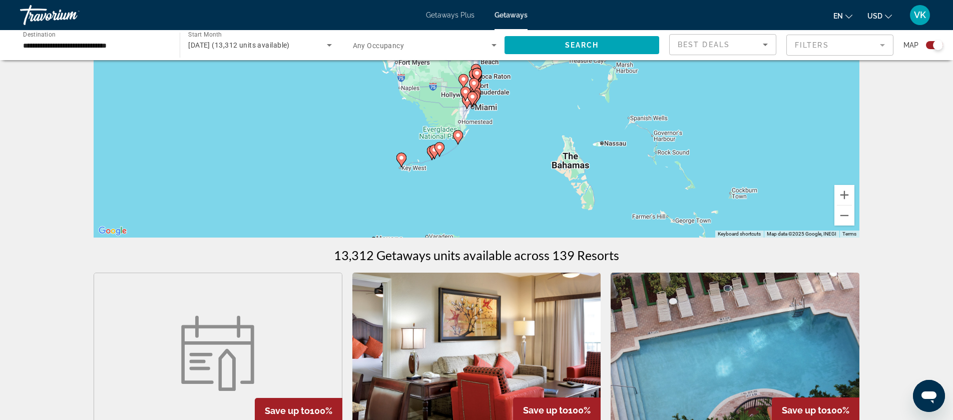
click at [653, 101] on div "To activate drag with keyboard, press Alt + Enter. Once in keyboard drag state,…" at bounding box center [477, 87] width 766 height 300
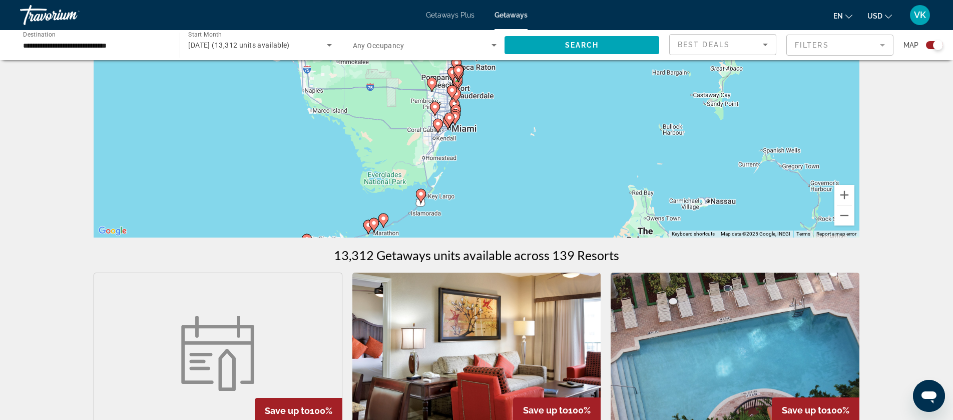
drag, startPoint x: 409, startPoint y: 99, endPoint x: 568, endPoint y: 114, distance: 159.9
click at [568, 114] on div "To activate drag with keyboard, press Alt + Enter. Once in keyboard drag state,…" at bounding box center [477, 87] width 766 height 300
click at [846, 191] on button "Zoom in" at bounding box center [845, 195] width 20 height 20
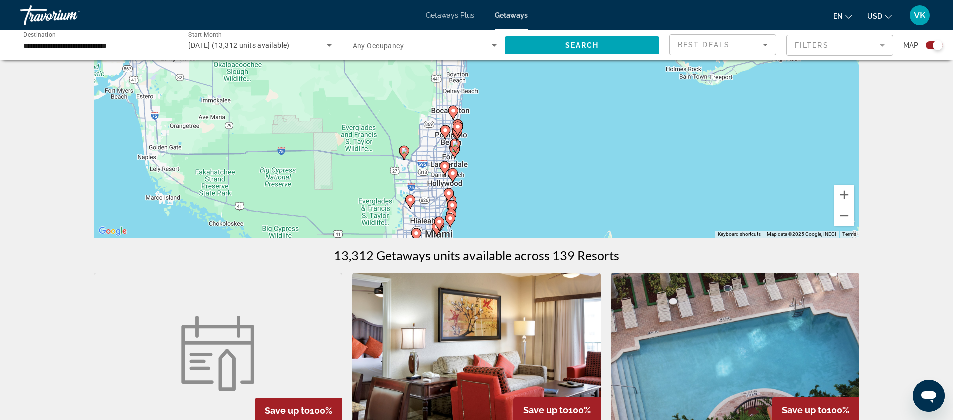
drag, startPoint x: 467, startPoint y: 89, endPoint x: 492, endPoint y: 148, distance: 64.4
click at [484, 152] on div "To activate drag with keyboard, press Alt + Enter. Once in keyboard drag state,…" at bounding box center [477, 87] width 766 height 300
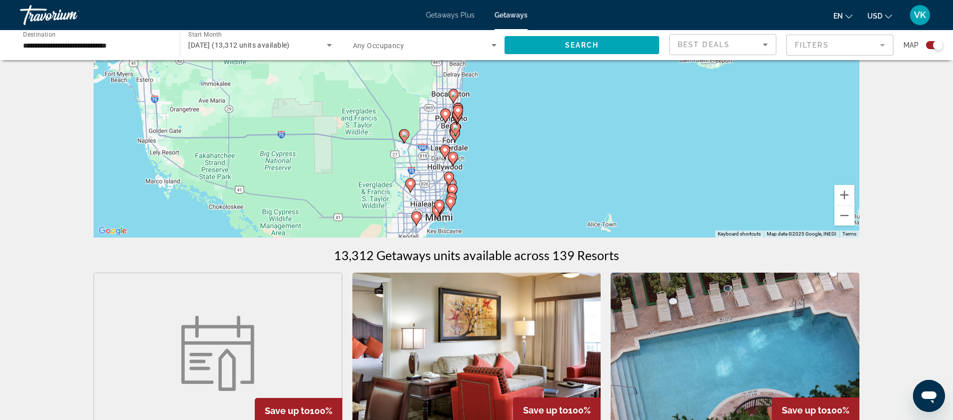
drag, startPoint x: 520, startPoint y: 159, endPoint x: 529, endPoint y: 156, distance: 10.0
click at [519, 143] on div "To activate drag with keyboard, press Alt + Enter. Once in keyboard drag state,…" at bounding box center [477, 87] width 766 height 300
click at [451, 158] on image "Main content" at bounding box center [453, 159] width 6 height 6
type input "**********"
click at [451, 158] on div "To activate drag with keyboard, press Alt + Enter. Once in keyboard drag state,…" at bounding box center [477, 87] width 766 height 300
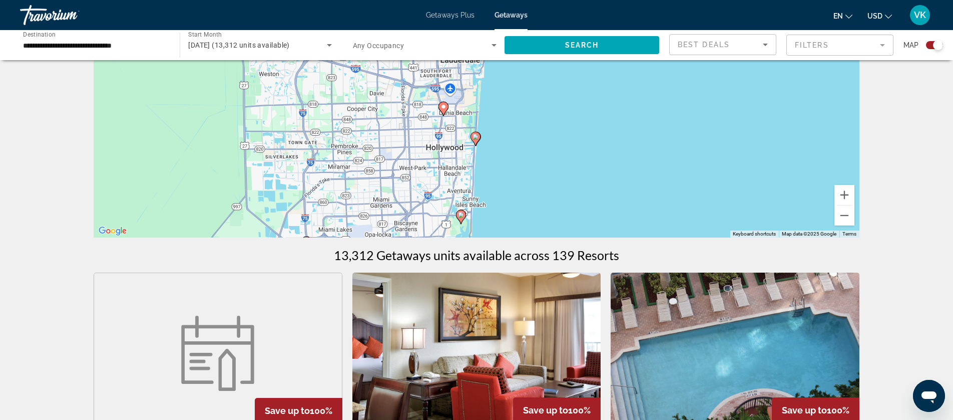
drag, startPoint x: 531, startPoint y: 96, endPoint x: 519, endPoint y: 165, distance: 70.1
click at [519, 165] on div "To activate drag with keyboard, press Alt + Enter. Once in keyboard drag state,…" at bounding box center [477, 87] width 766 height 300
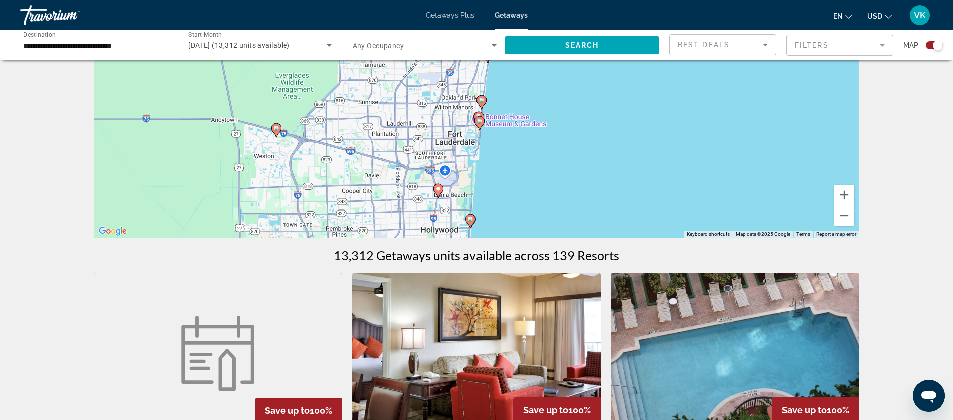
drag, startPoint x: 530, startPoint y: 101, endPoint x: 525, endPoint y: 184, distance: 82.8
click at [525, 184] on div "To activate drag with keyboard, press Alt + Enter. Once in keyboard drag state,…" at bounding box center [477, 87] width 766 height 300
click at [480, 123] on image "Main content" at bounding box center [480, 121] width 6 height 6
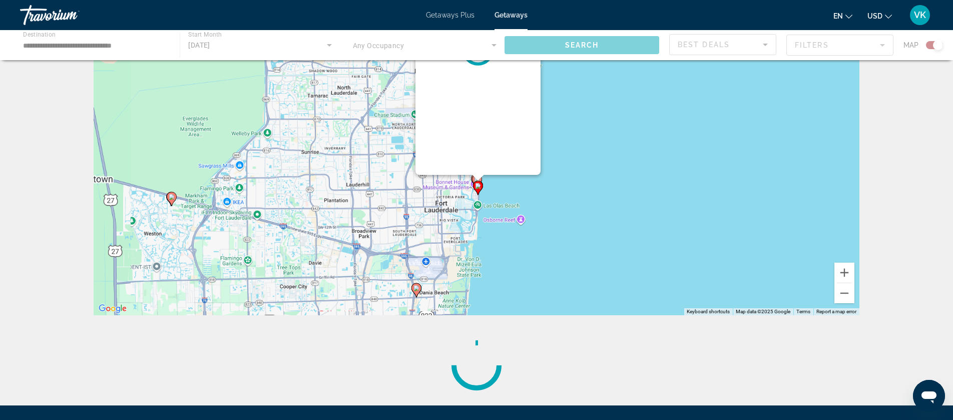
click at [480, 165] on div "To activate drag with keyboard, press Alt + Enter. Once in keyboard drag state,…" at bounding box center [860, 165] width 766 height 0
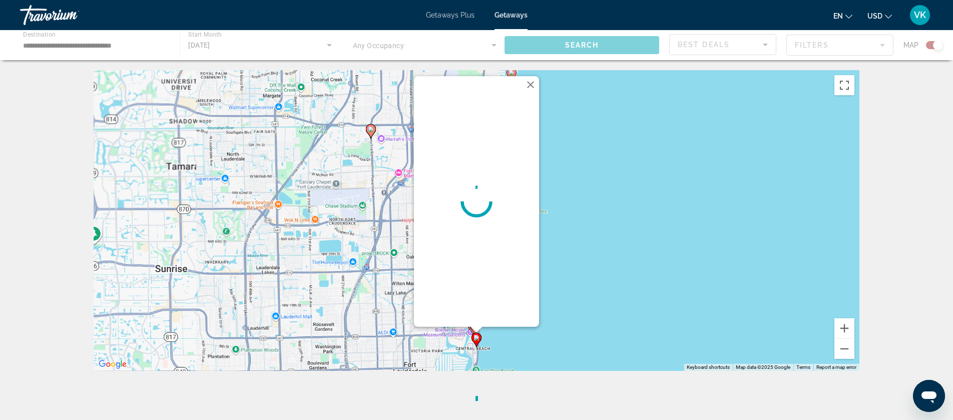
scroll to position [0, 0]
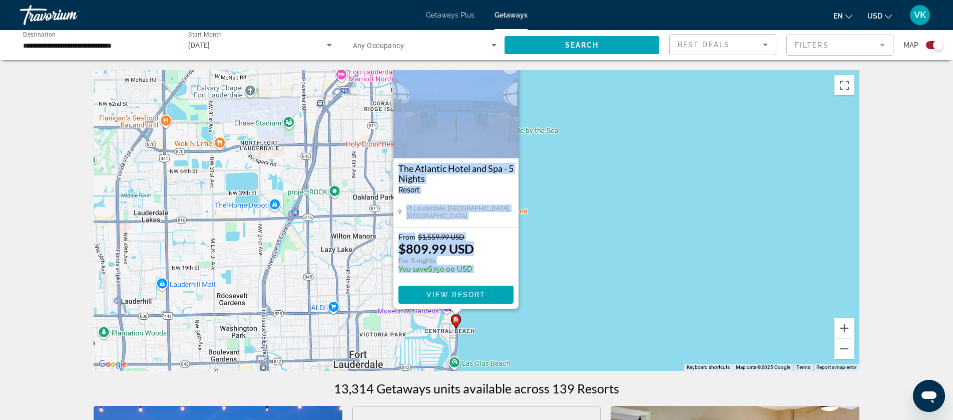
drag, startPoint x: 621, startPoint y: 262, endPoint x: 602, endPoint y: 150, distance: 114.3
click at [602, 150] on div "To activate drag with keyboard, press Alt + Enter. Once in keyboard drag state,…" at bounding box center [477, 220] width 766 height 300
click at [592, 247] on div "To activate drag with keyboard, press Alt + Enter. Once in keyboard drag state,…" at bounding box center [477, 220] width 766 height 300
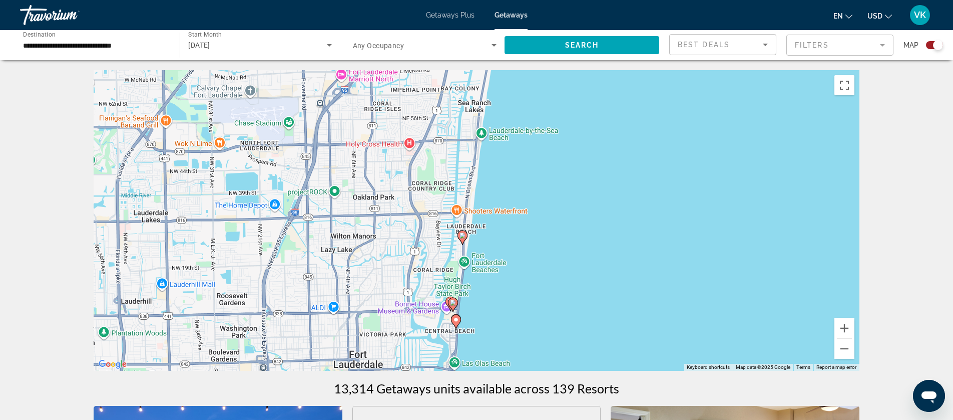
click at [458, 321] on image "Main content" at bounding box center [456, 319] width 6 height 6
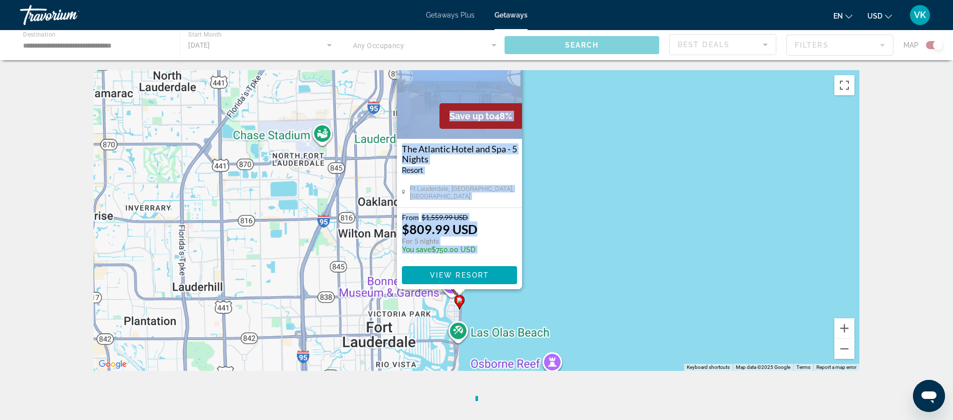
click at [458, 321] on div "To activate drag with keyboard, press Alt + Enter. Once in keyboard drag state,…" at bounding box center [477, 220] width 766 height 300
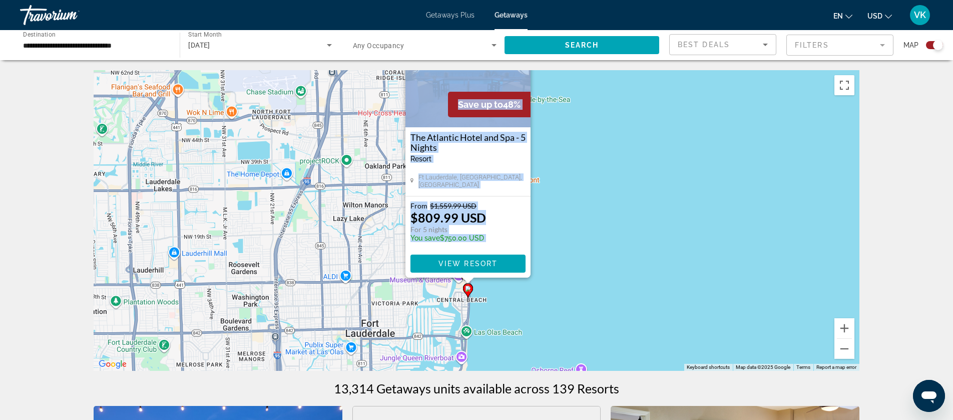
click at [571, 259] on div "To activate drag with keyboard, press Alt + Enter. Once in keyboard drag state,…" at bounding box center [477, 220] width 766 height 300
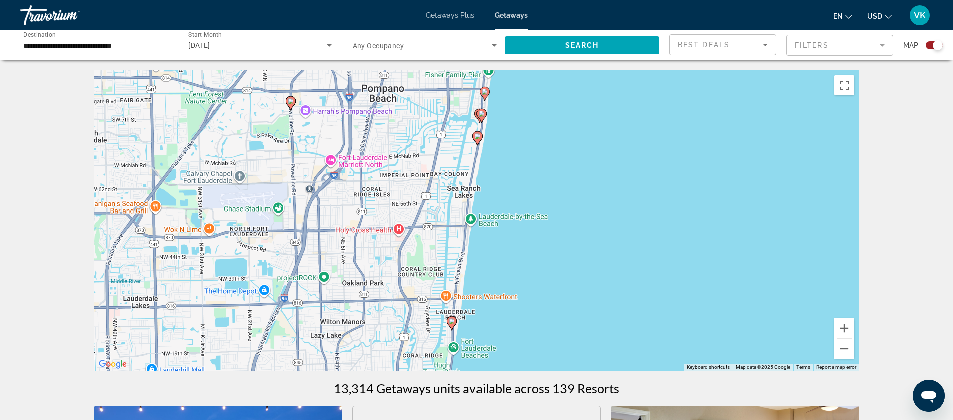
drag, startPoint x: 557, startPoint y: 206, endPoint x: 533, endPoint y: 326, distance: 122.9
click at [533, 326] on div "To activate drag with keyboard, press Alt + Enter. Once in keyboard drag state,…" at bounding box center [477, 220] width 766 height 300
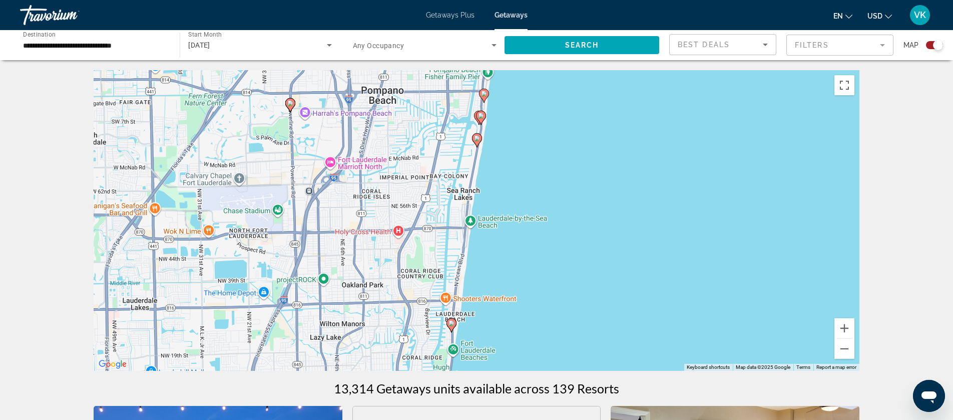
scroll to position [2, 0]
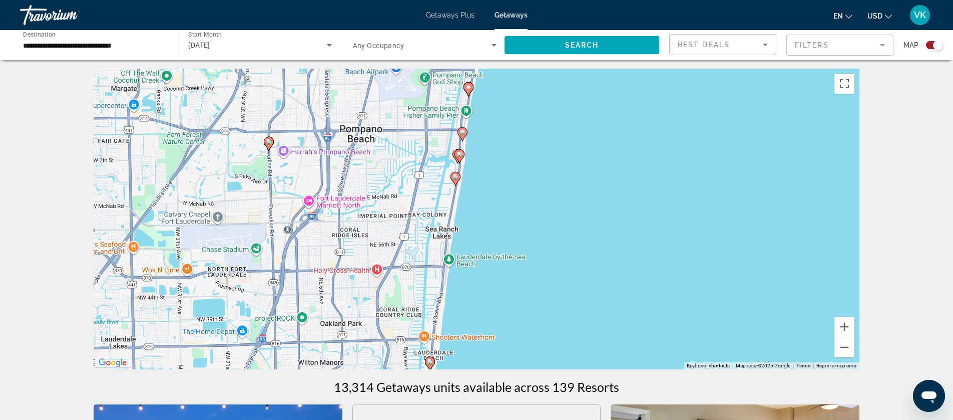
drag, startPoint x: 550, startPoint y: 276, endPoint x: 528, endPoint y: 318, distance: 47.0
click at [528, 318] on div "To activate drag with keyboard, press Alt + Enter. Once in keyboard drag state,…" at bounding box center [477, 219] width 766 height 300
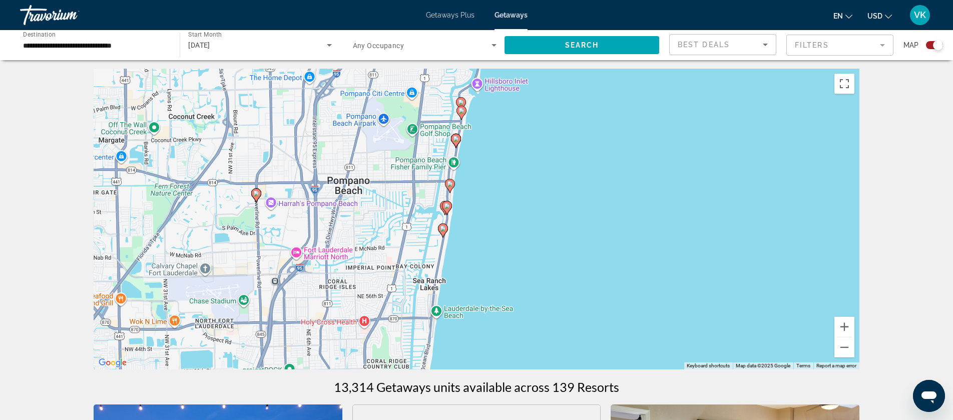
drag, startPoint x: 563, startPoint y: 254, endPoint x: 550, endPoint y: 307, distance: 54.6
click at [550, 307] on div "To activate drag with keyboard, press Alt + Enter. Once in keyboard drag state,…" at bounding box center [477, 219] width 766 height 300
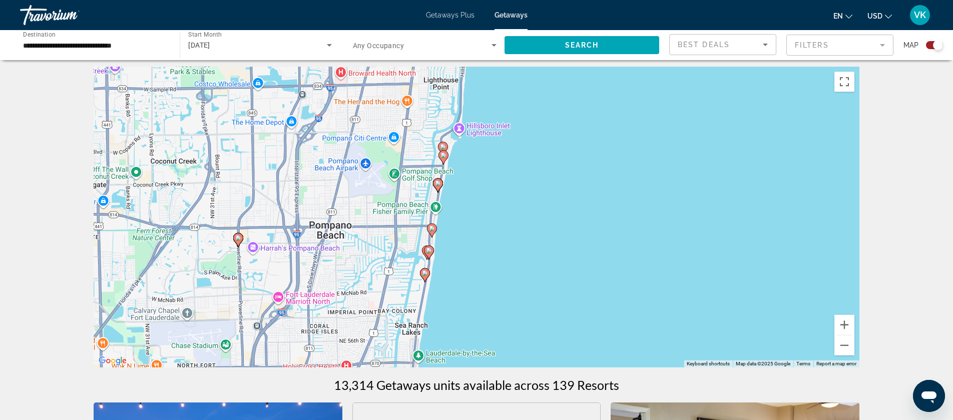
drag, startPoint x: 564, startPoint y: 262, endPoint x: 545, endPoint y: 309, distance: 50.6
click at [545, 309] on div "To activate drag with keyboard, press Alt + Enter. Once in keyboard drag state,…" at bounding box center [477, 217] width 766 height 300
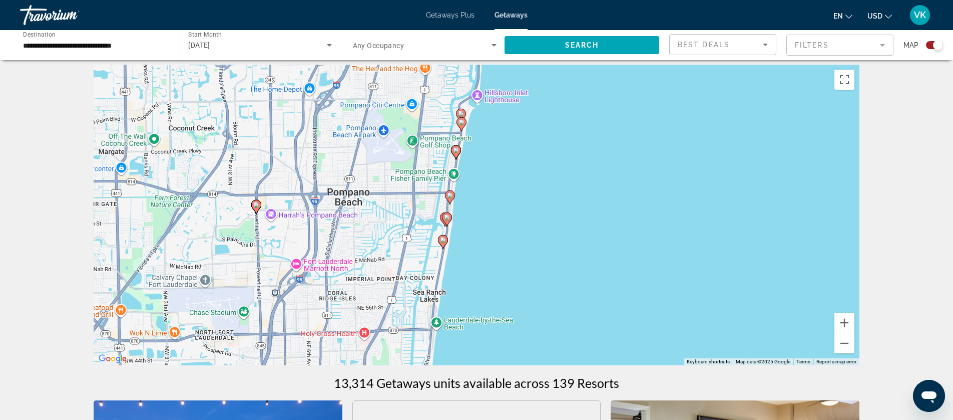
drag, startPoint x: 547, startPoint y: 310, endPoint x: 591, endPoint y: 231, distance: 90.1
click at [591, 231] on div "To activate drag with keyboard, press Alt + Enter. Once in keyboard drag state,…" at bounding box center [477, 215] width 766 height 300
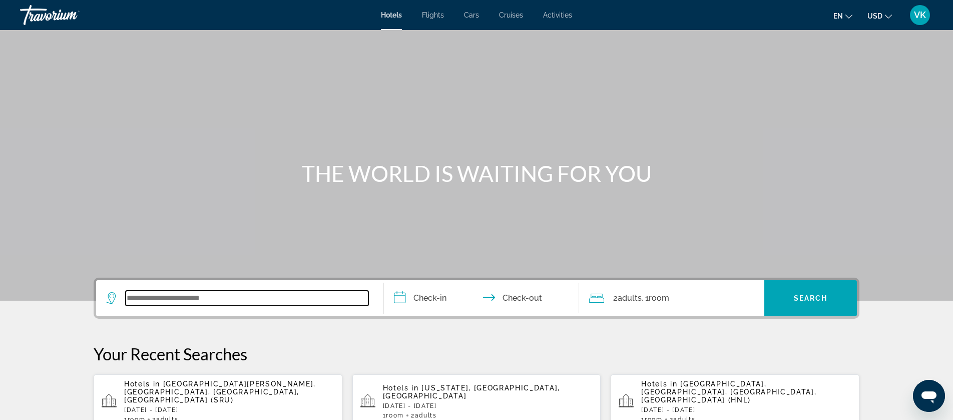
click at [161, 296] on input "Search widget" at bounding box center [247, 297] width 243 height 15
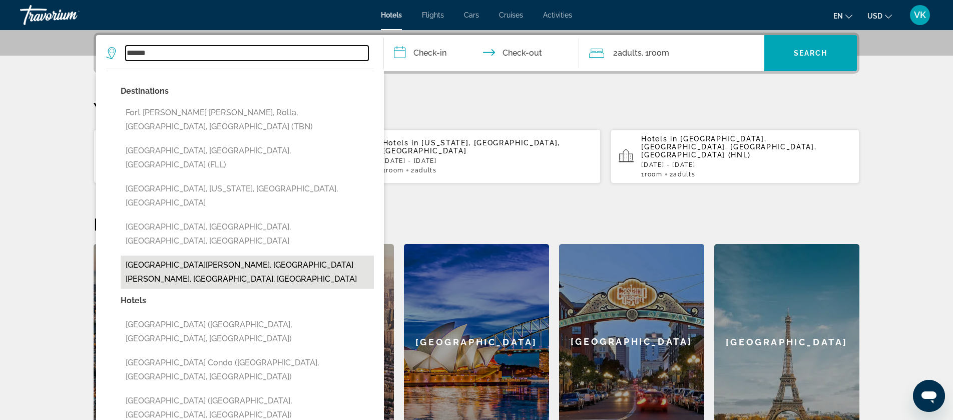
scroll to position [252, 0]
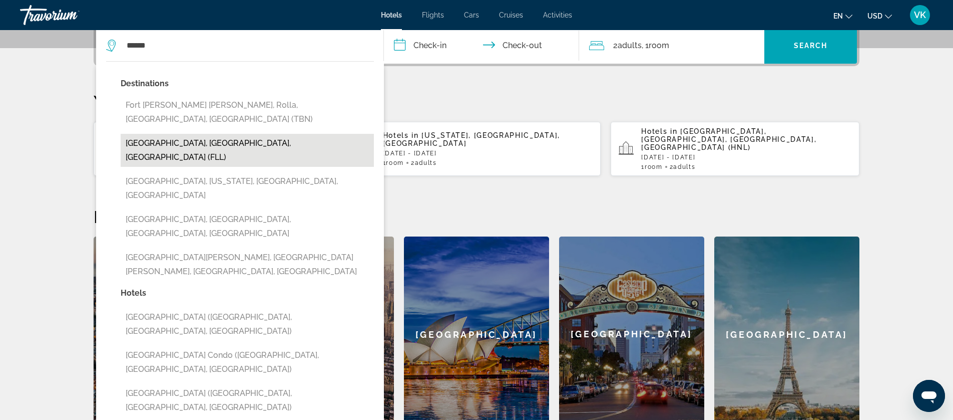
click at [204, 134] on button "[GEOGRAPHIC_DATA], [GEOGRAPHIC_DATA], [GEOGRAPHIC_DATA] (FLL)" at bounding box center [247, 150] width 253 height 33
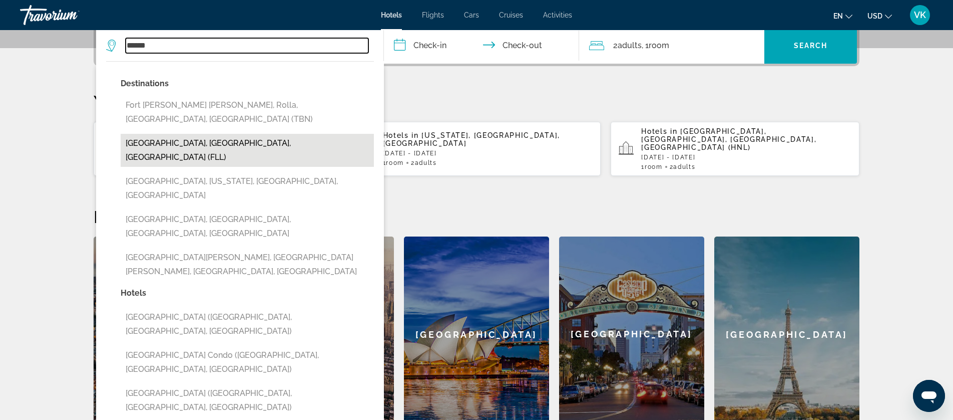
type input "**********"
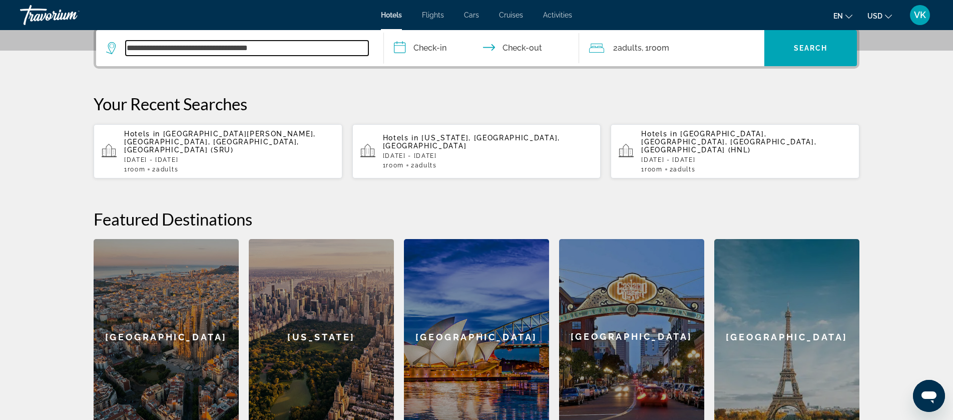
scroll to position [250, 0]
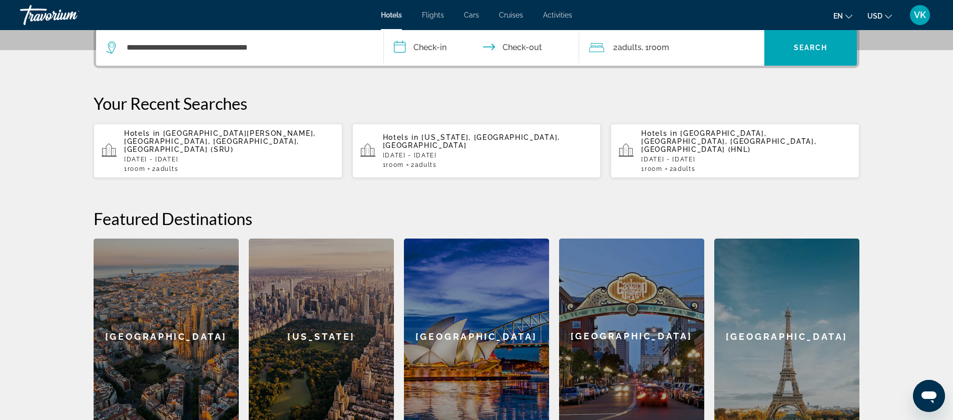
click at [436, 48] on input "**********" at bounding box center [483, 49] width 199 height 39
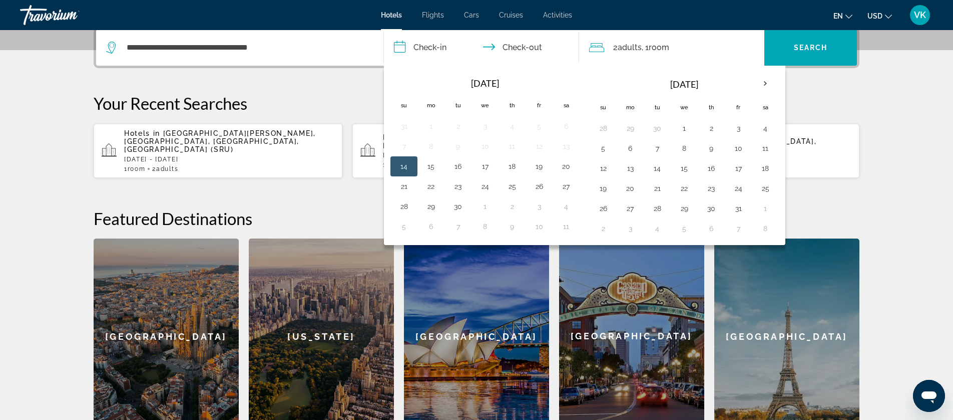
scroll to position [245, 0]
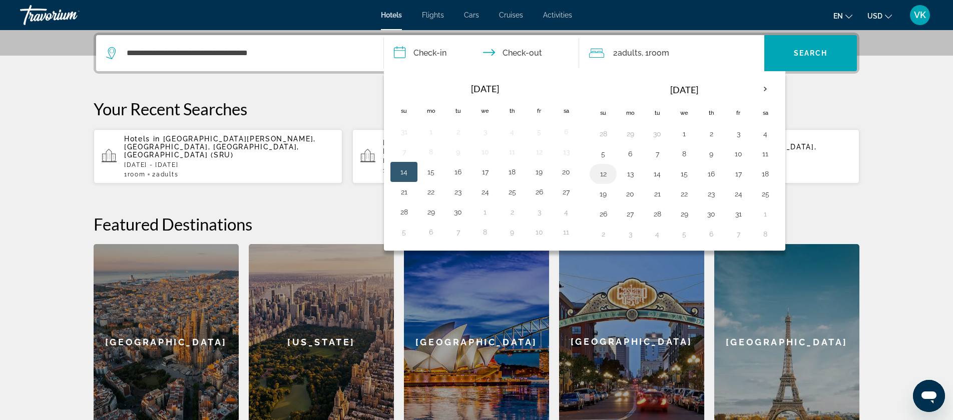
click at [605, 173] on button "12" at bounding box center [603, 174] width 16 height 14
click at [741, 150] on button "10" at bounding box center [739, 154] width 16 height 14
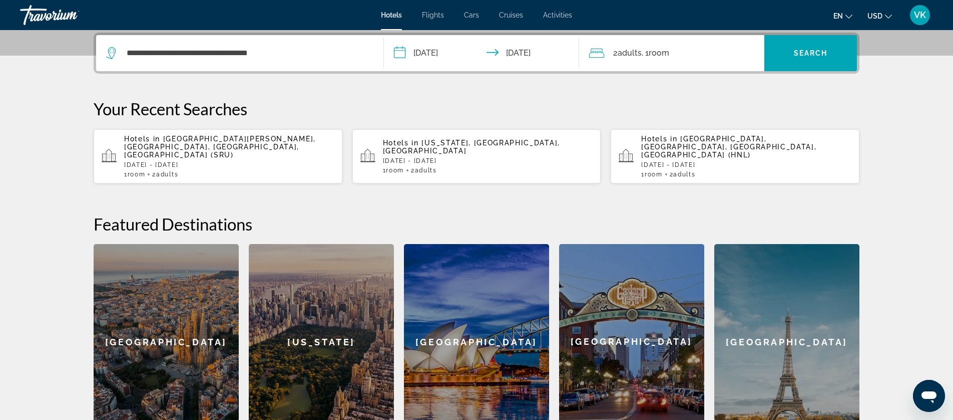
click at [540, 54] on input "**********" at bounding box center [483, 54] width 199 height 39
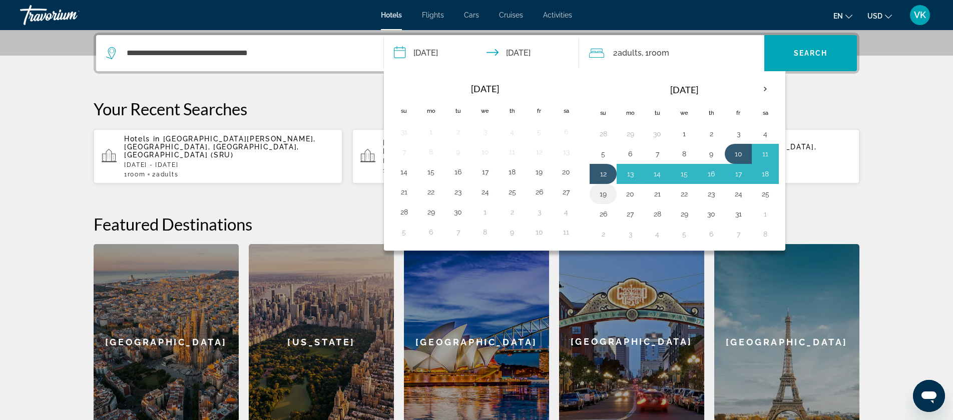
click at [605, 195] on button "19" at bounding box center [603, 194] width 16 height 14
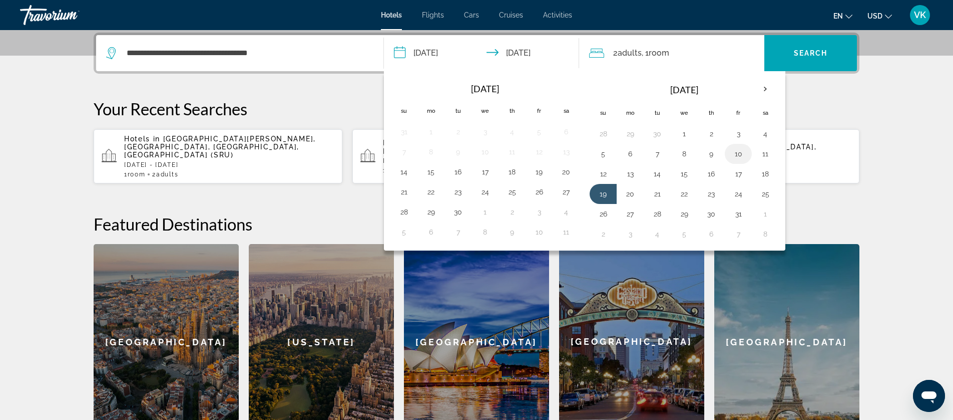
click at [739, 154] on button "10" at bounding box center [739, 154] width 16 height 14
type input "**********"
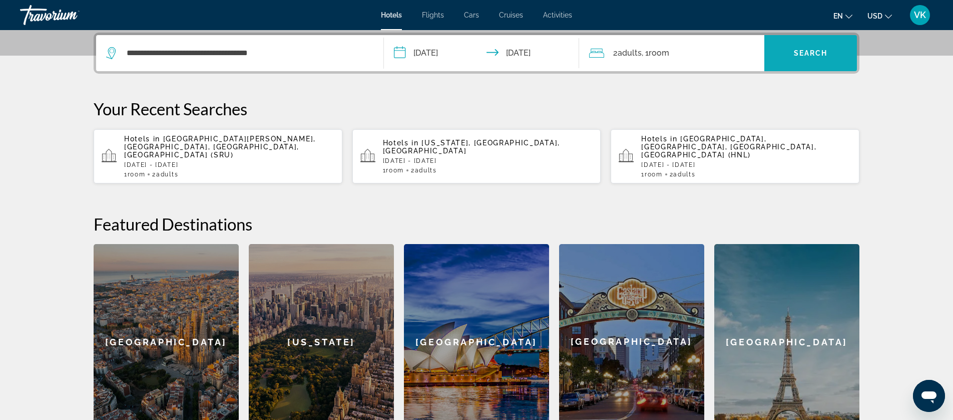
click at [807, 51] on span "Search" at bounding box center [811, 53] width 34 height 8
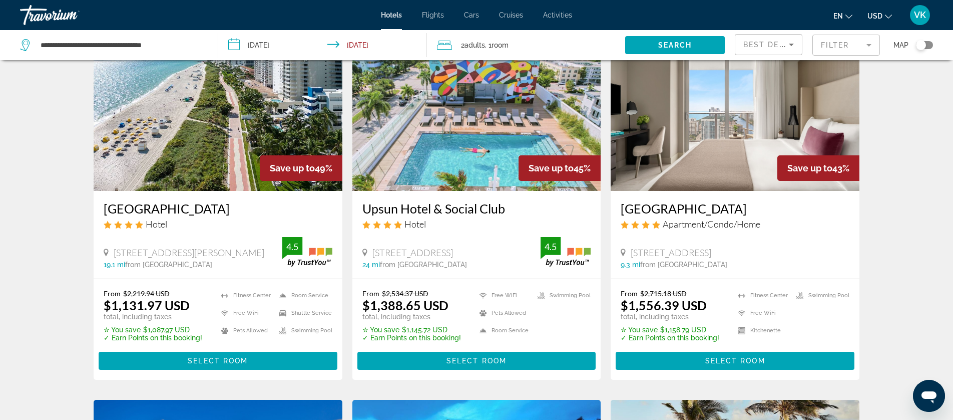
scroll to position [428, 0]
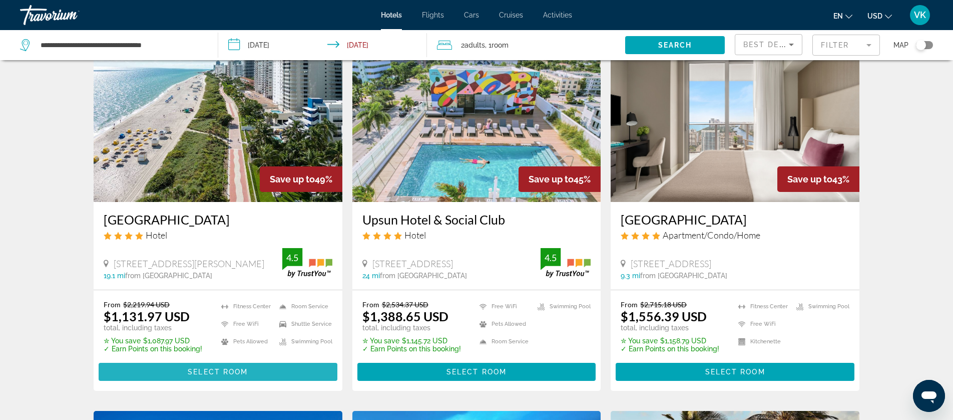
click at [224, 362] on span "Main content" at bounding box center [218, 372] width 239 height 24
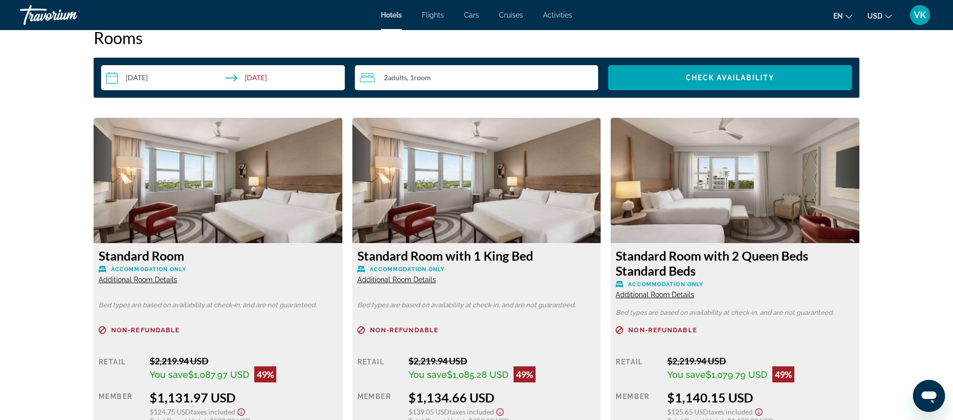
scroll to position [1316, 0]
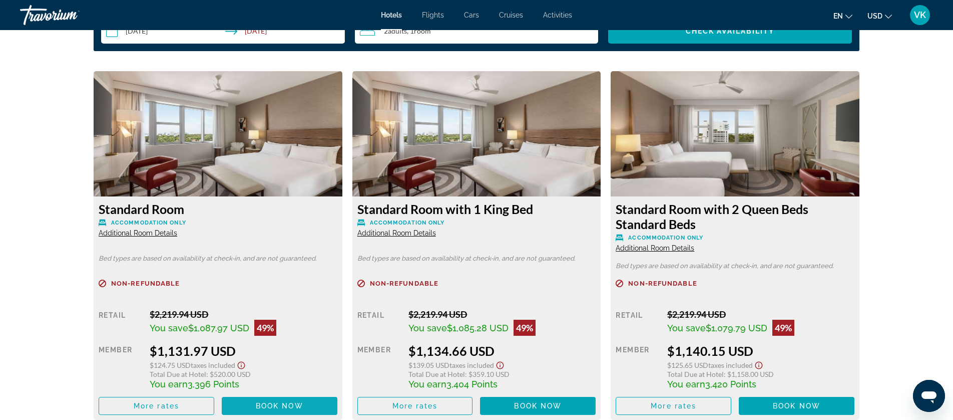
click at [272, 405] on span "Book now" at bounding box center [280, 406] width 48 height 8
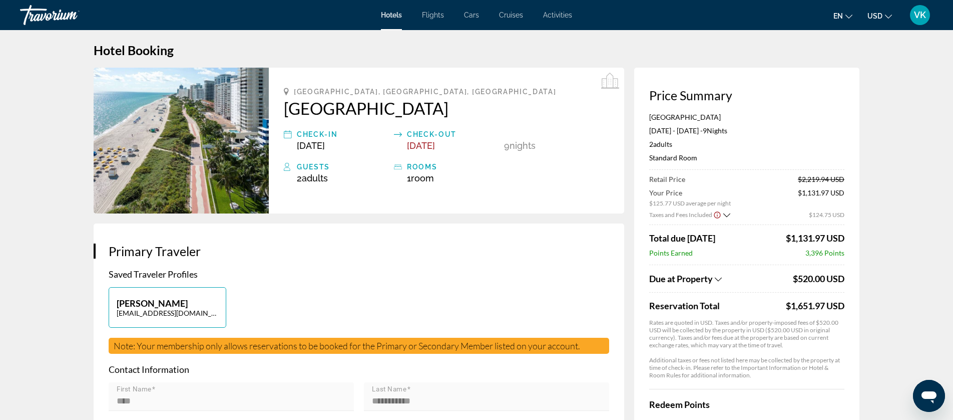
scroll to position [4, 0]
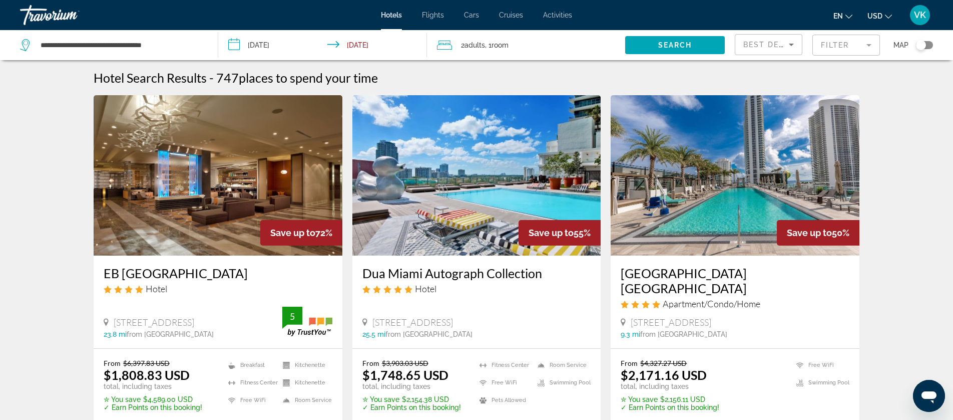
click at [273, 47] on input "**********" at bounding box center [324, 46] width 212 height 33
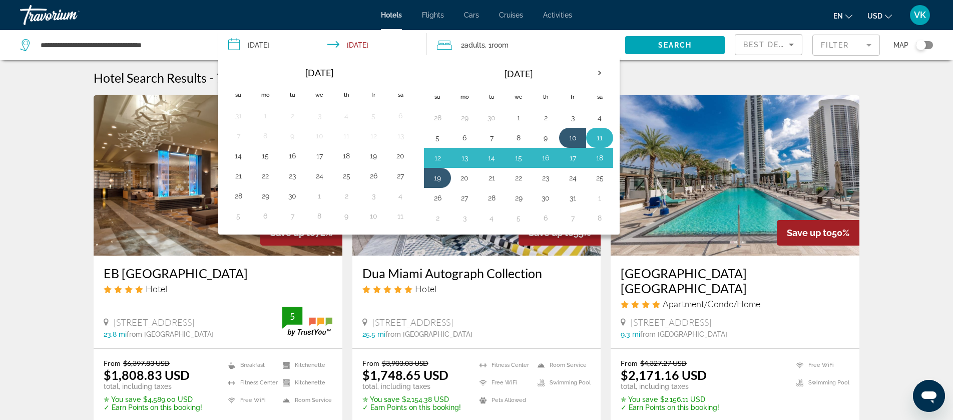
click at [599, 134] on button "11" at bounding box center [600, 138] width 16 height 14
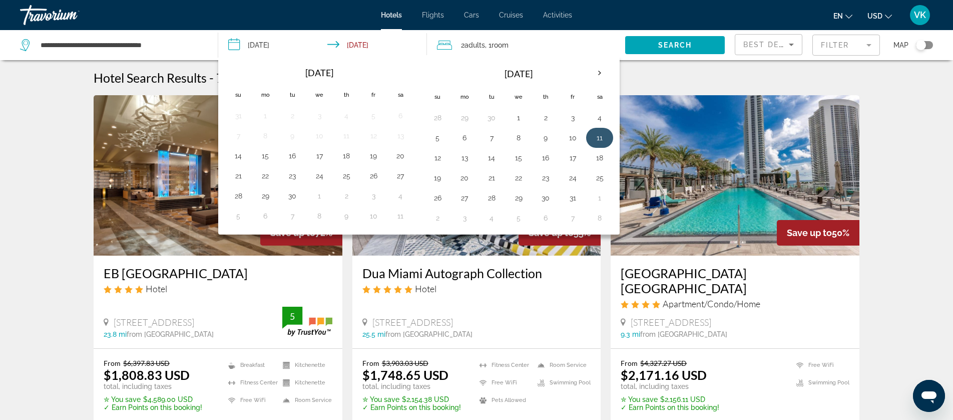
click at [599, 134] on button "11" at bounding box center [600, 138] width 16 height 14
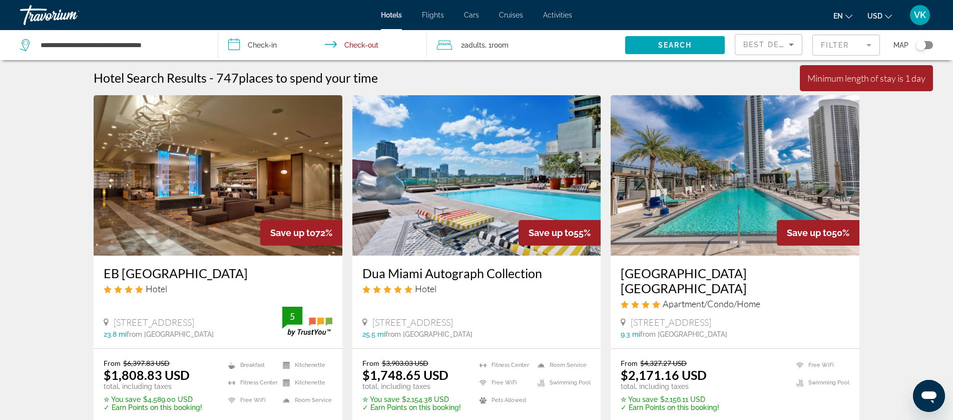
click at [367, 44] on input "**********" at bounding box center [324, 46] width 212 height 33
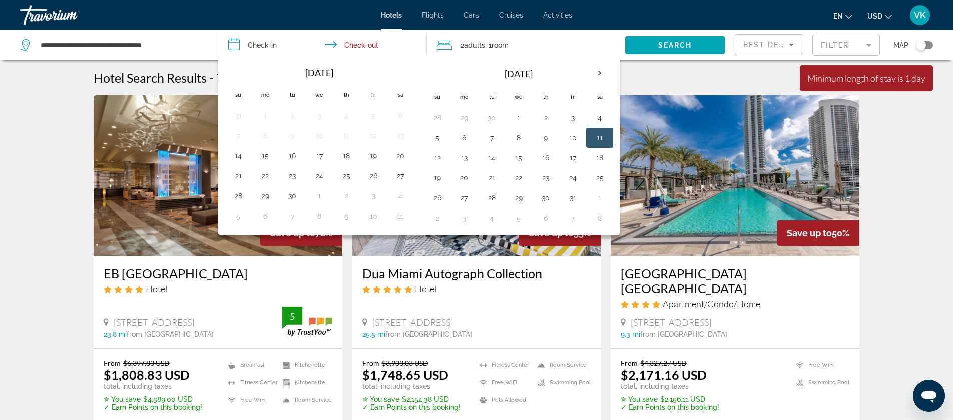
click at [270, 40] on input "**********" at bounding box center [324, 46] width 212 height 33
click at [600, 136] on button "11" at bounding box center [600, 138] width 16 height 14
click at [273, 43] on input "**********" at bounding box center [324, 46] width 212 height 33
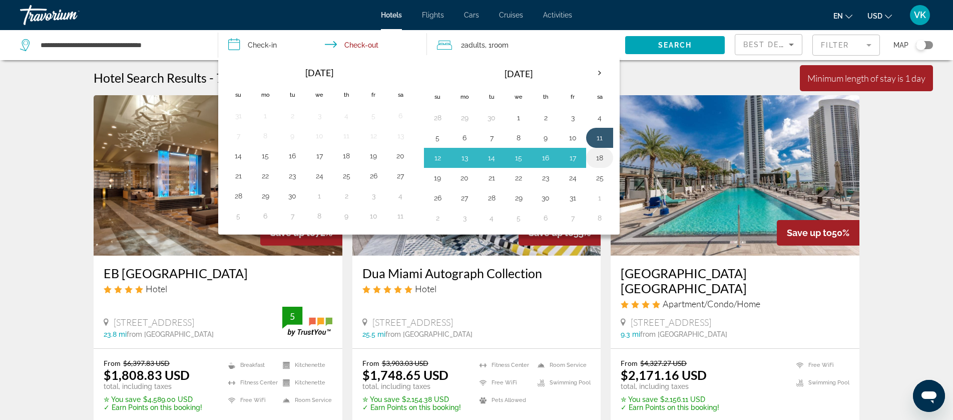
click at [601, 158] on button "18" at bounding box center [600, 158] width 16 height 14
type input "**********"
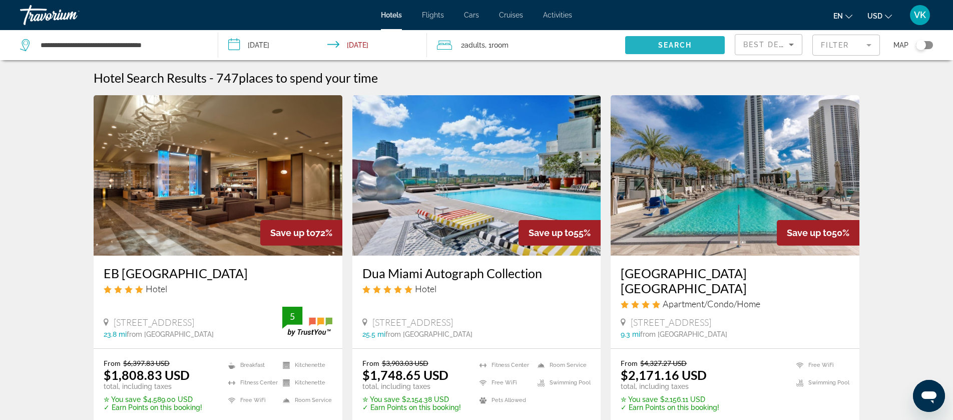
click at [676, 43] on span "Search" at bounding box center [675, 45] width 34 height 8
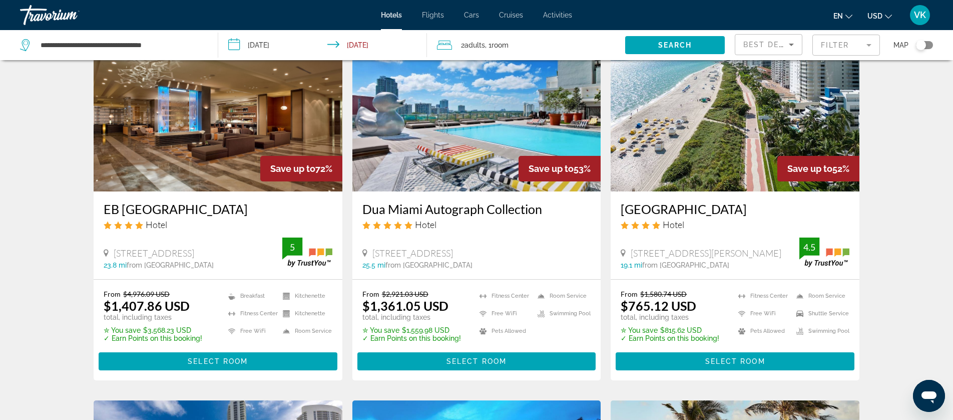
scroll to position [86, 0]
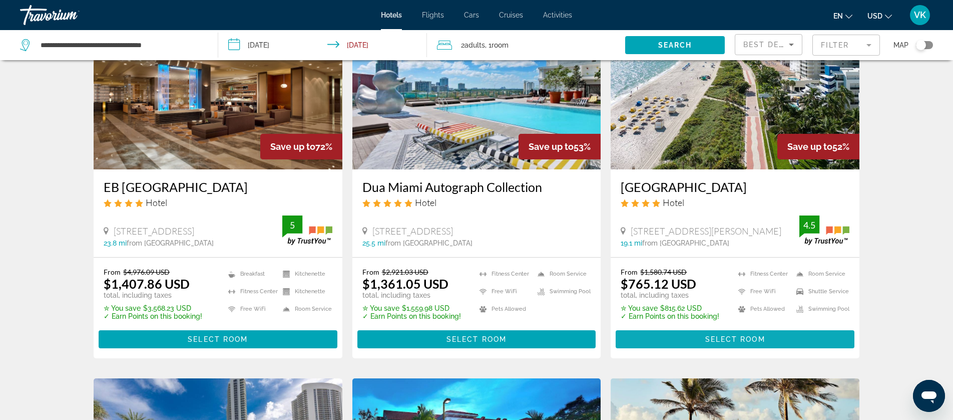
click at [731, 335] on span "Select Room" at bounding box center [735, 339] width 60 height 8
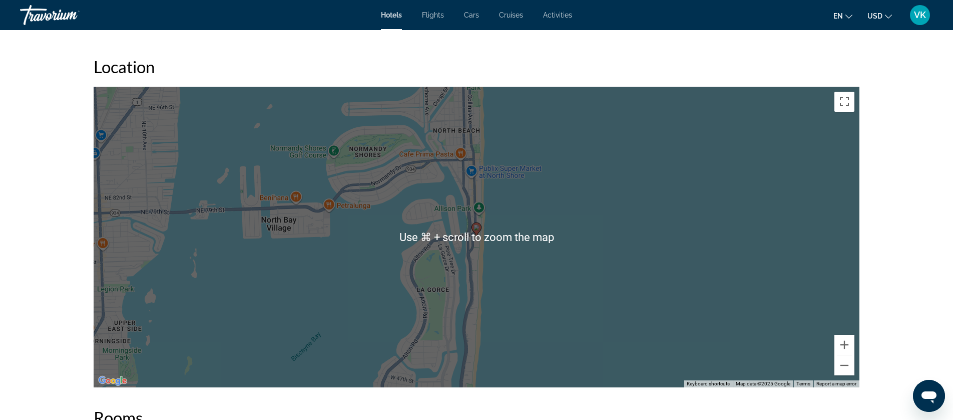
scroll to position [888, 0]
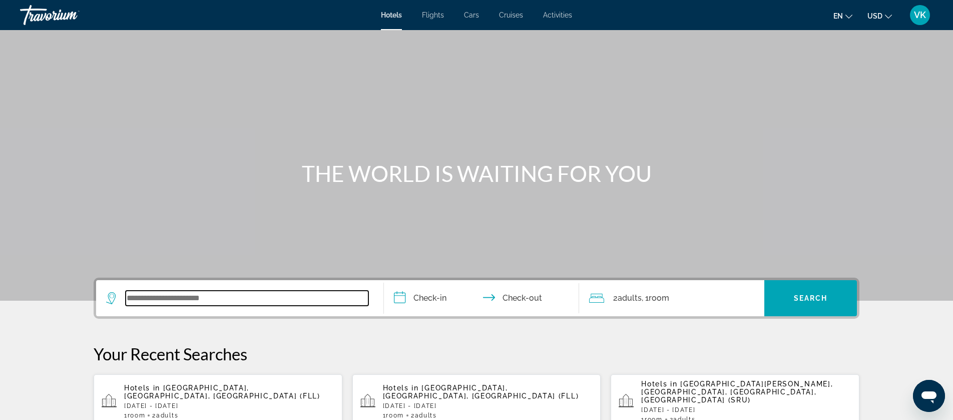
click at [159, 302] on input "Search widget" at bounding box center [247, 297] width 243 height 15
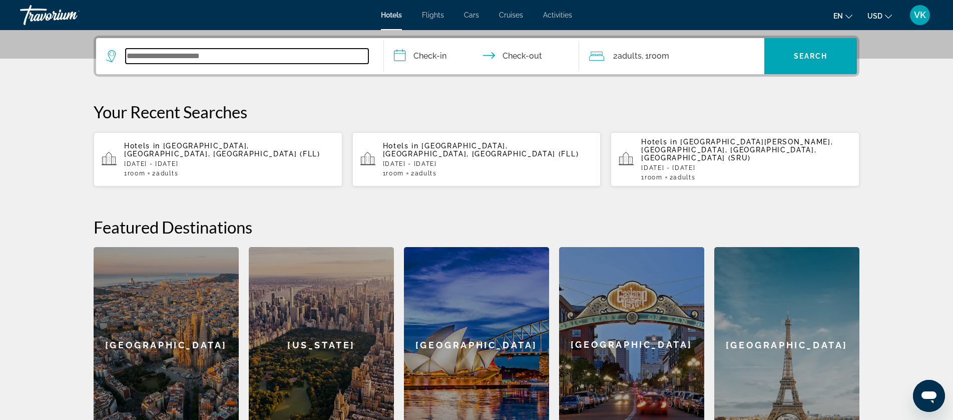
scroll to position [245, 0]
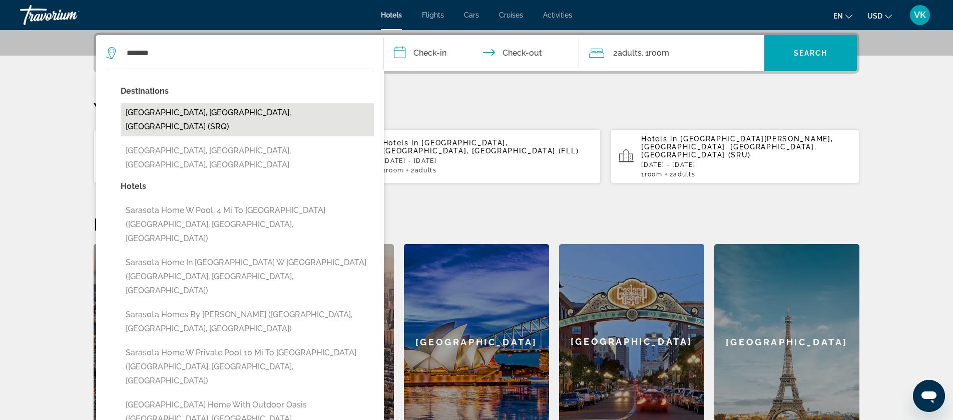
click at [186, 111] on button "[GEOGRAPHIC_DATA], [GEOGRAPHIC_DATA], [GEOGRAPHIC_DATA] (SRQ)" at bounding box center [247, 119] width 253 height 33
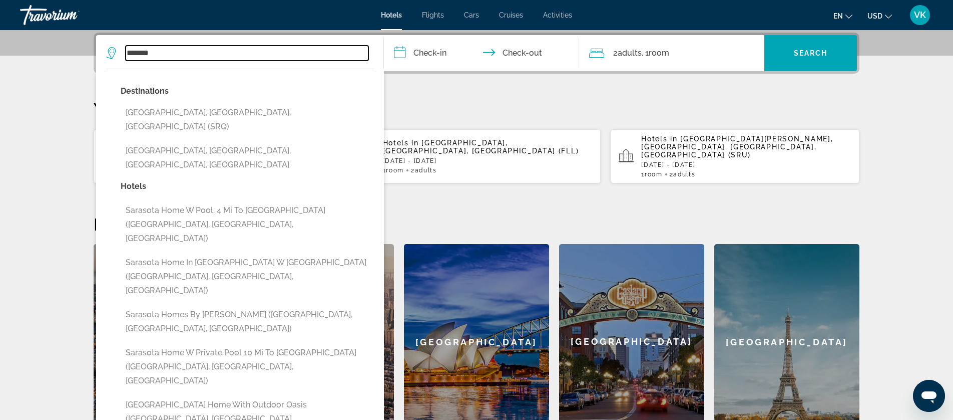
type input "**********"
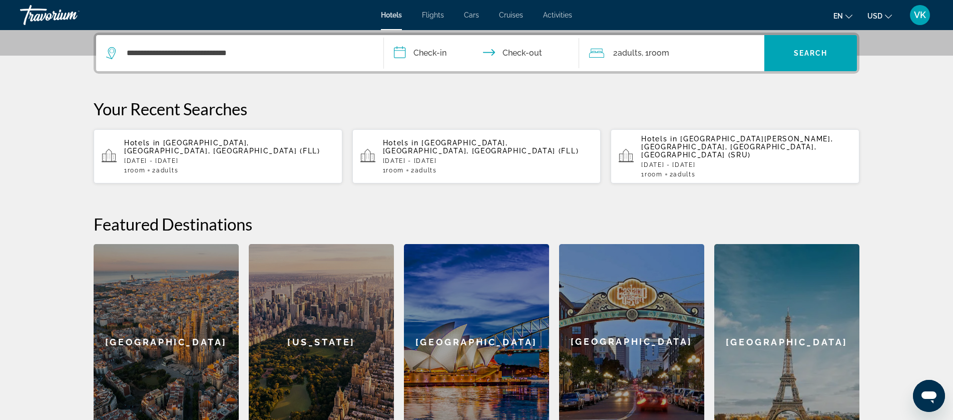
click at [426, 52] on input "**********" at bounding box center [483, 54] width 199 height 39
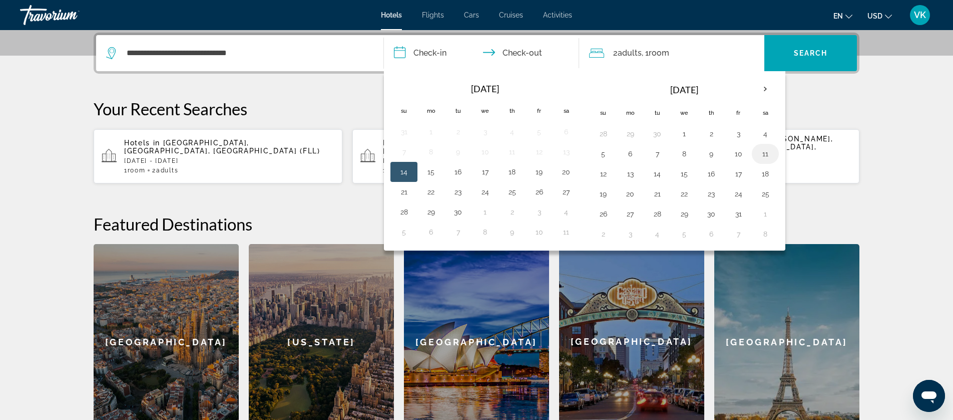
click at [766, 152] on button "11" at bounding box center [766, 154] width 16 height 14
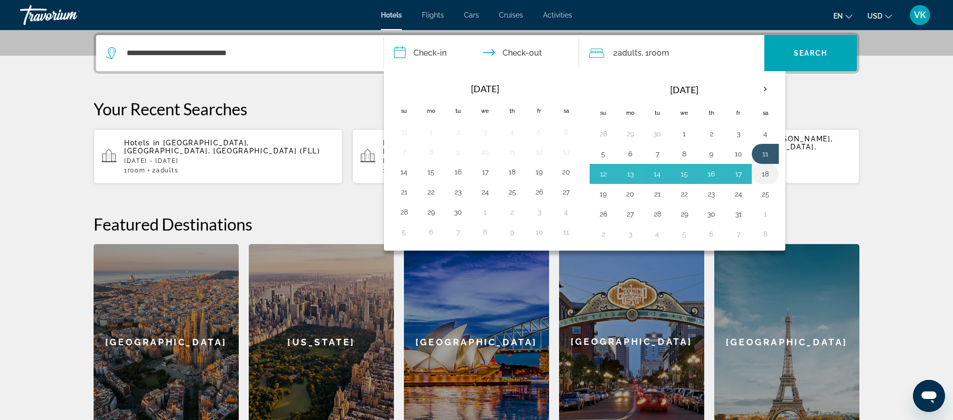
click at [767, 174] on button "18" at bounding box center [766, 174] width 16 height 14
type input "**********"
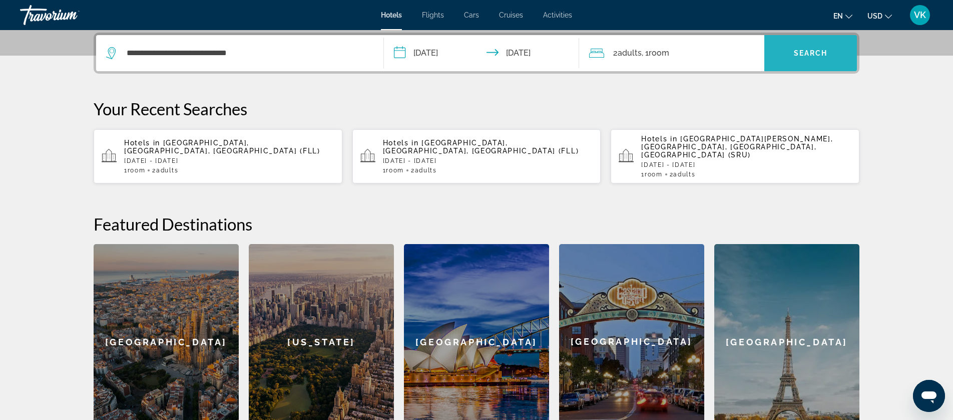
click at [815, 54] on span "Search" at bounding box center [811, 53] width 34 height 8
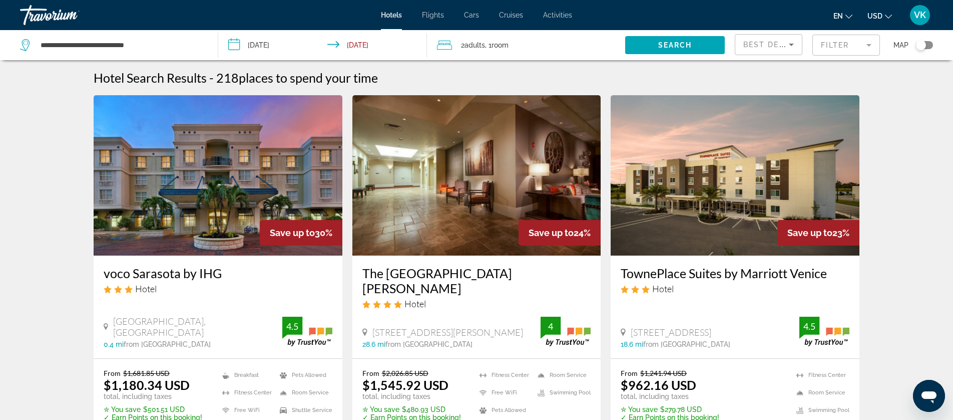
click at [930, 47] on div "Toggle map" at bounding box center [924, 45] width 17 height 8
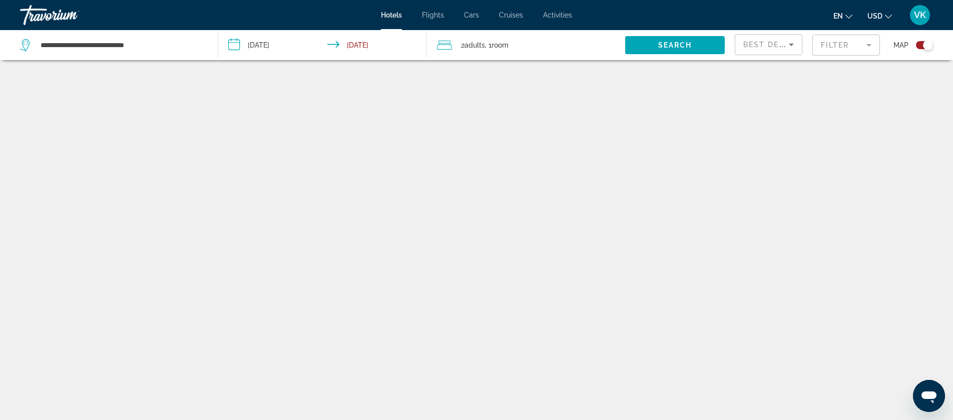
scroll to position [60, 0]
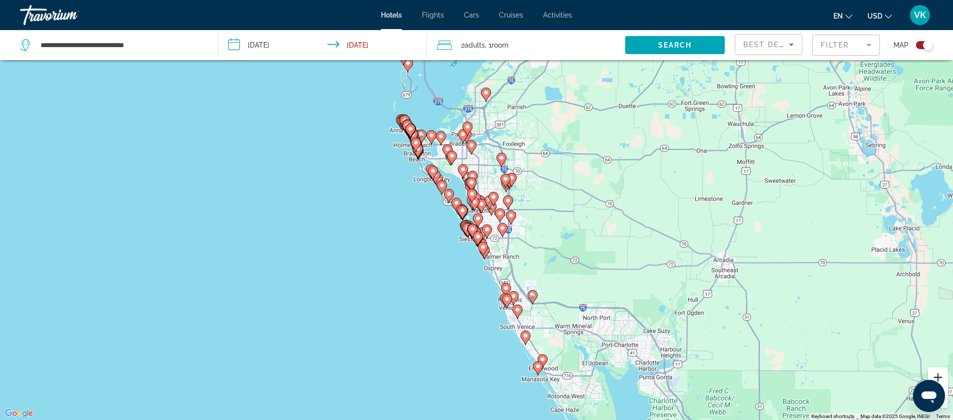
click at [941, 374] on button "Zoom in" at bounding box center [938, 377] width 20 height 20
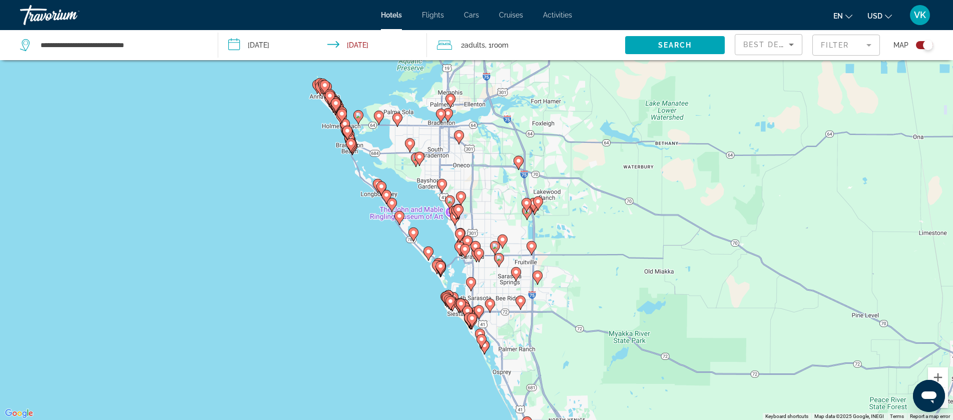
drag, startPoint x: 632, startPoint y: 249, endPoint x: 624, endPoint y: 296, distance: 47.8
click at [624, 296] on div "To activate drag with keyboard, press Alt + Enter. Once in keyboard drag state,…" at bounding box center [476, 210] width 953 height 420
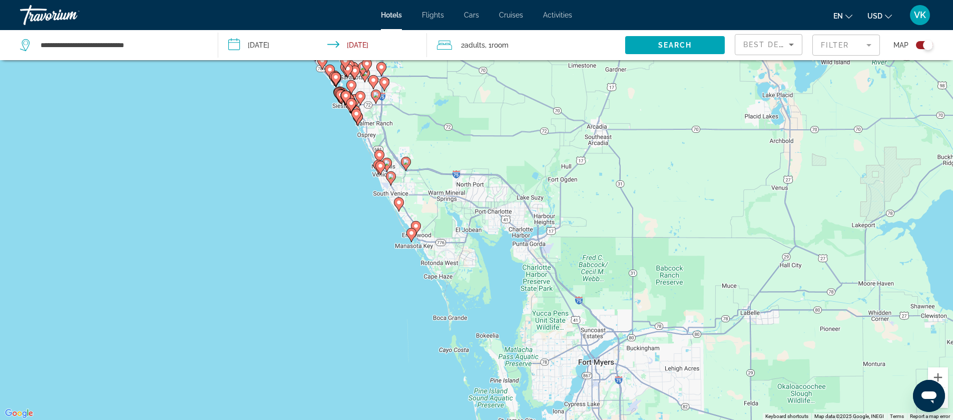
drag, startPoint x: 617, startPoint y: 241, endPoint x: 569, endPoint y: 90, distance: 158.8
click at [570, 87] on div "To activate drag with keyboard, press Alt + Enter. Once in keyboard drag state,…" at bounding box center [476, 210] width 953 height 420
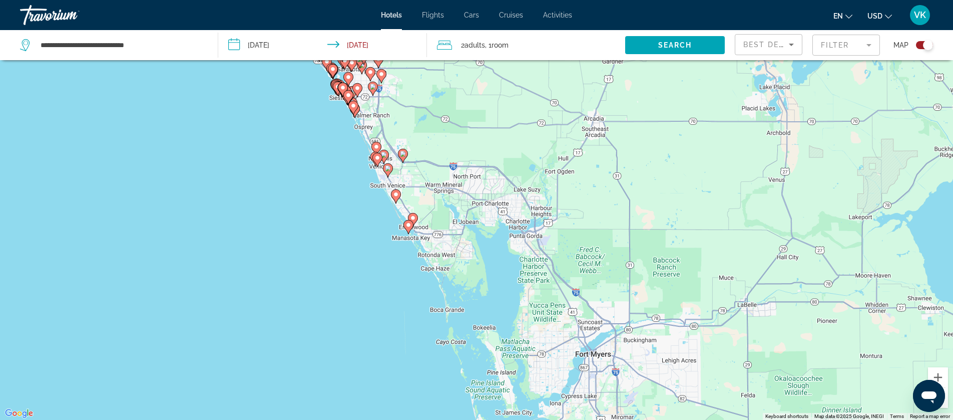
click at [923, 44] on div "Toggle map" at bounding box center [928, 45] width 10 height 10
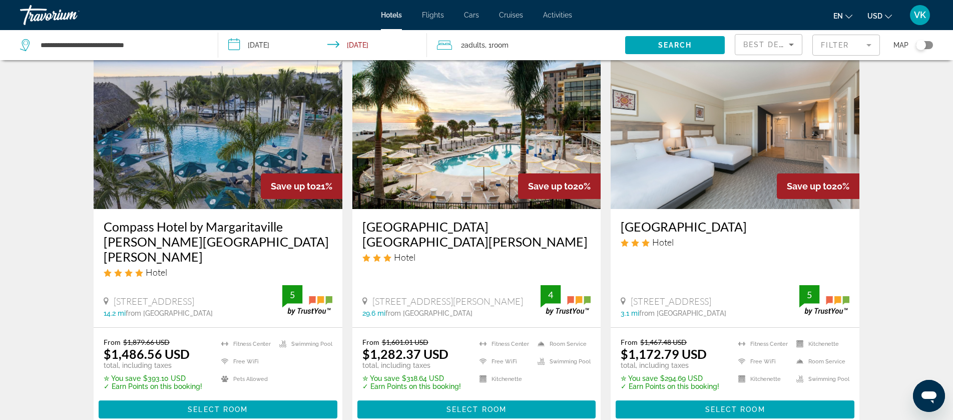
scroll to position [435, 0]
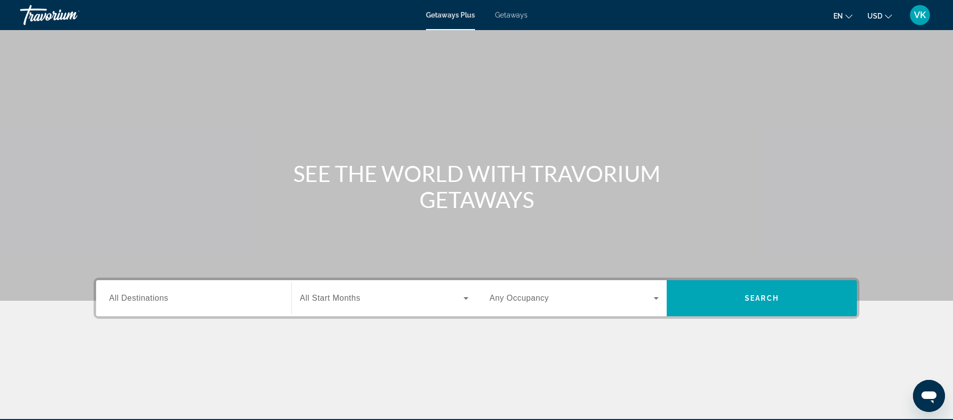
click at [519, 17] on span "Getaways" at bounding box center [511, 15] width 33 height 8
click at [153, 296] on span "All Destinations" at bounding box center [138, 297] width 59 height 9
click at [153, 296] on input "Destination All Destinations" at bounding box center [193, 298] width 169 height 12
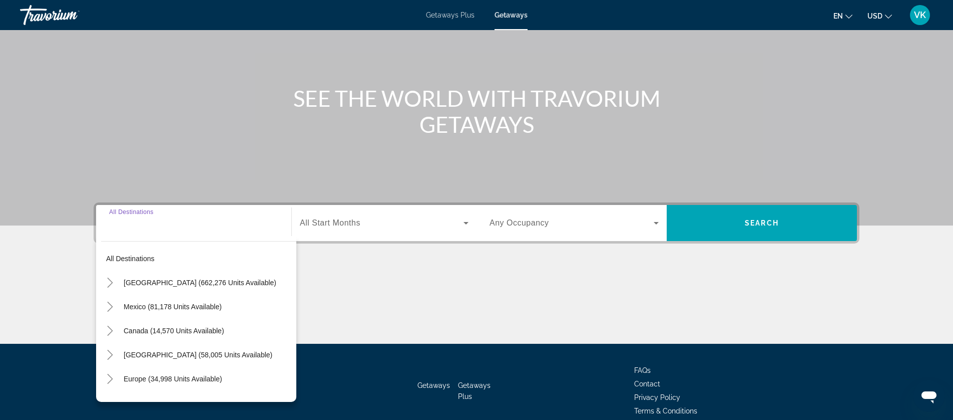
scroll to position [122, 0]
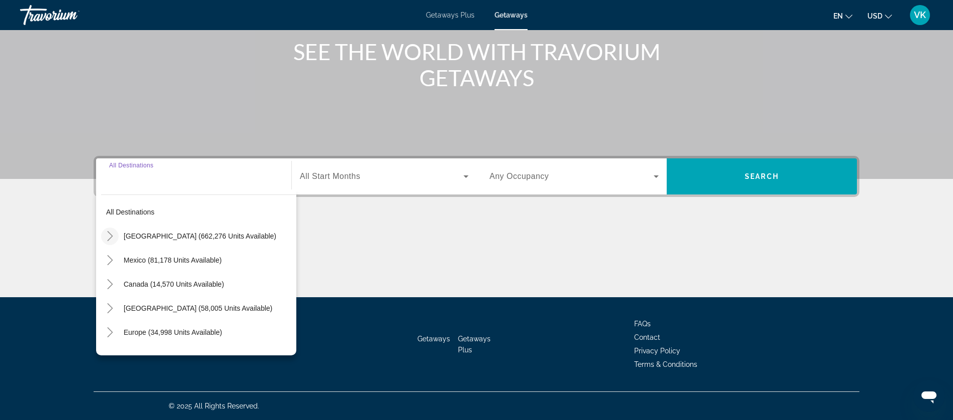
click at [110, 235] on icon "Toggle United States (662,276 units available)" at bounding box center [110, 236] width 10 height 10
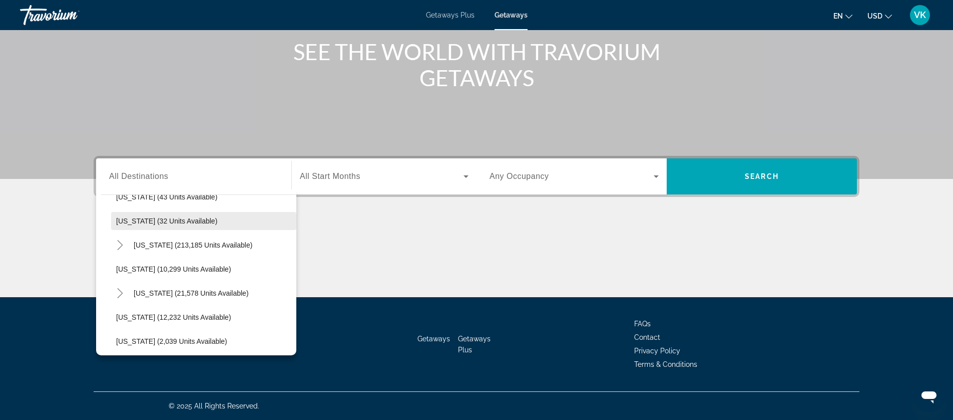
scroll to position [161, 0]
click at [117, 242] on icon "Toggle Florida (213,185 units available)" at bounding box center [120, 243] width 10 height 10
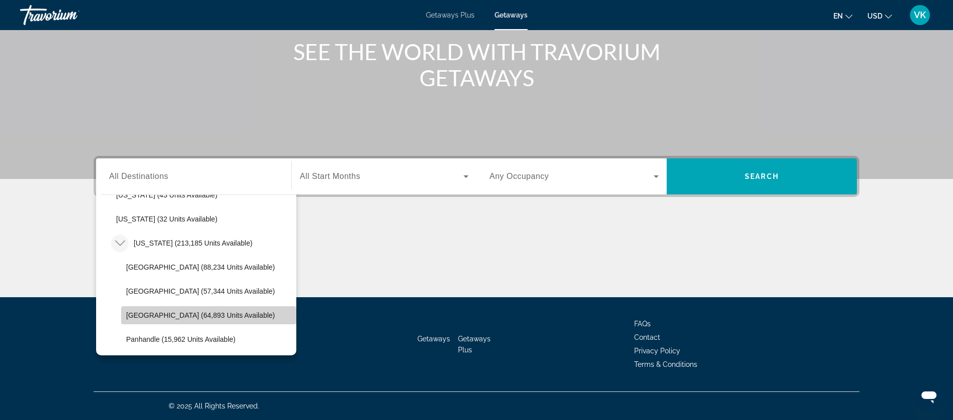
click at [157, 312] on span "[GEOGRAPHIC_DATA] (64,893 units available)" at bounding box center [200, 315] width 149 height 8
type input "**********"
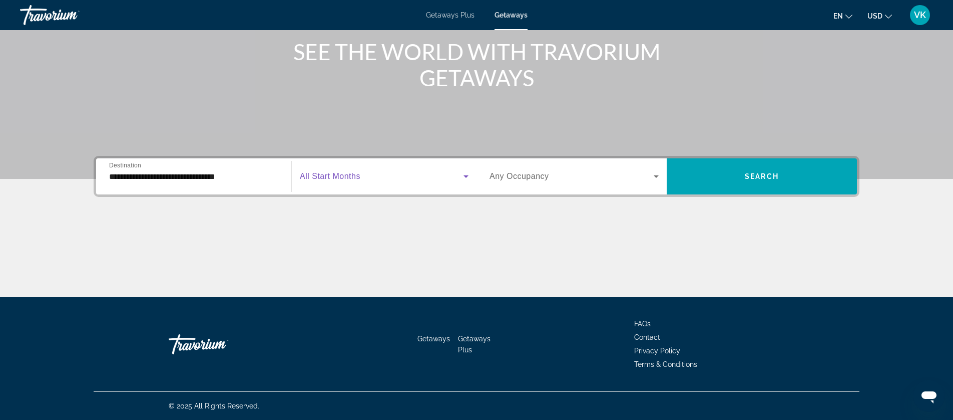
click at [364, 181] on span "Search widget" at bounding box center [382, 176] width 164 height 12
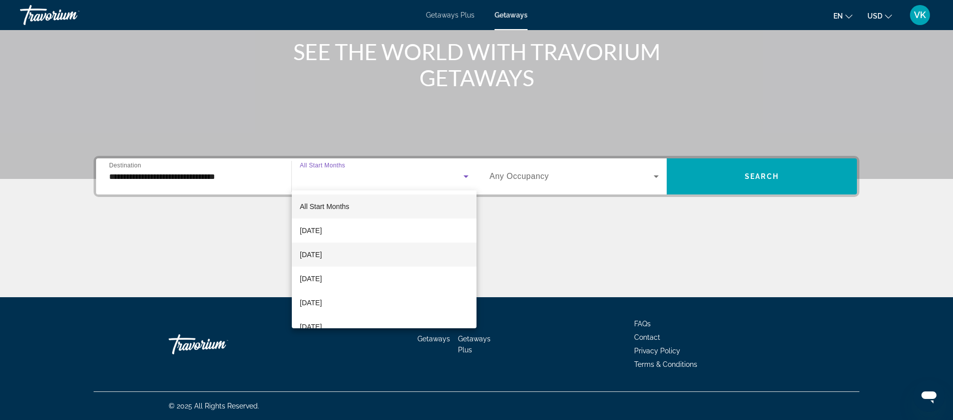
click at [319, 253] on span "[DATE]" at bounding box center [311, 254] width 22 height 12
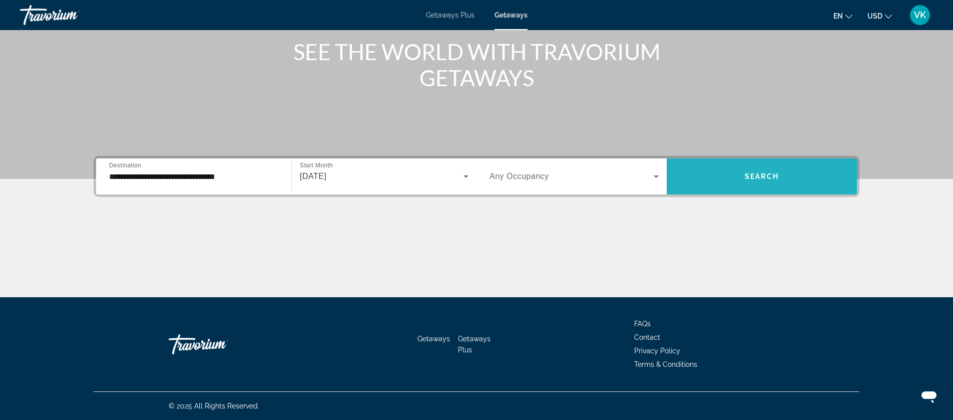
click at [744, 168] on span "Search widget" at bounding box center [762, 176] width 190 height 24
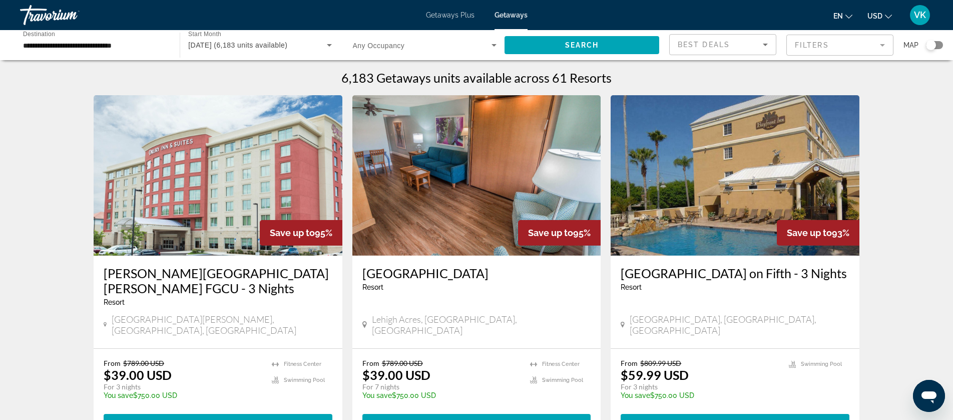
click at [859, 49] on mat-form-field "Filters" at bounding box center [840, 45] width 107 height 21
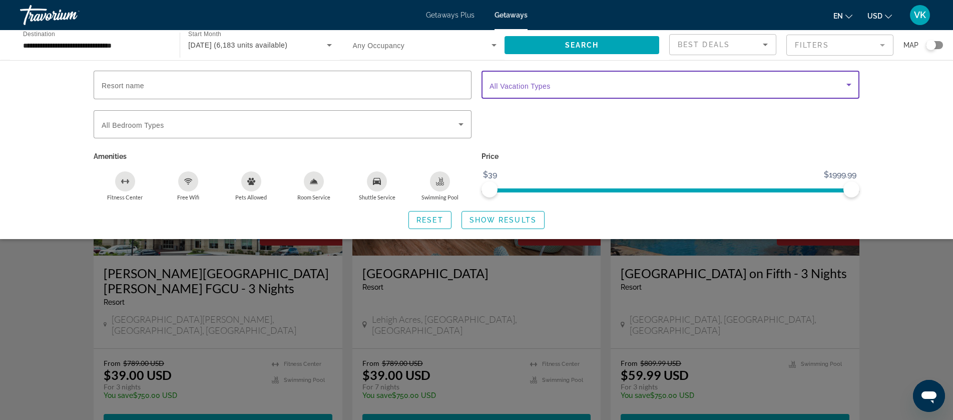
click at [617, 83] on span "Search widget" at bounding box center [668, 85] width 357 height 12
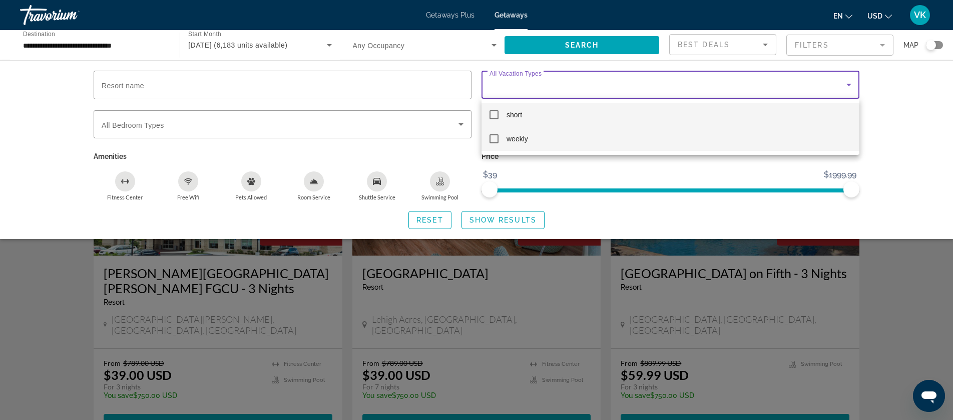
click at [493, 139] on mat-pseudo-checkbox at bounding box center [494, 138] width 9 height 9
click at [503, 219] on div at bounding box center [476, 210] width 953 height 420
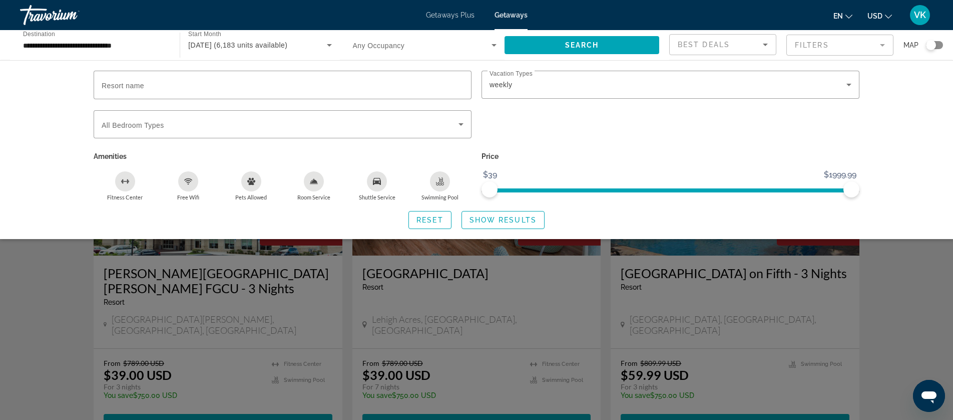
click at [504, 219] on span "Show Results" at bounding box center [503, 220] width 67 height 8
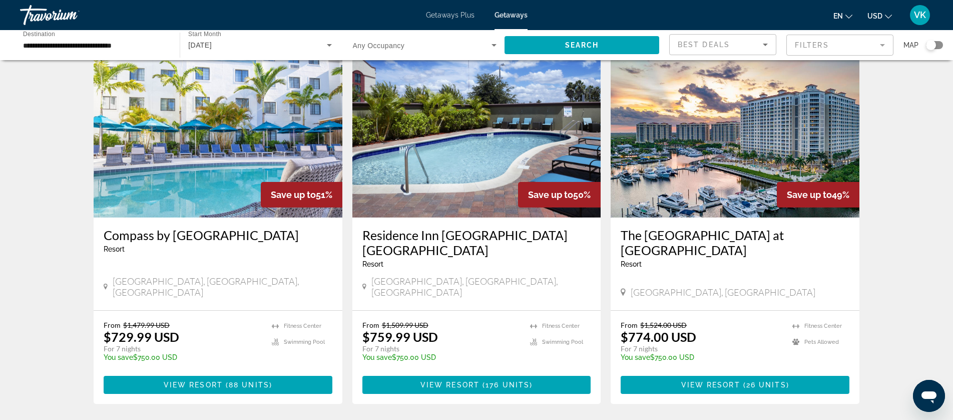
scroll to position [1150, 0]
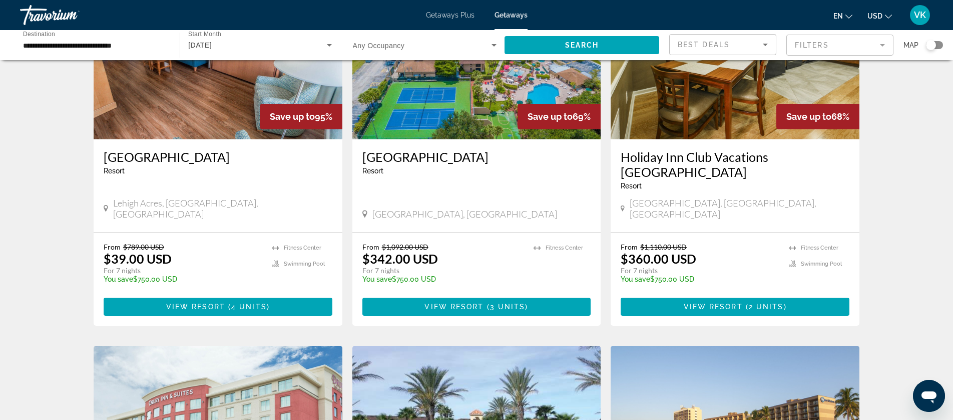
click at [932, 46] on div "Search widget" at bounding box center [931, 45] width 10 height 10
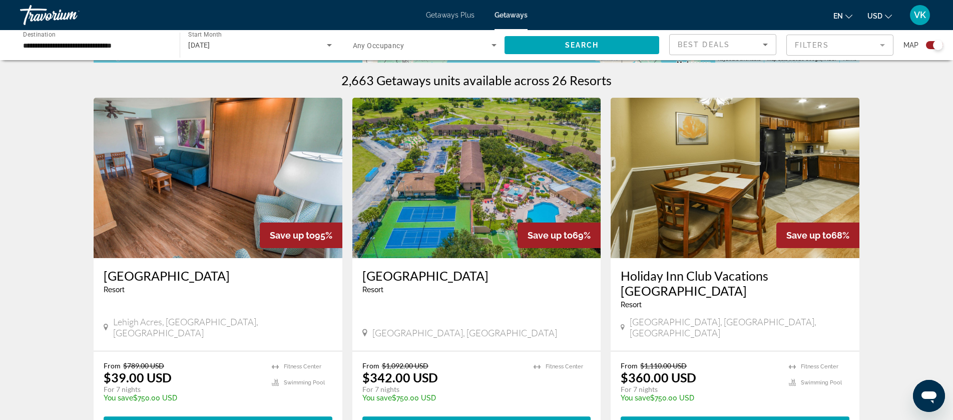
scroll to position [0, 0]
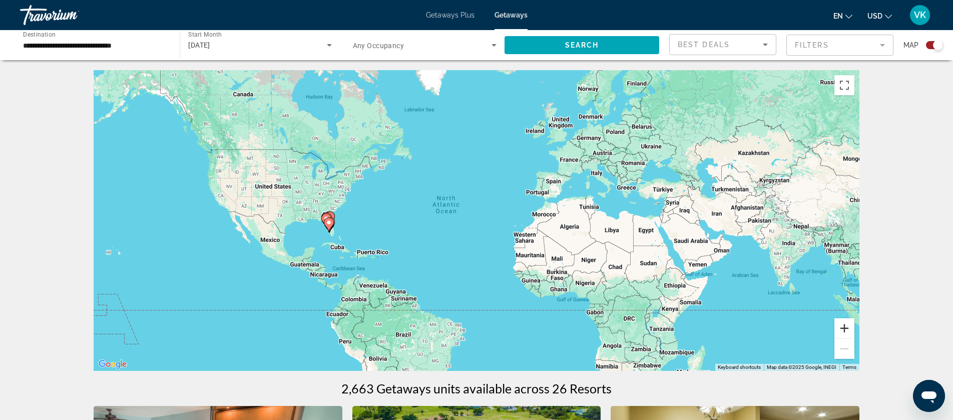
click at [850, 326] on button "Zoom in" at bounding box center [845, 328] width 20 height 20
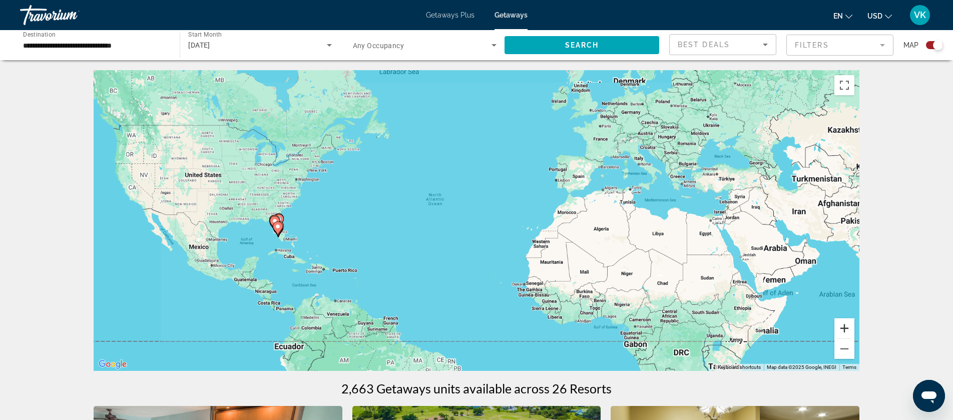
click at [850, 326] on button "Zoom in" at bounding box center [845, 328] width 20 height 20
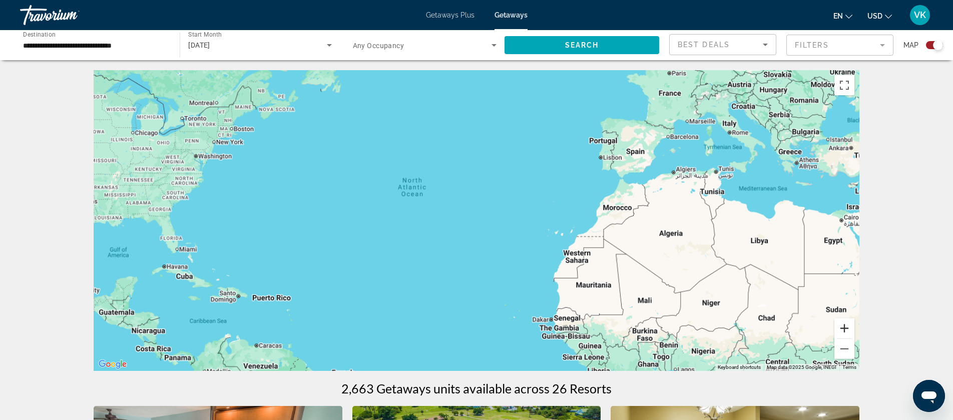
click at [850, 326] on button "Zoom in" at bounding box center [845, 328] width 20 height 20
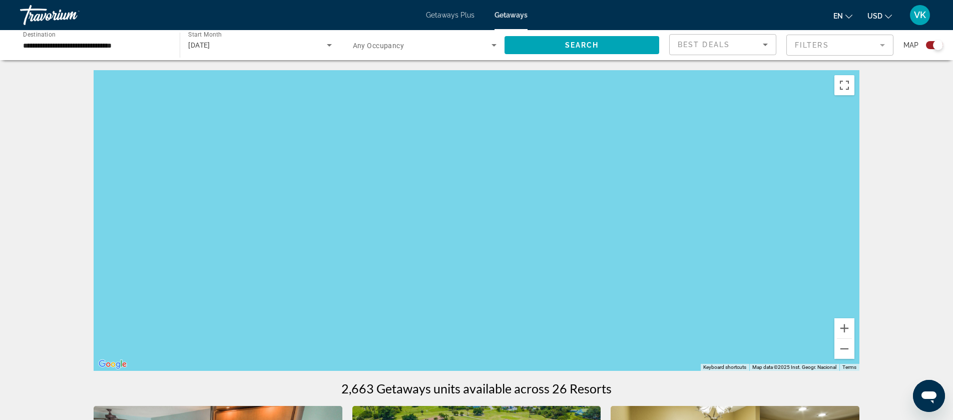
drag, startPoint x: 282, startPoint y: 231, endPoint x: 615, endPoint y: 160, distance: 340.5
click at [615, 160] on div "Main content" at bounding box center [477, 220] width 766 height 300
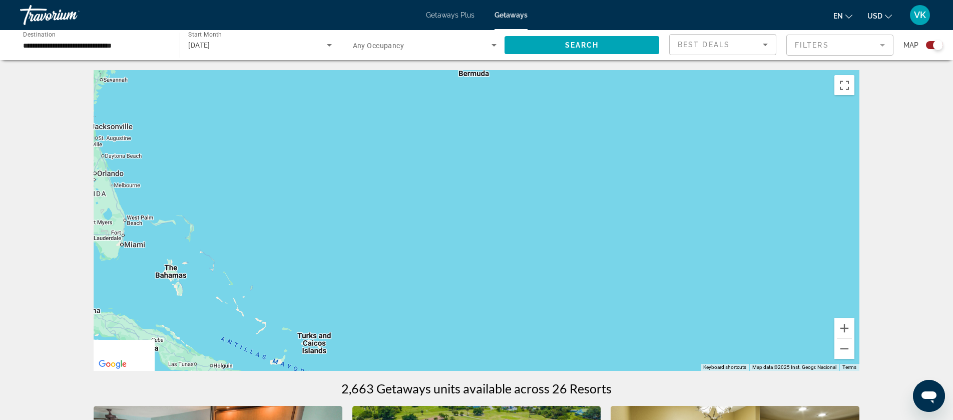
drag, startPoint x: 268, startPoint y: 180, endPoint x: 727, endPoint y: 168, distance: 458.8
click at [727, 168] on div "Main content" at bounding box center [477, 220] width 766 height 300
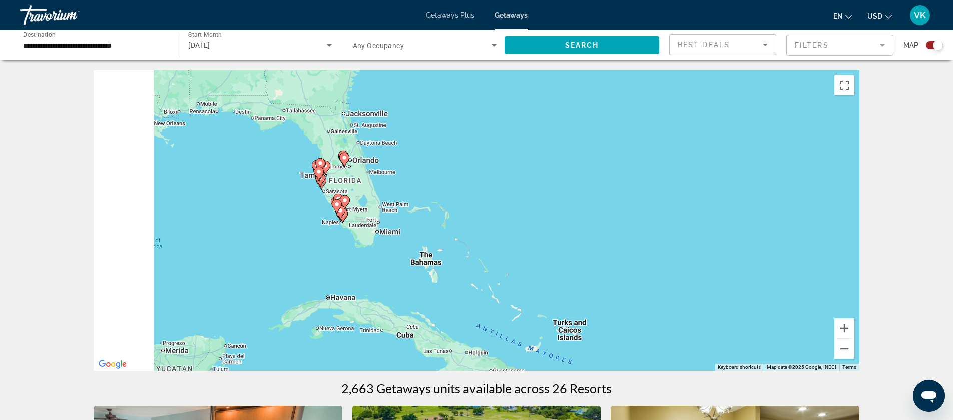
drag, startPoint x: 432, startPoint y: 205, endPoint x: 709, endPoint y: 191, distance: 277.2
click at [709, 191] on div "To activate drag with keyboard, press Alt + Enter. Once in keyboard drag state,…" at bounding box center [477, 220] width 766 height 300
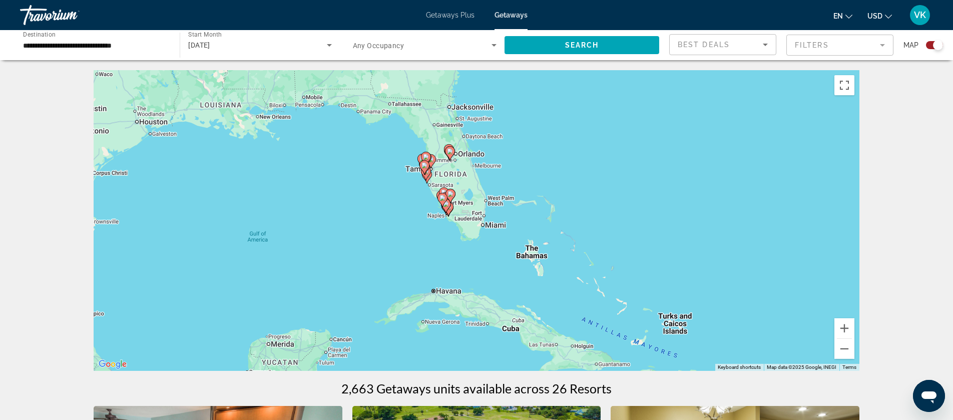
drag, startPoint x: 571, startPoint y: 218, endPoint x: 637, endPoint y: 214, distance: 66.2
click at [637, 214] on div "To activate drag with keyboard, press Alt + Enter. Once in keyboard drag state,…" at bounding box center [477, 220] width 766 height 300
click at [849, 326] on button "Zoom in" at bounding box center [845, 328] width 20 height 20
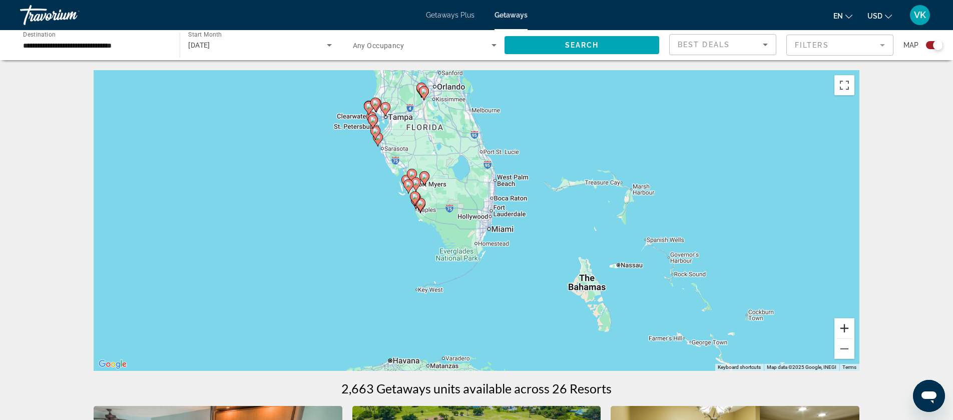
drag, startPoint x: 849, startPoint y: 326, endPoint x: 841, endPoint y: 319, distance: 11.0
click at [849, 326] on button "Zoom in" at bounding box center [845, 328] width 20 height 20
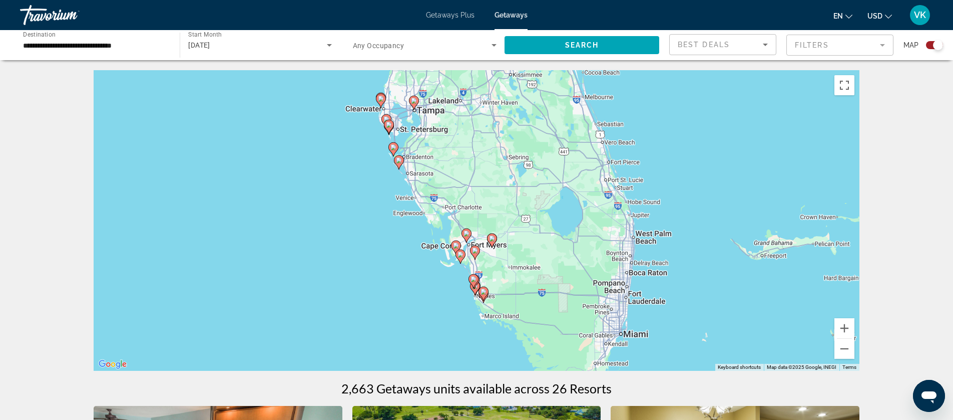
drag, startPoint x: 563, startPoint y: 193, endPoint x: 630, endPoint y: 271, distance: 103.0
click at [682, 291] on div "To activate drag with keyboard, press Alt + Enter. Once in keyboard drag state,…" at bounding box center [477, 220] width 766 height 300
